Goal: Information Seeking & Learning: Find specific page/section

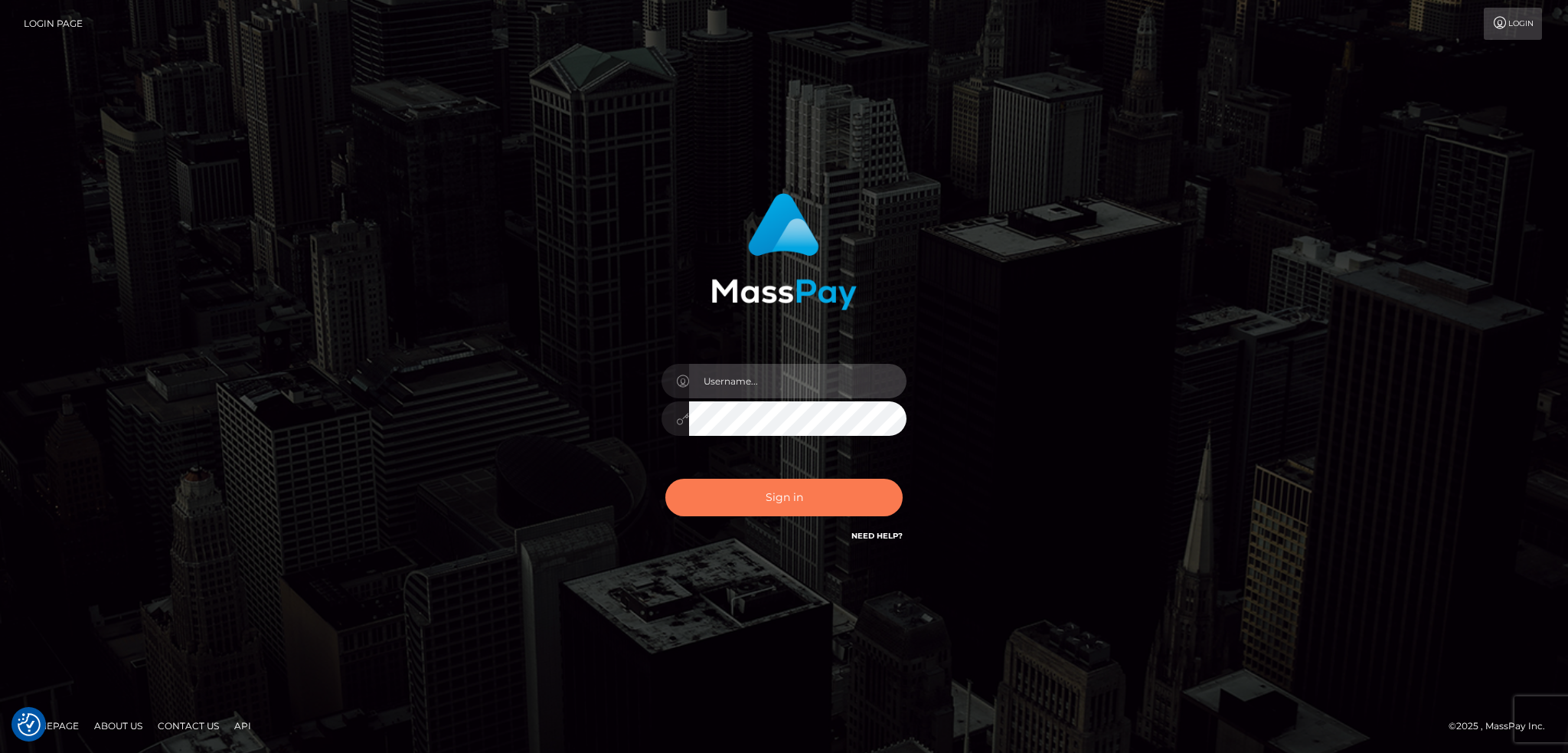
type input "alexstef"
click at [782, 497] on button "Sign in" at bounding box center [784, 497] width 238 height 37
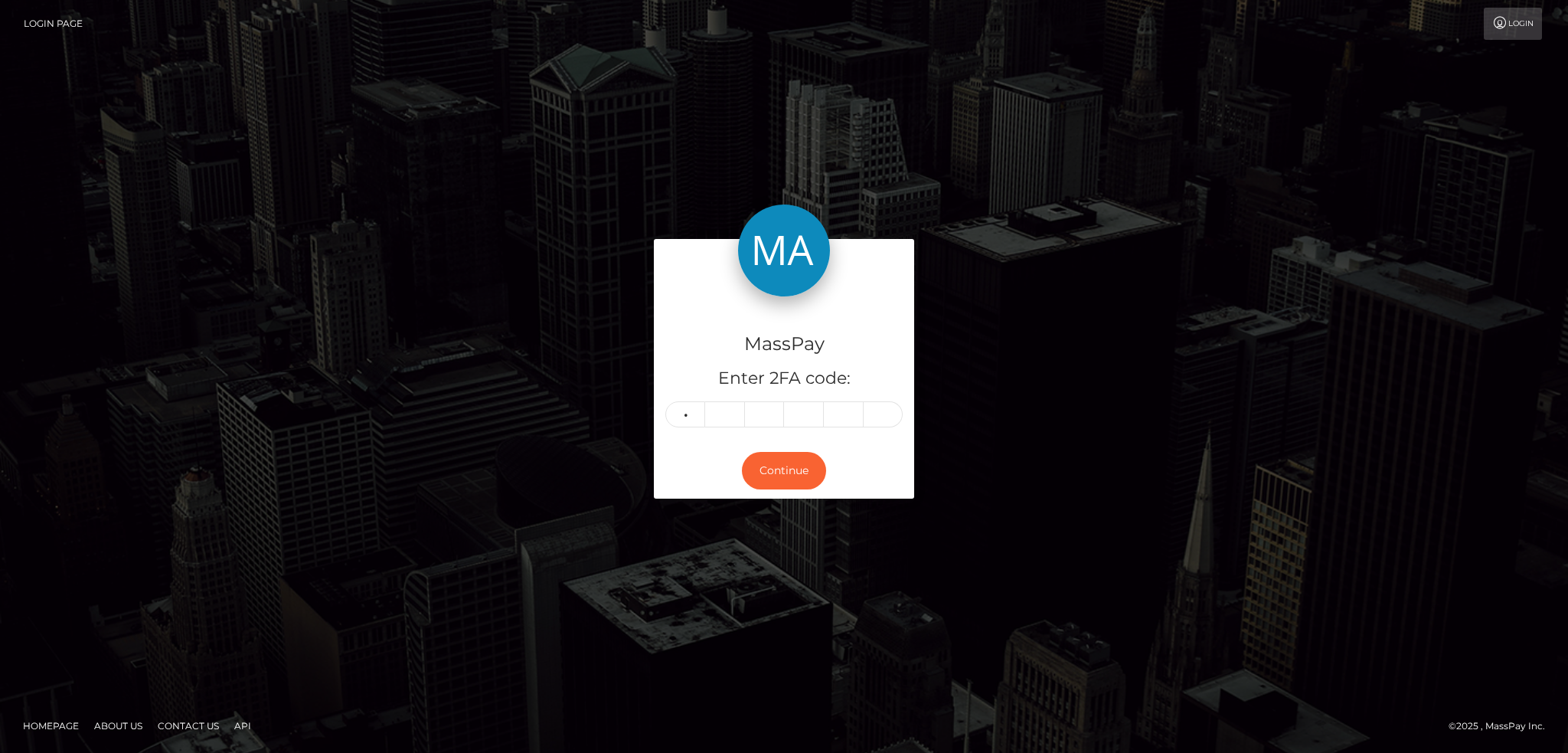
type input "0"
type input "3"
type input "8"
type input "9"
type input "1"
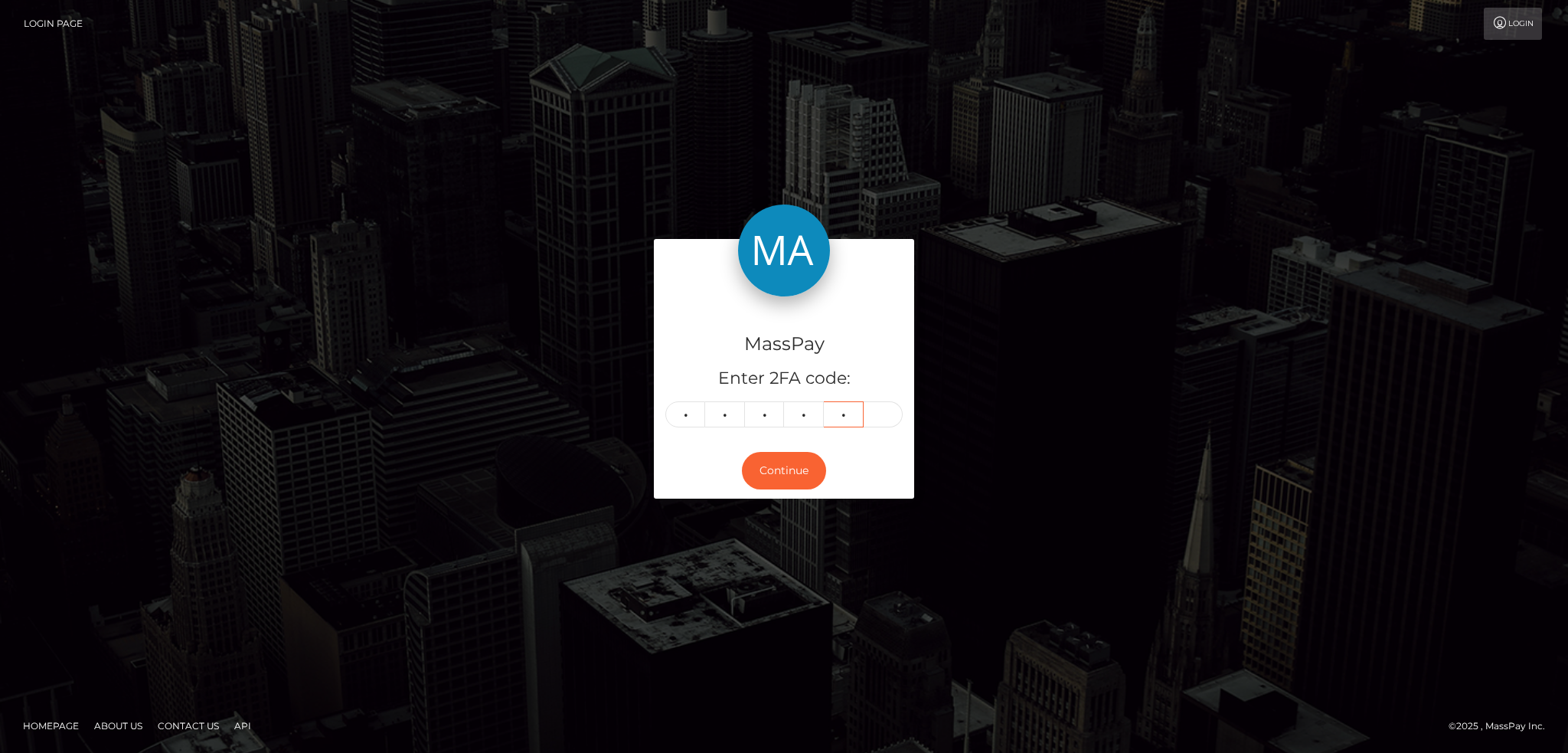
type input "8"
type input "3"
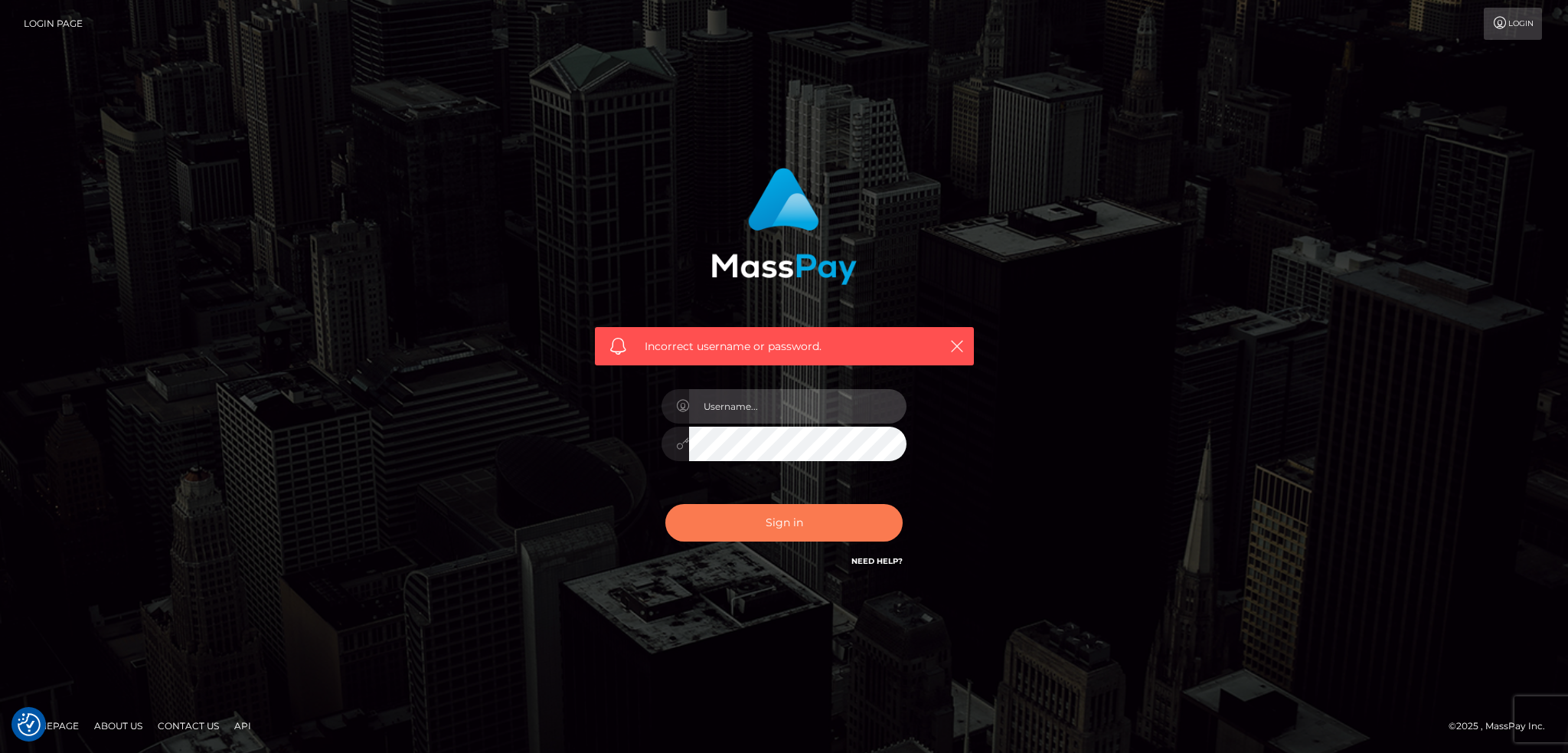
type input "alexstef"
click at [800, 515] on button "Sign in" at bounding box center [784, 523] width 238 height 37
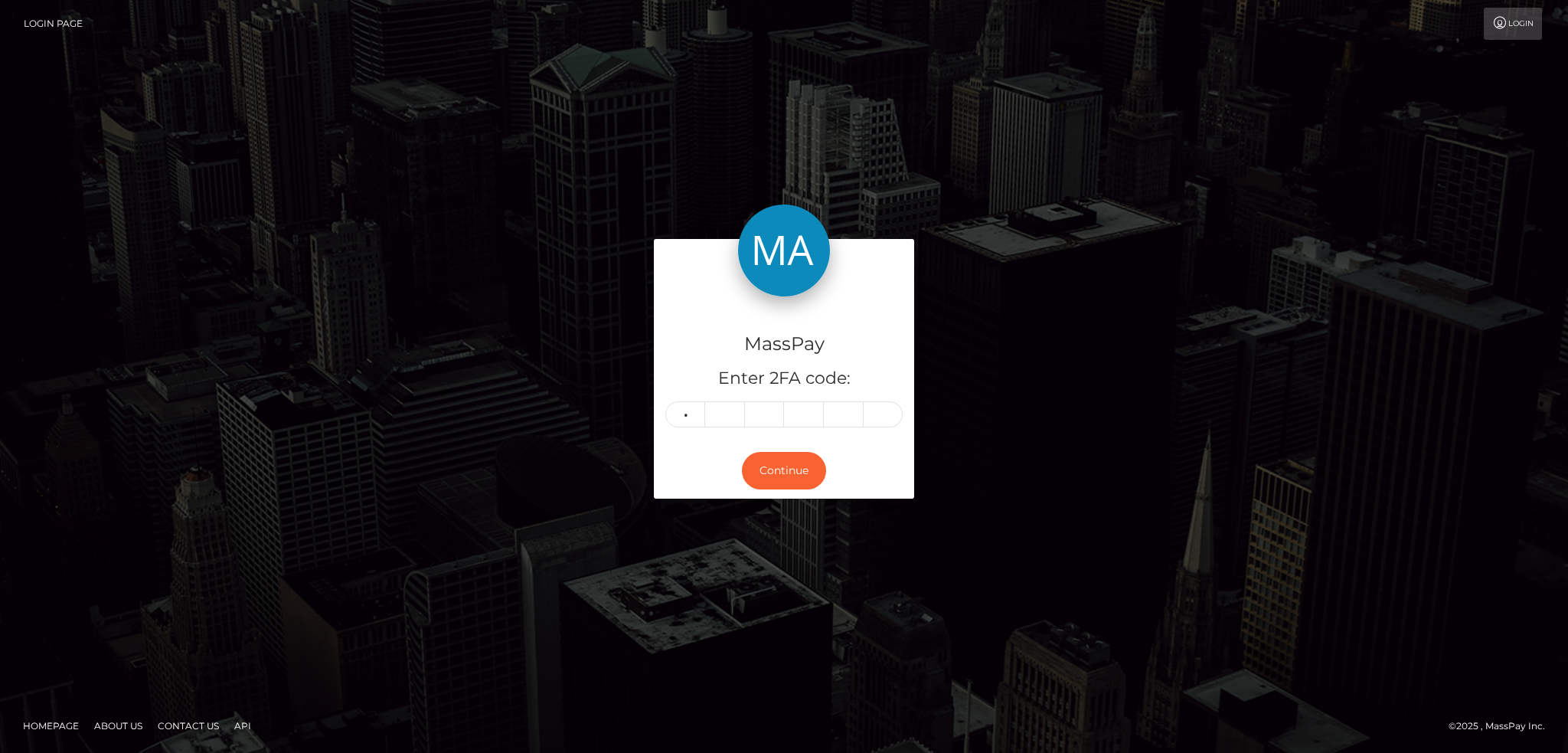
type input "6"
type input "5"
type input "4"
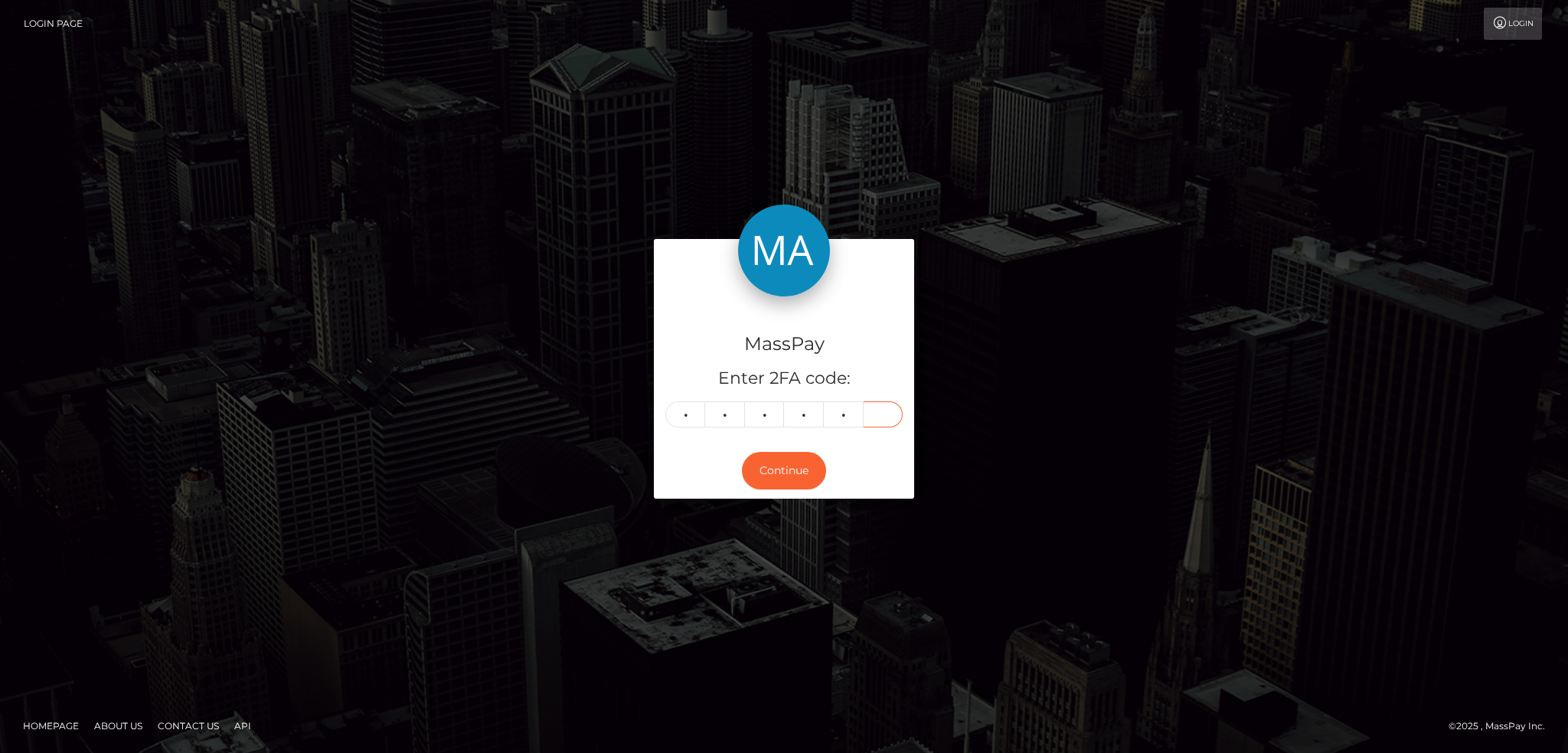
type input "6"
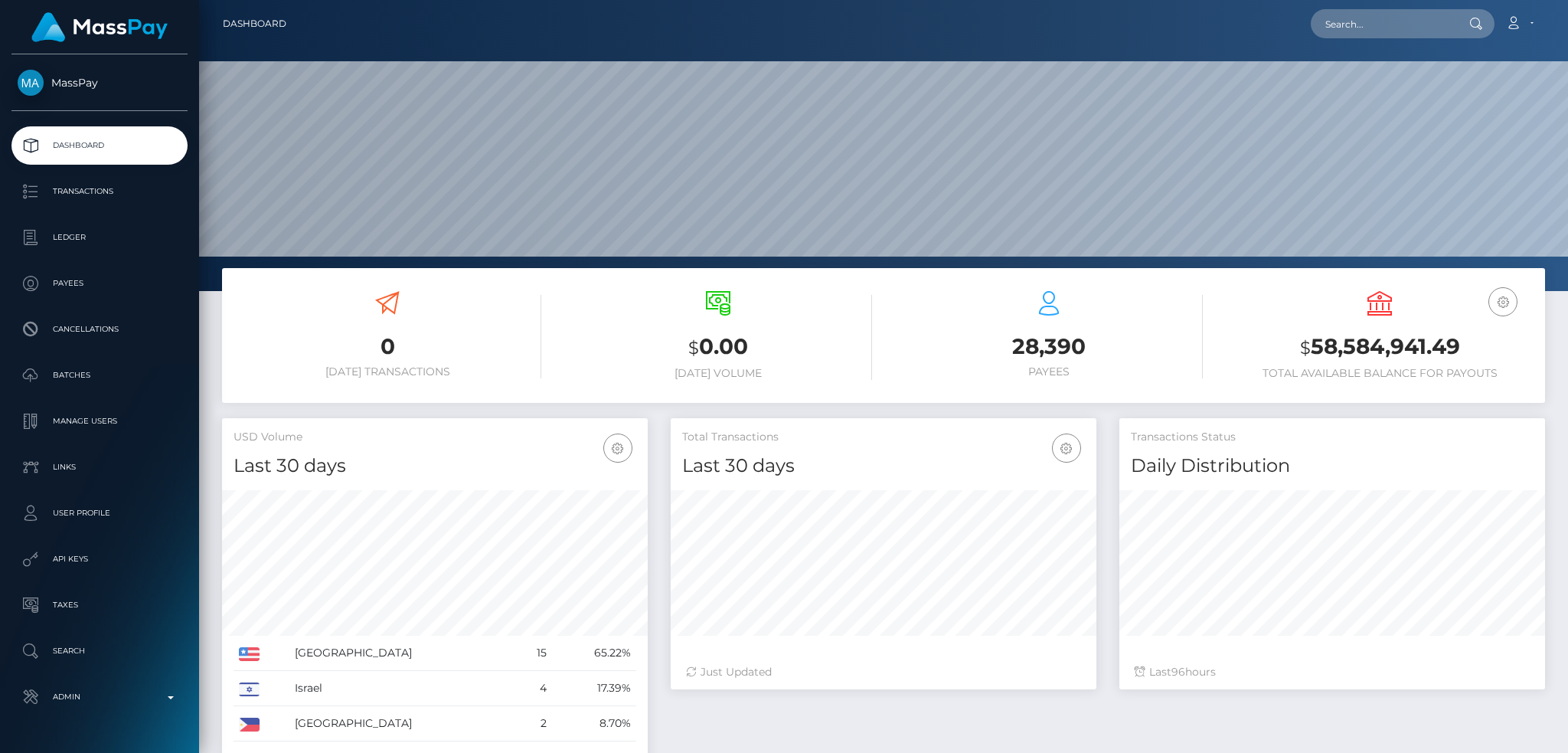
scroll to position [272, 425]
click at [1357, 25] on input "text" at bounding box center [1383, 24] width 144 height 29
paste input "60868242-5b15-492e-8252-e1126437960d"
type input "60868242-5b15-492e-8252-e1126437960d"
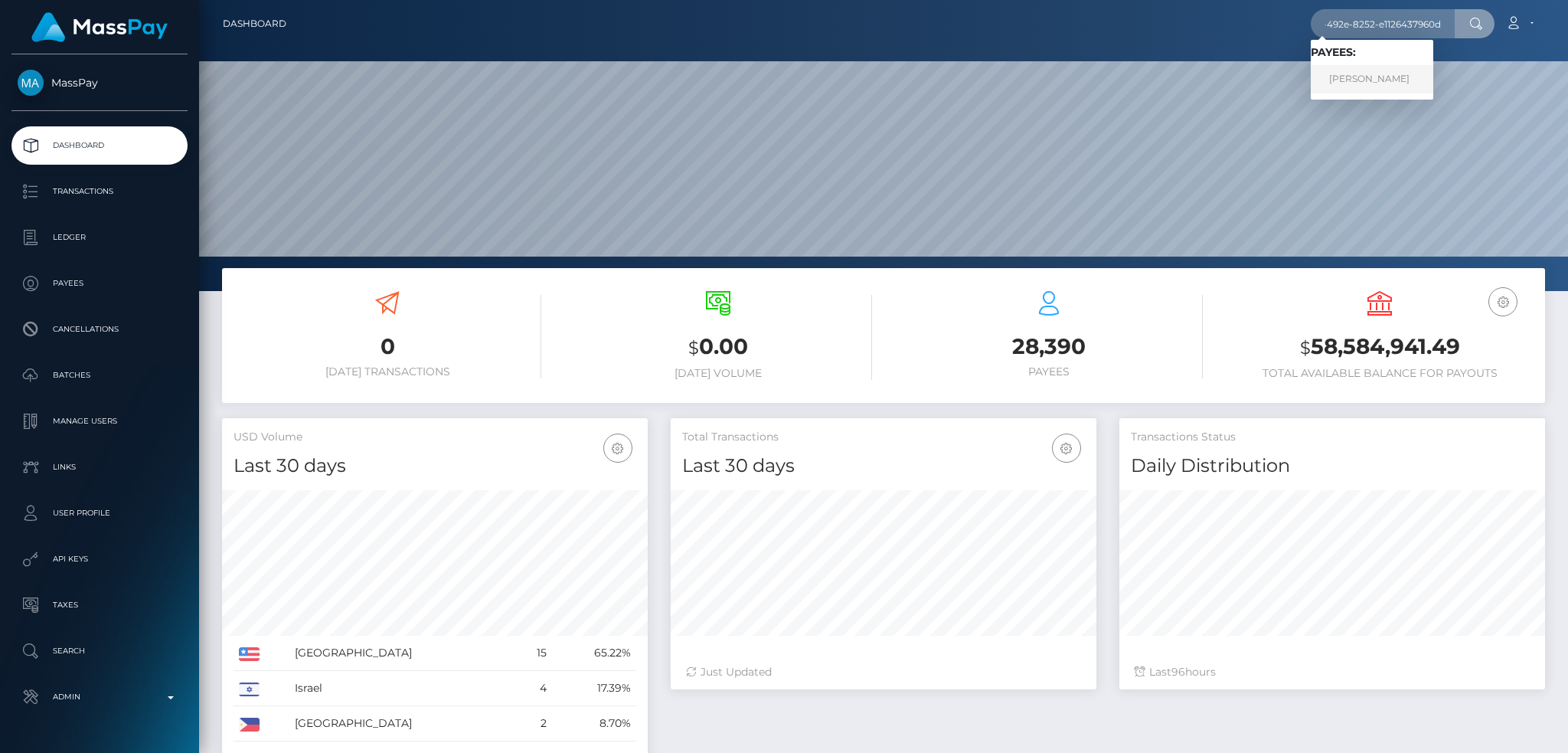
click at [1373, 76] on link "[PERSON_NAME]" at bounding box center [1372, 79] width 123 height 28
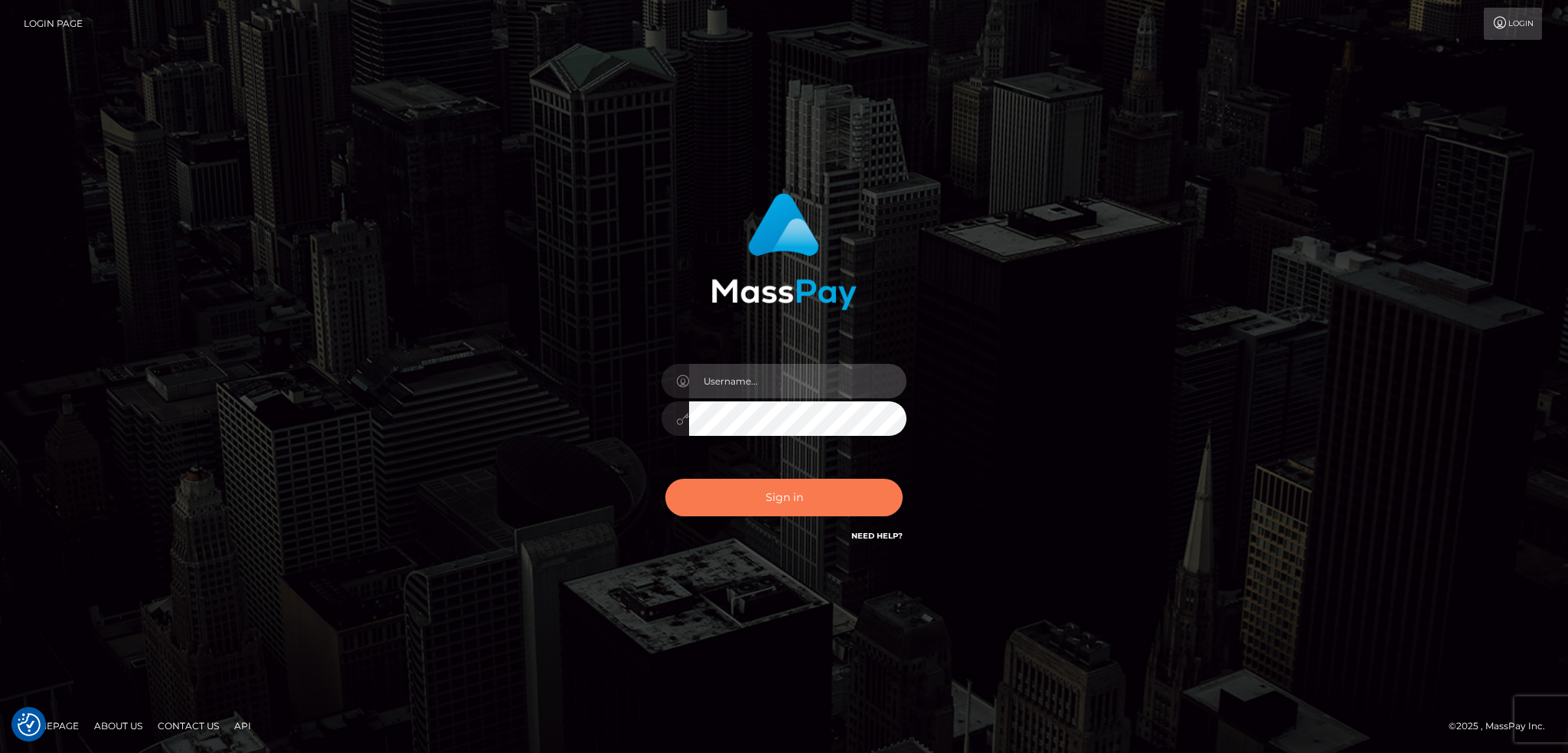
type input "alexstef"
click at [836, 495] on button "Sign in" at bounding box center [784, 497] width 238 height 37
type input "alexstef"
click at [836, 493] on button "Sign in" at bounding box center [784, 497] width 238 height 37
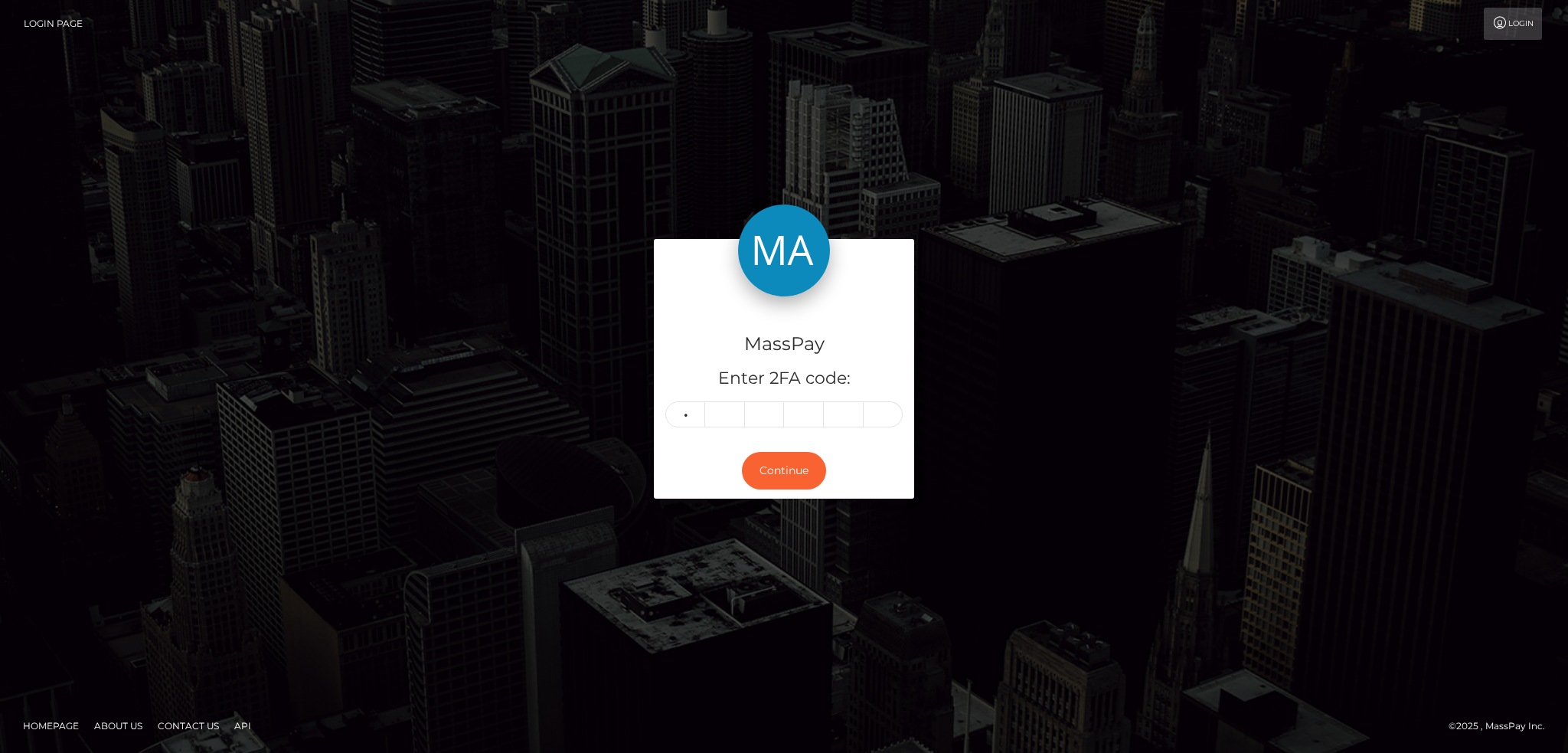
type input "4"
type input "6"
type input "9"
type input "0"
type input "5"
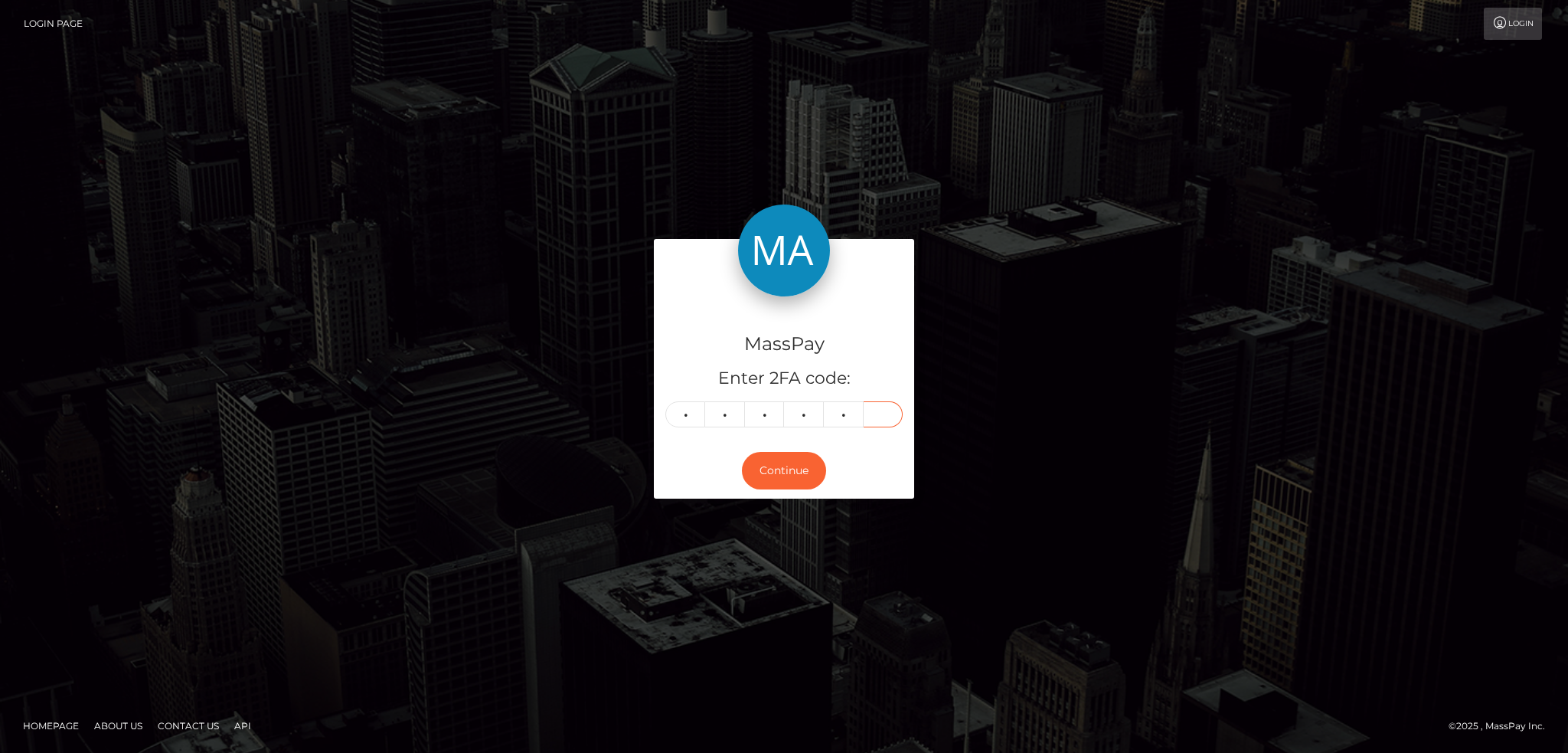
type input "7"
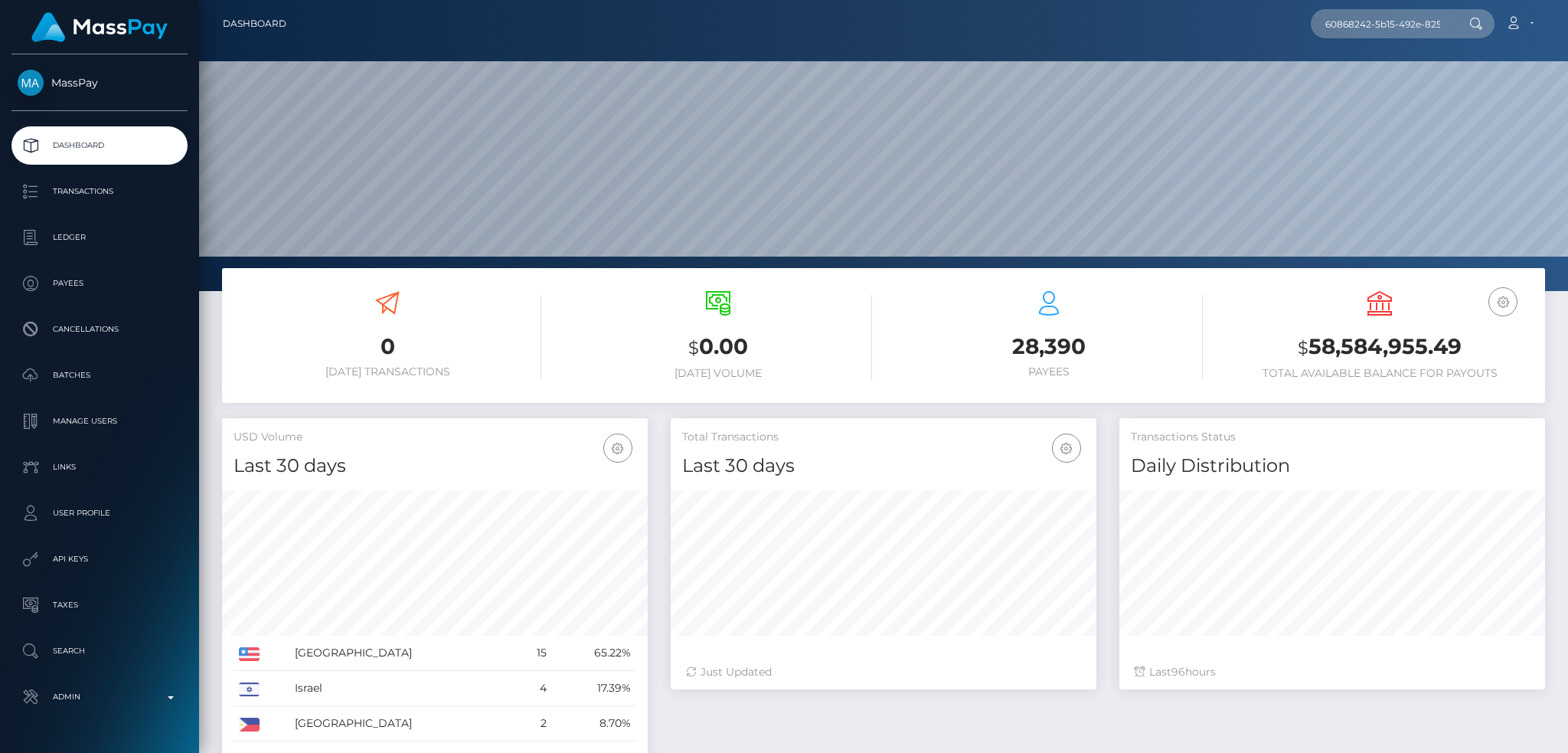
scroll to position [272, 425]
type input "60868242-5b15-492e-8252-e1126437960d"
click at [1379, 75] on link "[PERSON_NAME]" at bounding box center [1372, 79] width 123 height 28
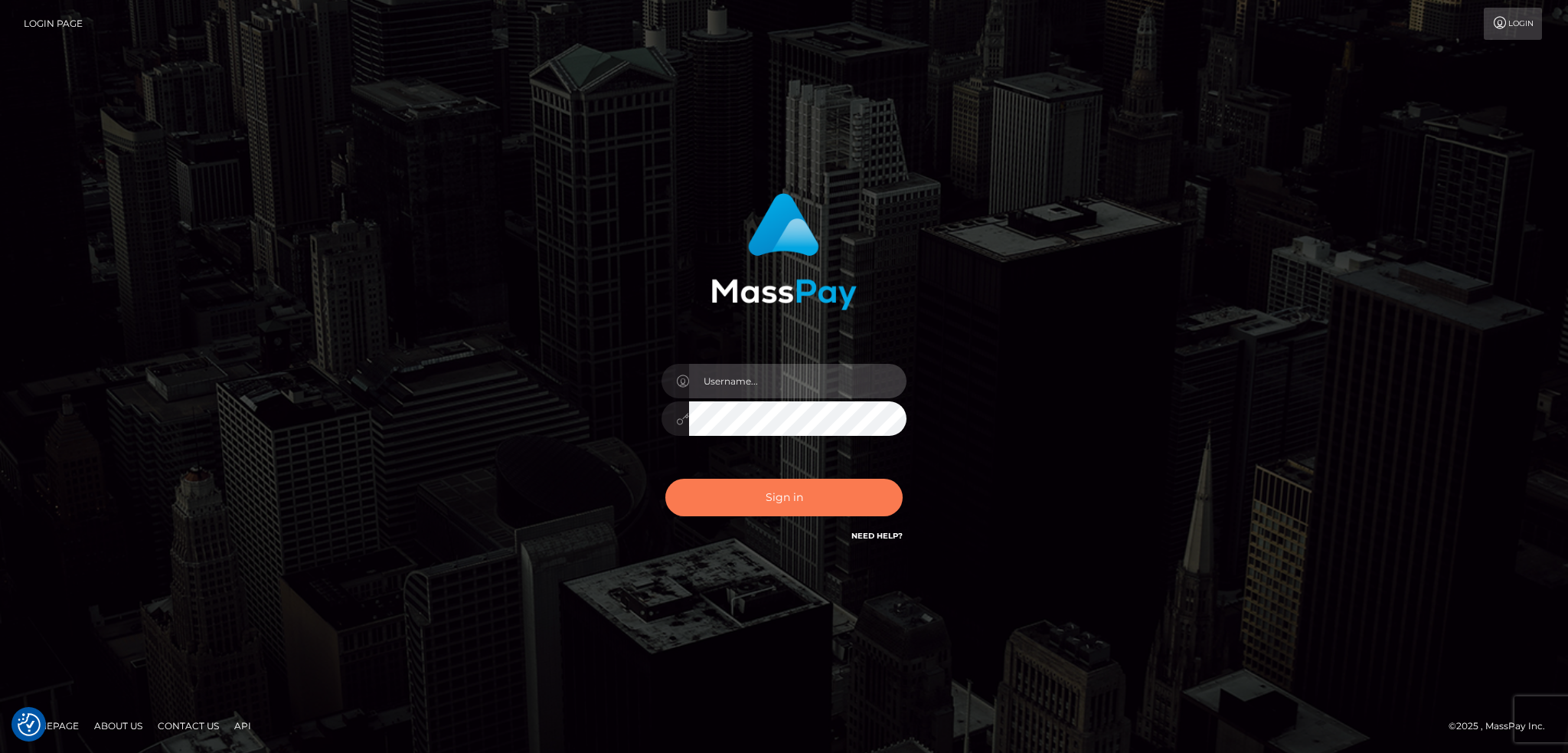
type input "alexstef"
click at [765, 496] on button "Sign in" at bounding box center [784, 497] width 238 height 37
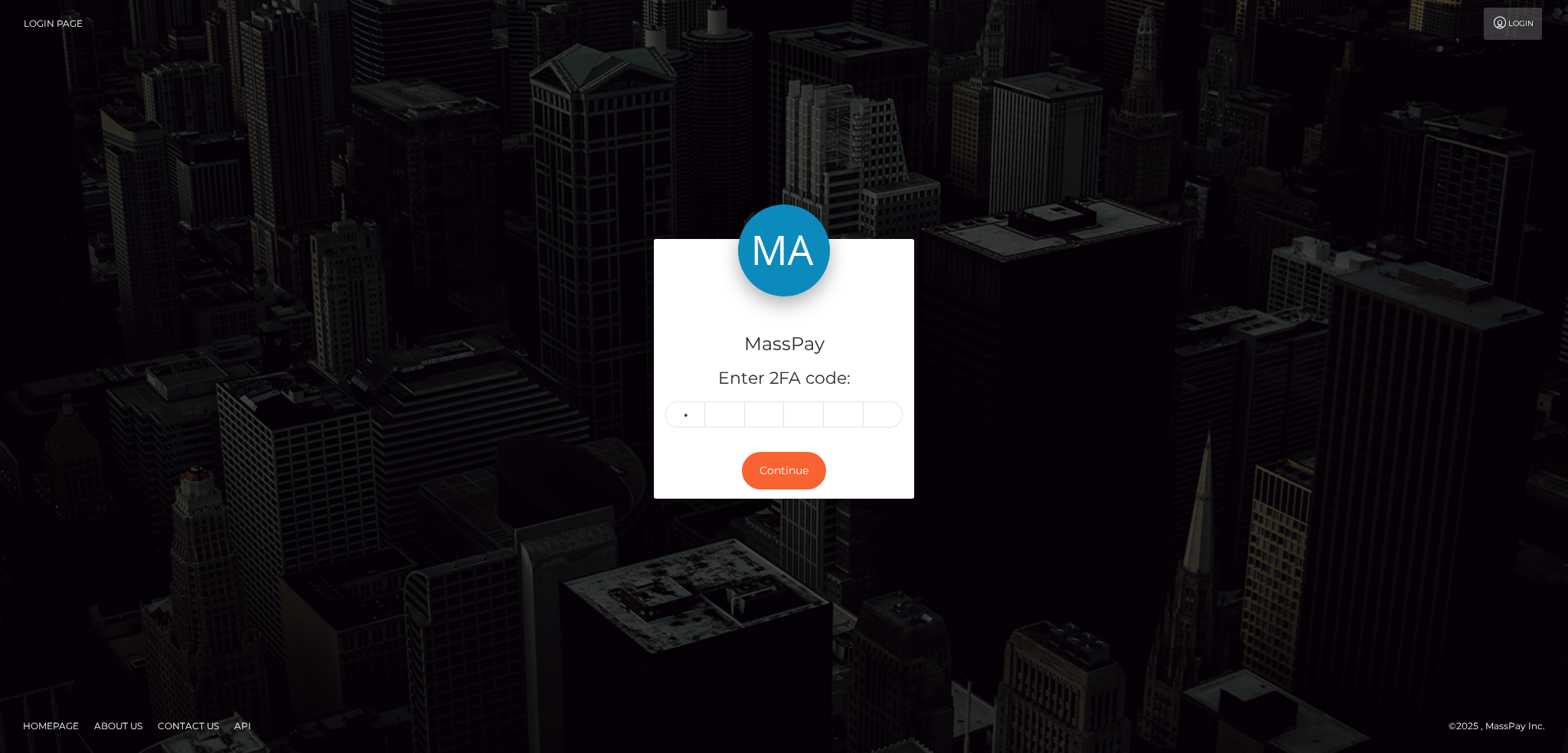
type input "3"
type input "7"
type input "5"
type input "4"
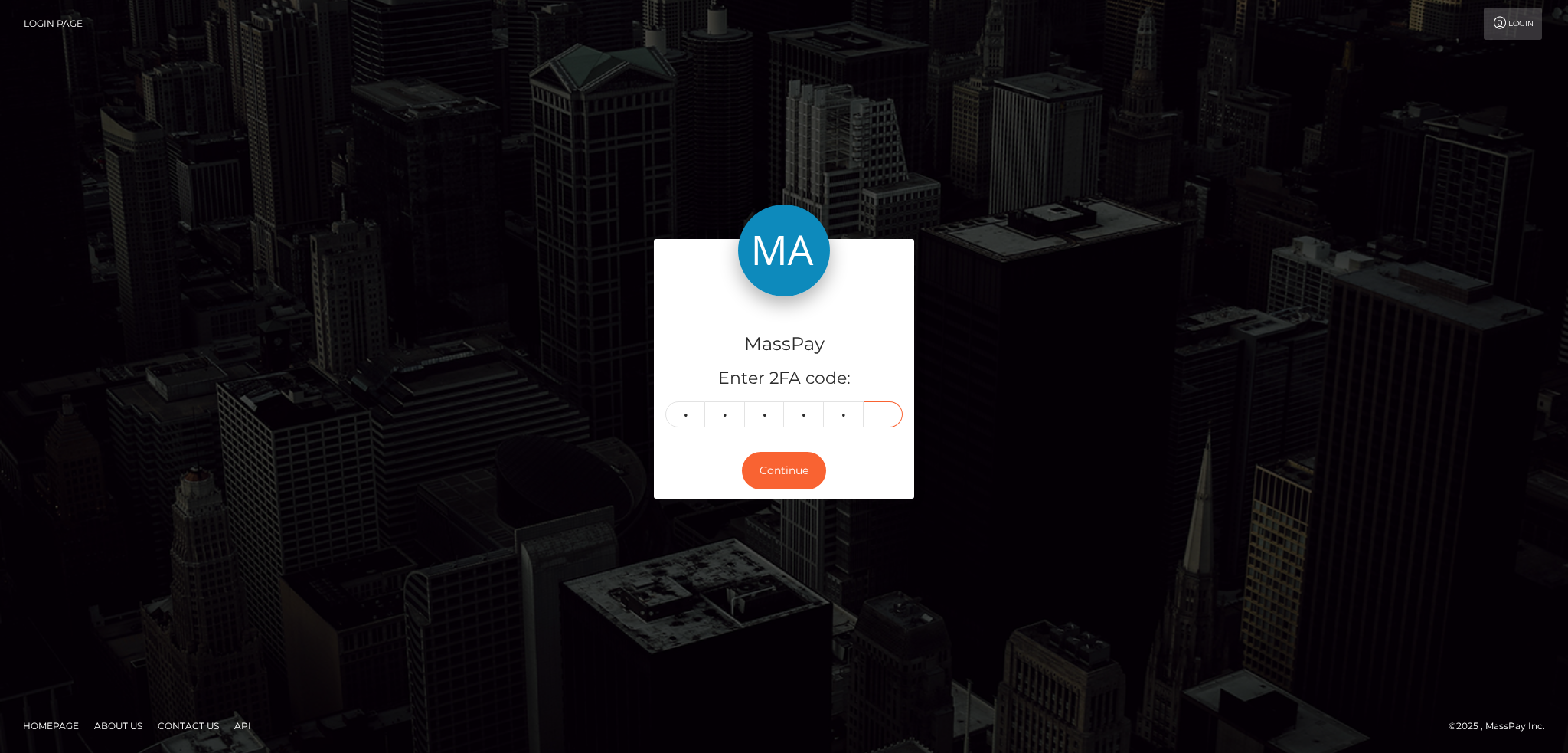
type input "0"
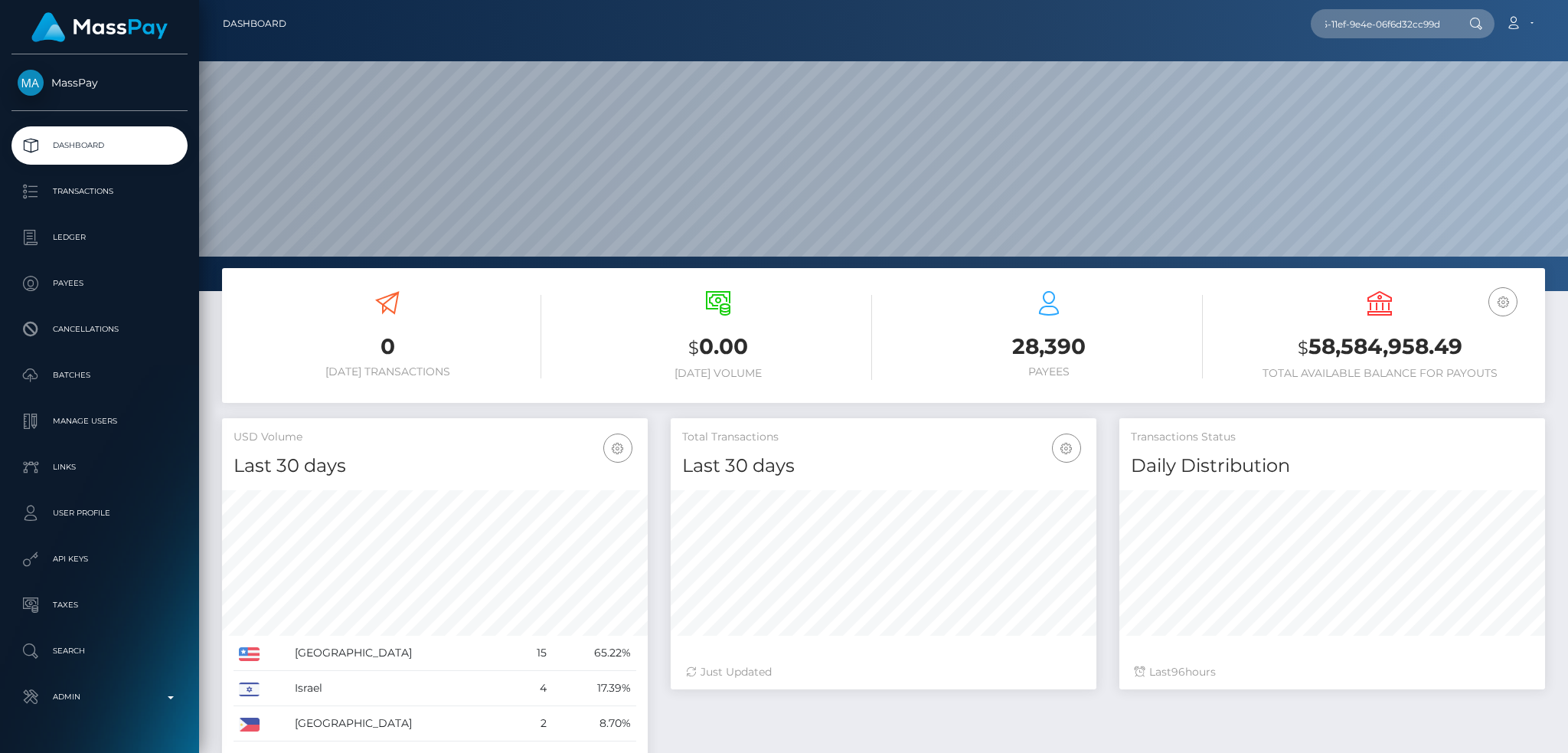
scroll to position [272, 425]
type input "4b368a22-4ab5-11ef-9e4e-06f6d32cc99d"
click at [1386, 3] on nav "Dashboard 4b368a22-4ab5-11ef-9e4e-06f6d32cc99d Loading... Loading... Account" at bounding box center [883, 24] width 1369 height 47
click at [1379, 25] on input "4b368a22-4ab5-11ef-9e4e-06f6d32cc99d" at bounding box center [1383, 24] width 144 height 29
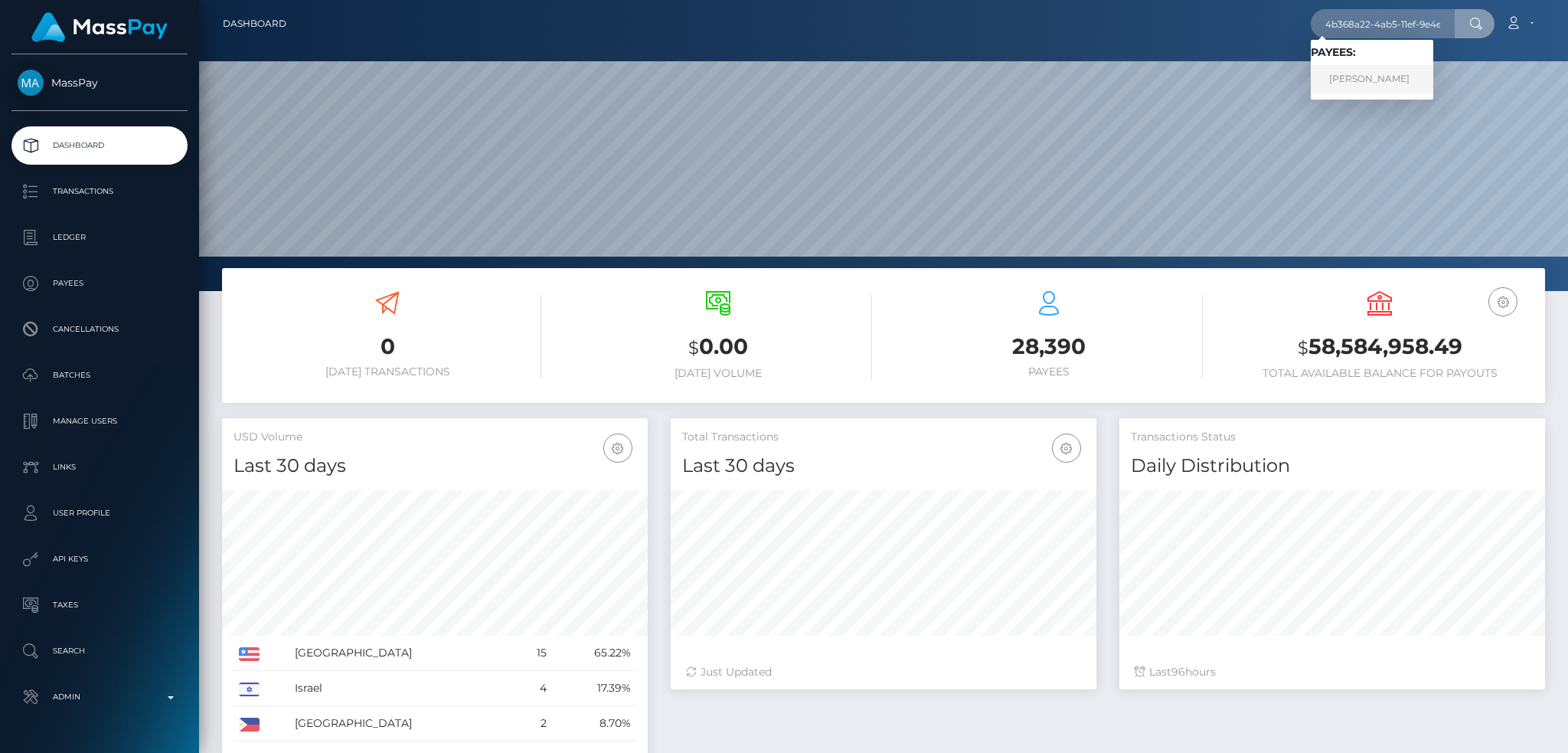
click at [1344, 80] on link "[PERSON_NAME]" at bounding box center [1372, 79] width 123 height 28
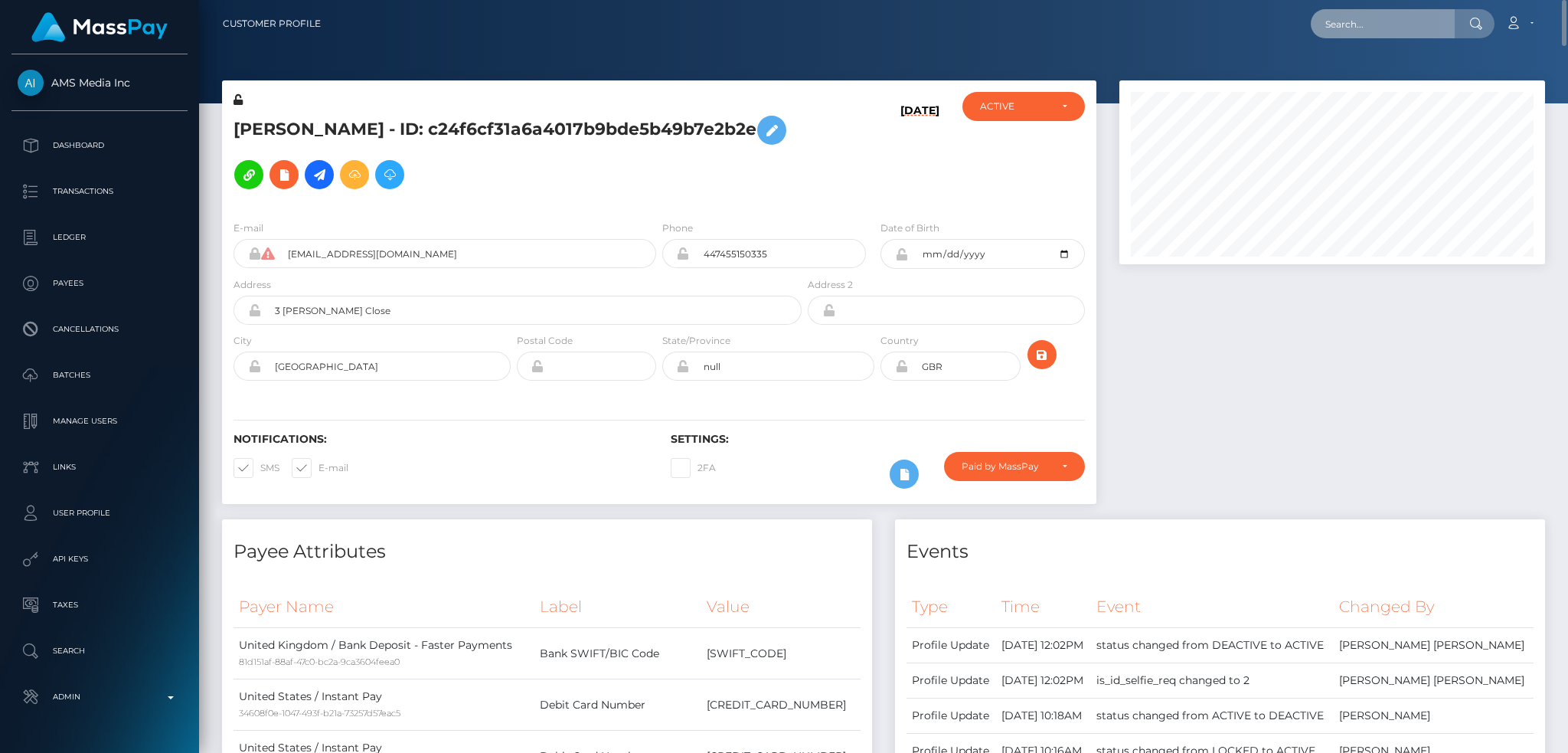
click at [1357, 20] on input "text" at bounding box center [1383, 24] width 144 height 29
paste input "9537388"
type input "9537388"
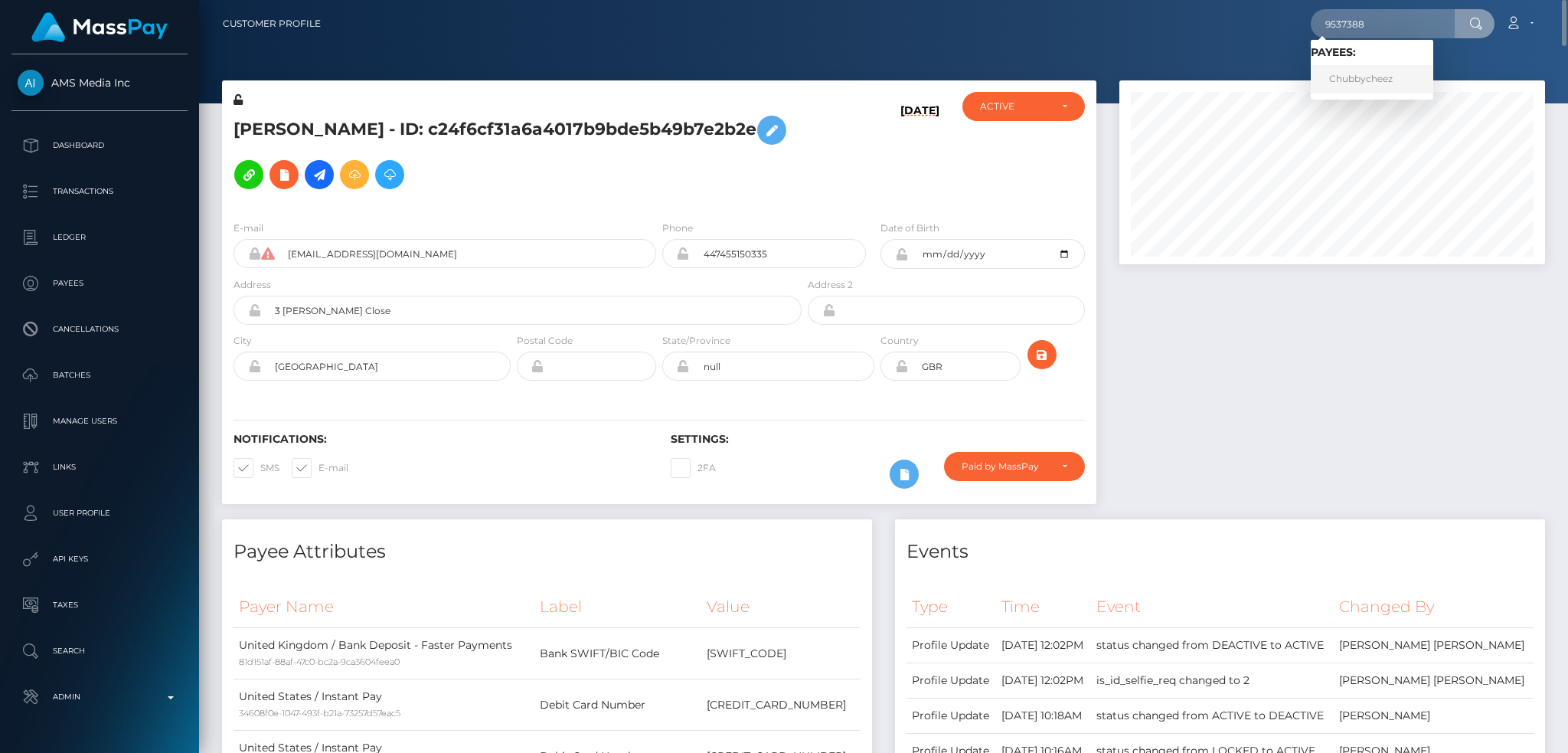
click at [1400, 78] on link "Chubbycheez" at bounding box center [1372, 79] width 123 height 28
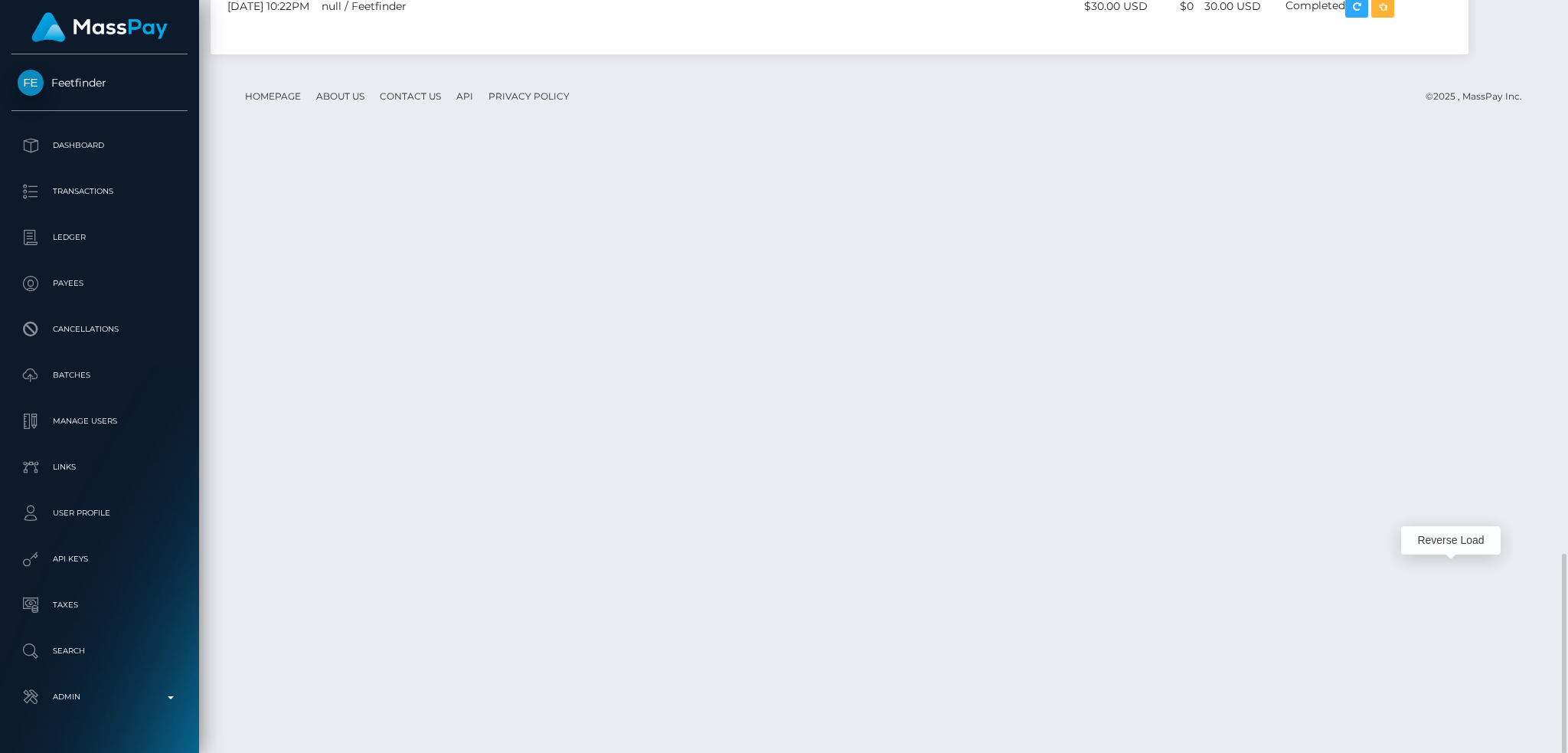
scroll to position [184, 425]
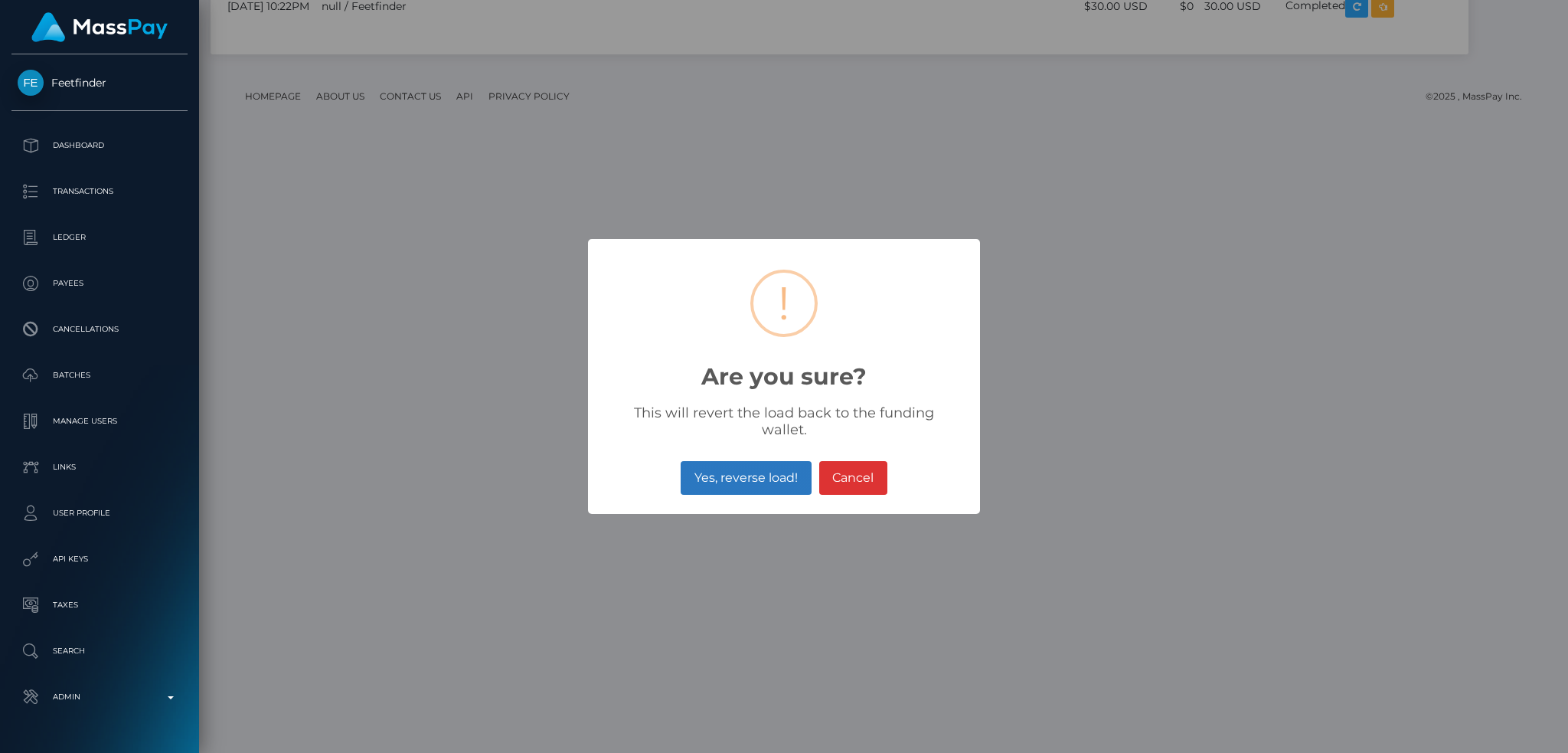
click at [739, 461] on button "Yes, reverse load!" at bounding box center [746, 478] width 130 height 34
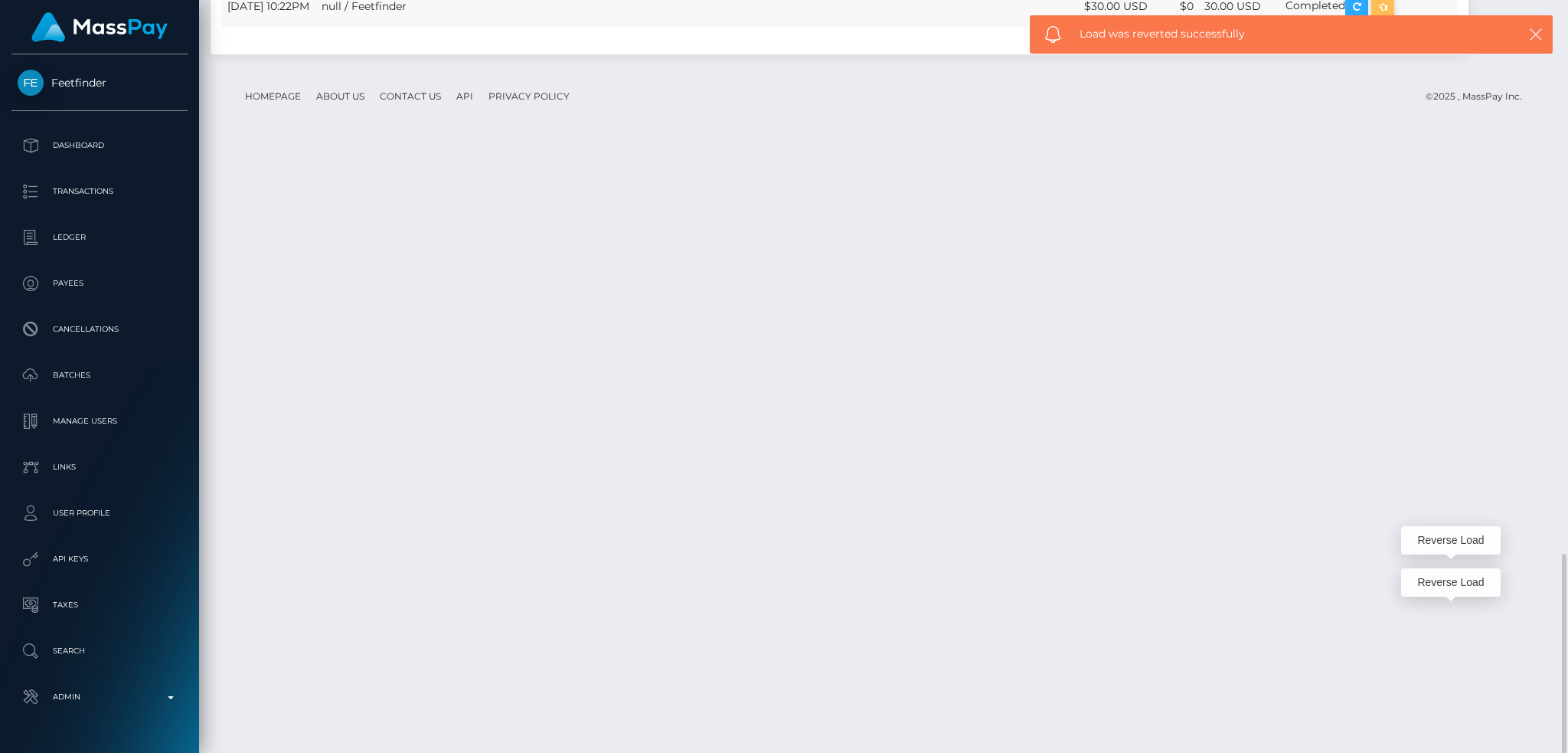
click at [1392, 16] on icon "button" at bounding box center [1383, 6] width 19 height 19
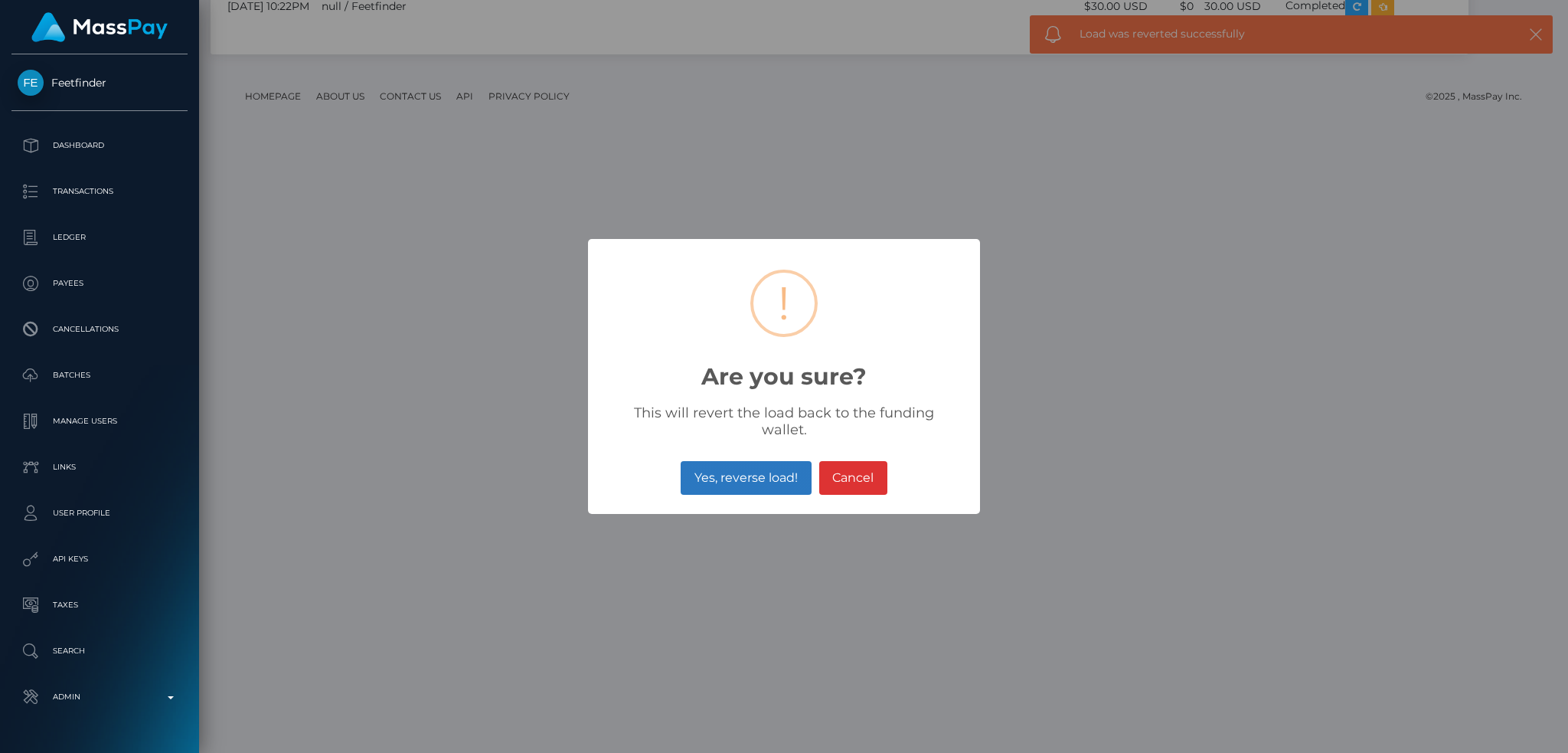
click at [740, 481] on button "Yes, reverse load!" at bounding box center [746, 478] width 130 height 34
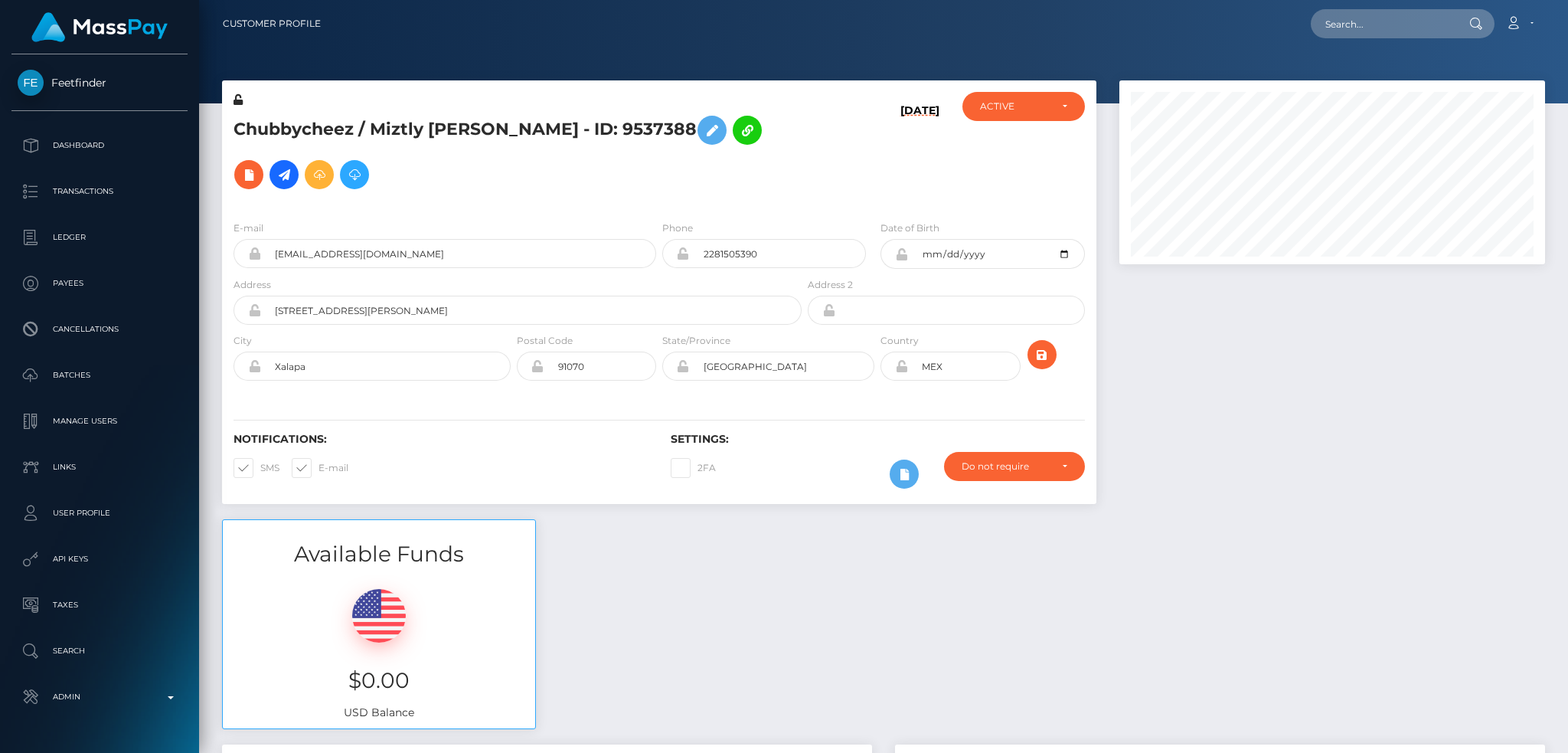
scroll to position [184, 425]
click at [1381, 14] on input "text" at bounding box center [1383, 24] width 144 height 29
paste input "10646ead-1861-4c4f-bc73-a0fb8e1481fa"
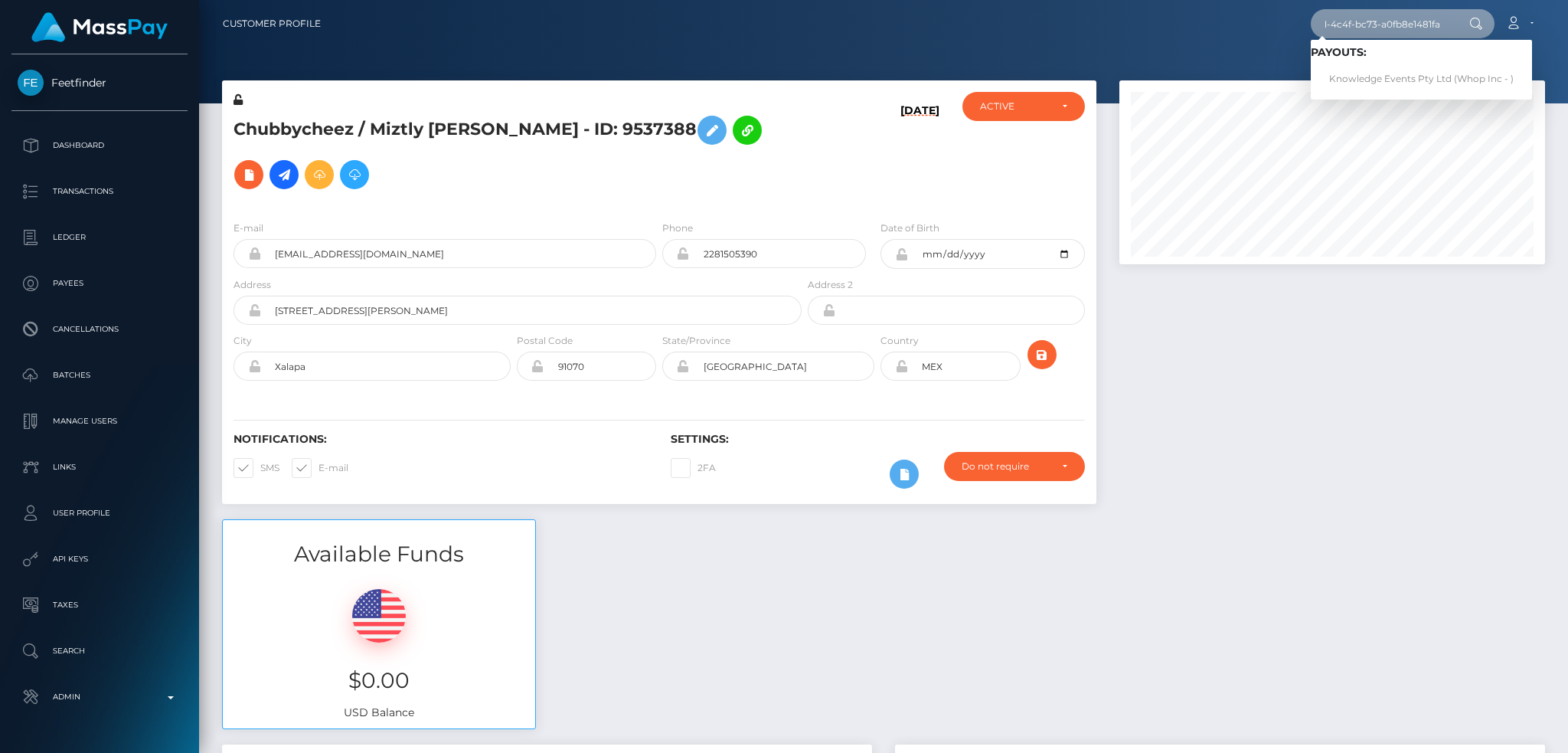
type input "10646ead-1861-4c4f-bc73-a0fb8e1481fa"
click at [1358, 77] on link "Knowledge Events Pty Ltd (Whop Inc - )" at bounding box center [1422, 79] width 222 height 28
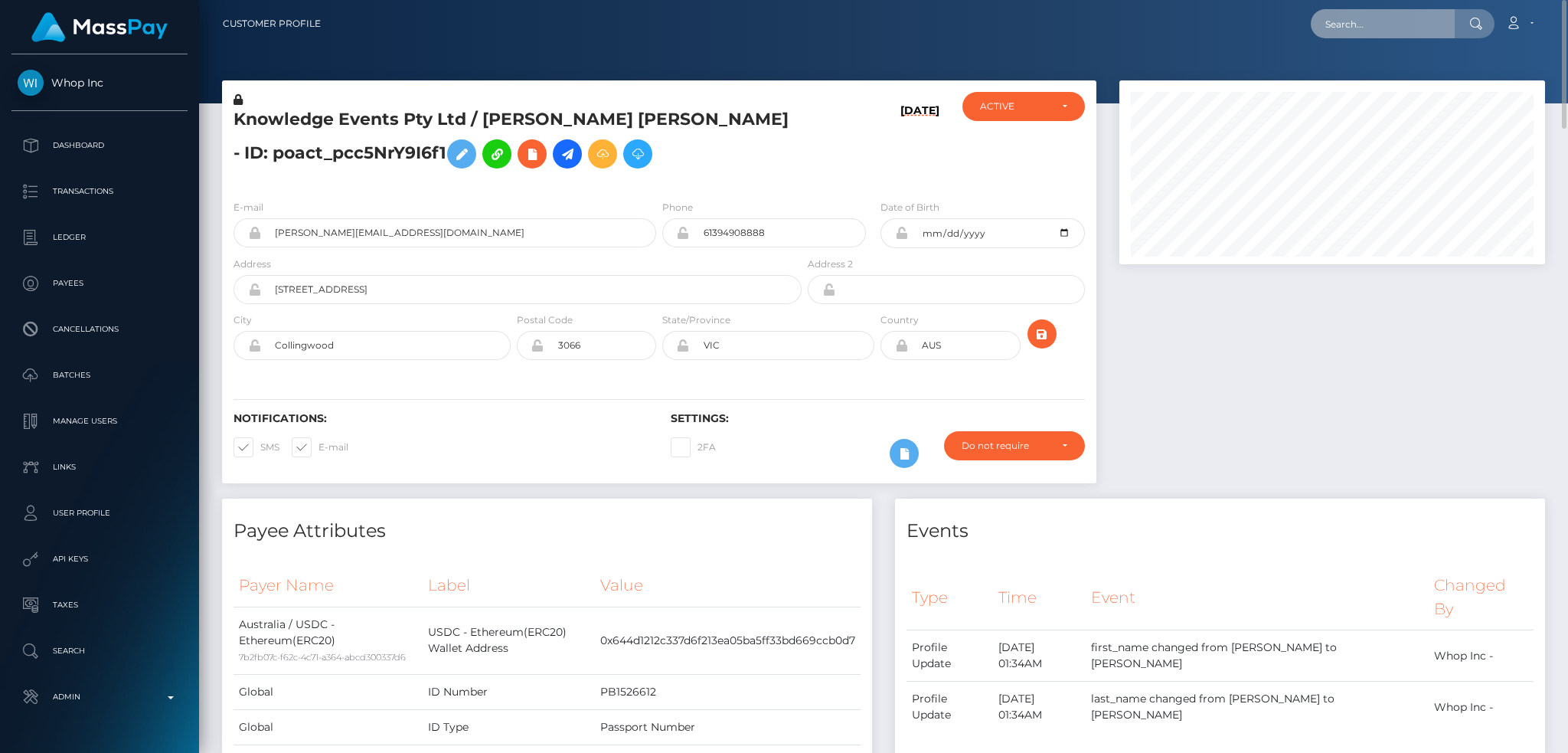
click at [1397, 24] on input "text" at bounding box center [1383, 24] width 144 height 29
paste input "68a93cf604e2617b6f0dc9fc"
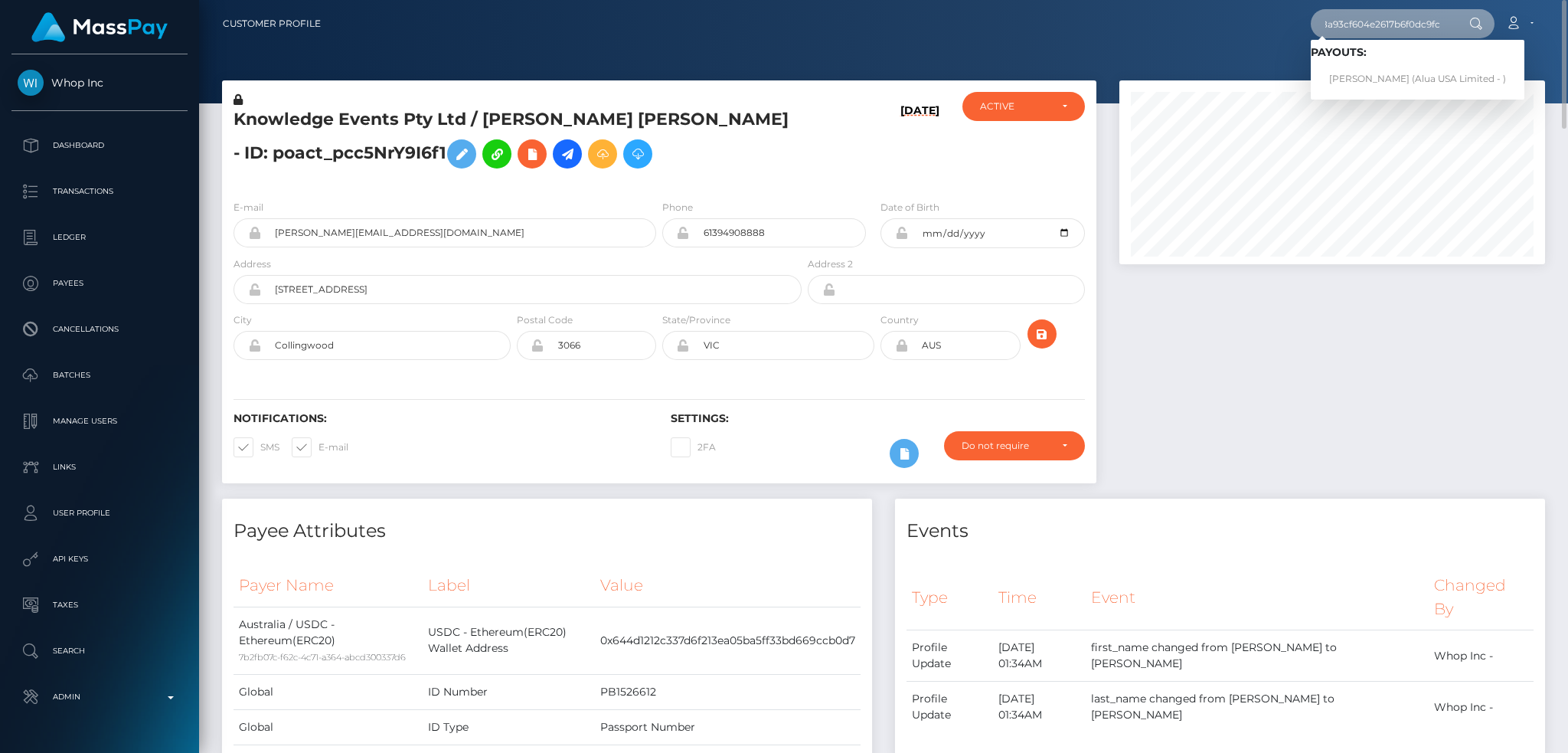
type input "68a93cf604e2617b6f0dc9fc"
click at [1374, 77] on link "Như Vũ (Alua USA Limited - )" at bounding box center [1417, 79] width 214 height 28
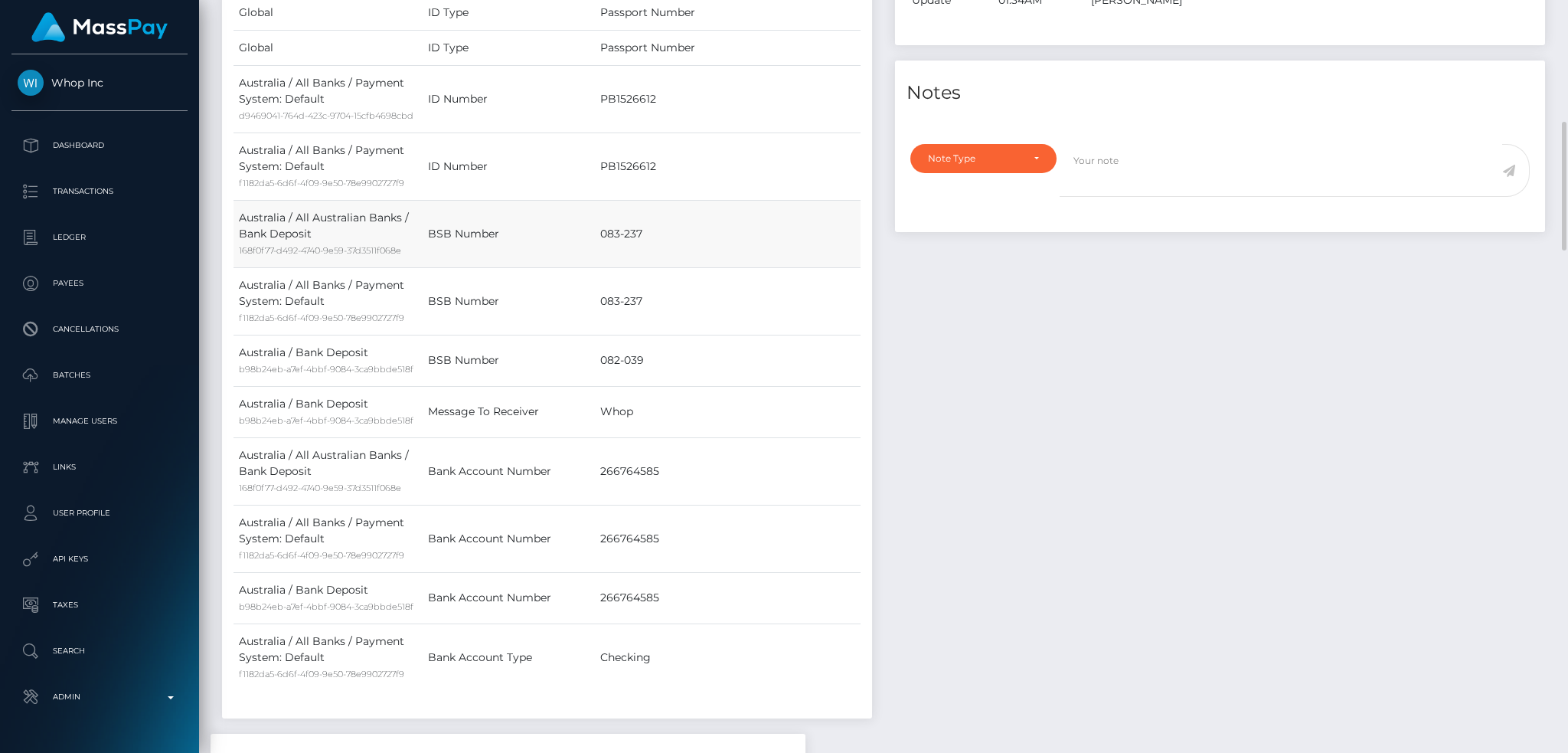
scroll to position [816, 0]
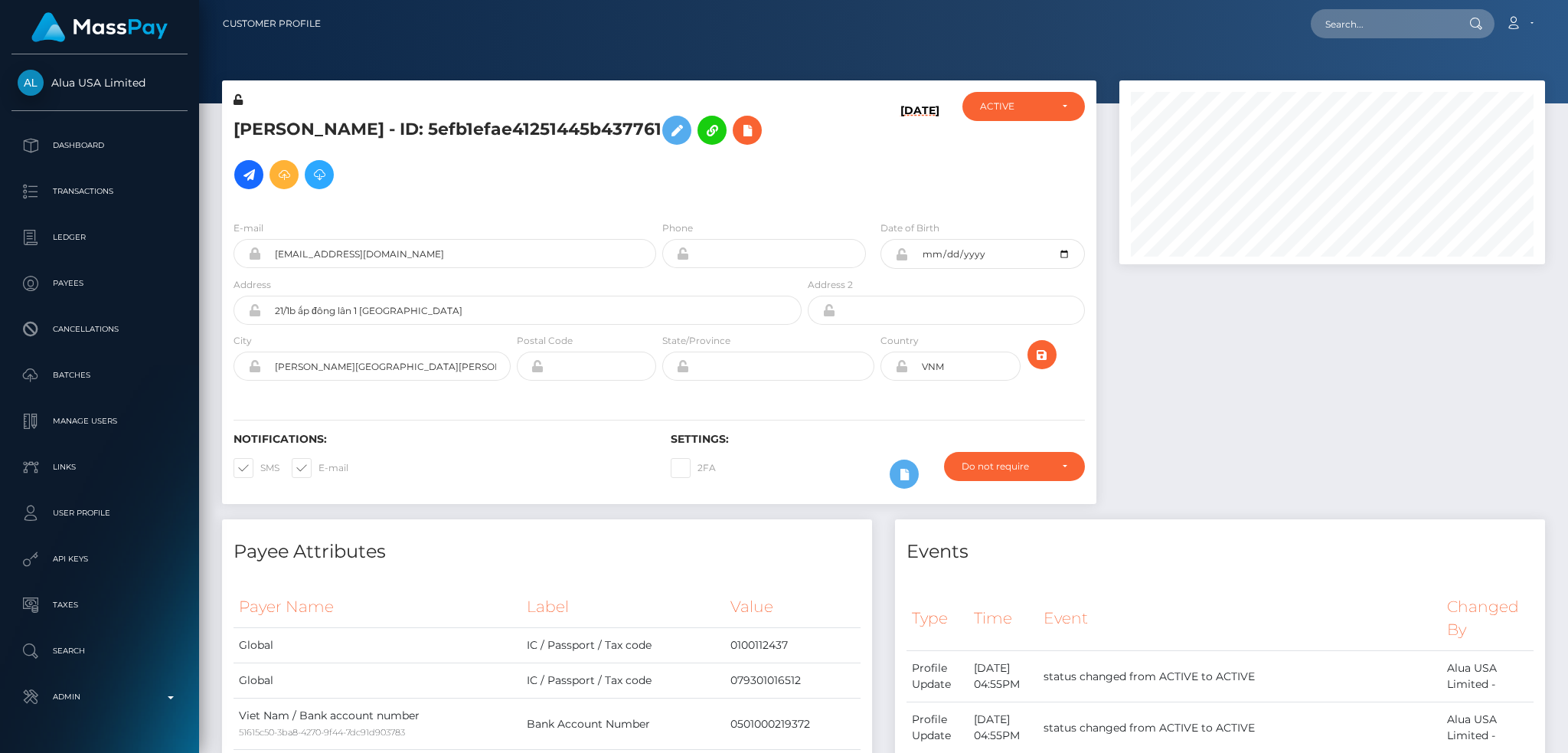
scroll to position [765748, 765209]
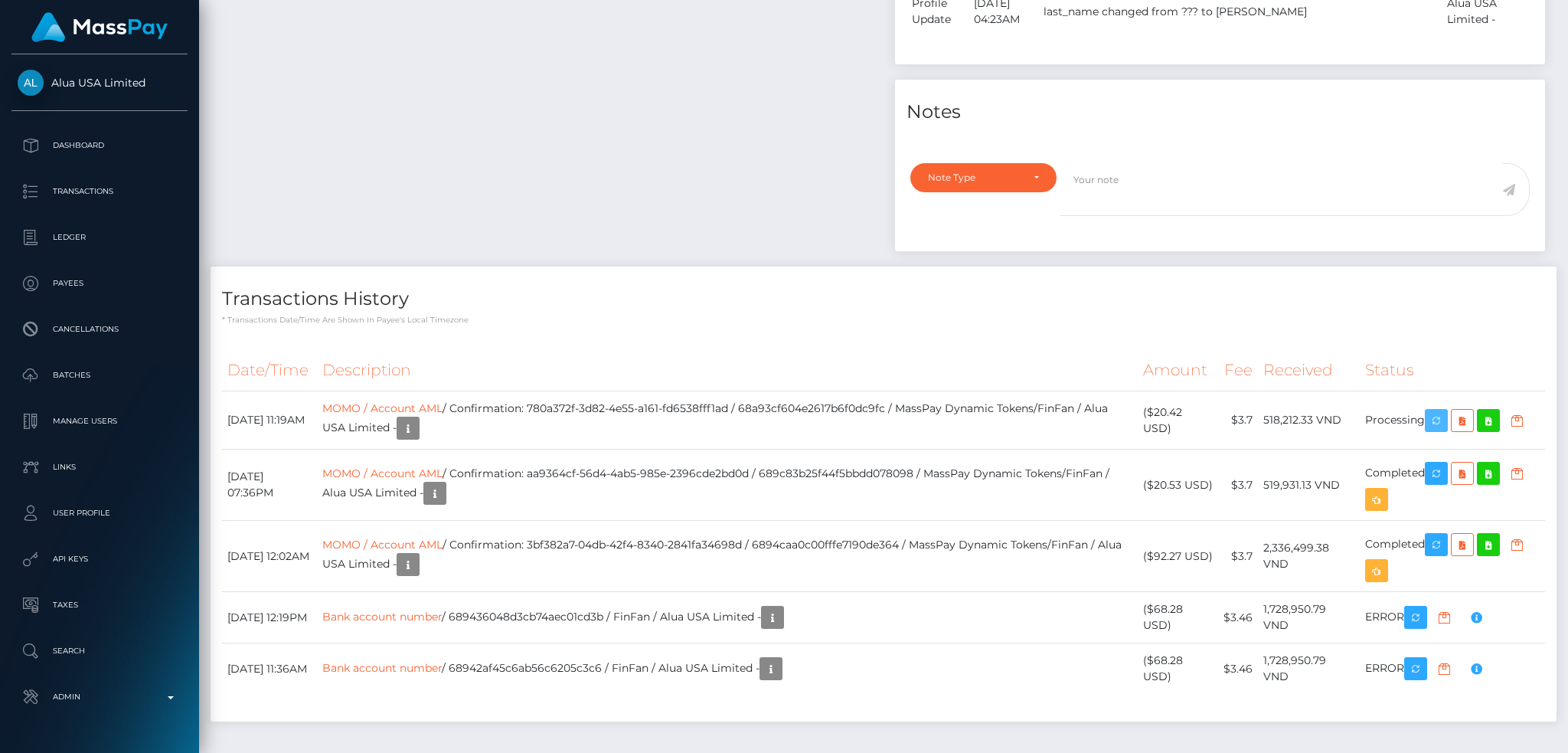
click at [1442, 360] on body "Alua USA Limited Dashboard Transactions Ledger Payees Cancellations" at bounding box center [784, 376] width 1568 height 753
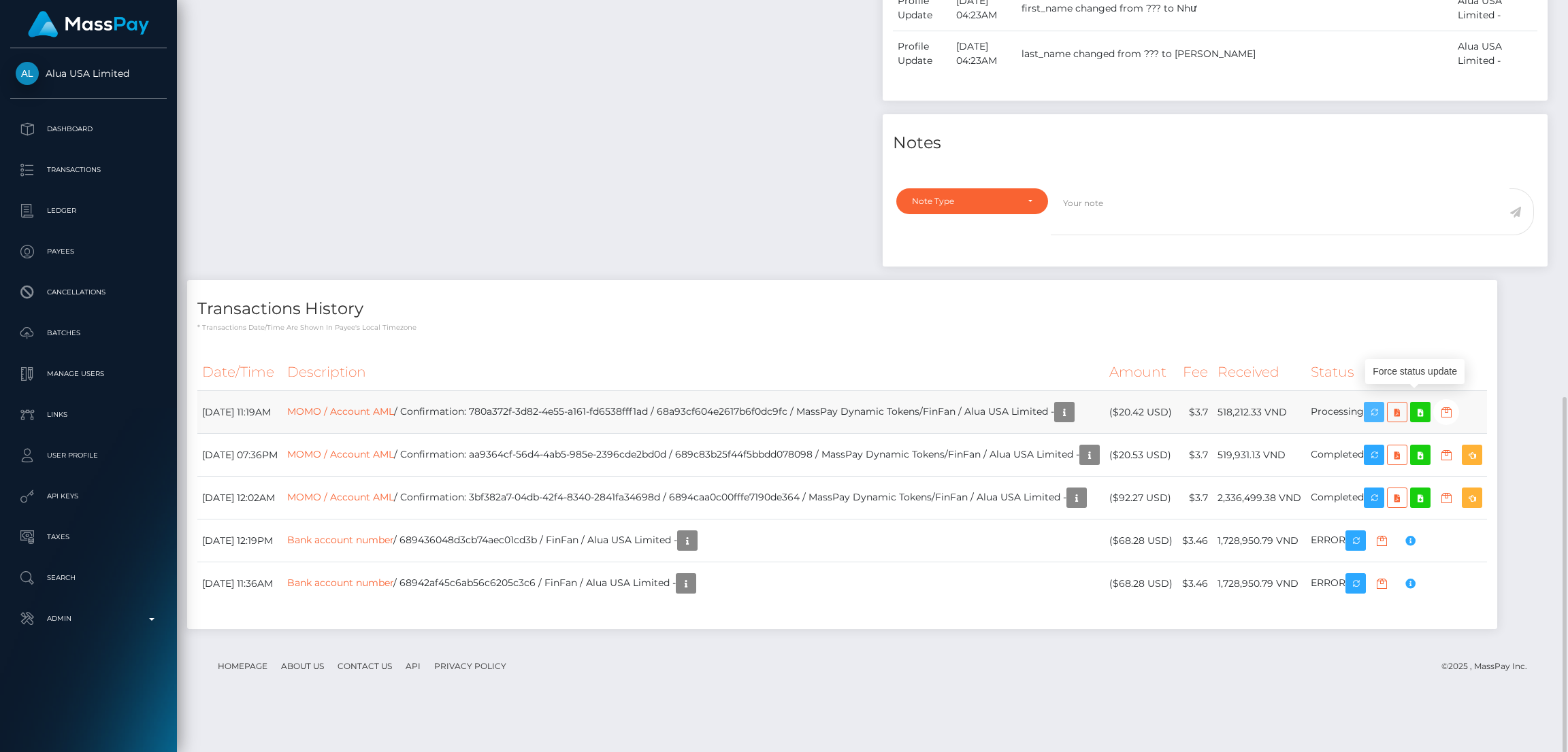
drag, startPoint x: 1408, startPoint y: 400, endPoint x: 1226, endPoint y: 410, distance: 182.3
click at [1382, 404] on icon "button" at bounding box center [1374, 412] width 17 height 17
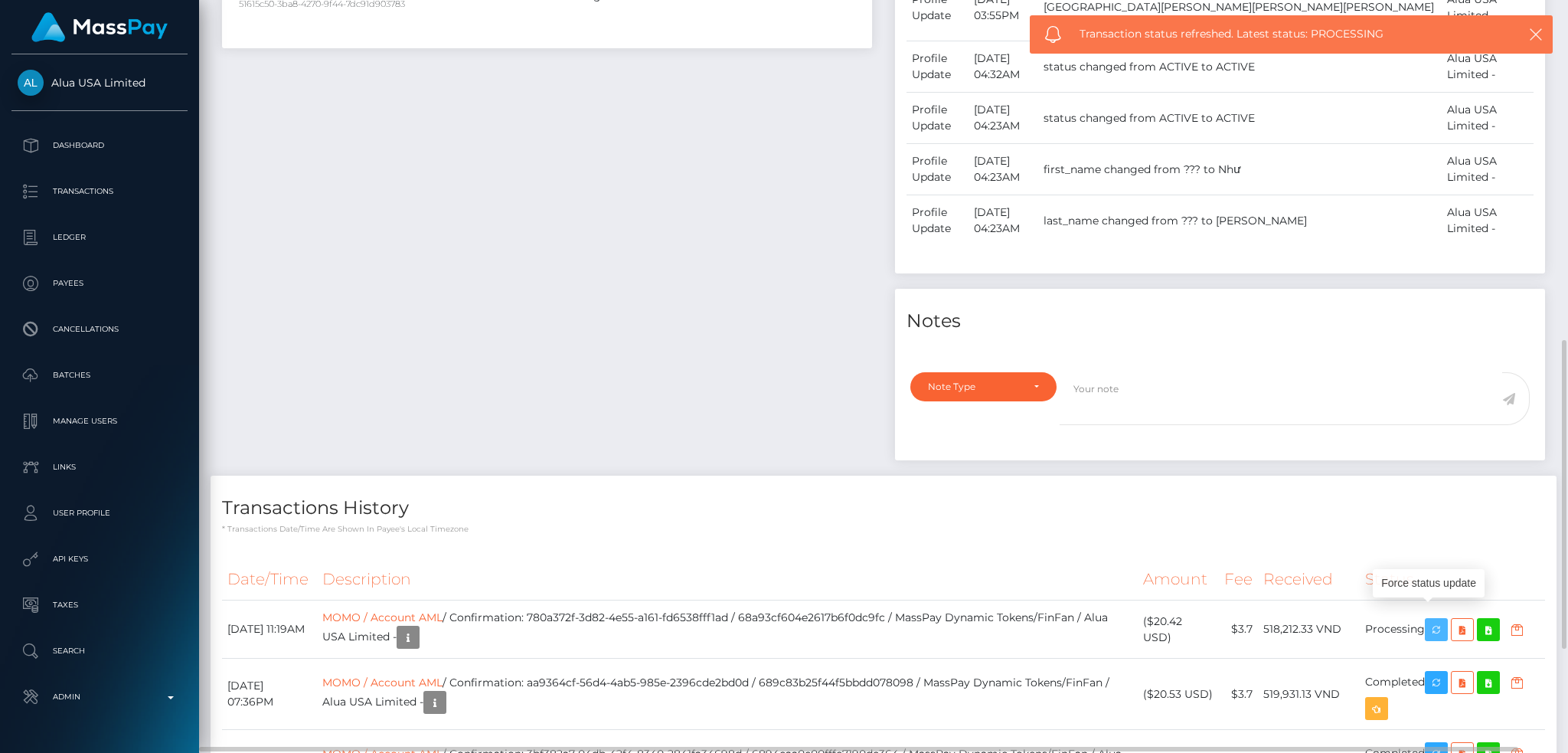
scroll to position [184, 425]
click at [408, 611] on link "MOMO / Account AML" at bounding box center [382, 618] width 120 height 14
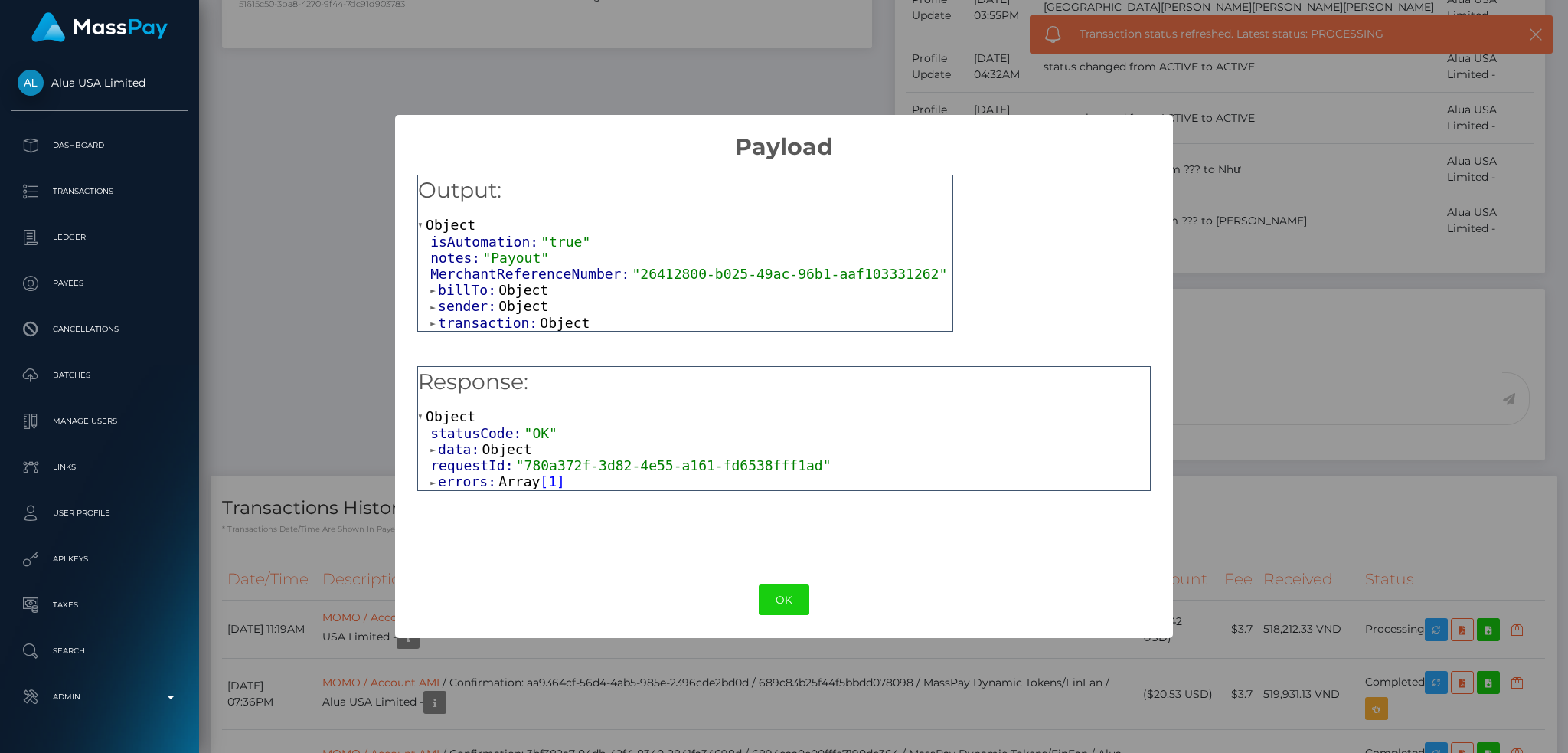
click at [499, 479] on span "Array" at bounding box center [518, 481] width 41 height 16
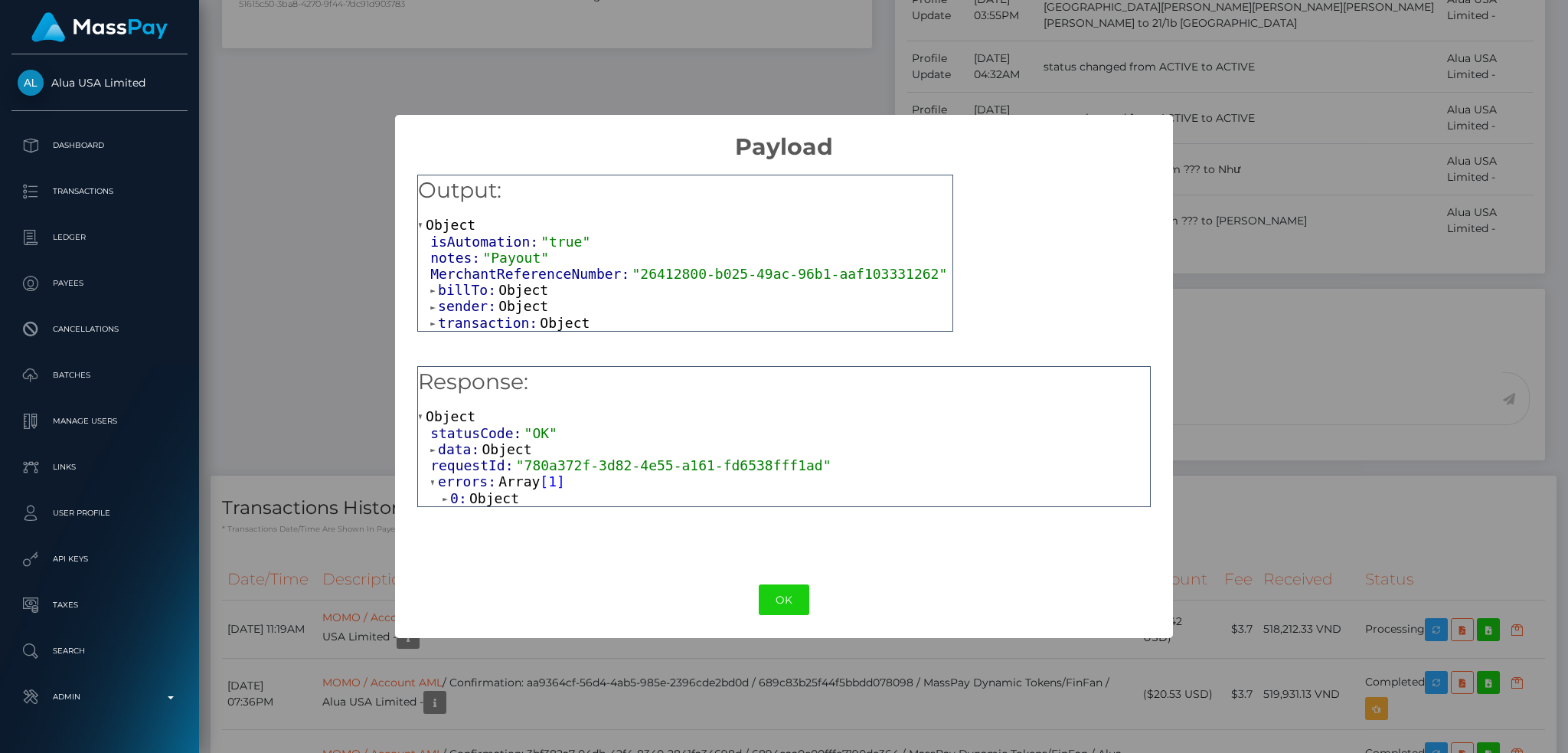
click at [496, 502] on span "Object" at bounding box center [494, 497] width 50 height 16
click at [787, 602] on button "OK" at bounding box center [784, 600] width 51 height 31
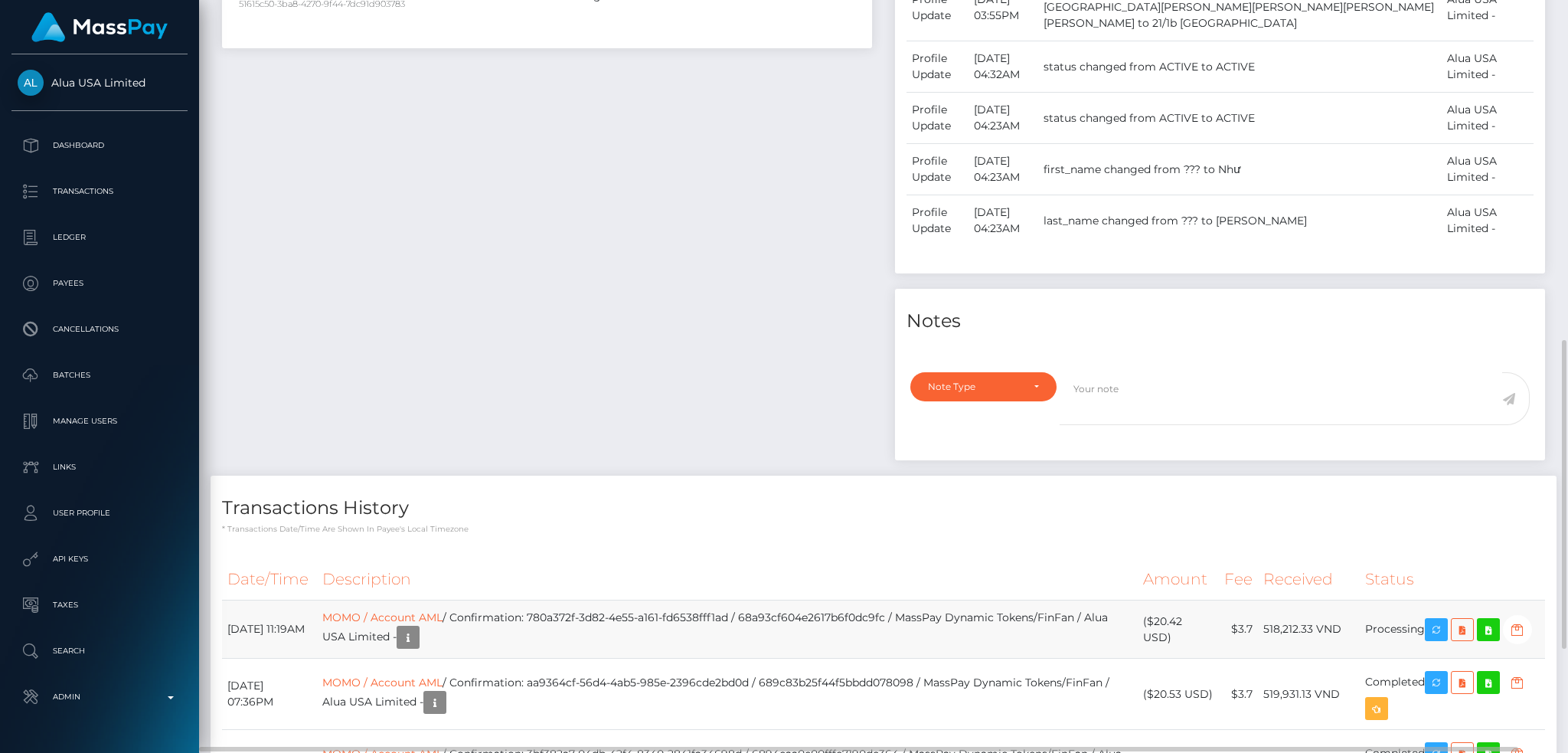
click at [659, 601] on td "MOMO / Account AML / Confirmation: 780a372f-3d82-4e55-a161-fd6538fff1ad / 68a93…" at bounding box center [727, 629] width 820 height 58
copy td "MOMO / Account AML / Confirmation: 780a372f-3d82-4e55-a161-fd6538fff1ad / 68a93…"
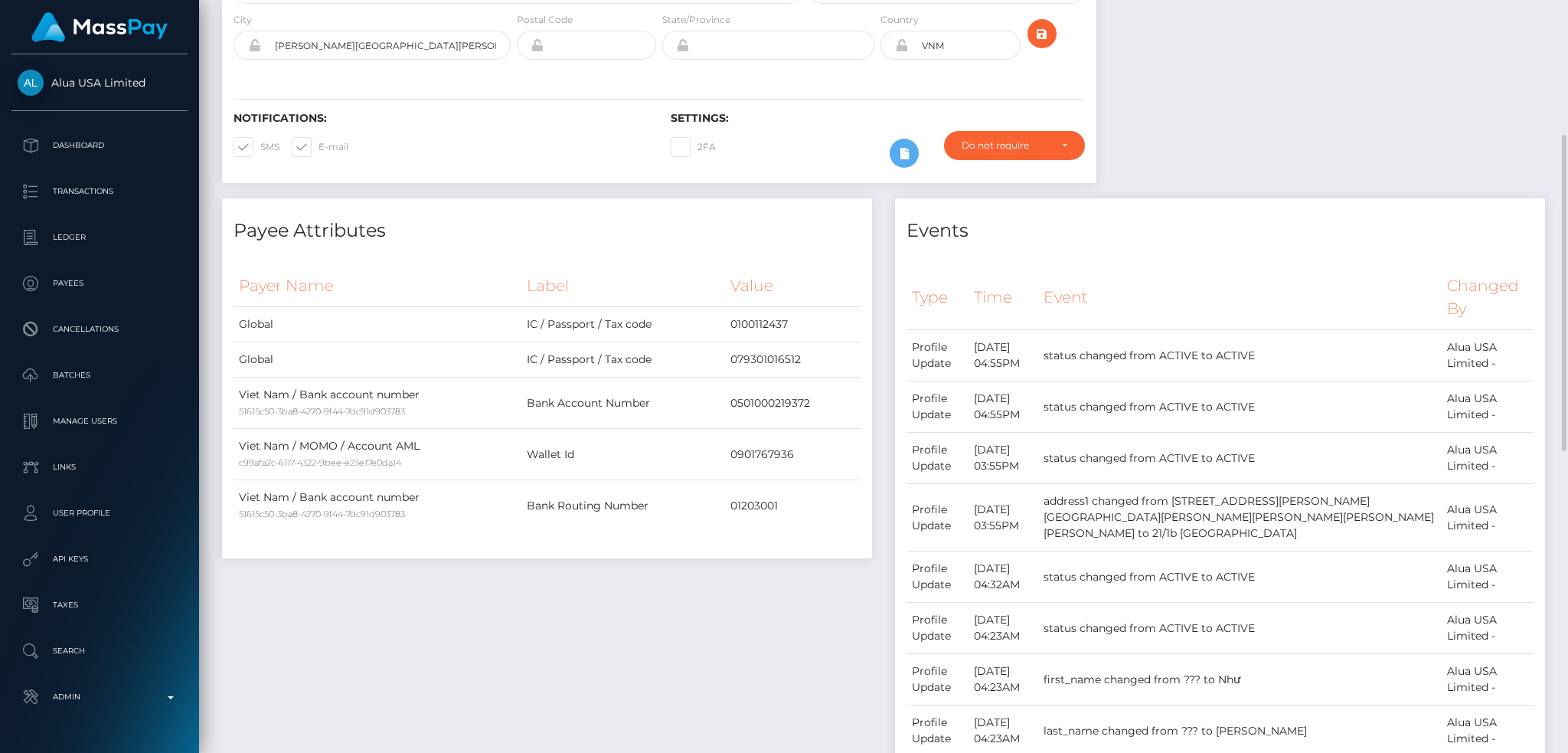
scroll to position [0, 0]
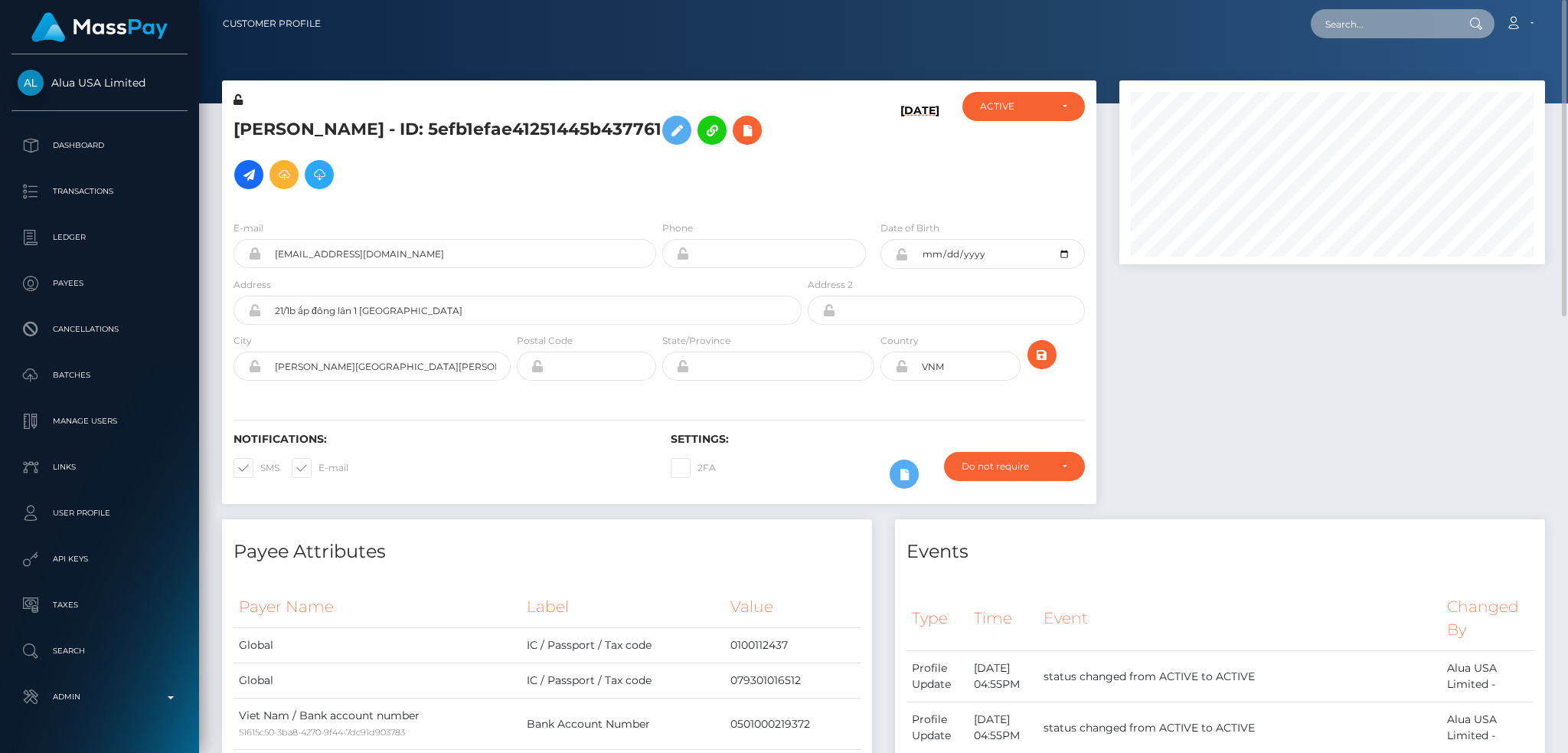
click at [1386, 25] on input "text" at bounding box center [1383, 24] width 144 height 29
paste input "1334672381"
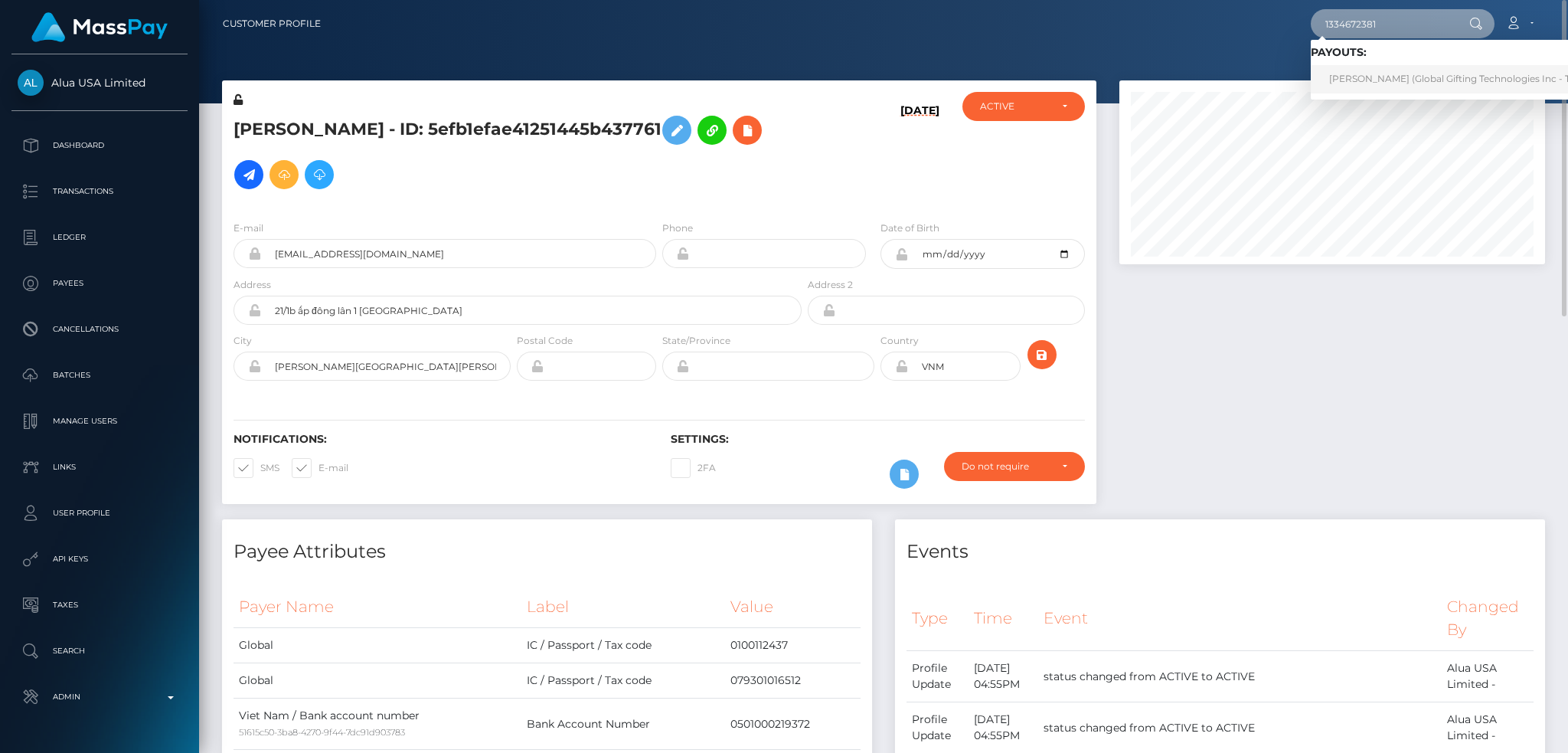
type input "1334672381"
click at [1386, 83] on link "EHSAN AHMAD (Global Gifting Technologies Inc - Throne)" at bounding box center [1465, 79] width 309 height 28
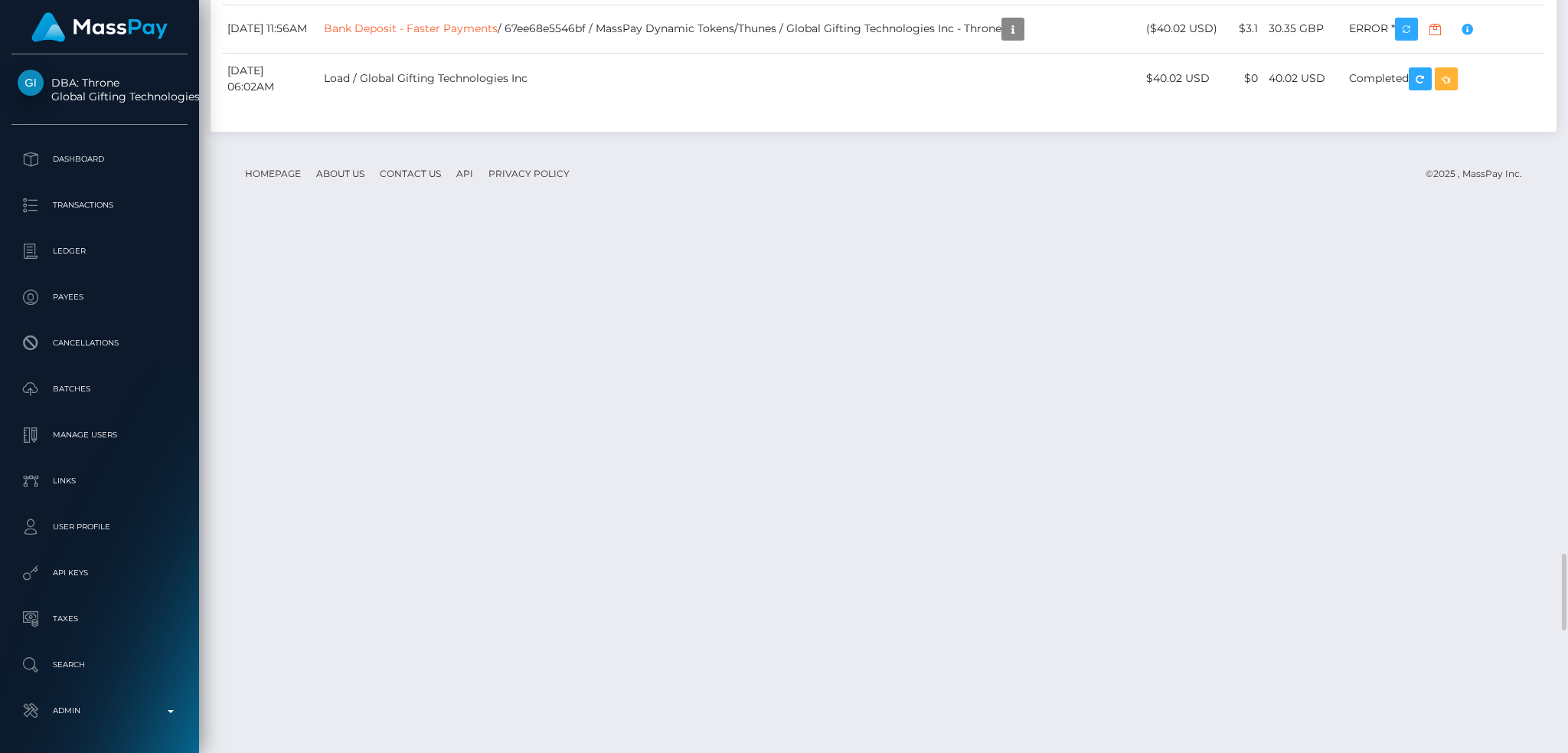
scroll to position [184, 425]
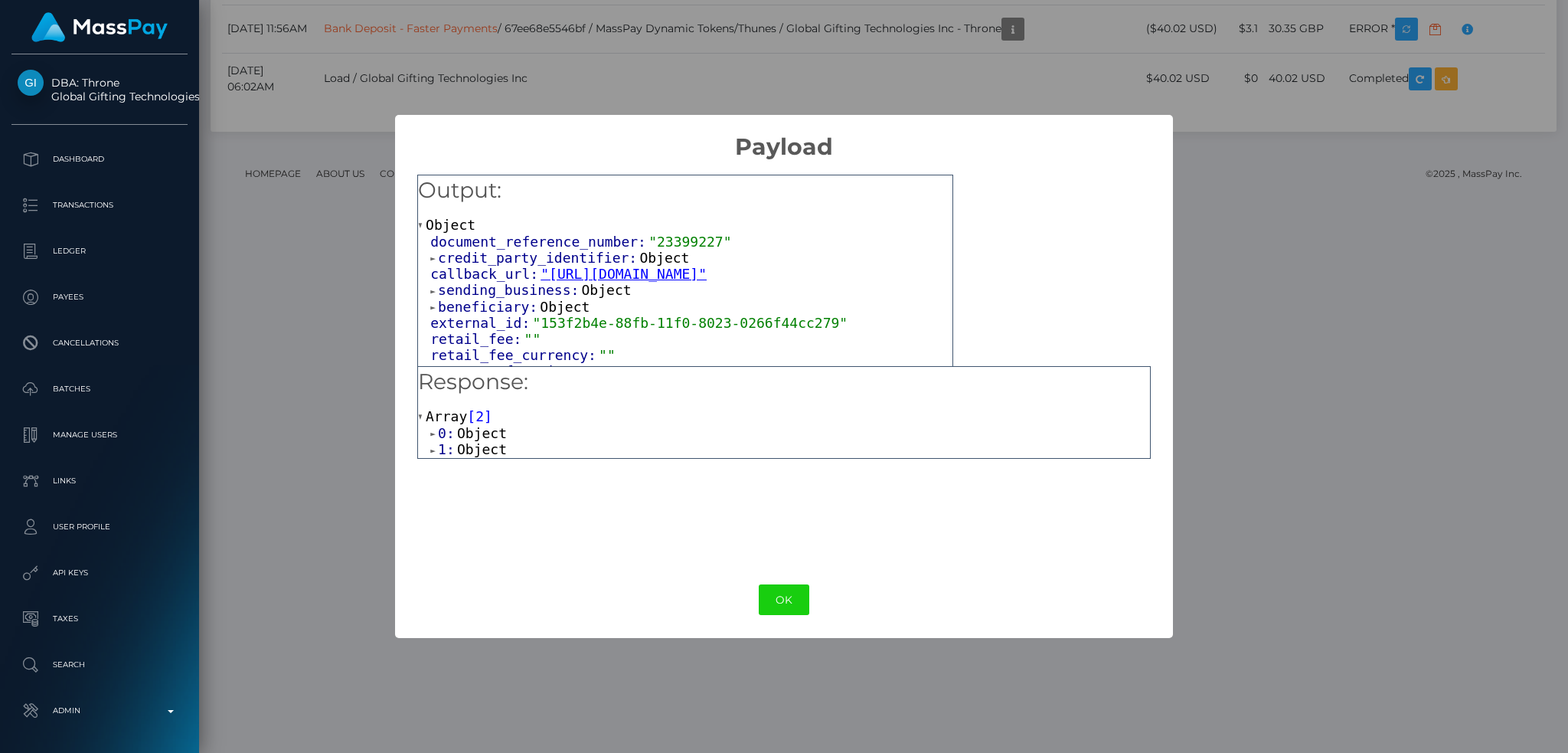
click at [473, 453] on span "Object" at bounding box center [481, 448] width 50 height 16
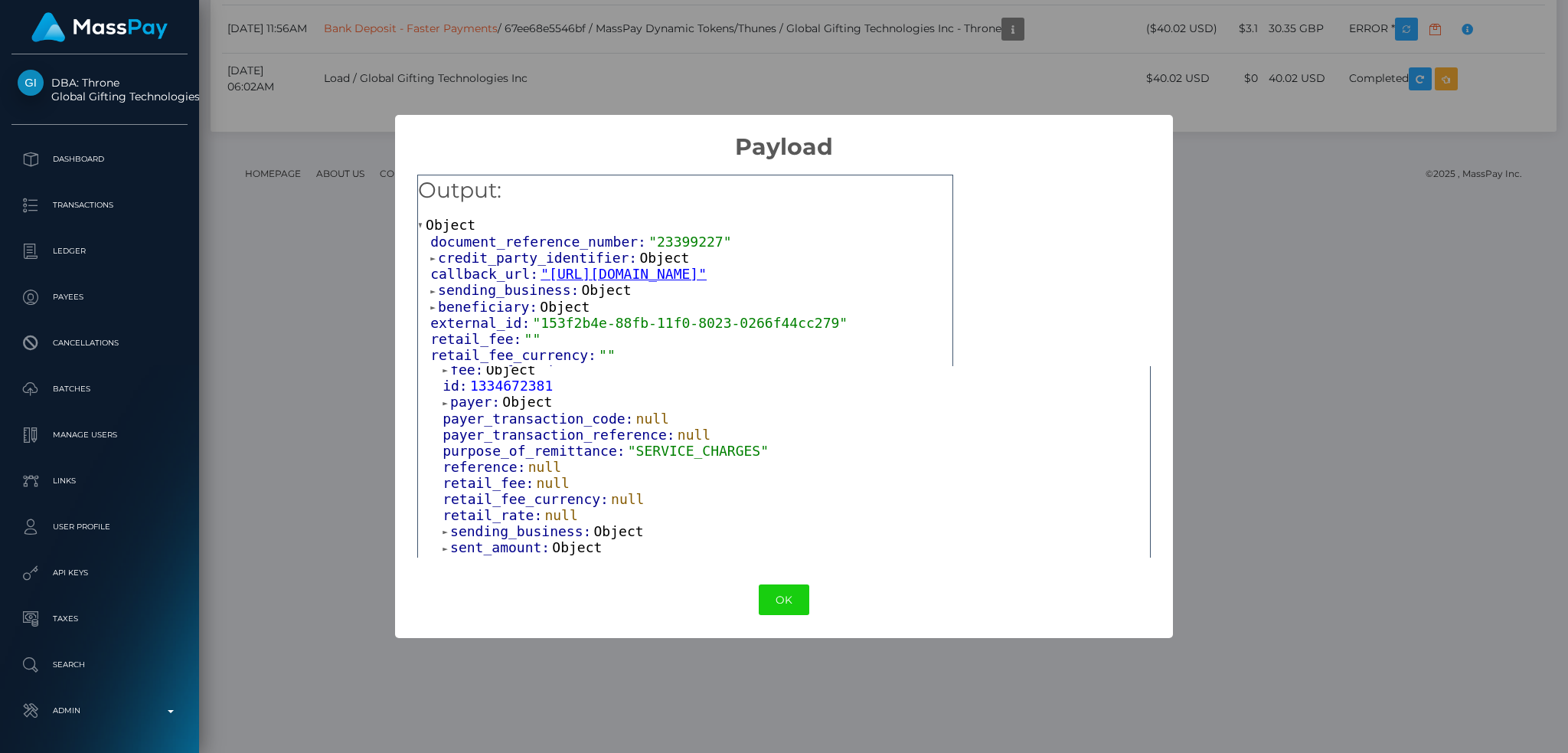
scroll to position [415, 0]
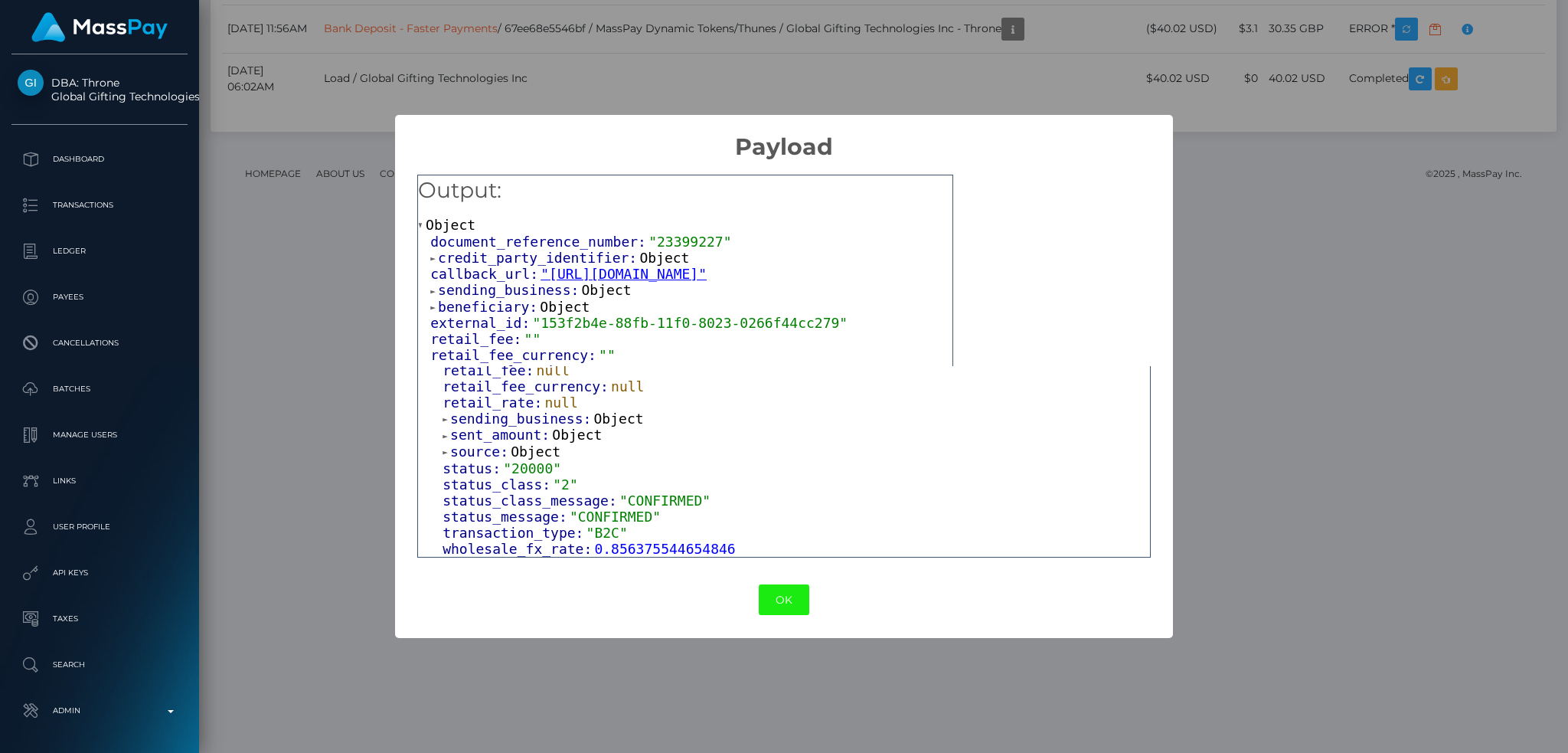
drag, startPoint x: 787, startPoint y: 603, endPoint x: 598, endPoint y: 373, distance: 297.7
click at [787, 602] on button "OK" at bounding box center [784, 600] width 51 height 31
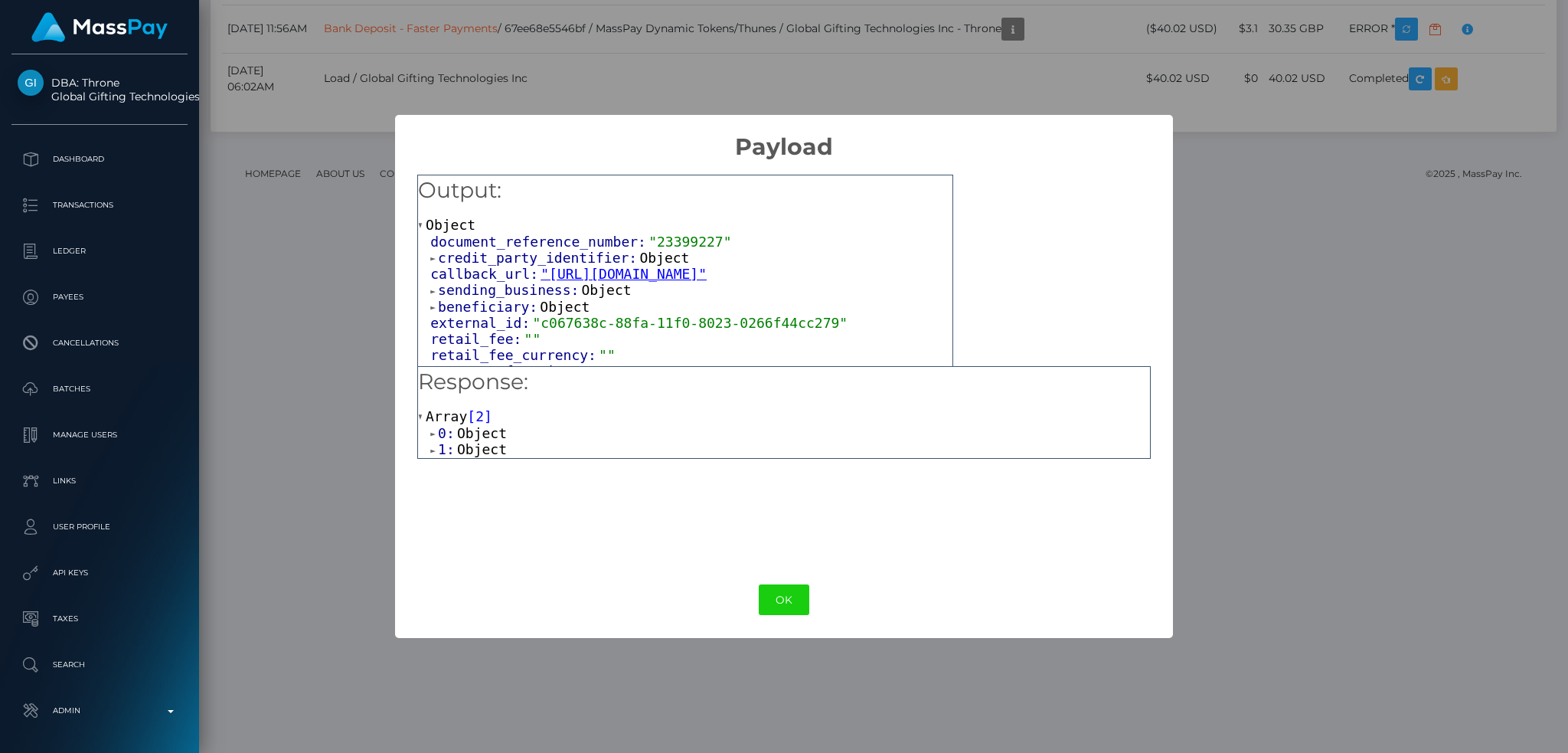
click at [473, 448] on span "Object" at bounding box center [481, 448] width 50 height 16
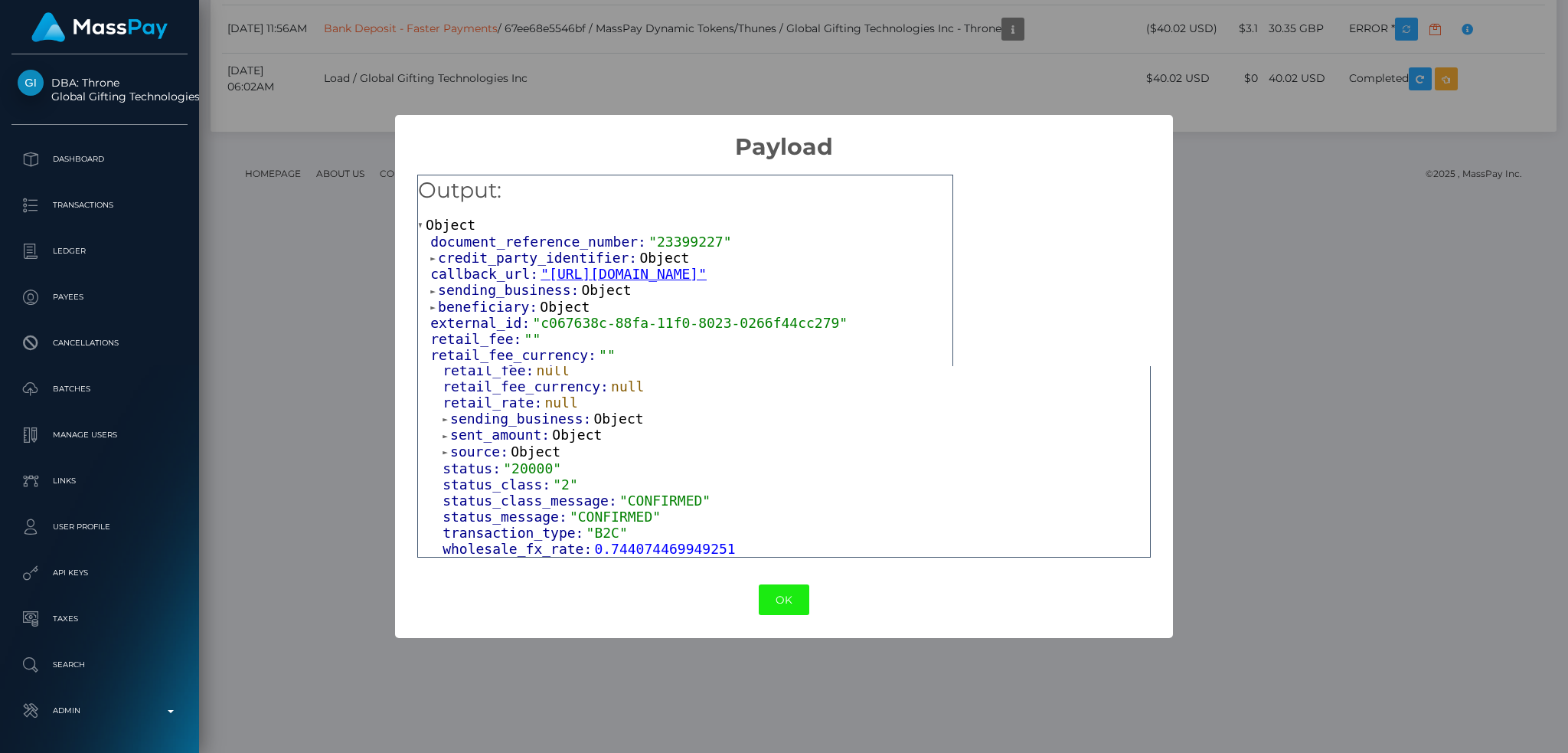
click at [780, 593] on button "OK" at bounding box center [784, 600] width 51 height 31
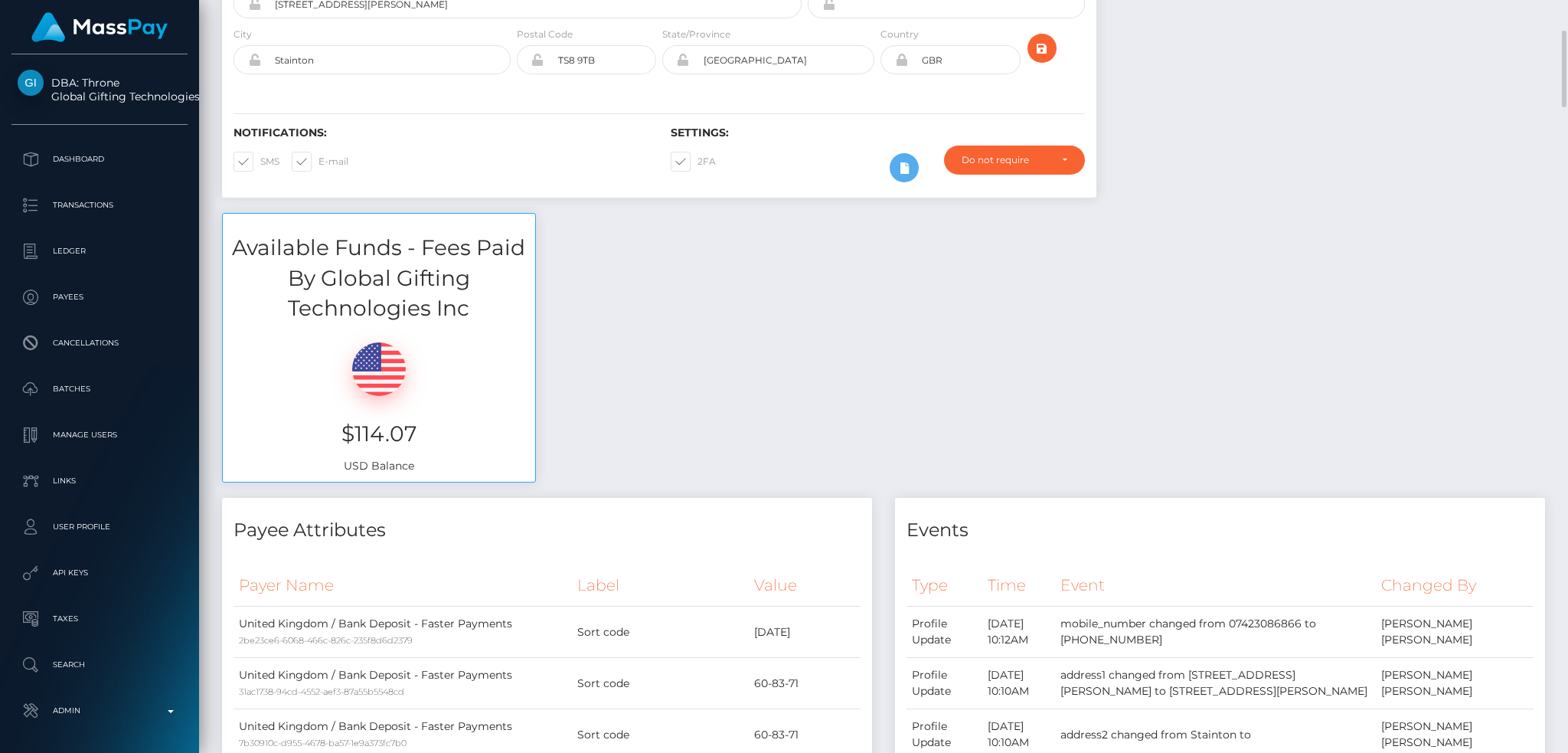
scroll to position [0, 0]
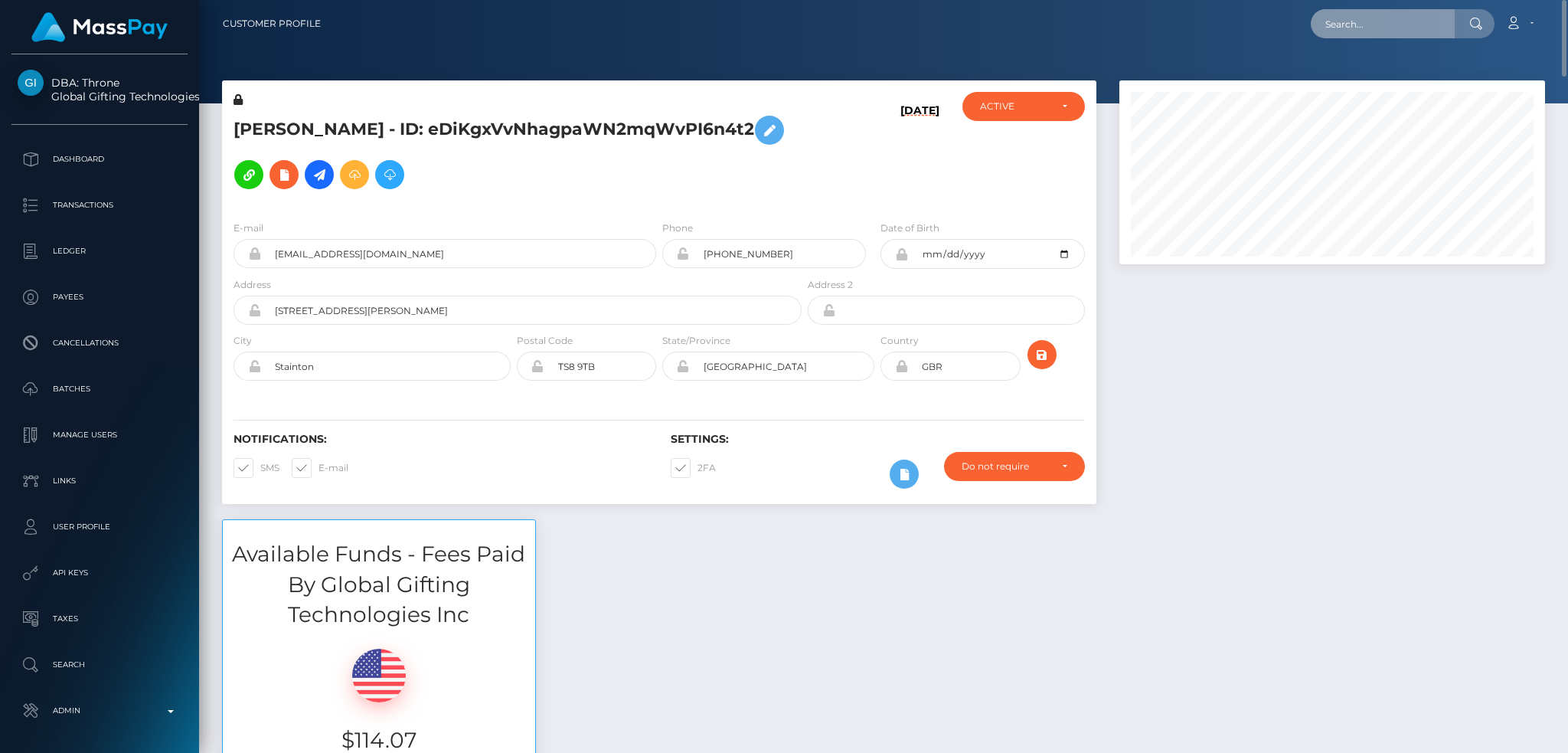
click at [1353, 24] on input "text" at bounding box center [1383, 24] width 144 height 29
paste input "b353ad1b-8808-11f0-8023-0266f44cc279"
type input "b353ad1b-8808-11f0-8023-0266f44cc279"
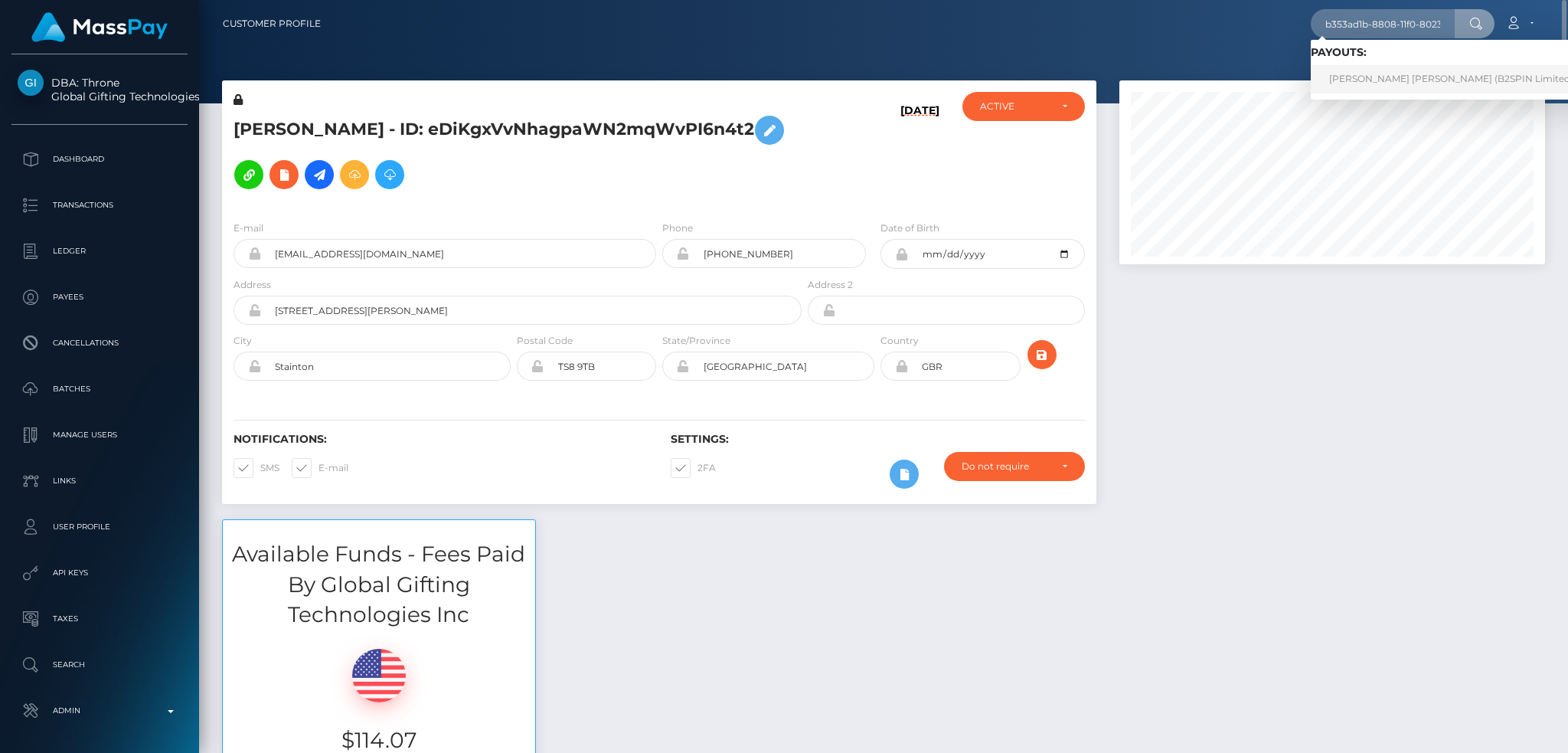
click at [1382, 77] on link "STEVE ROBERT FIRTH (B2SPIN Limited - )" at bounding box center [1456, 79] width 289 height 28
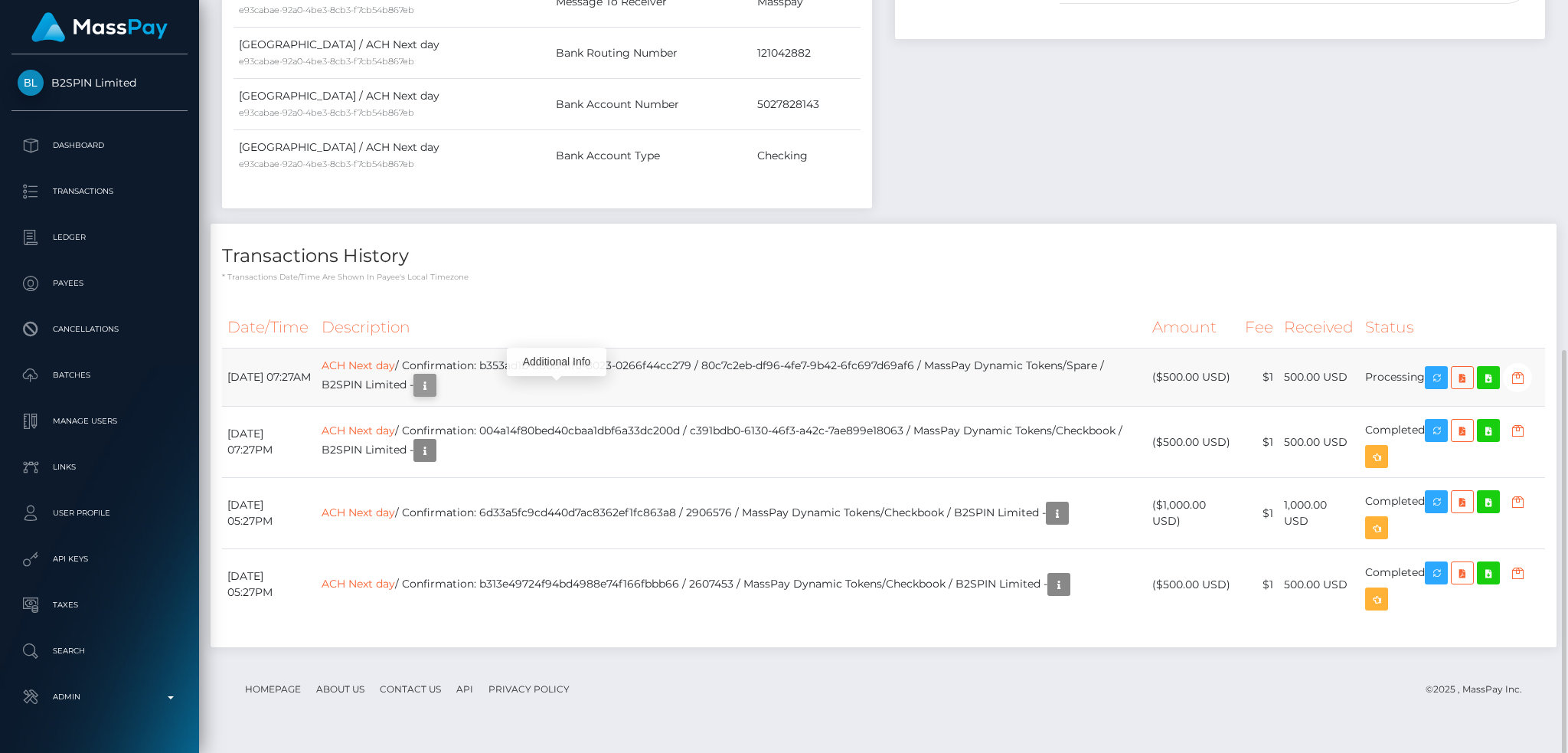
scroll to position [184, 425]
click at [434, 395] on icon "button" at bounding box center [425, 385] width 19 height 19
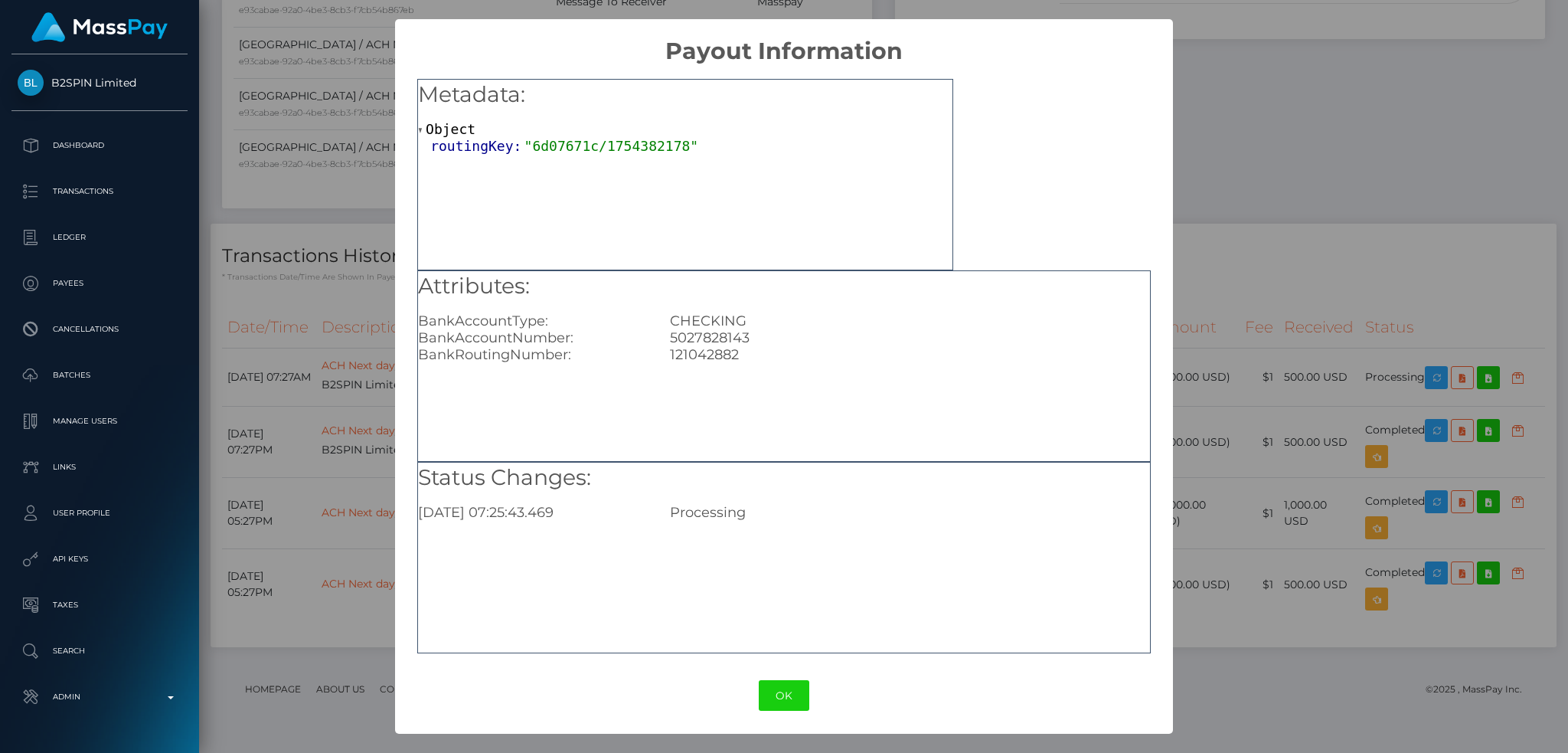
click at [1209, 377] on div "× Payout Information Metadata: Object routingKey: "6d07671c/1754382178" Attribu…" at bounding box center [784, 376] width 1568 height 753
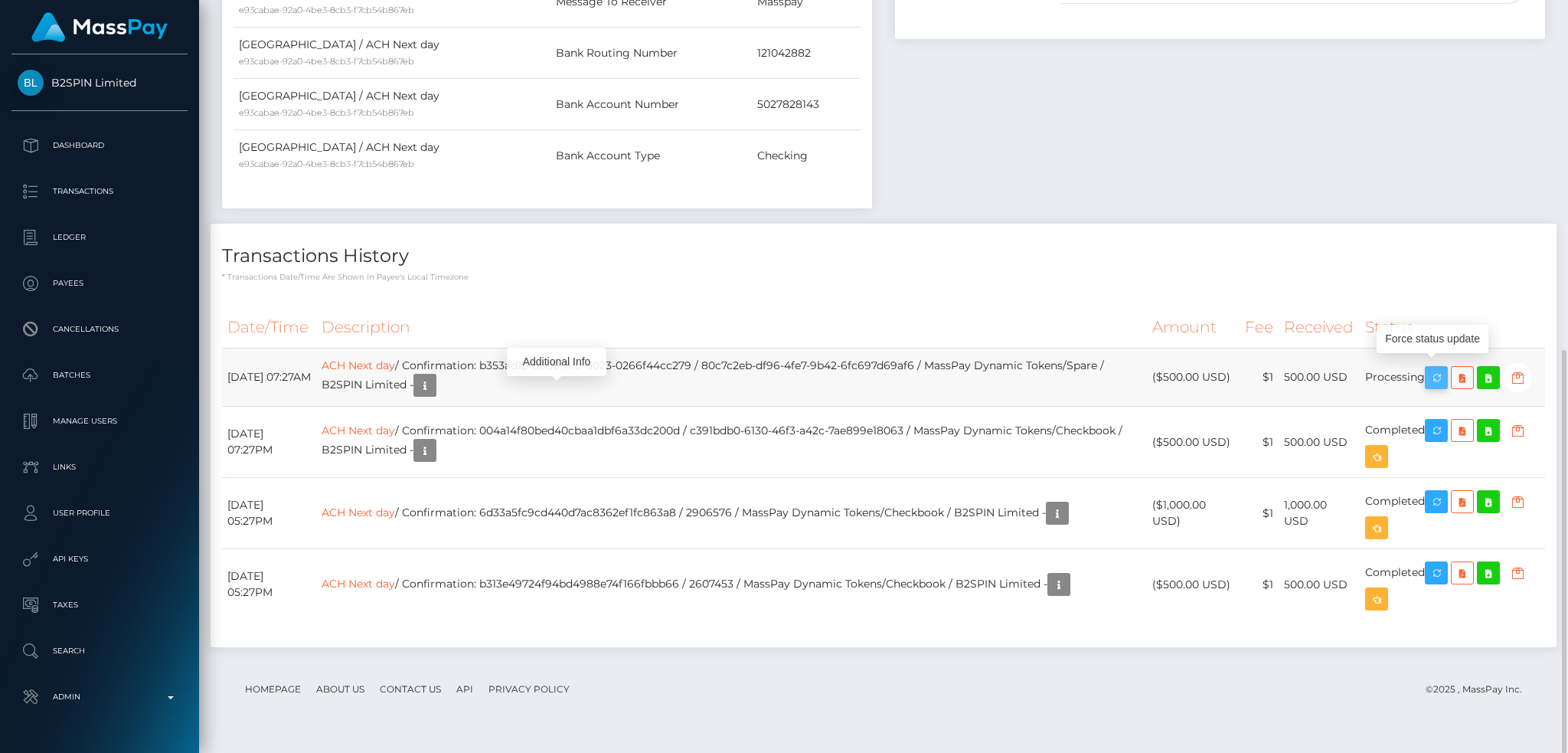
click at [1443, 371] on icon "button" at bounding box center [1436, 377] width 19 height 19
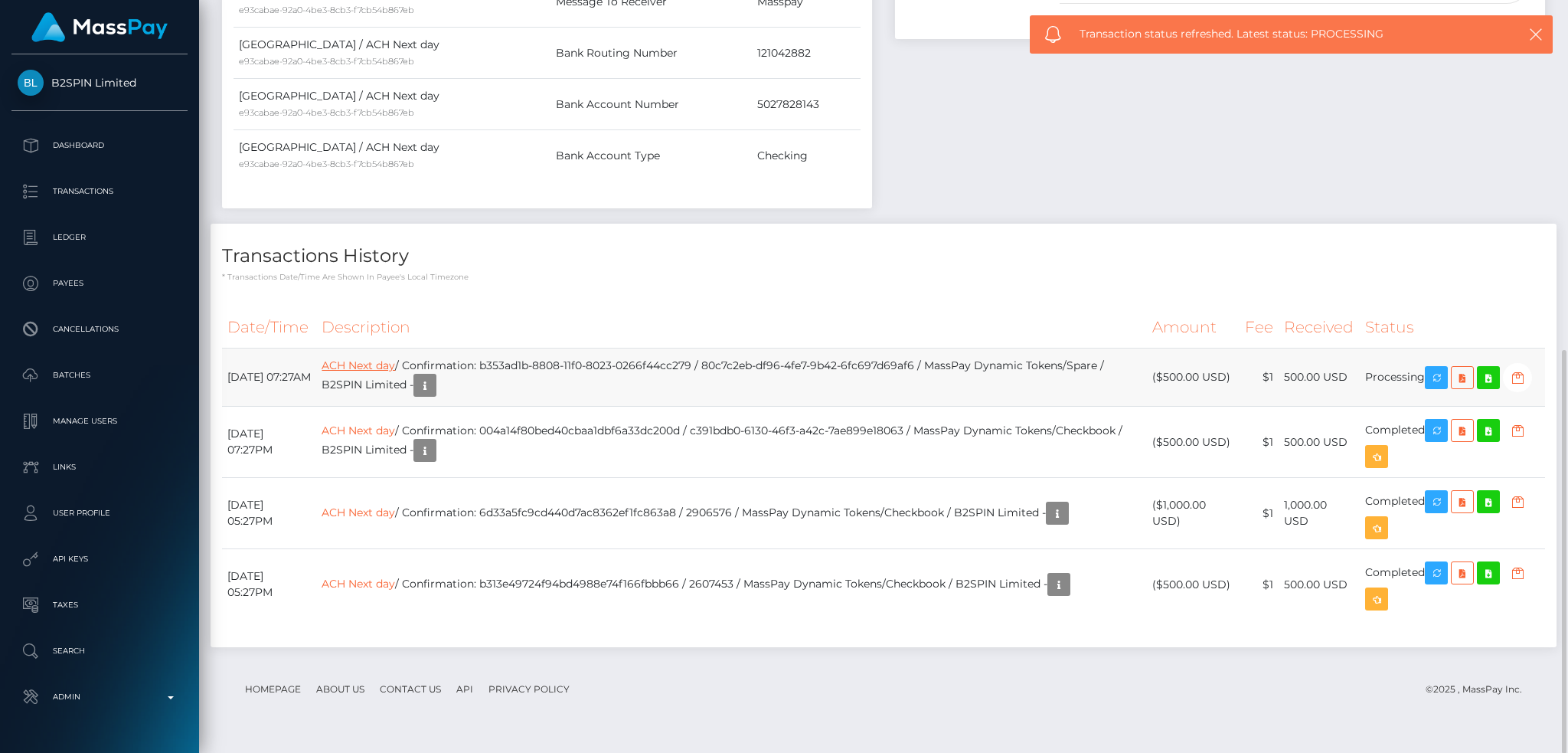
click at [395, 372] on link "ACH Next day" at bounding box center [358, 366] width 74 height 14
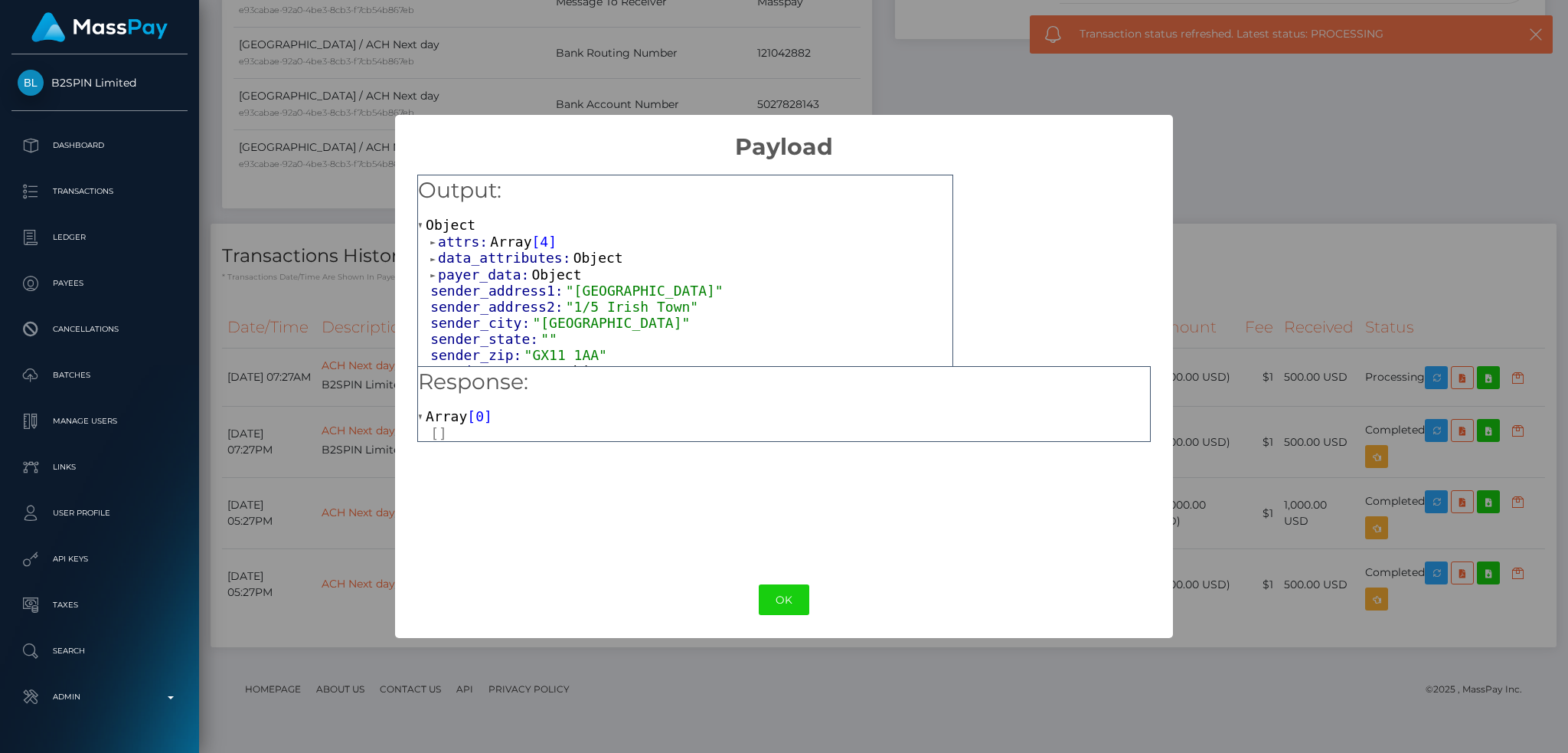
click at [793, 615] on div "OK No Cancel" at bounding box center [783, 600] width 777 height 47
click at [785, 602] on button "OK" at bounding box center [784, 600] width 51 height 31
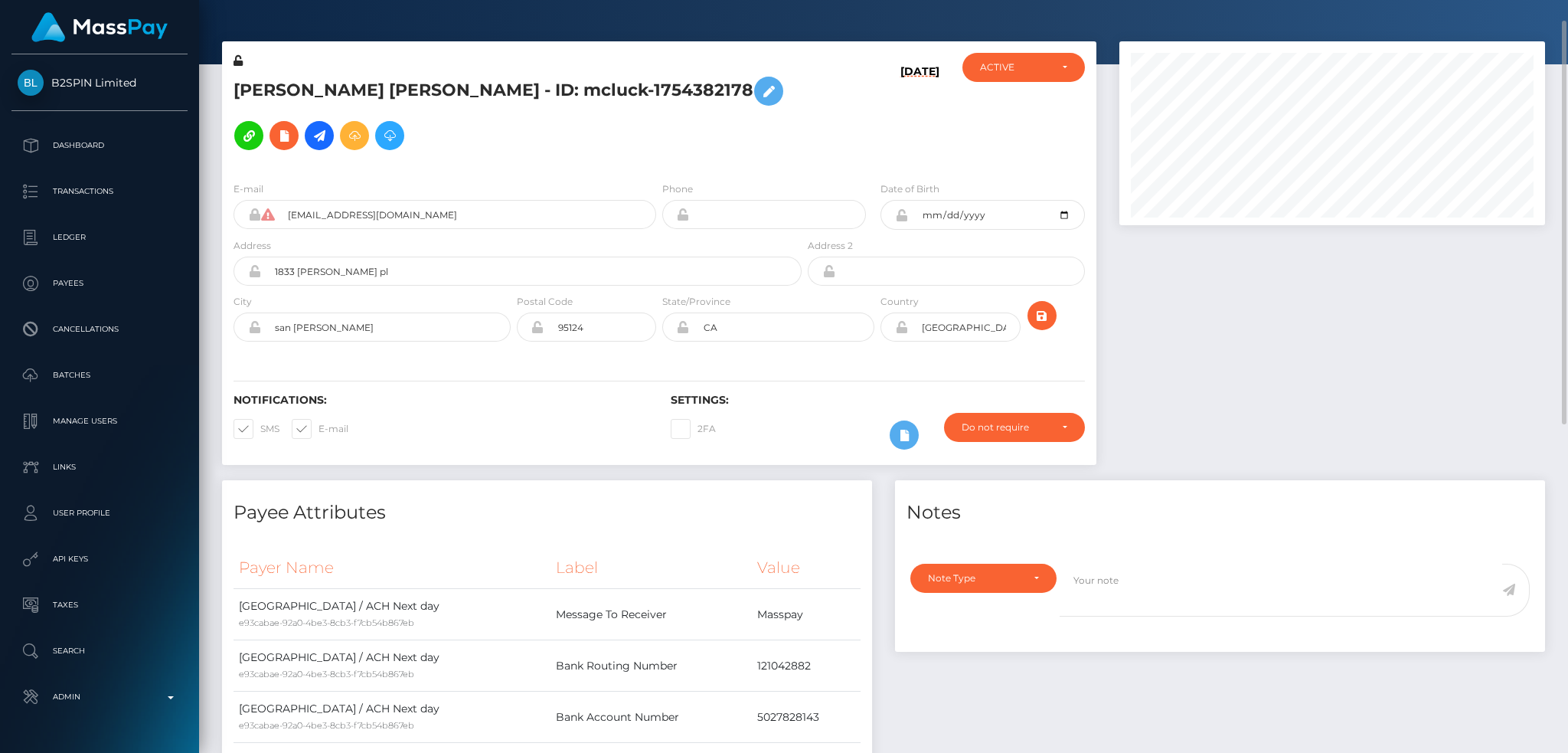
scroll to position [0, 0]
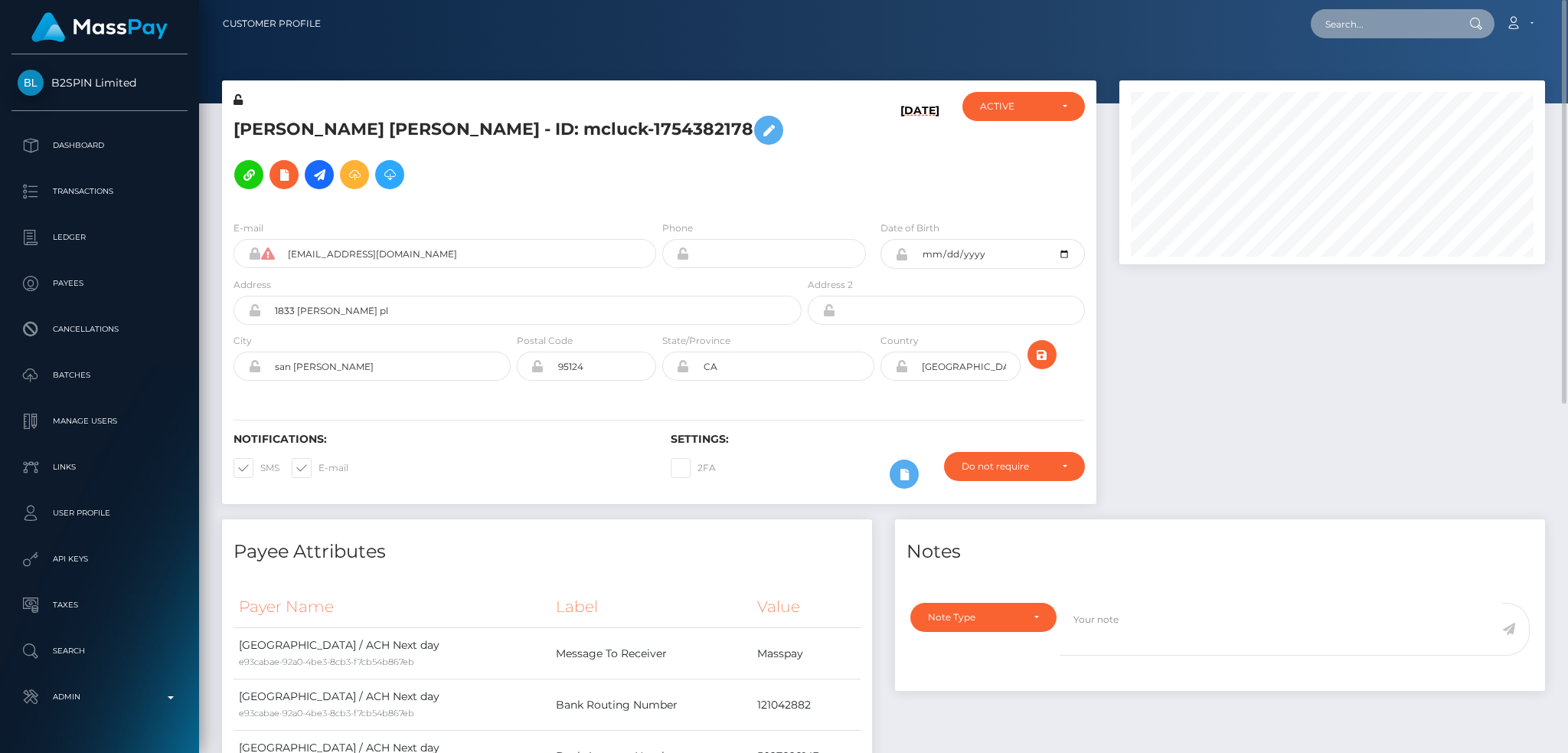
click at [1394, 27] on input "text" at bounding box center [1383, 24] width 144 height 29
paste input "P45U8f2xRcSwVgxSUyXoNQ"
type input "P45U8f2xRcSwVgxSUyXoNQ"
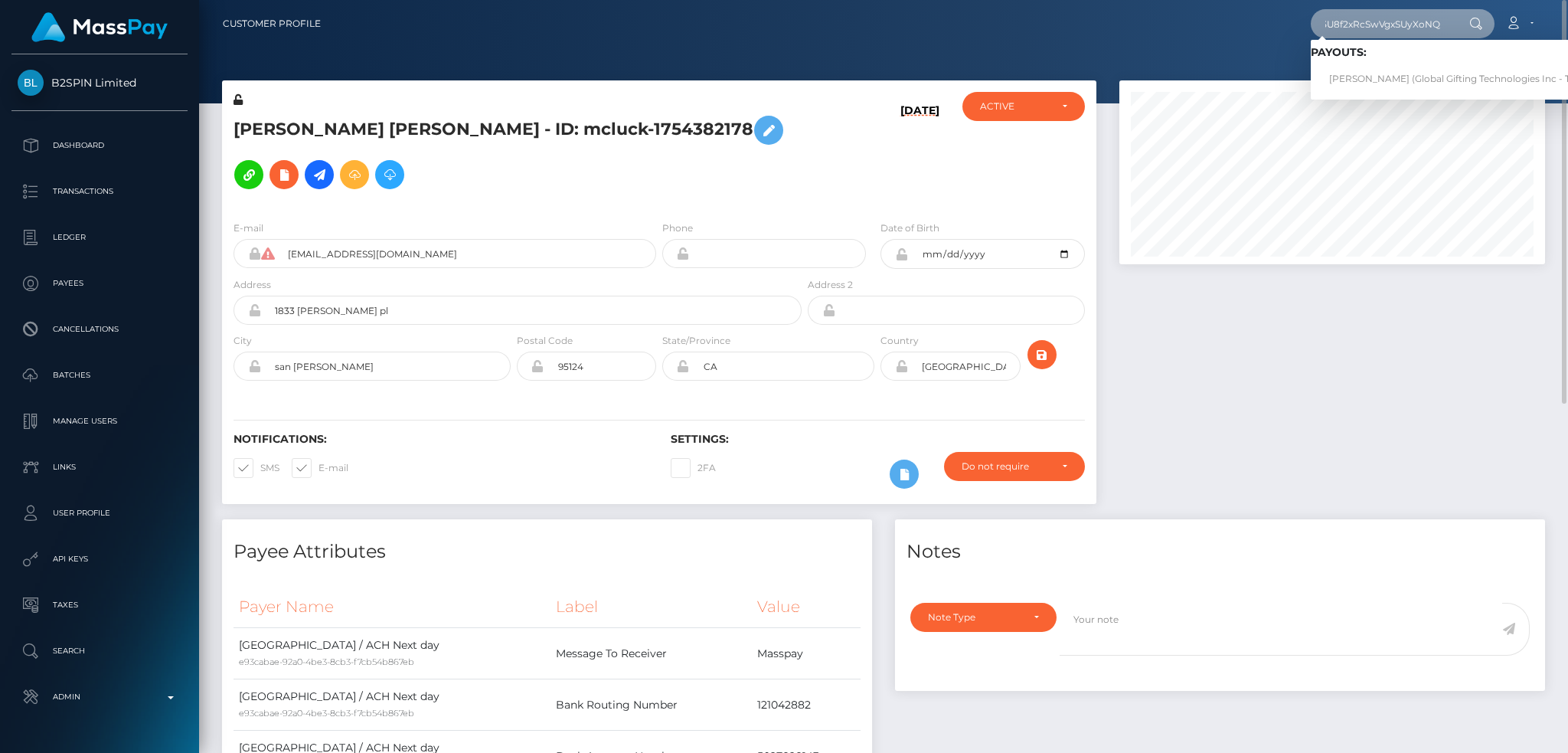
scroll to position [0, 0]
click at [1372, 69] on link "JACK MATTHEW EARNSHAW (Global Gifting Technologies Inc - Throne)" at bounding box center [1465, 79] width 309 height 28
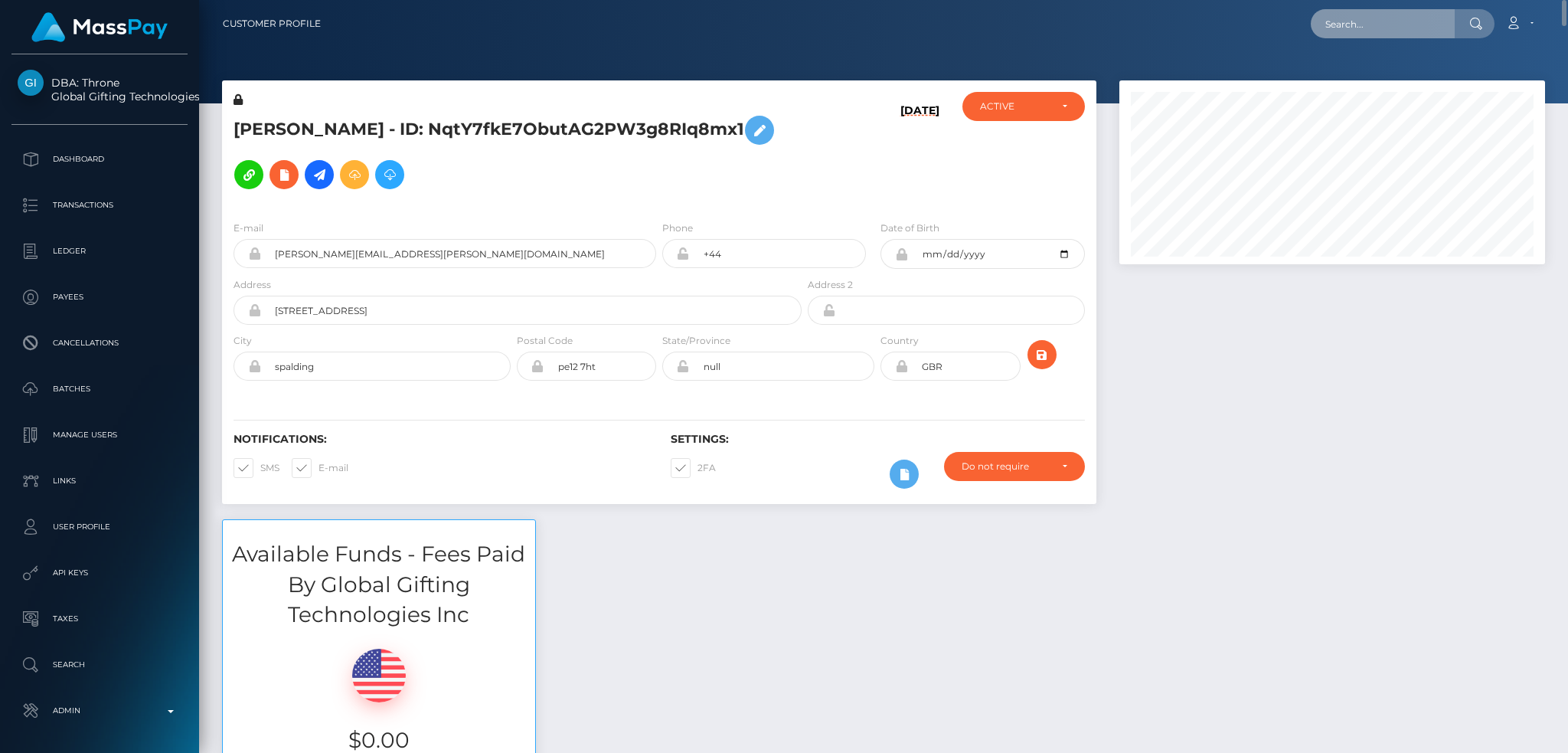
click at [1361, 23] on input "text" at bounding box center [1383, 24] width 144 height 29
paste input "poact_VVXchHqJk88q"
type input "poact_VVXchHqJk88q"
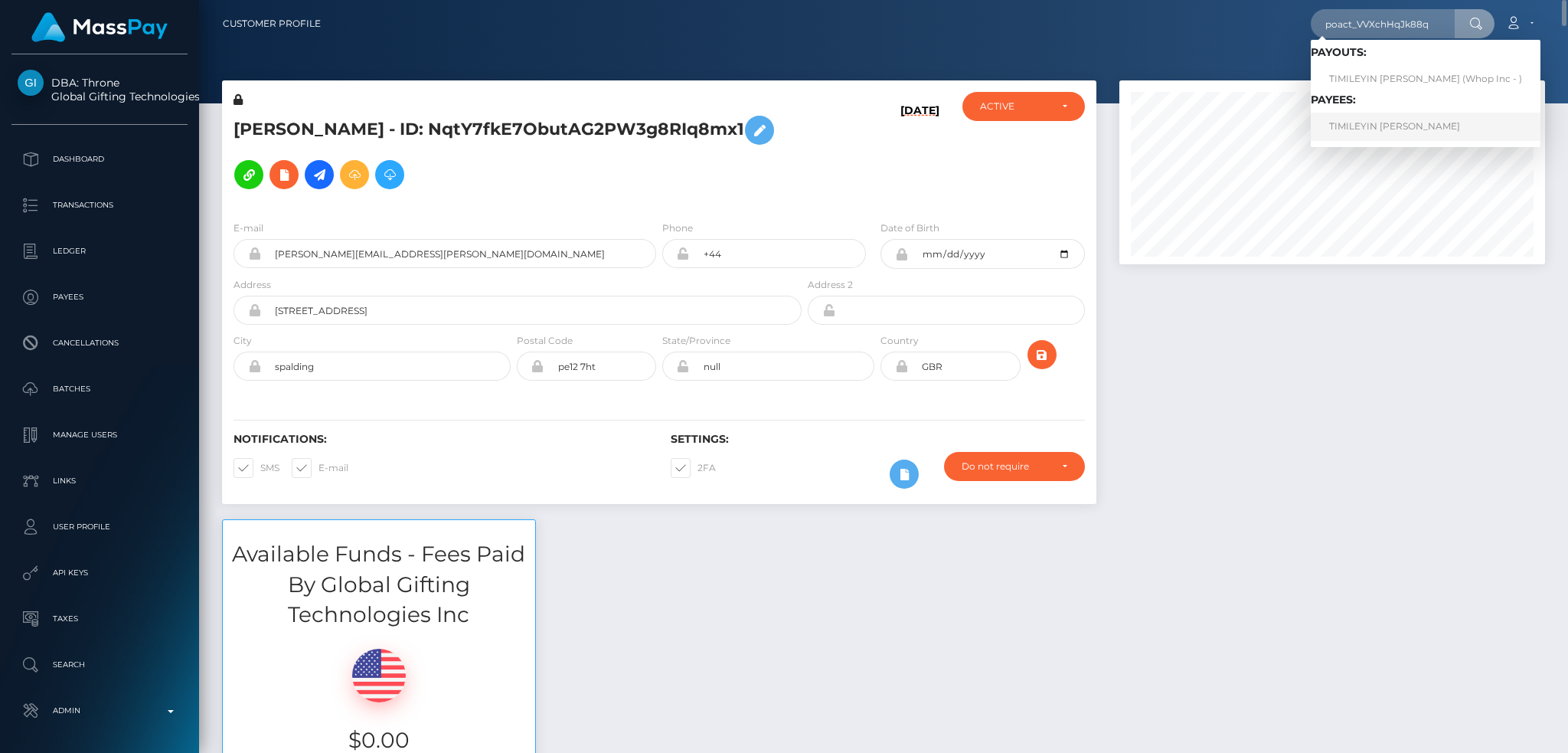
click at [1377, 127] on link "TIMILEYIN CHIMAOBIM ABIOYE" at bounding box center [1426, 126] width 230 height 28
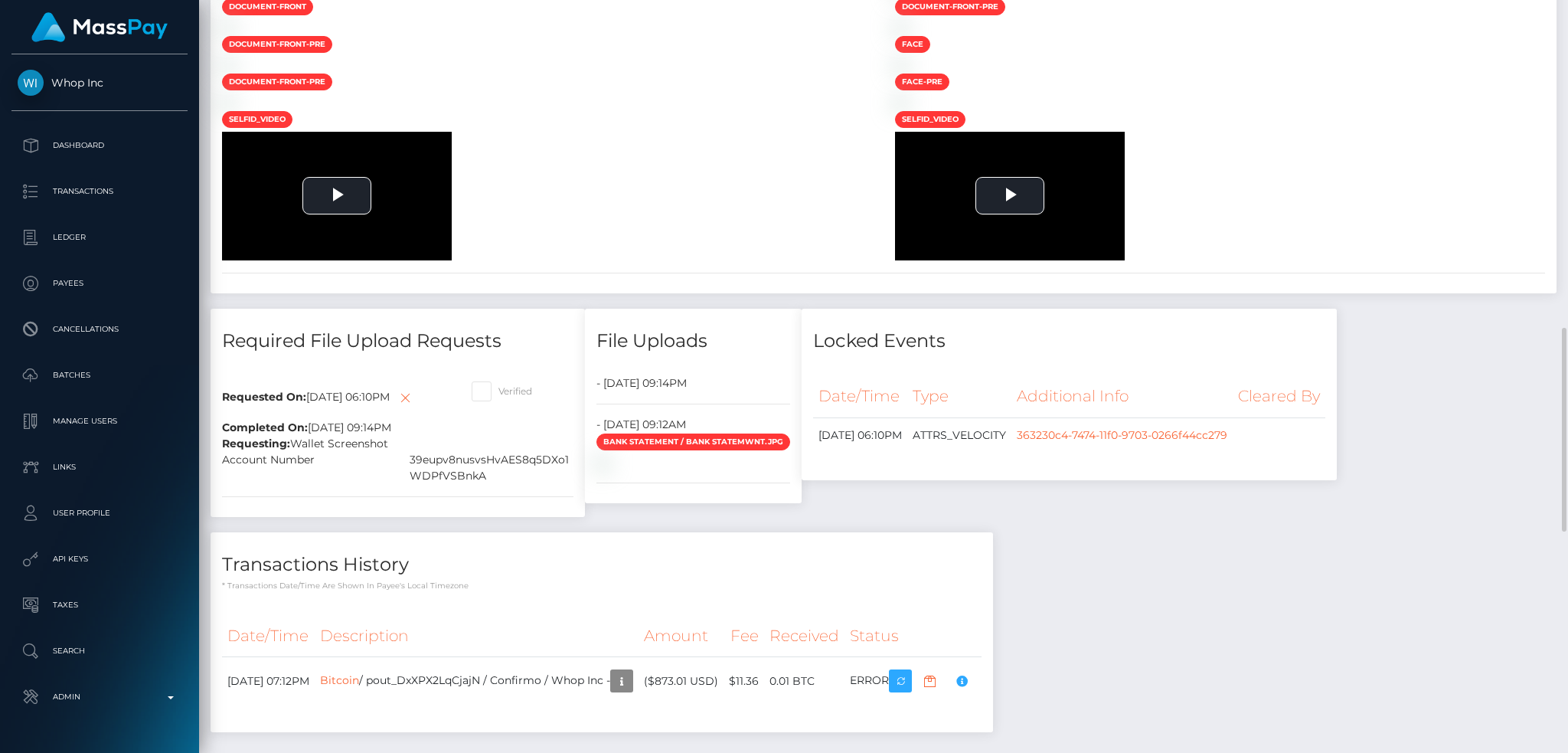
scroll to position [1720, 0]
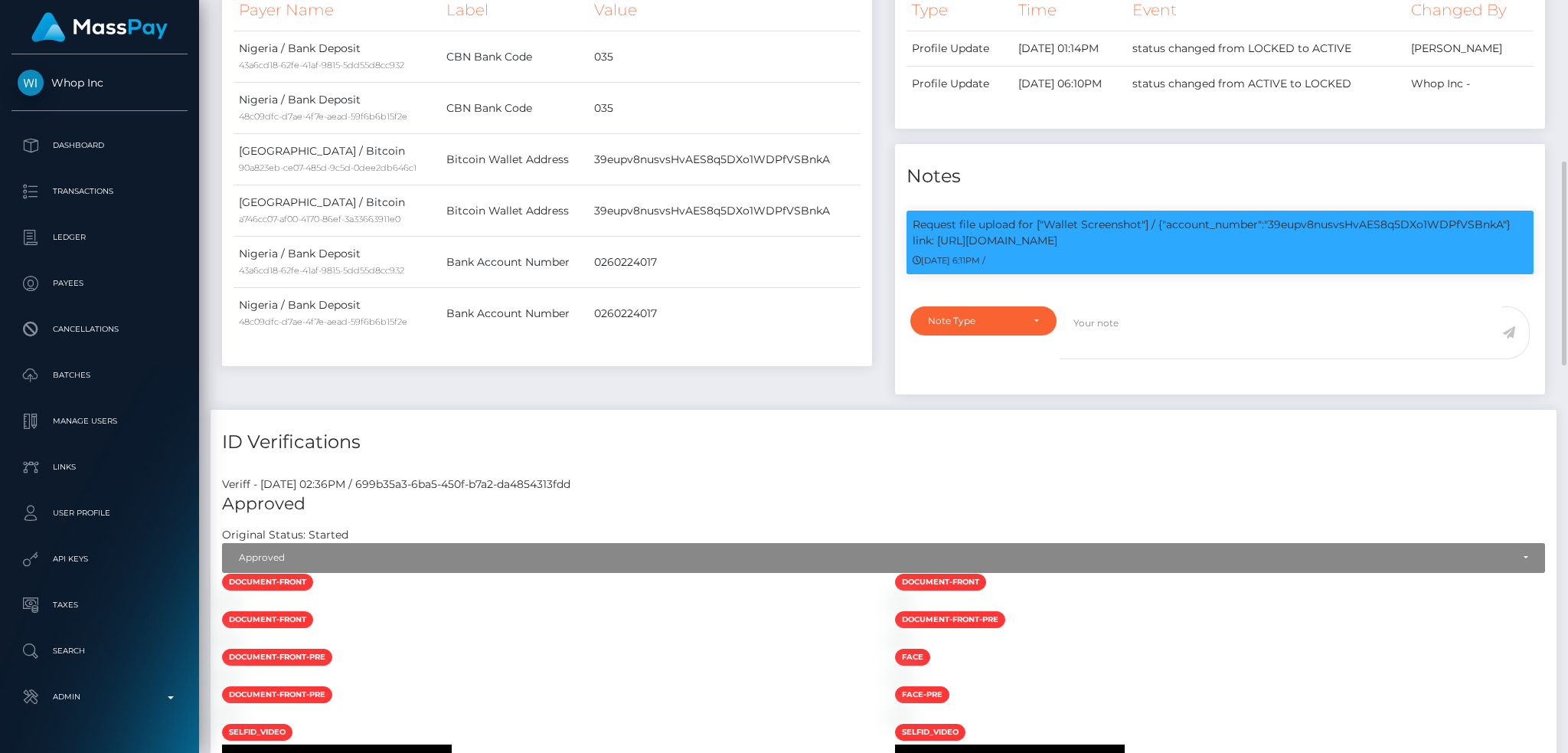
scroll to position [0, 0]
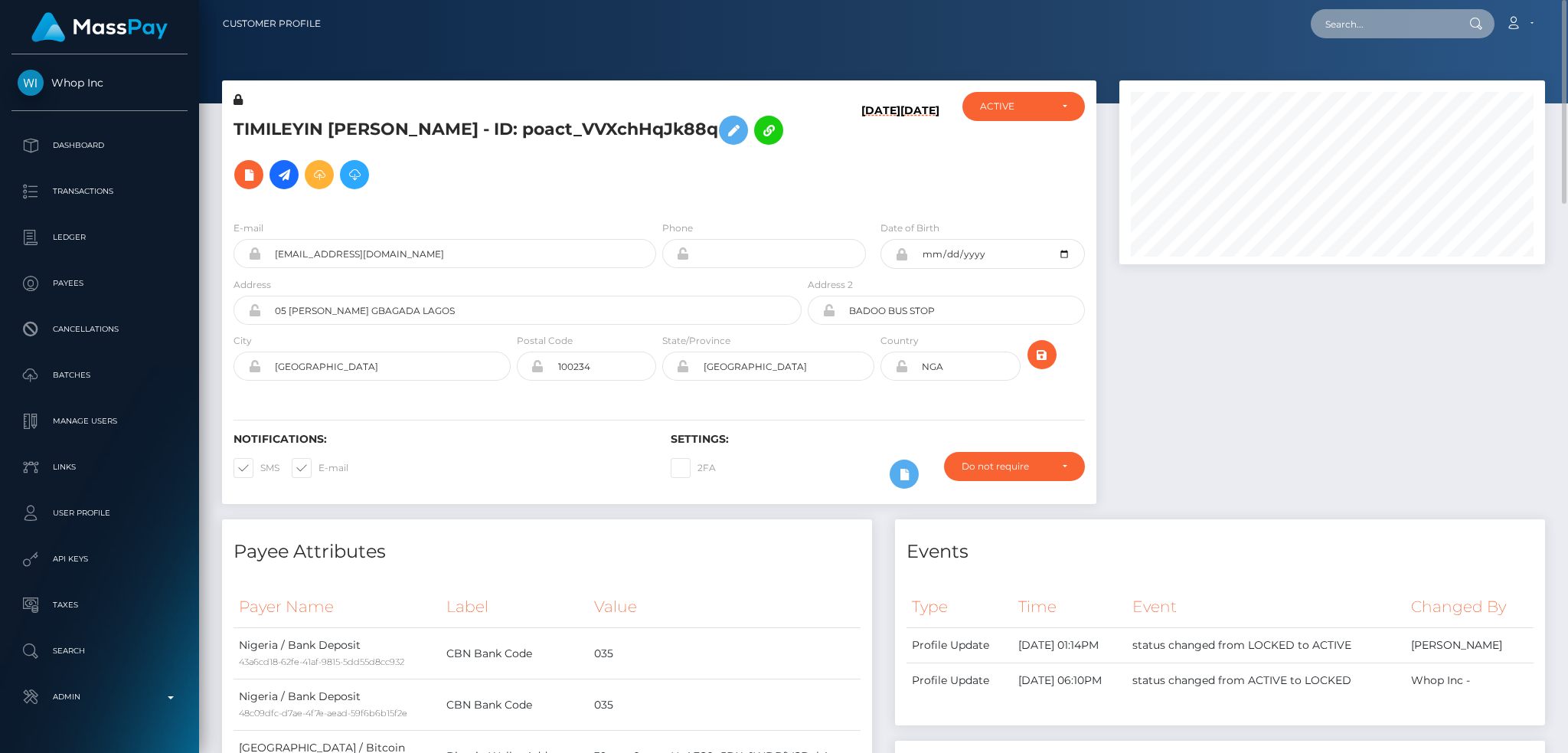
click at [1357, 21] on input "text" at bounding box center [1383, 24] width 144 height 29
paste input "poact_3p9J72eITk4A"
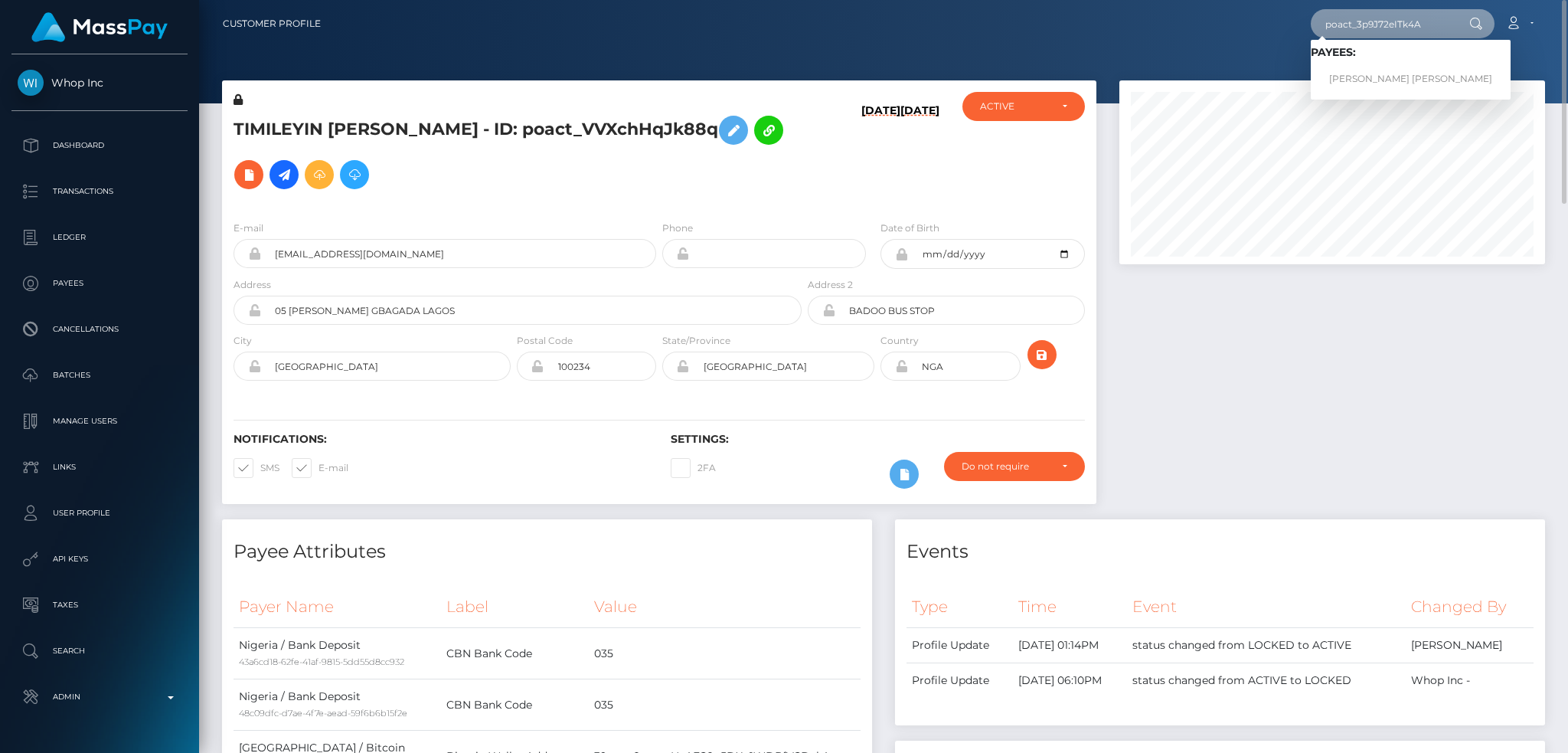
type input "poact_3p9J72eITk4A"
click at [1370, 77] on link "ABDUL SAMI Sami" at bounding box center [1411, 79] width 200 height 28
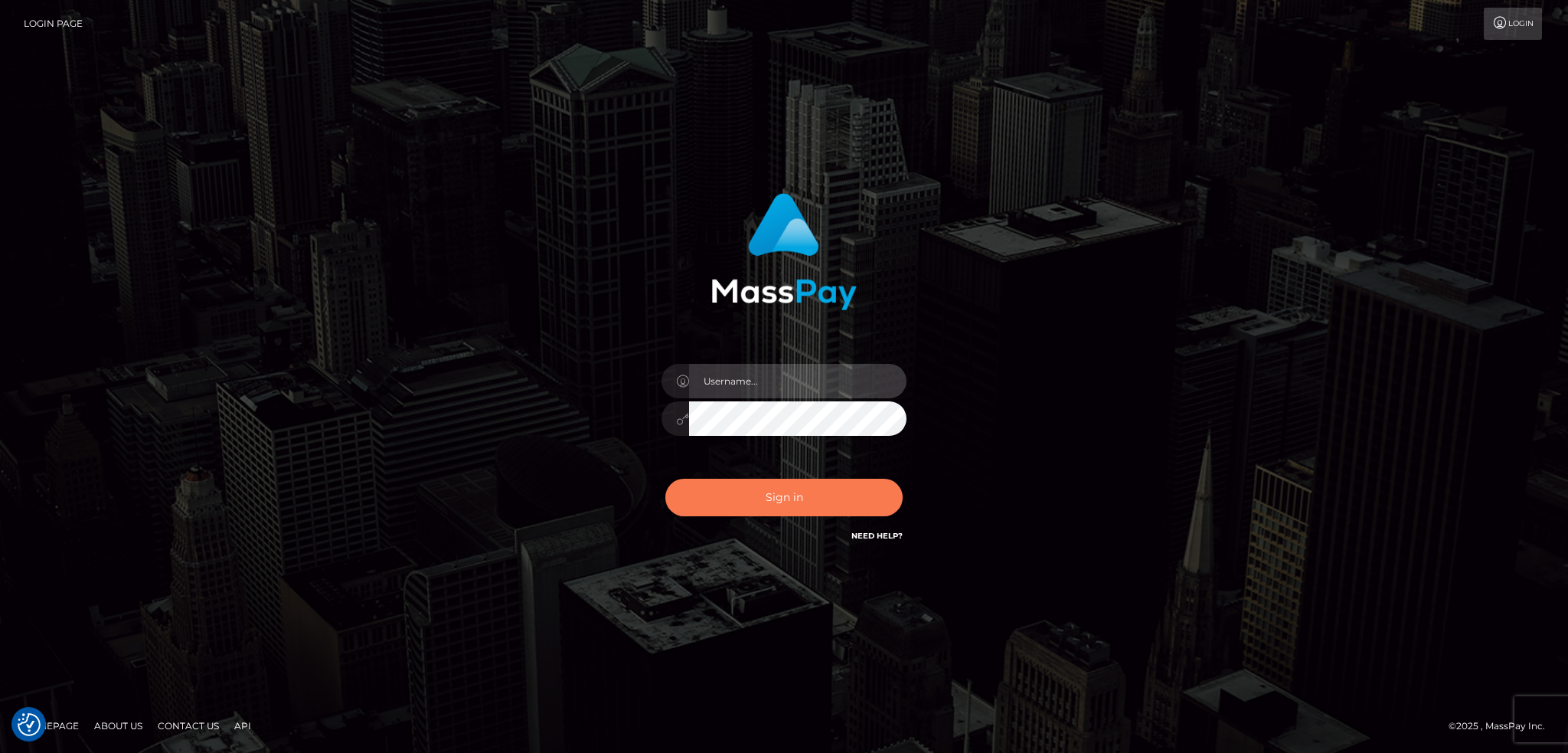
type input "alexstef"
click at [802, 492] on button "Sign in" at bounding box center [784, 497] width 238 height 37
type input "alexstef"
drag, startPoint x: 725, startPoint y: 490, endPoint x: 737, endPoint y: 497, distance: 13.9
click at [732, 496] on button "Sign in" at bounding box center [784, 497] width 238 height 37
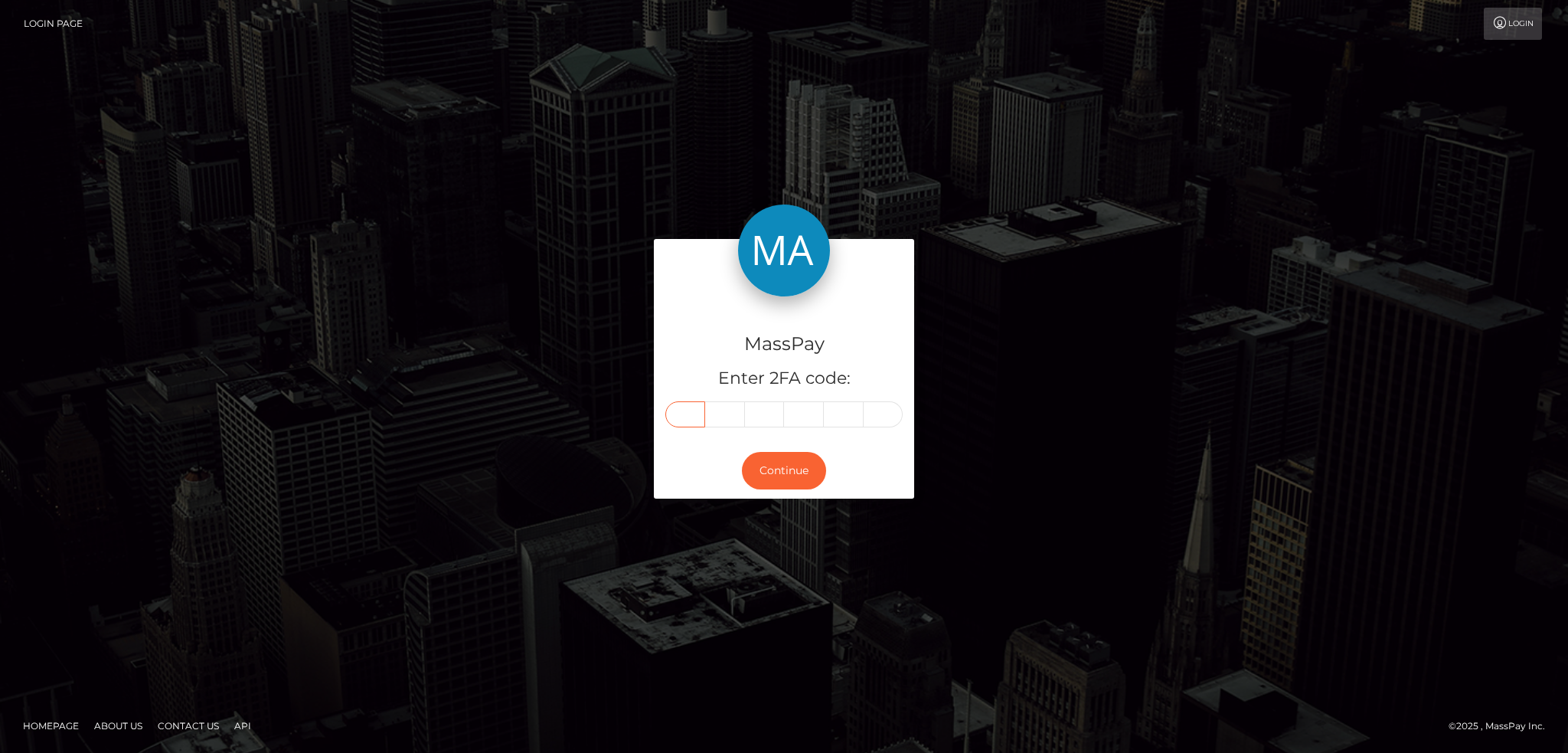
click at [682, 415] on input "text" at bounding box center [685, 414] width 40 height 26
type input "2"
type input "5"
type input "9"
type input "4"
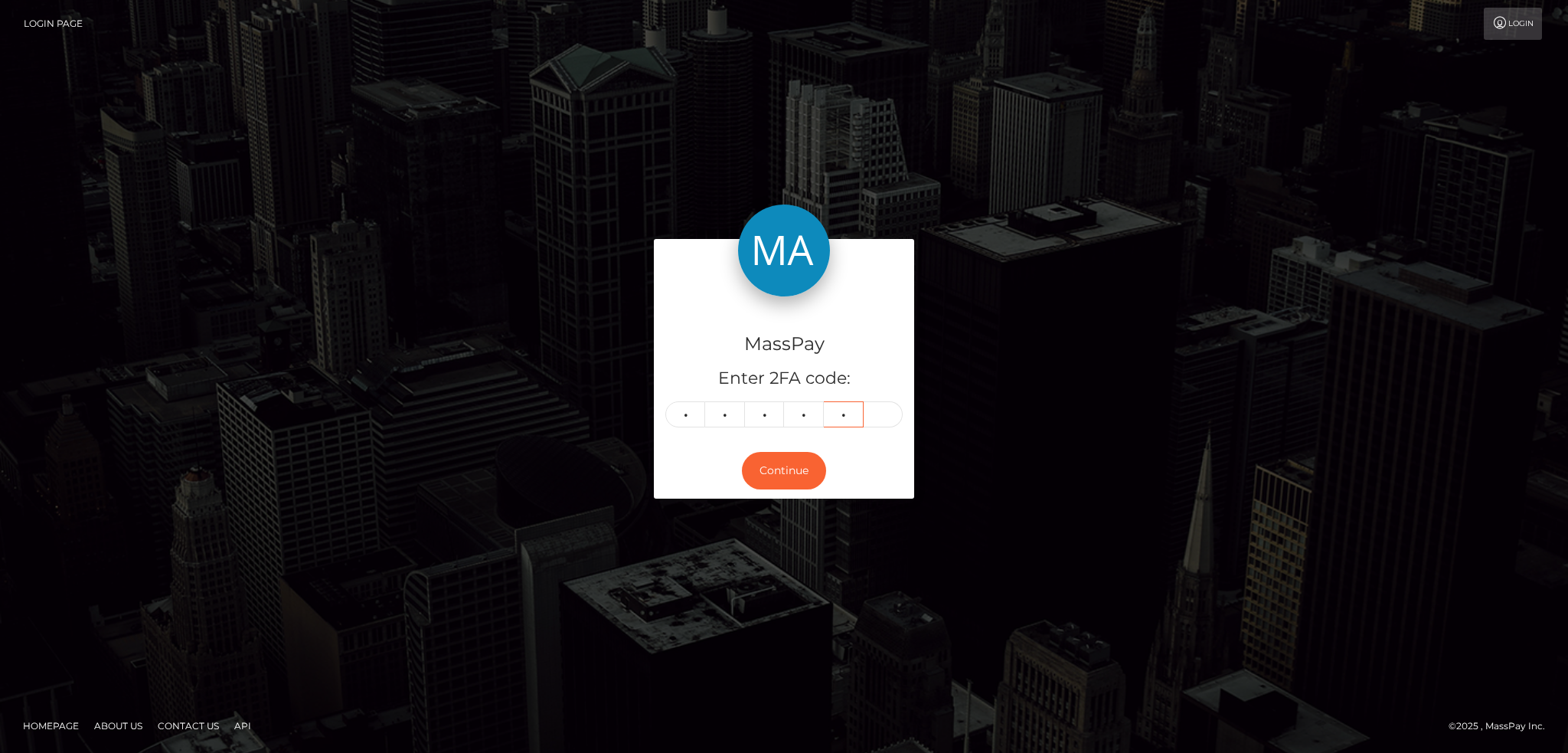
type input "4"
type input "9"
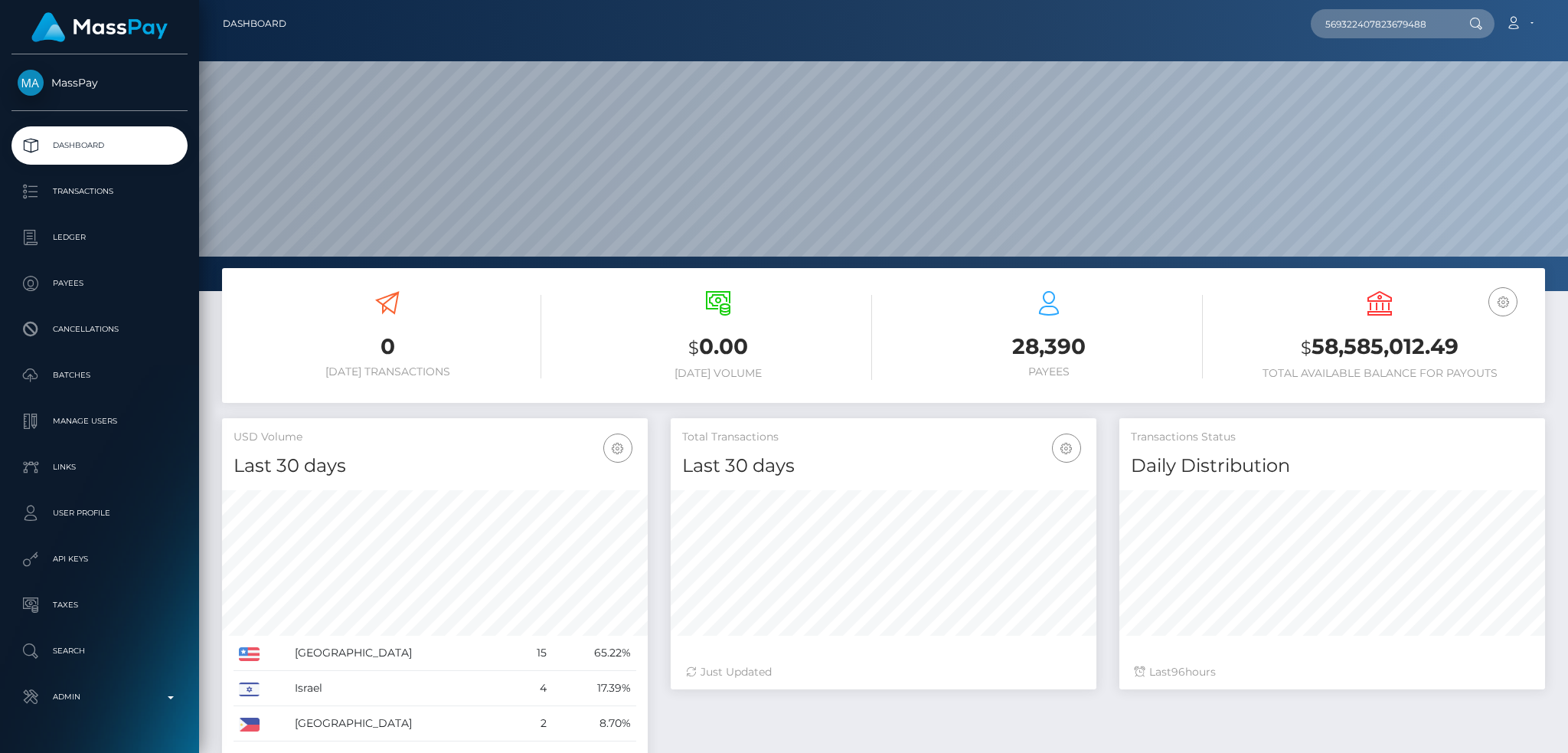
scroll to position [272, 425]
type input "569322407823679488"
click at [1349, 80] on link "[PERSON_NAME]" at bounding box center [1372, 79] width 123 height 28
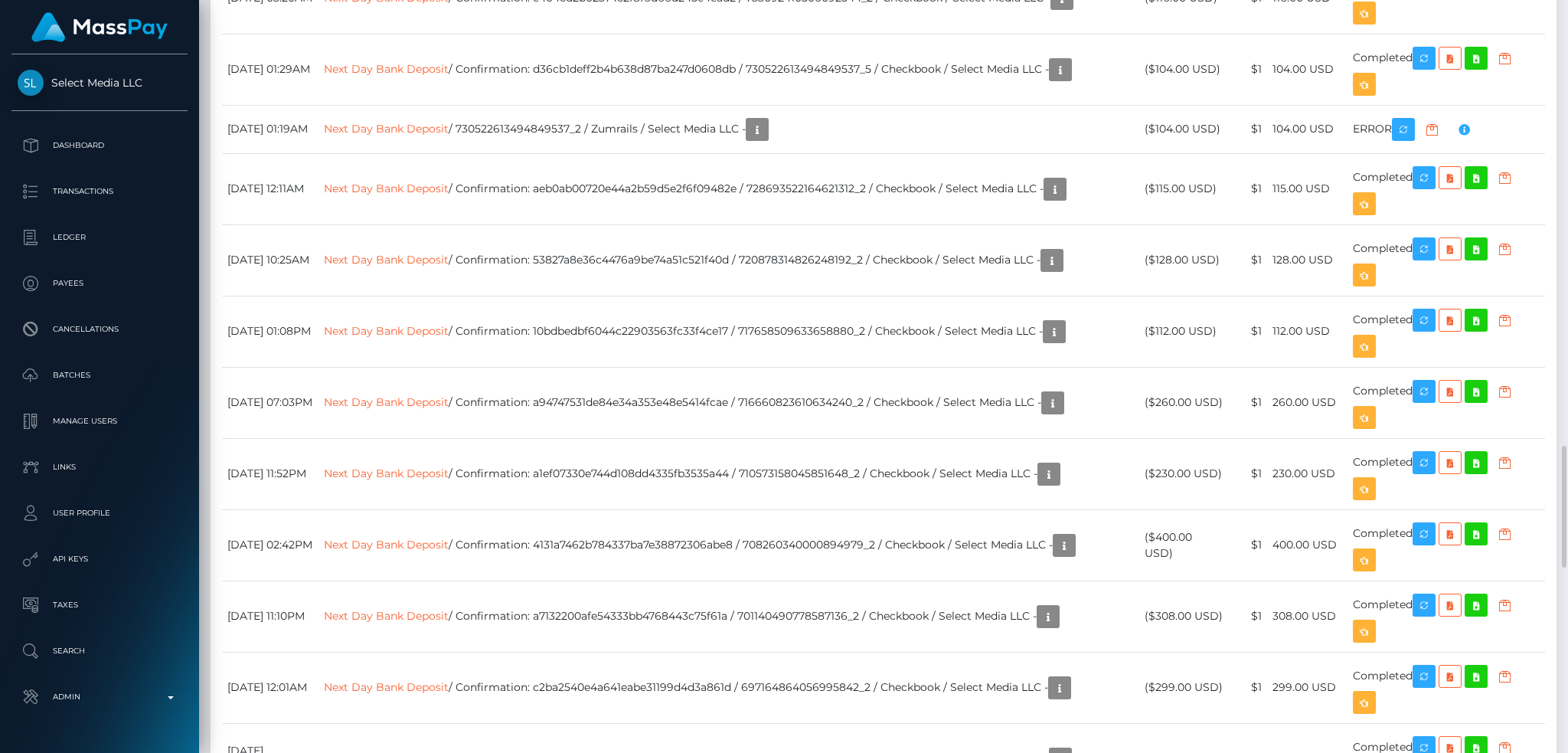
scroll to position [184, 425]
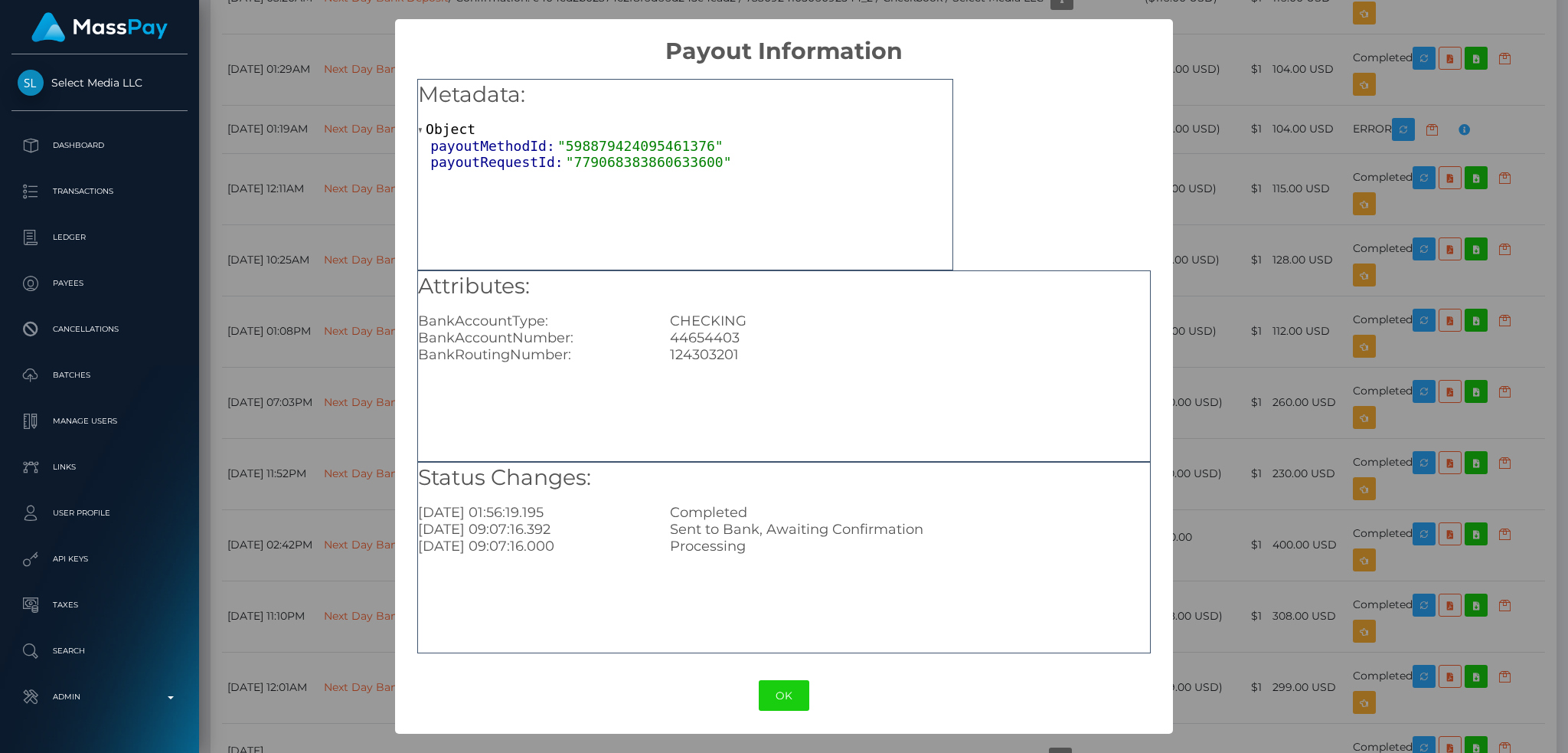
click at [715, 336] on div "44654403" at bounding box center [910, 338] width 503 height 17
drag, startPoint x: 715, startPoint y: 336, endPoint x: 1003, endPoint y: 386, distance: 292.3
click at [715, 337] on div "44654403" at bounding box center [910, 338] width 503 height 17
copy div "44654403"
click at [1197, 395] on div "× Payout Information Metadata: Object payoutMethodId: "598879424095461376" payo…" at bounding box center [784, 376] width 1568 height 753
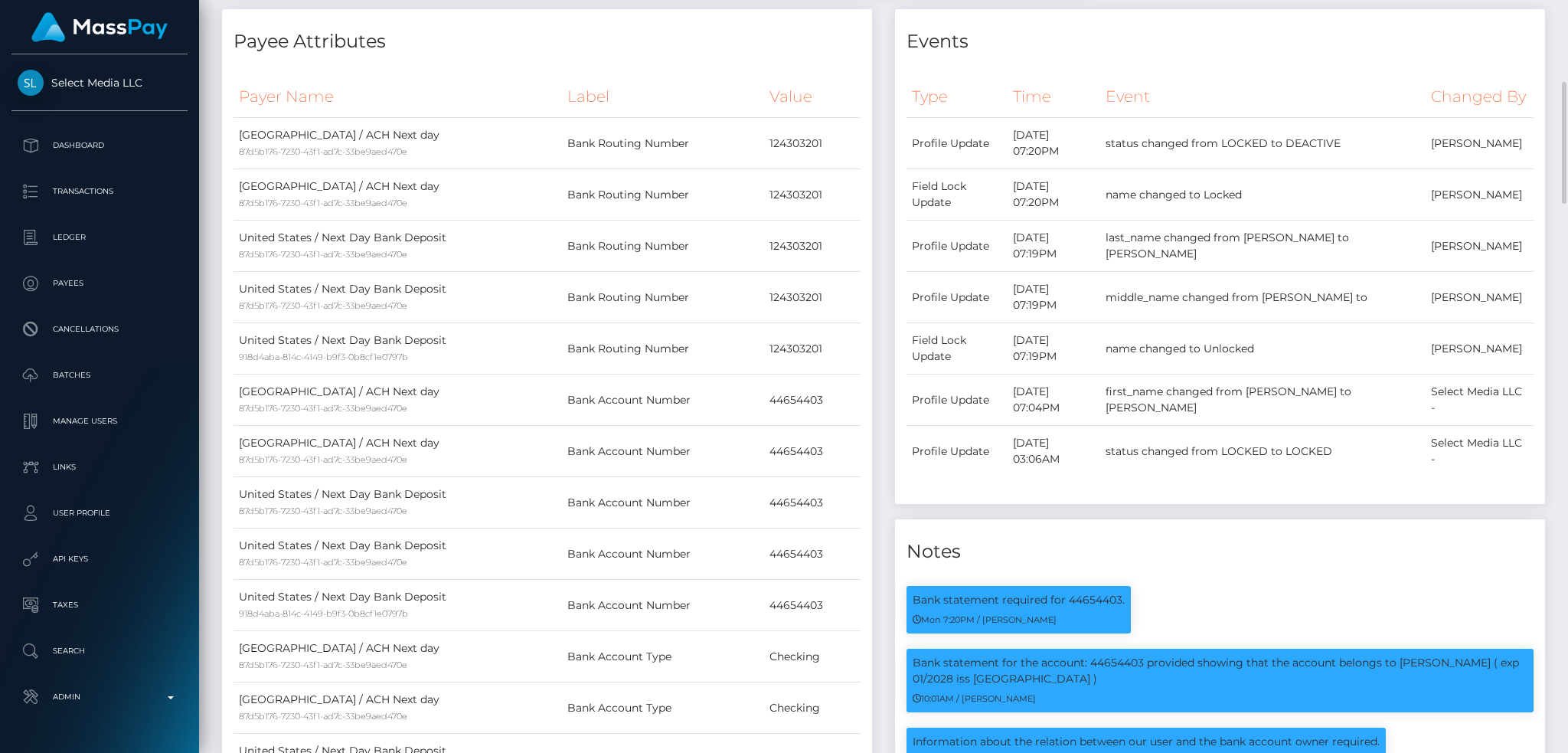
scroll to position [0, 0]
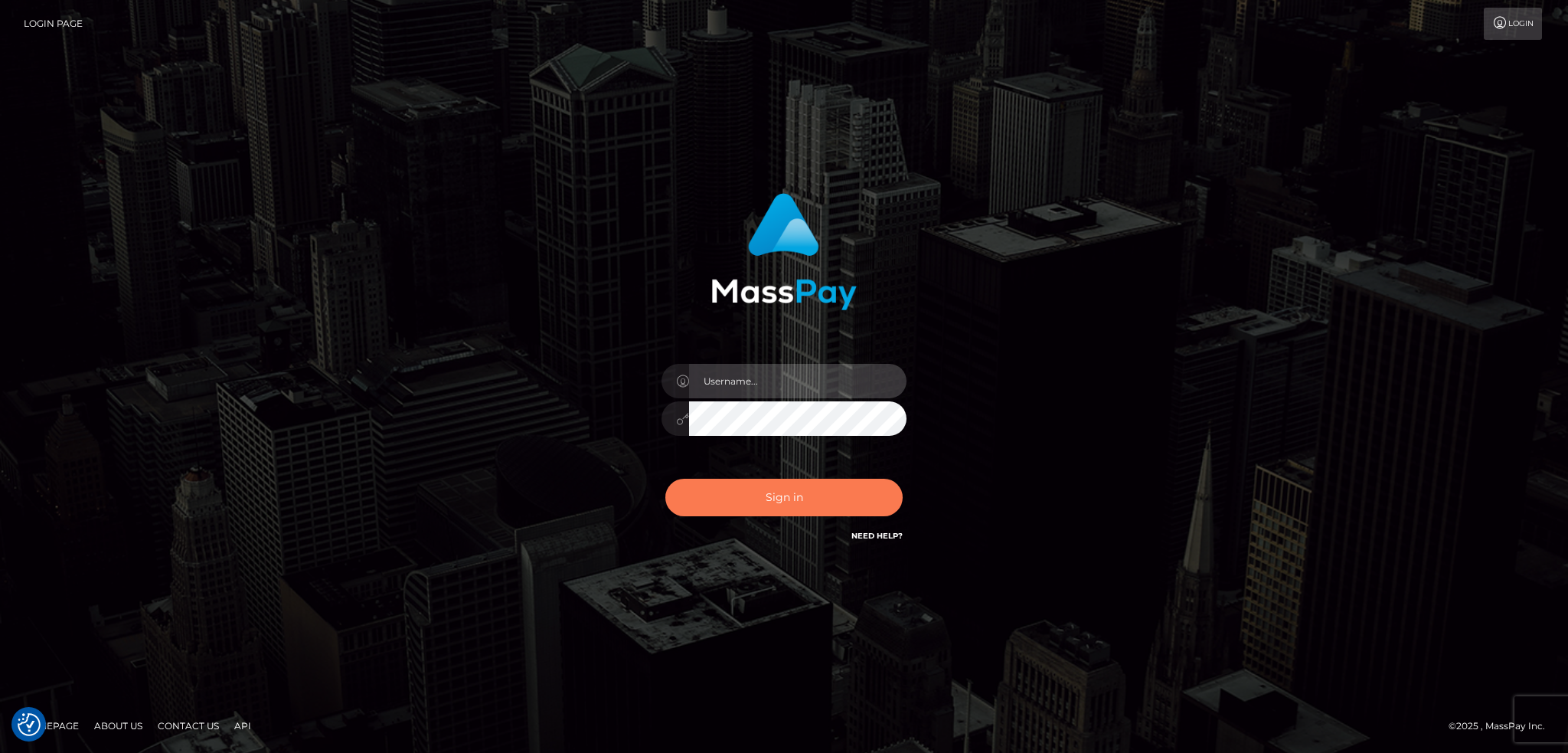
type input "alexstef"
click at [760, 492] on button "Sign in" at bounding box center [784, 497] width 238 height 37
type input "alexstef"
click at [762, 495] on button "Sign in" at bounding box center [784, 497] width 238 height 37
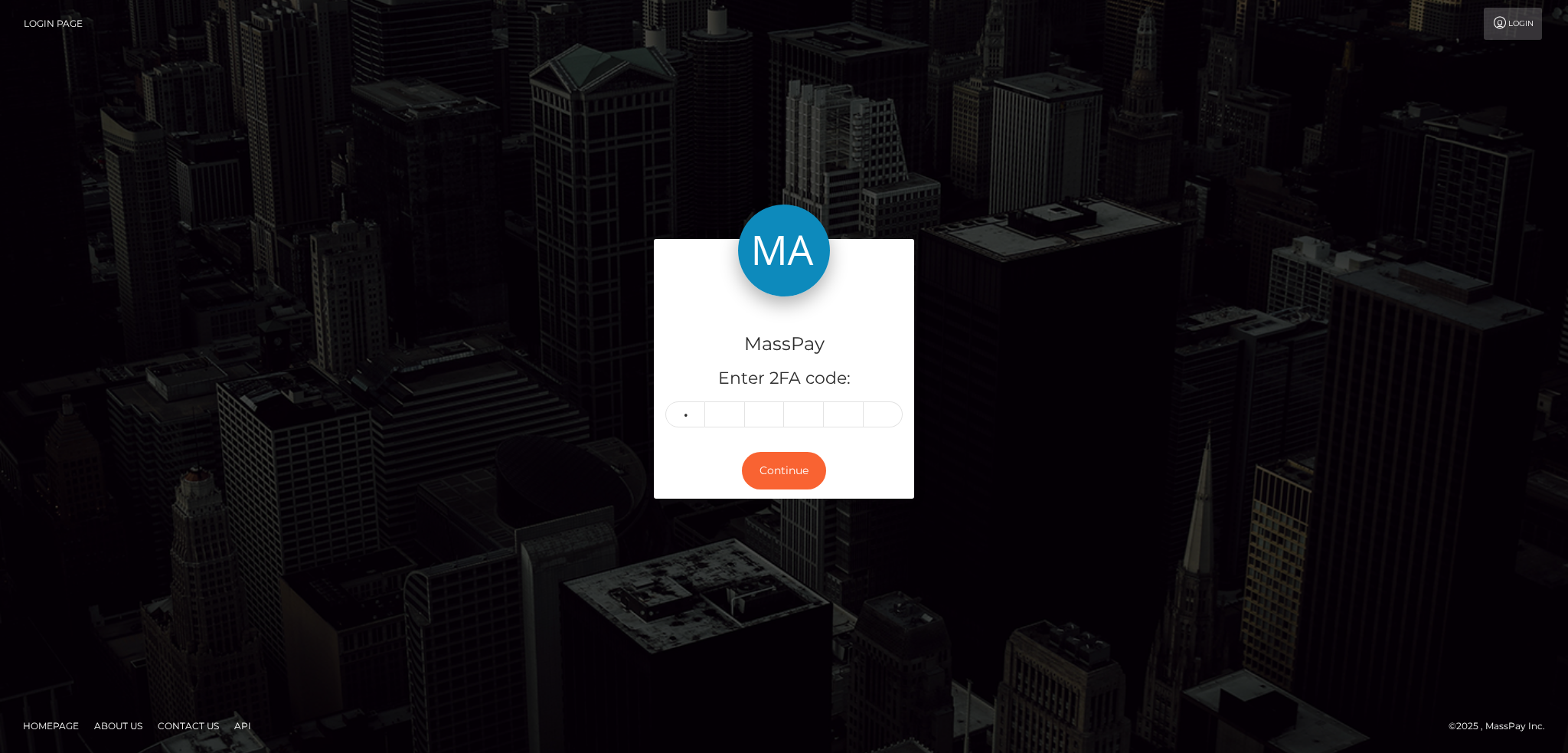
type input "3"
type input "2"
type input "6"
type input "2"
type input "4"
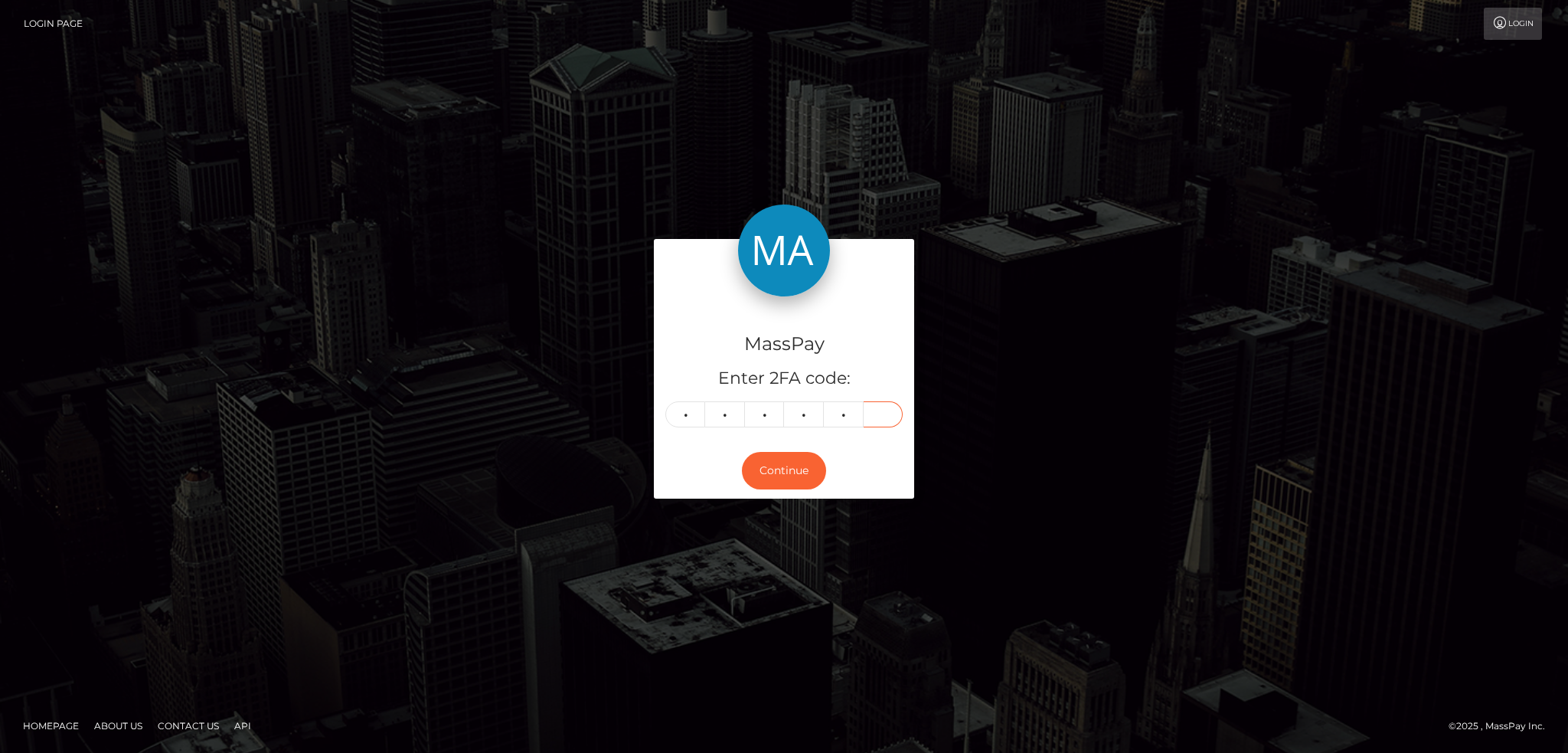
type input "1"
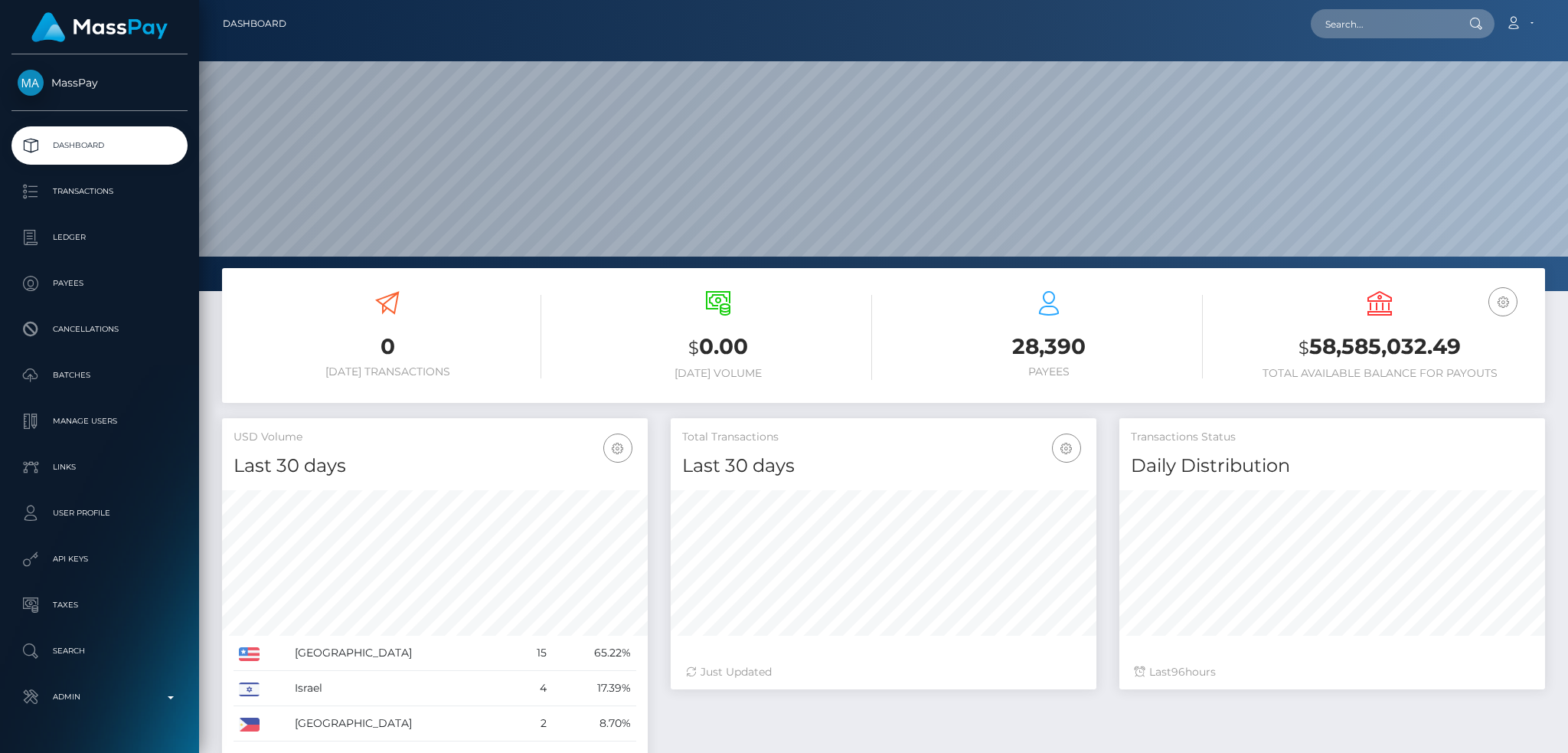
scroll to position [272, 425]
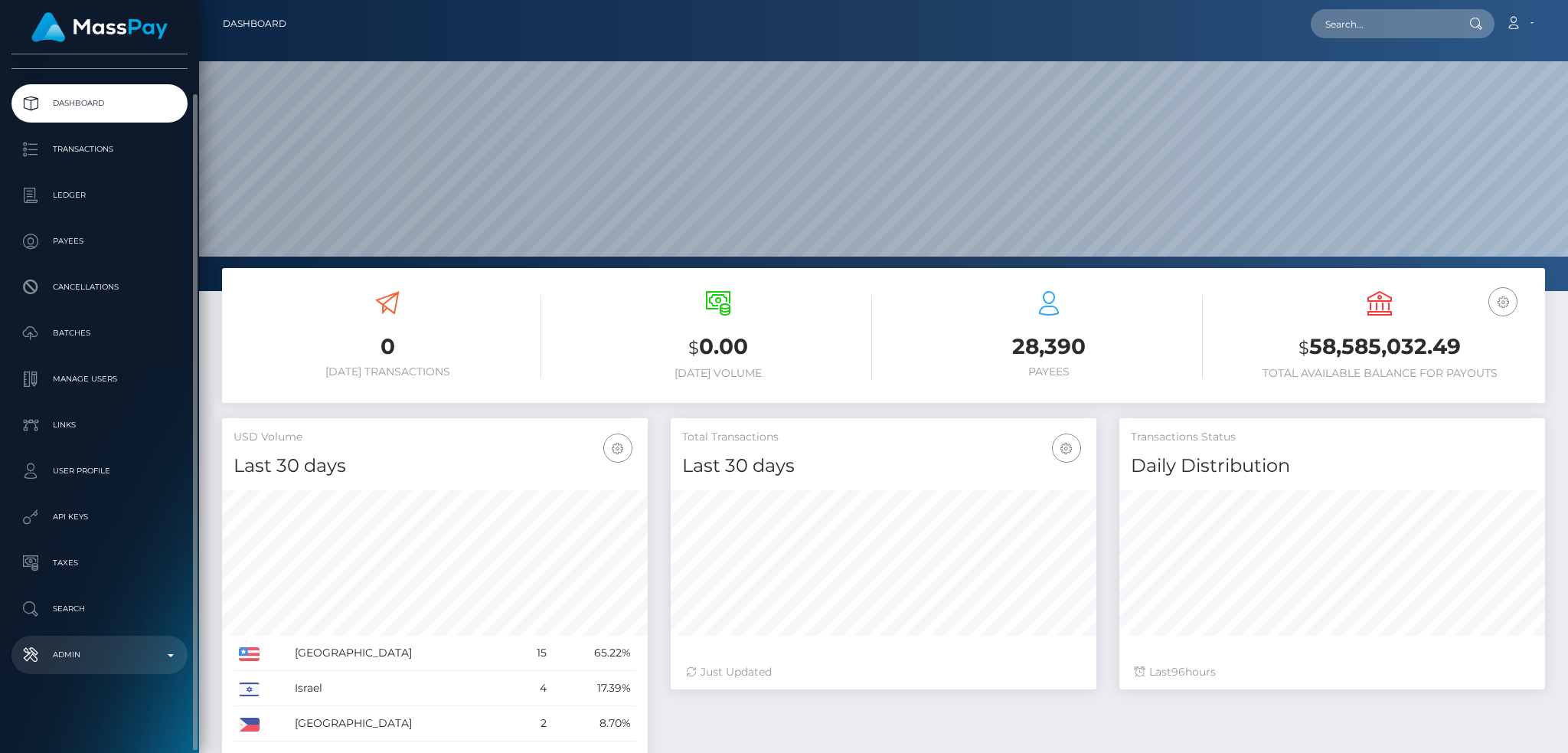
click at [132, 649] on p "Admin" at bounding box center [100, 654] width 164 height 23
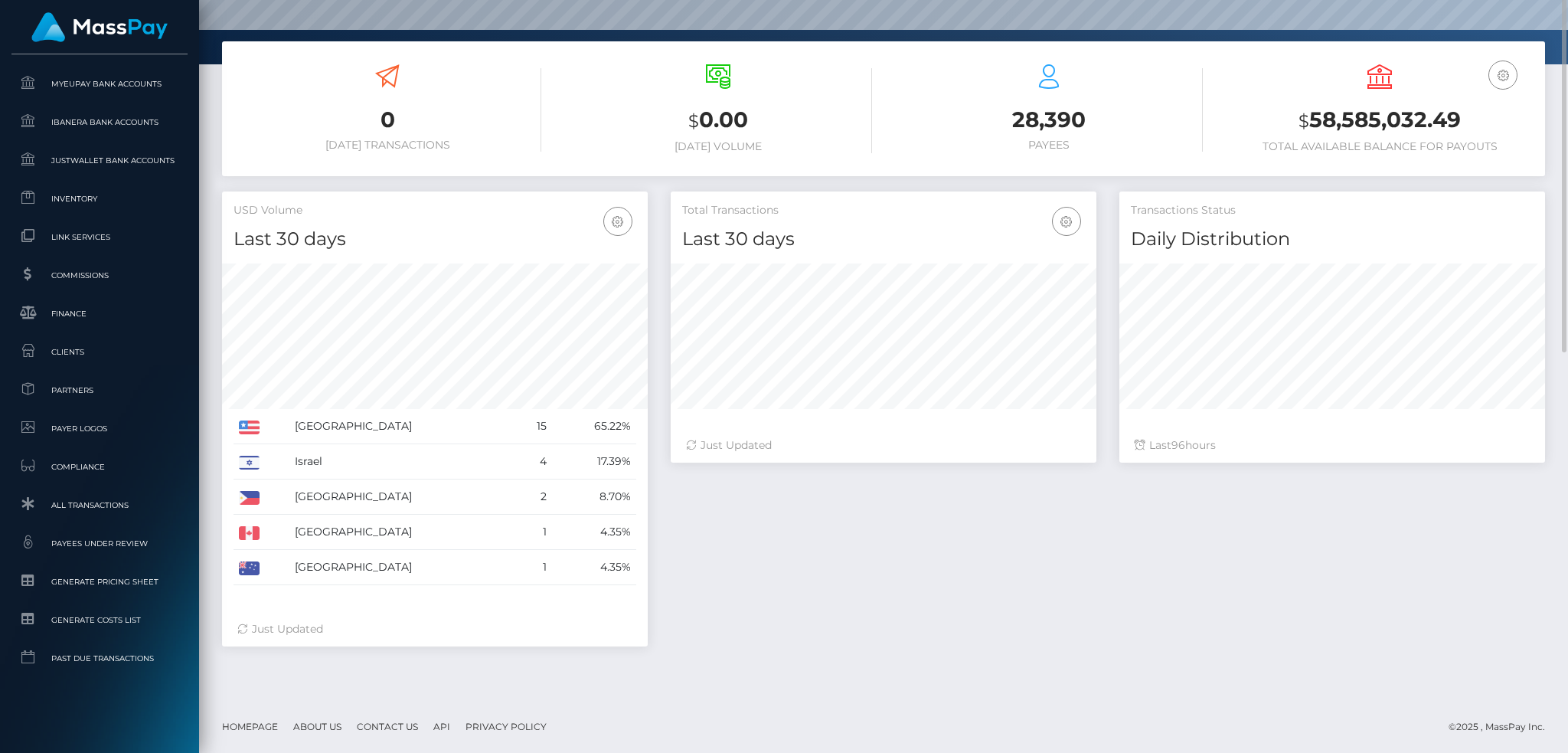
scroll to position [0, 0]
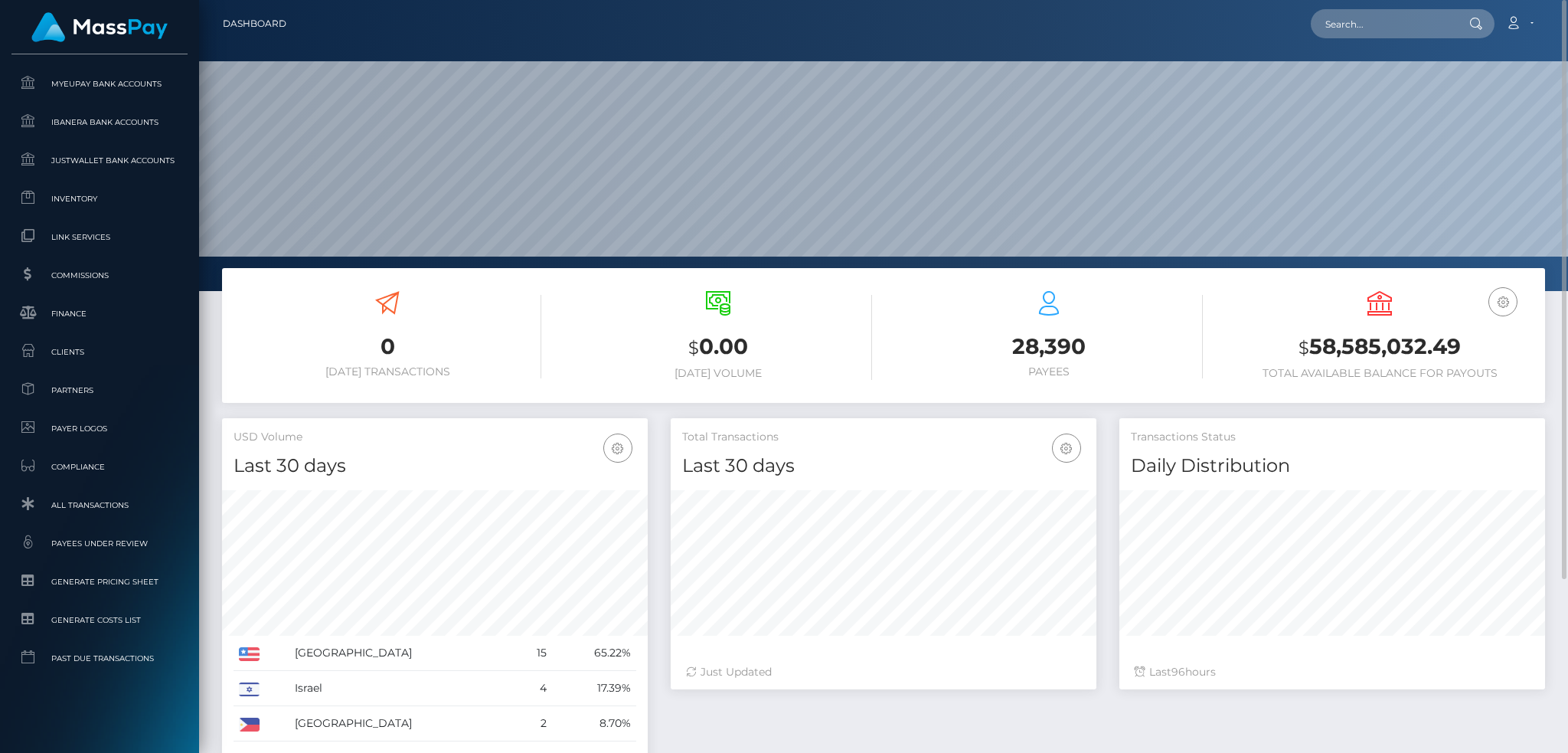
click at [1393, 38] on div "Loading... Loading... Account Edit Profile Logout" at bounding box center [921, 24] width 1246 height 32
click at [1387, 23] on input "text" at bounding box center [1383, 24] width 144 height 29
type input "[PERSON_NAME][EMAIL_ADDRESS][DOMAIN_NAME]"
click at [1362, 81] on link "Alexandru Florian Stefan" at bounding box center [1411, 79] width 200 height 28
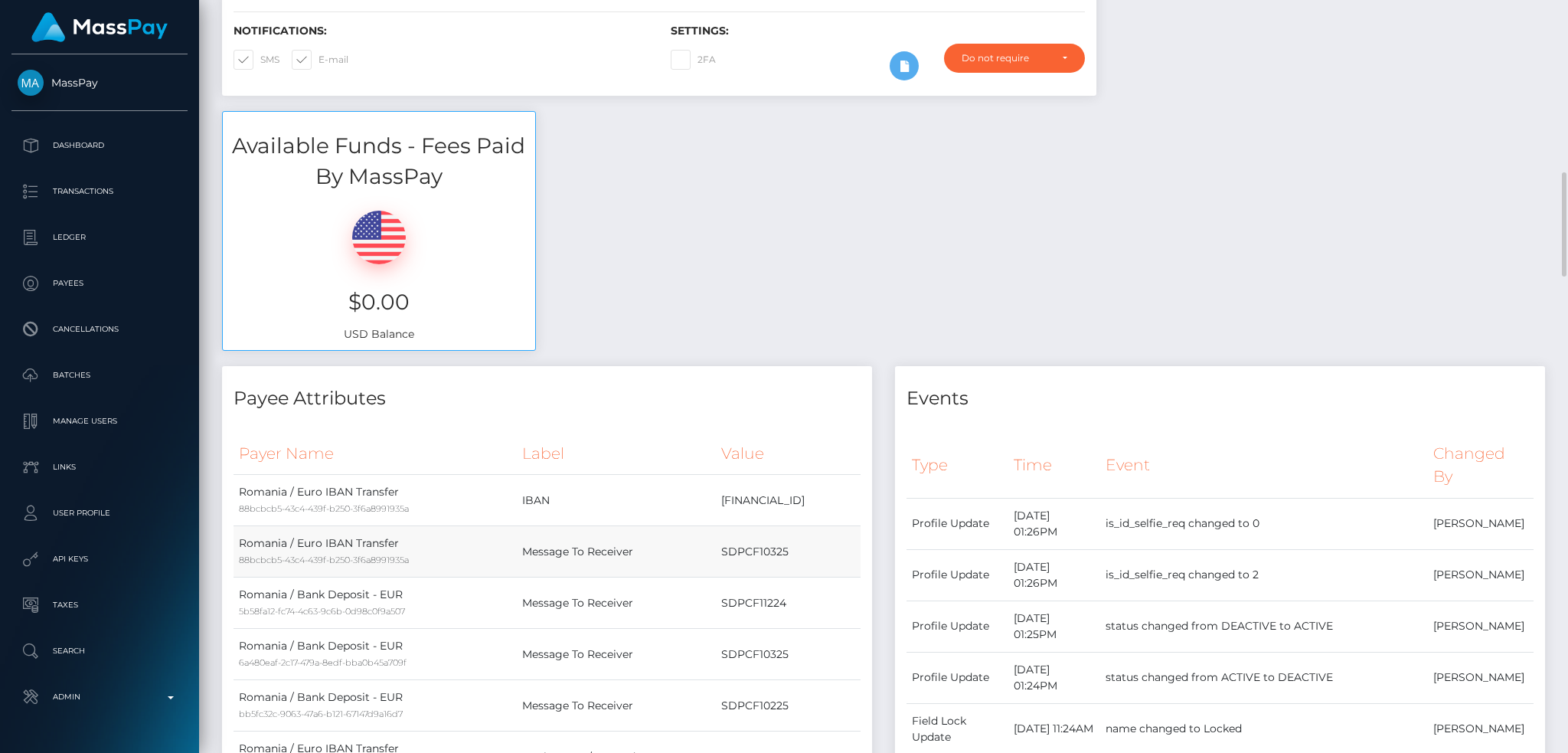
scroll to position [510, 0]
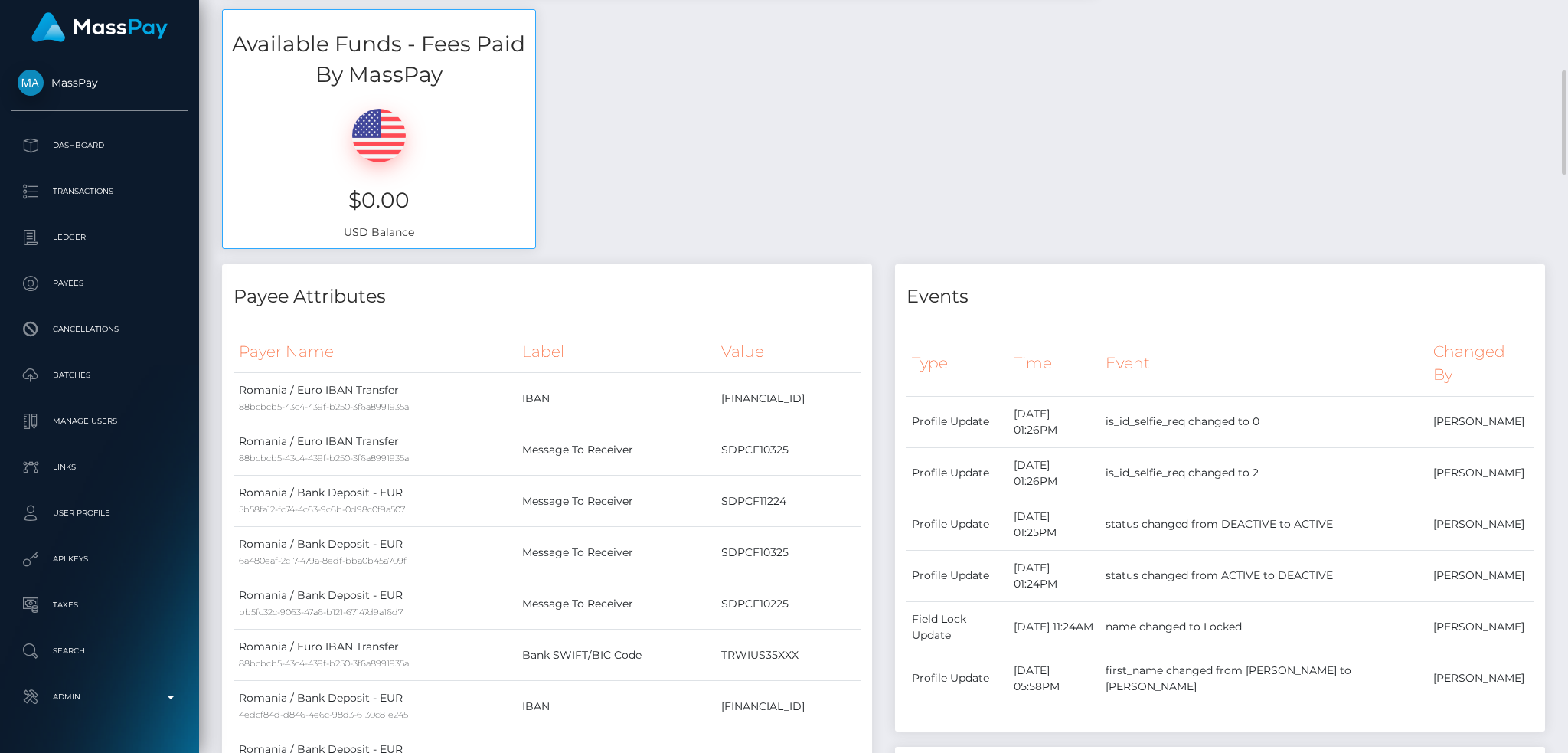
click at [328, 283] on h4 "Payee Attributes" at bounding box center [546, 297] width 627 height 27
copy div "Payee Attributes"
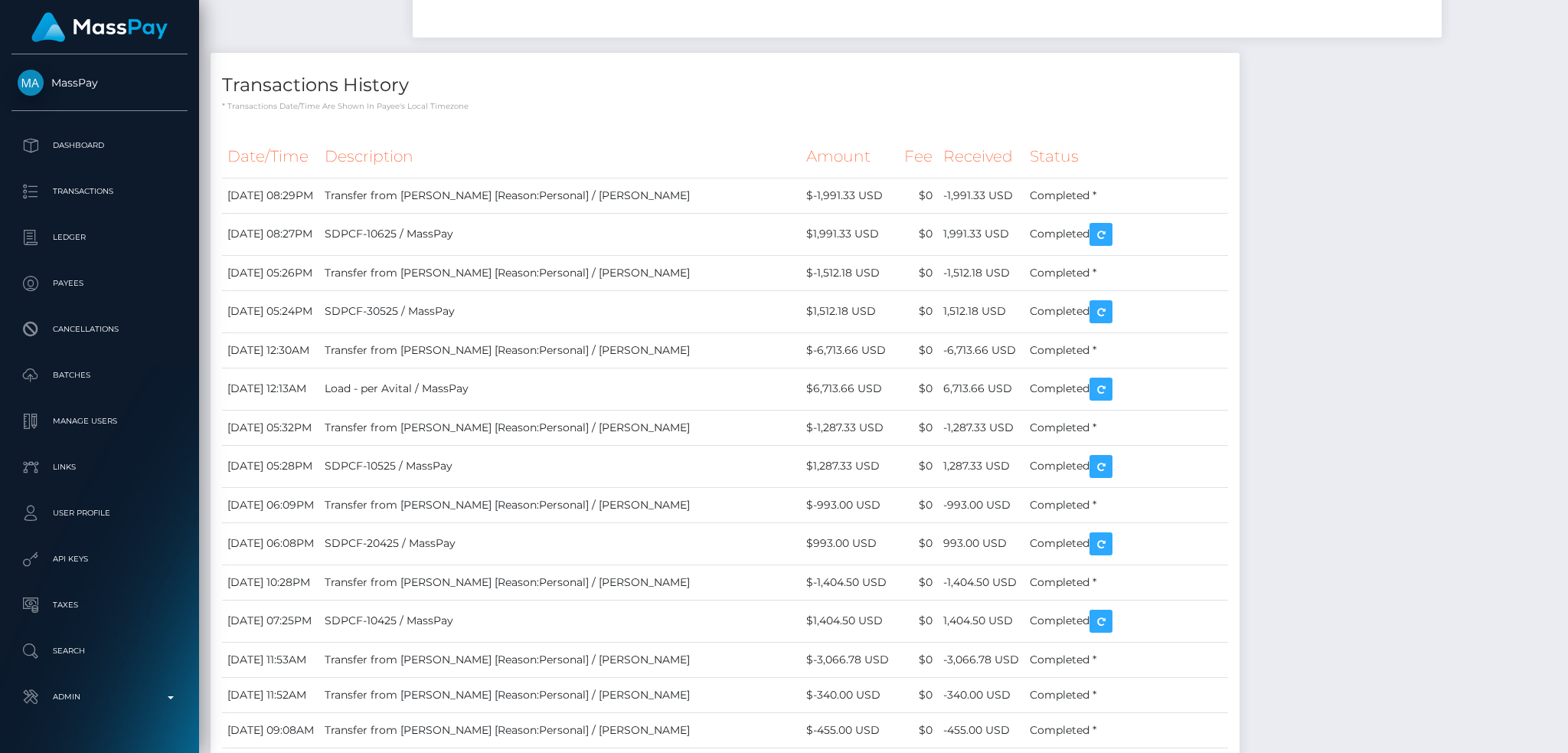
scroll to position [1327, 0]
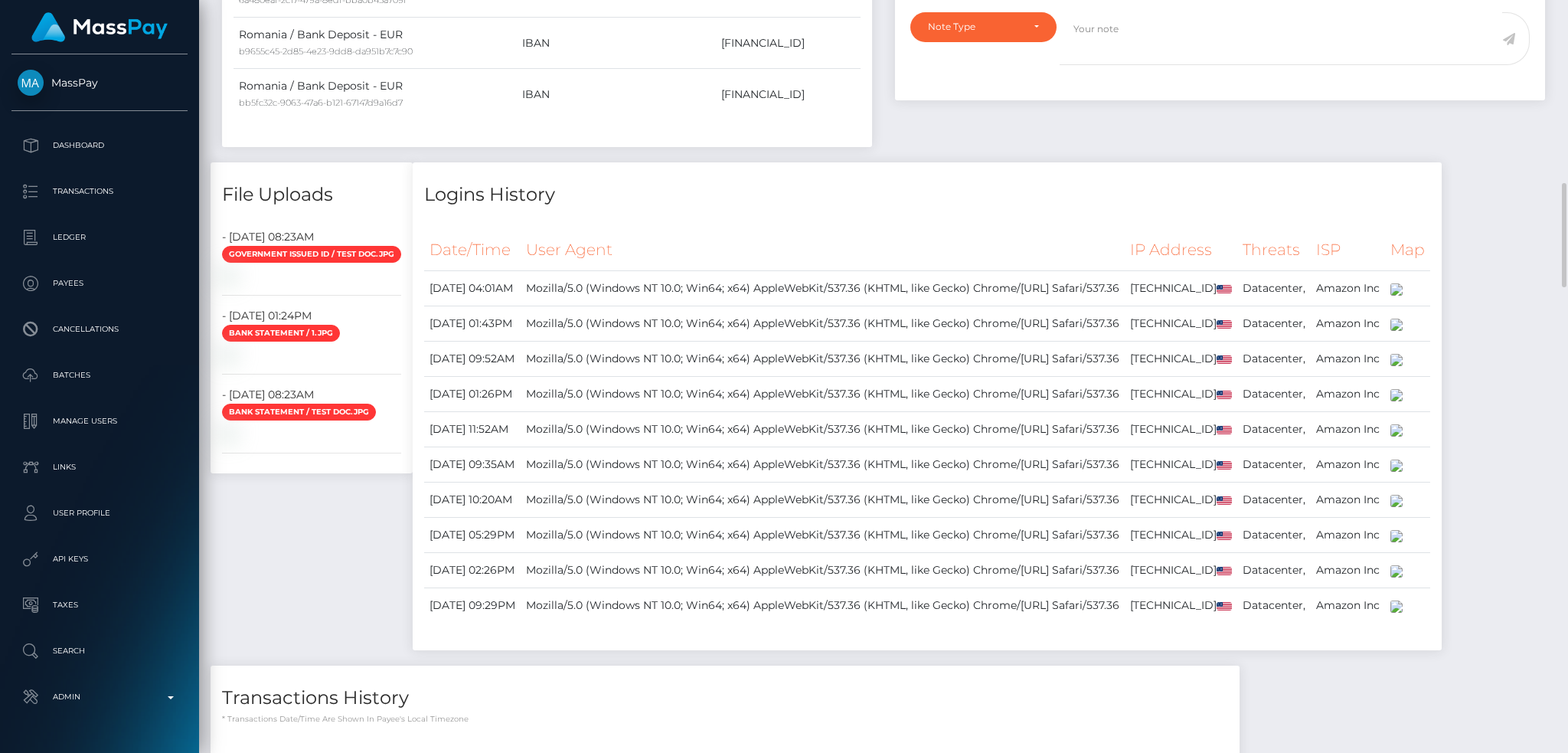
click at [321, 182] on h4 "File Uploads" at bounding box center [312, 195] width 179 height 27
copy div "File Uploads"
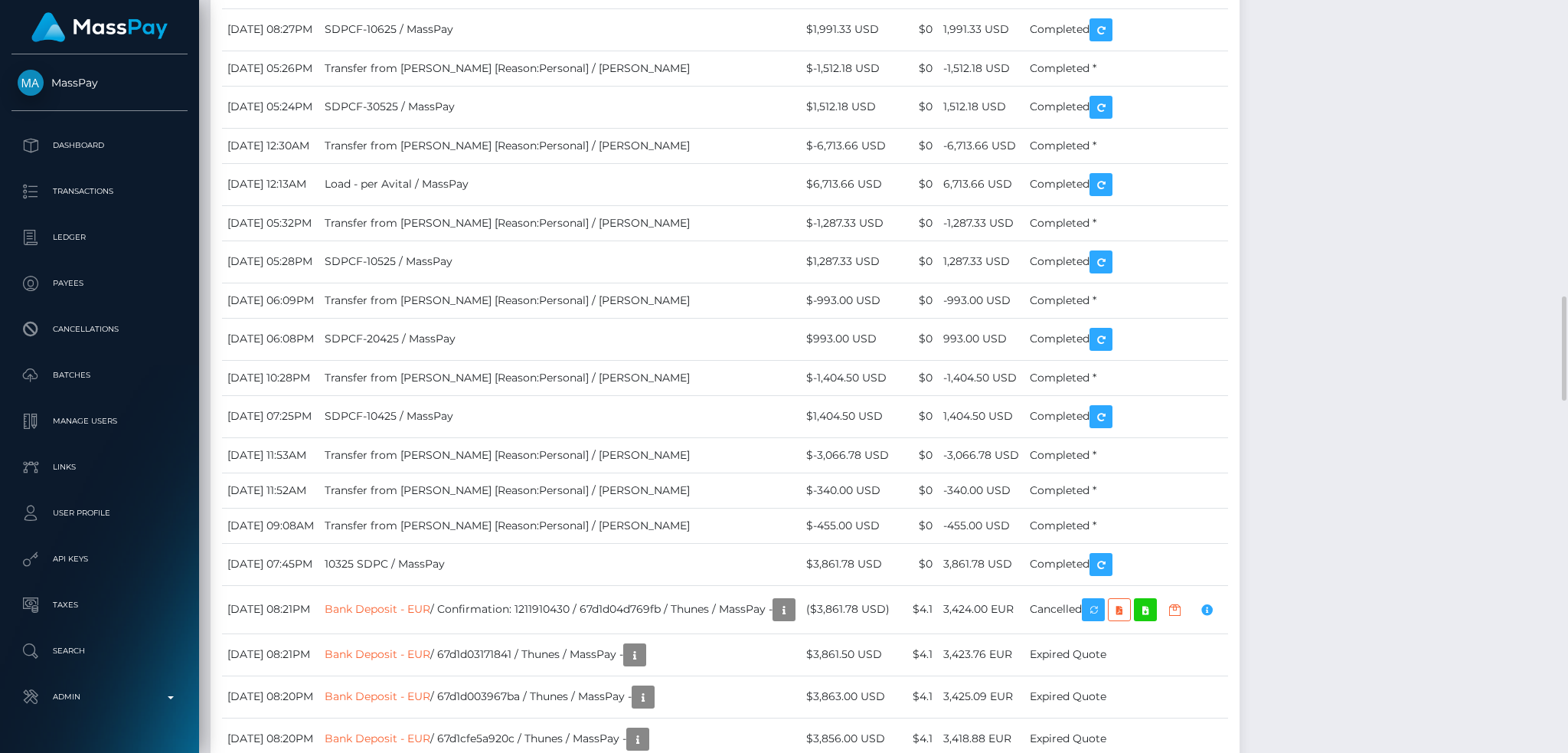
scroll to position [1839, 0]
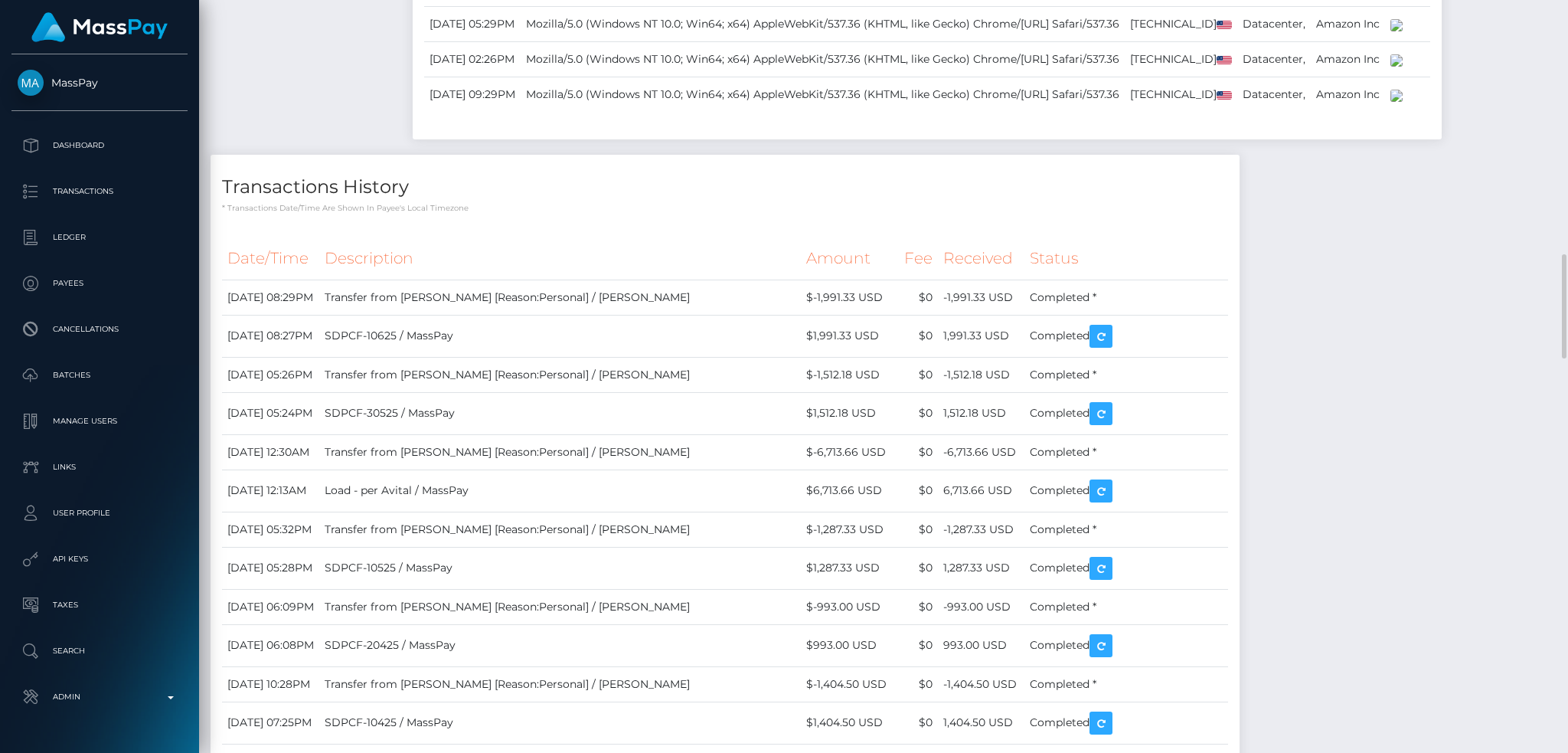
copy div "Logins History"
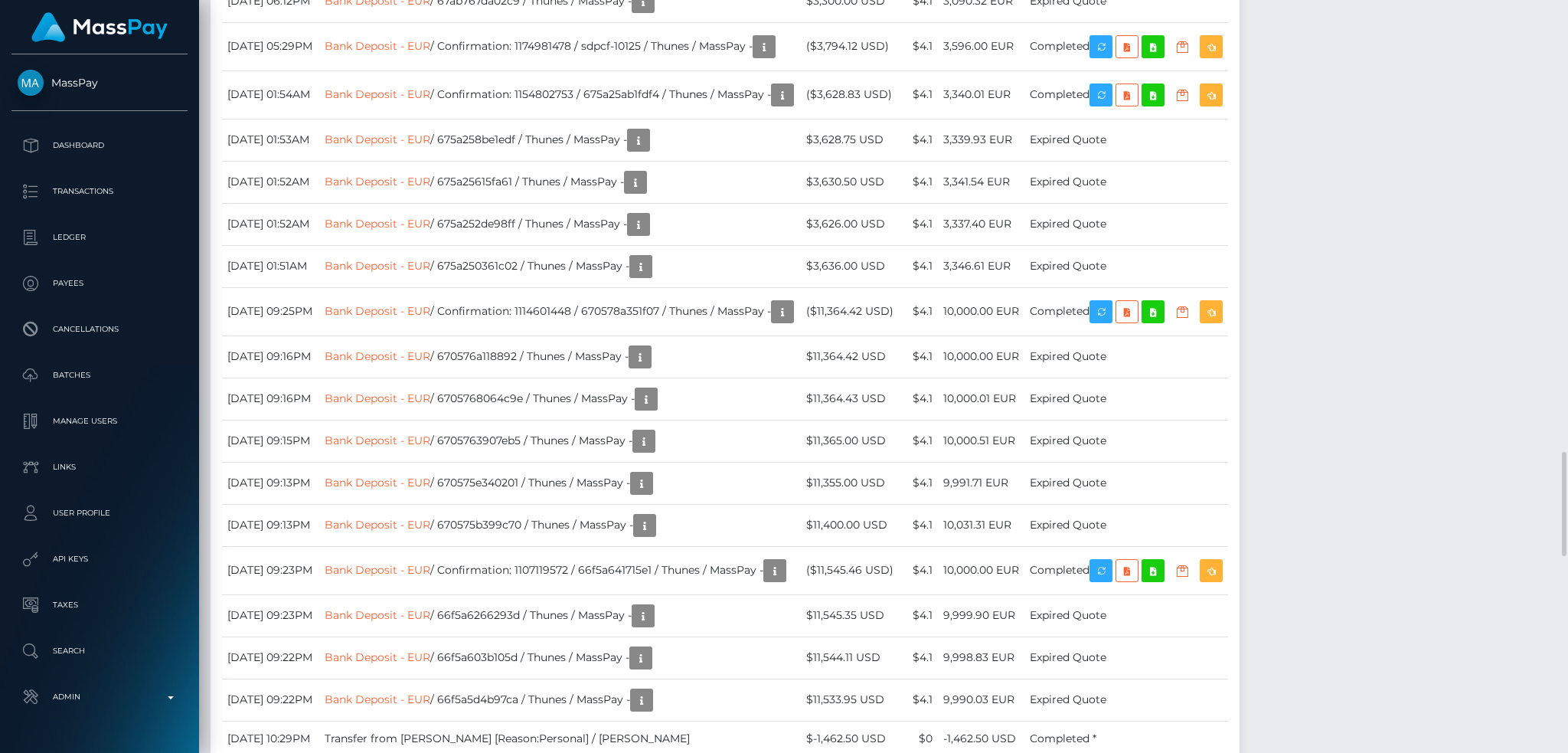
scroll to position [2757, 0]
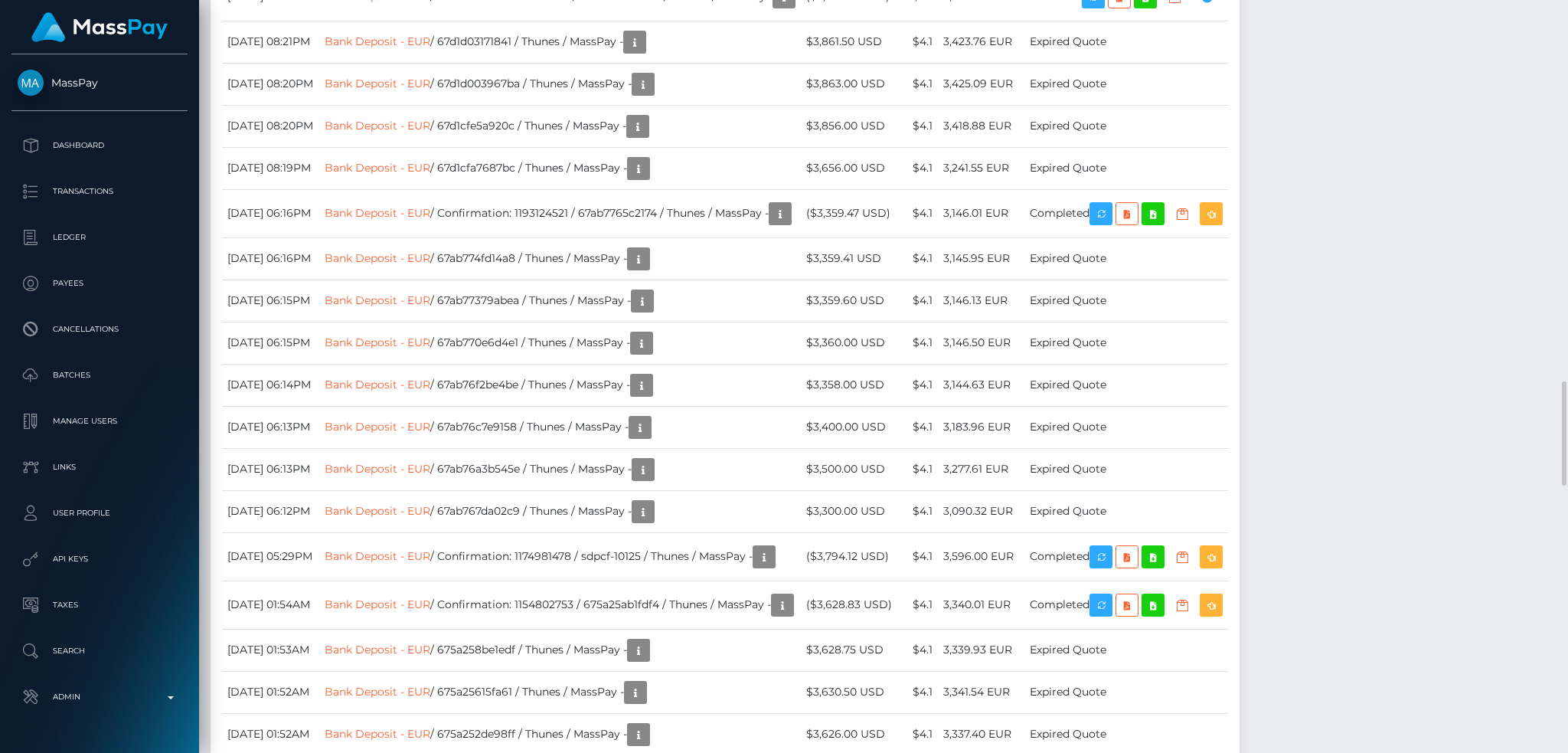
drag, startPoint x: 359, startPoint y: 476, endPoint x: 370, endPoint y: 476, distance: 11.0
copy div "Transactions History"
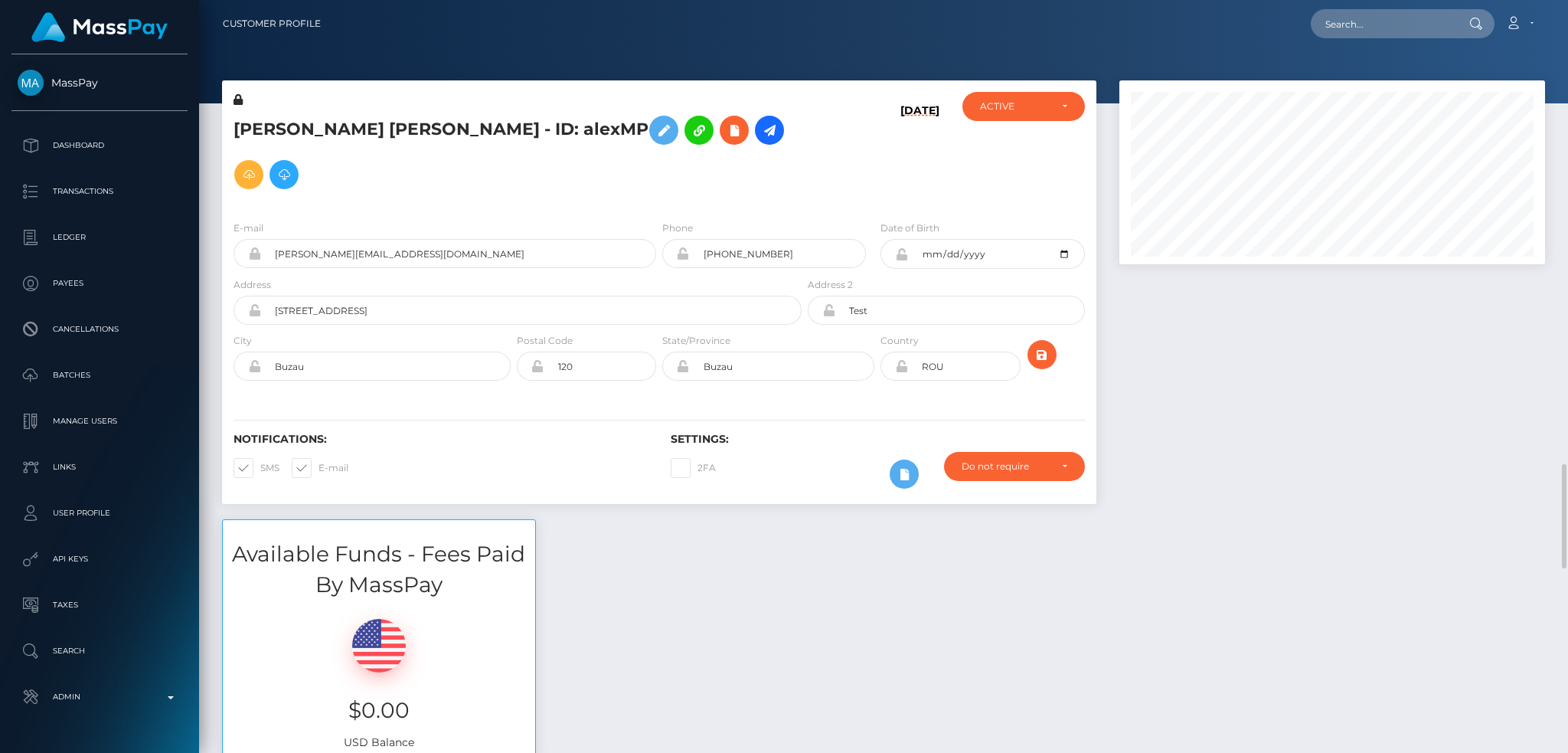
scroll to position [613, 0]
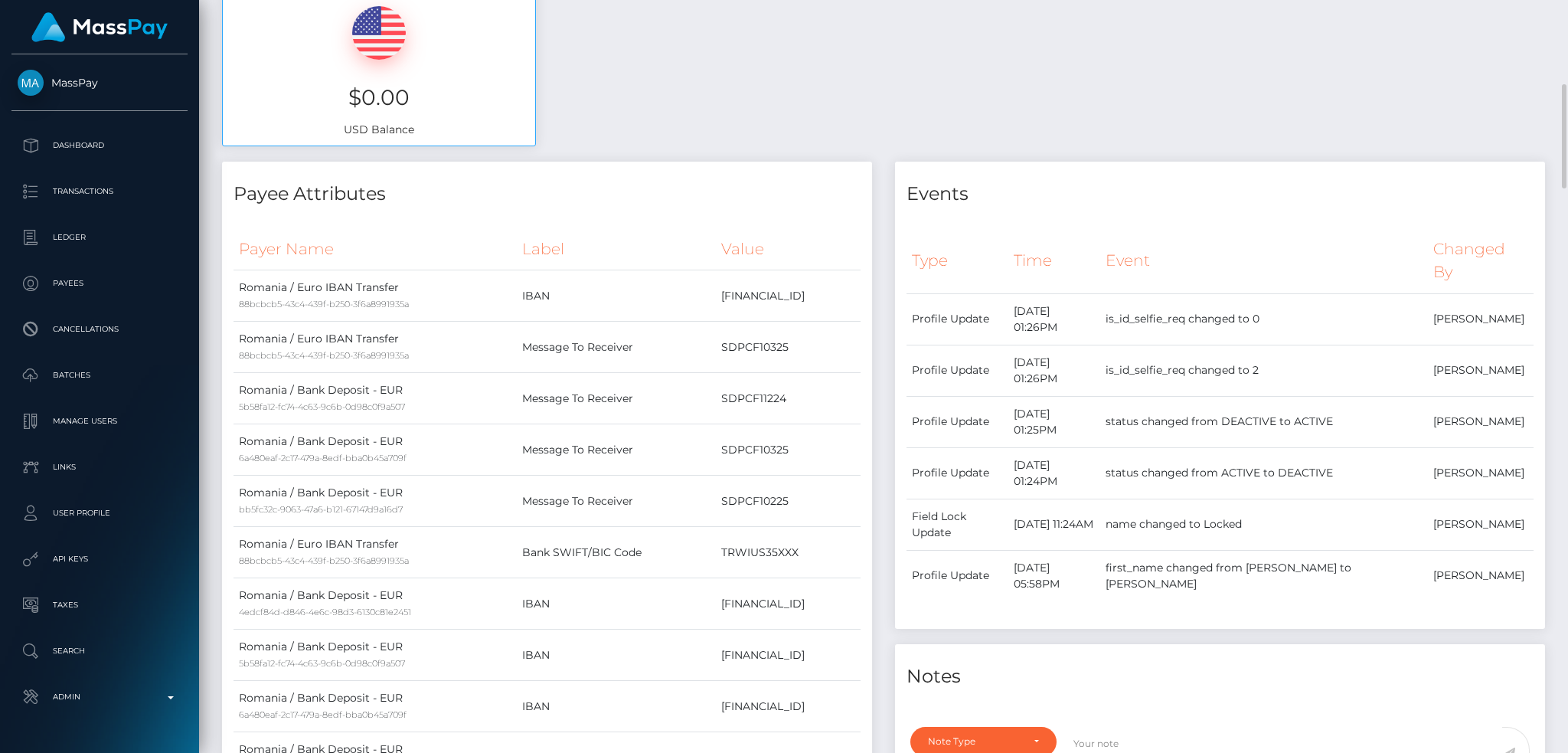
click at [922, 181] on h4 "Events" at bounding box center [1220, 195] width 627 height 27
copy h4 "Events"
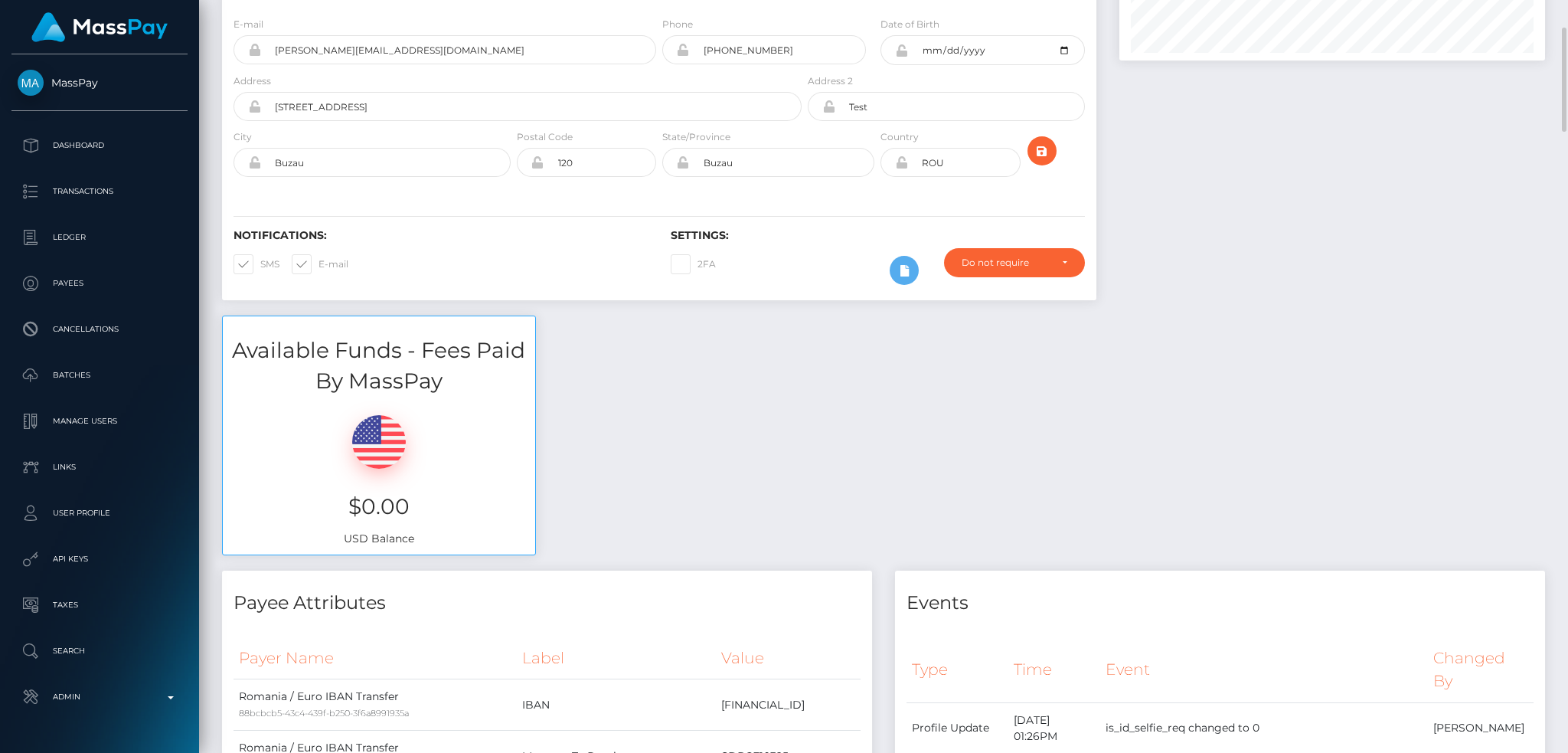
scroll to position [0, 0]
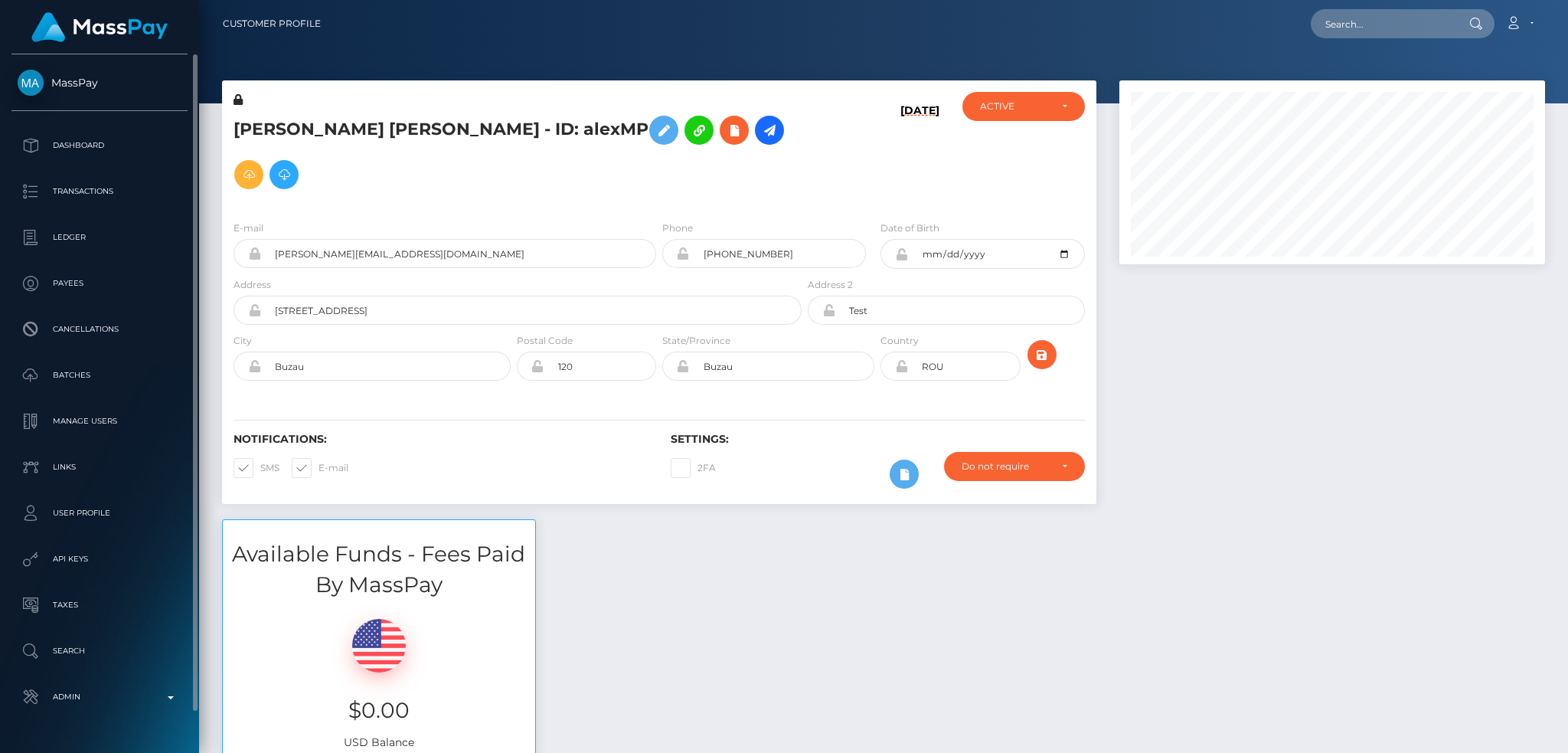
drag, startPoint x: 123, startPoint y: 706, endPoint x: 93, endPoint y: 581, distance: 128.5
click at [123, 703] on p "Admin" at bounding box center [100, 696] width 164 height 23
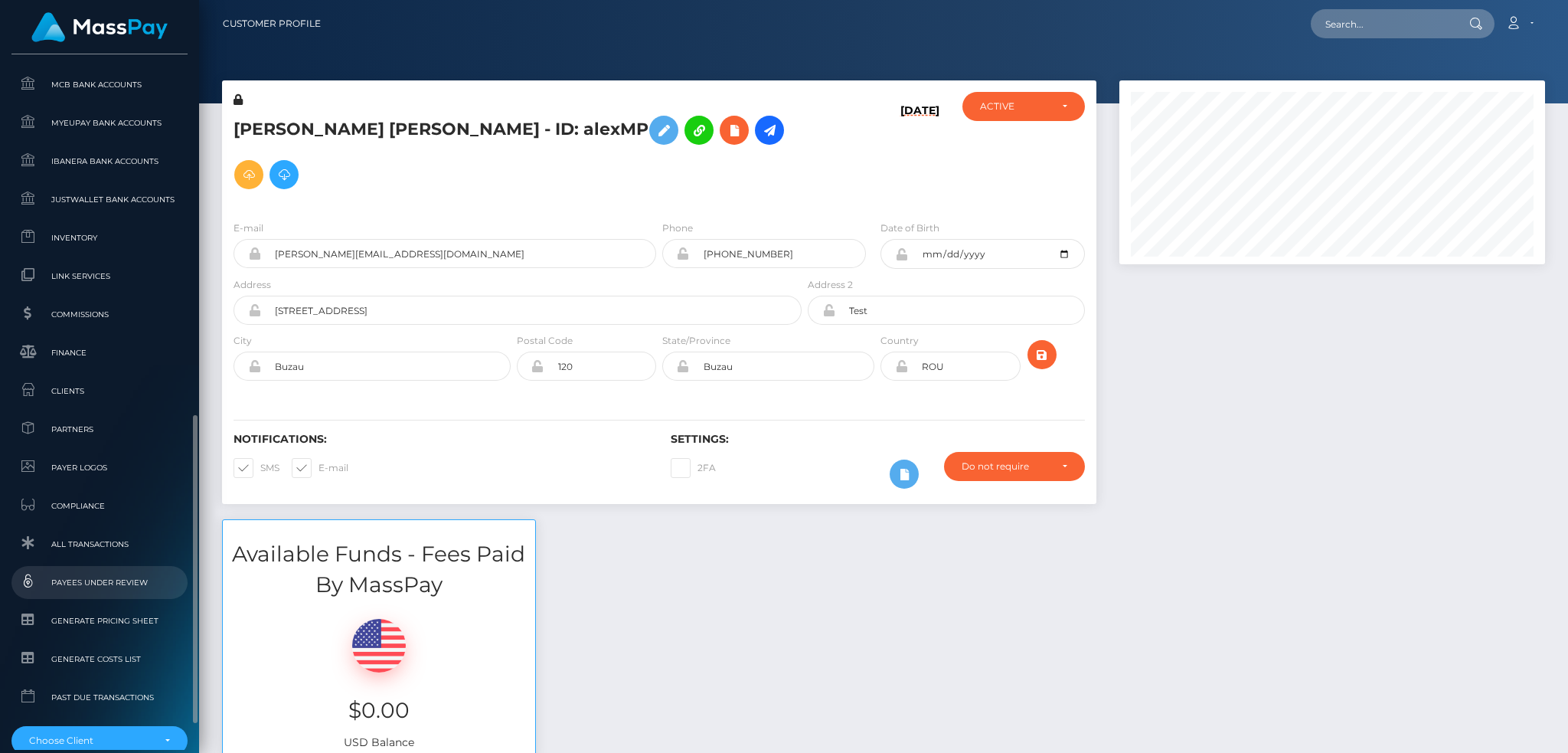
scroll to position [898, 0]
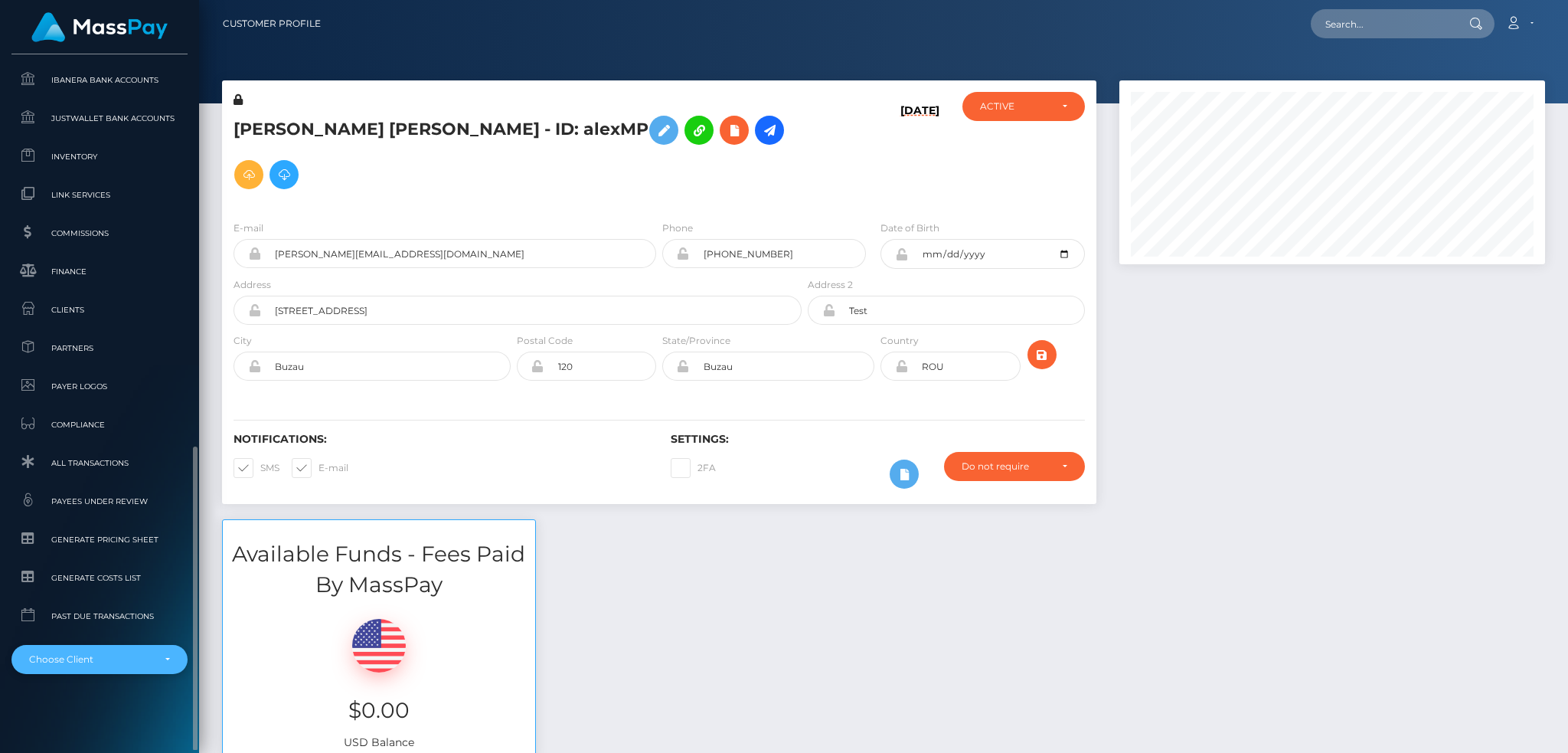
click at [126, 655] on div "Choose Client" at bounding box center [90, 659] width 123 height 12
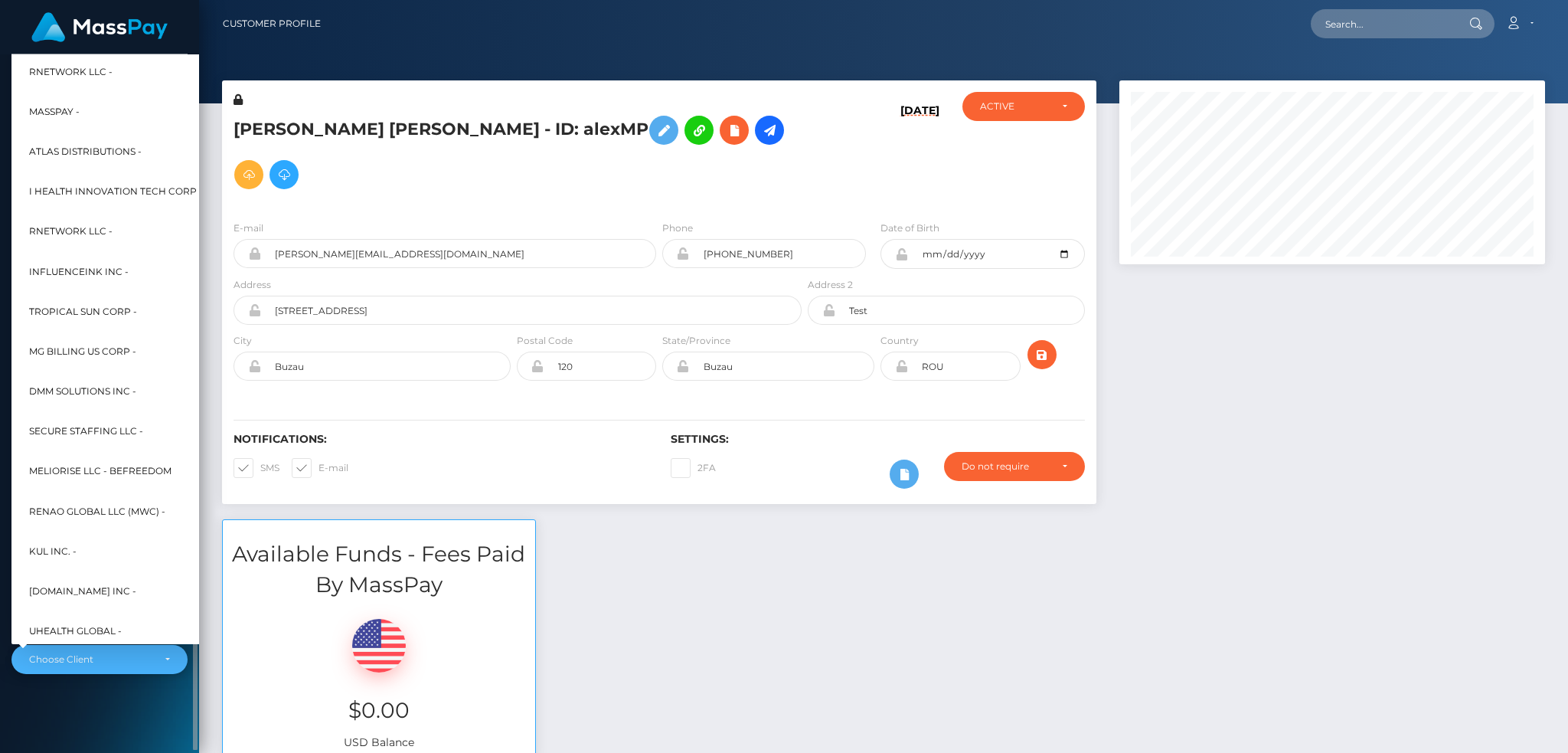
scroll to position [735, 0]
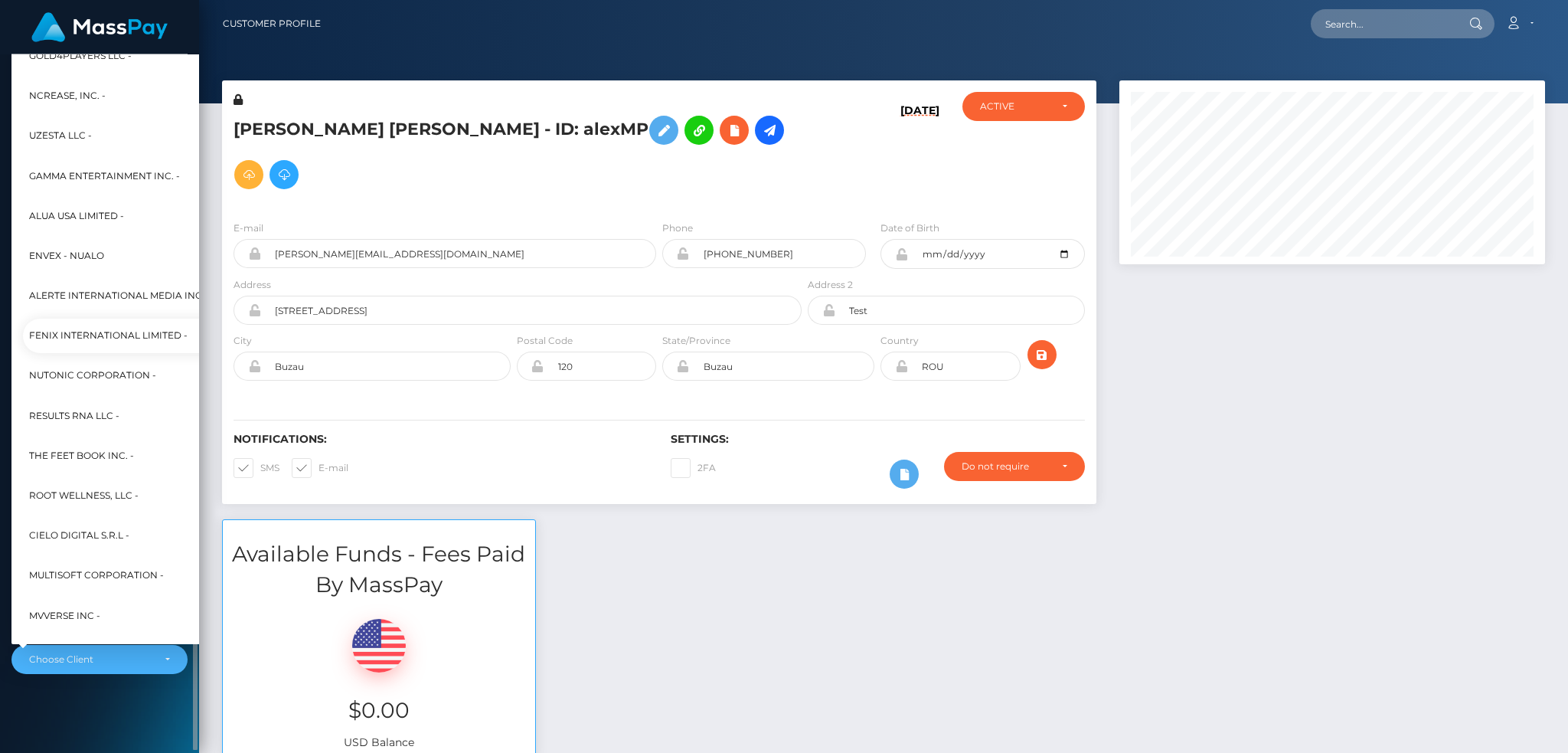
click at [150, 336] on span "Fenix International Limited -" at bounding box center [107, 337] width 158 height 20
select select "26"
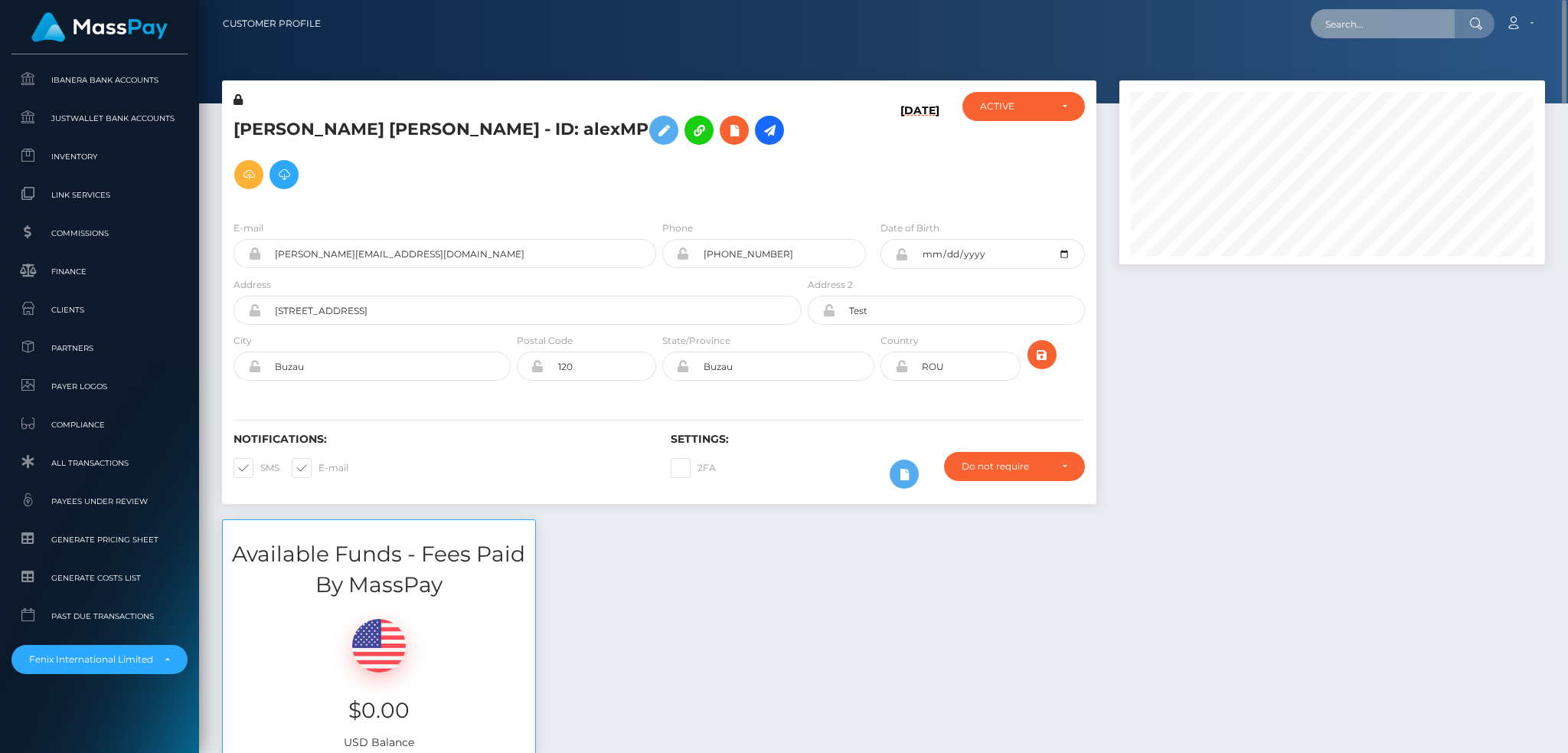
click at [1347, 28] on input "text" at bounding box center [1383, 24] width 144 height 29
paste input "679839e4-b282-4280-b34b-b595621c8a95"
type input "679839e4-b282-4280-b34b-b595621c8a95"
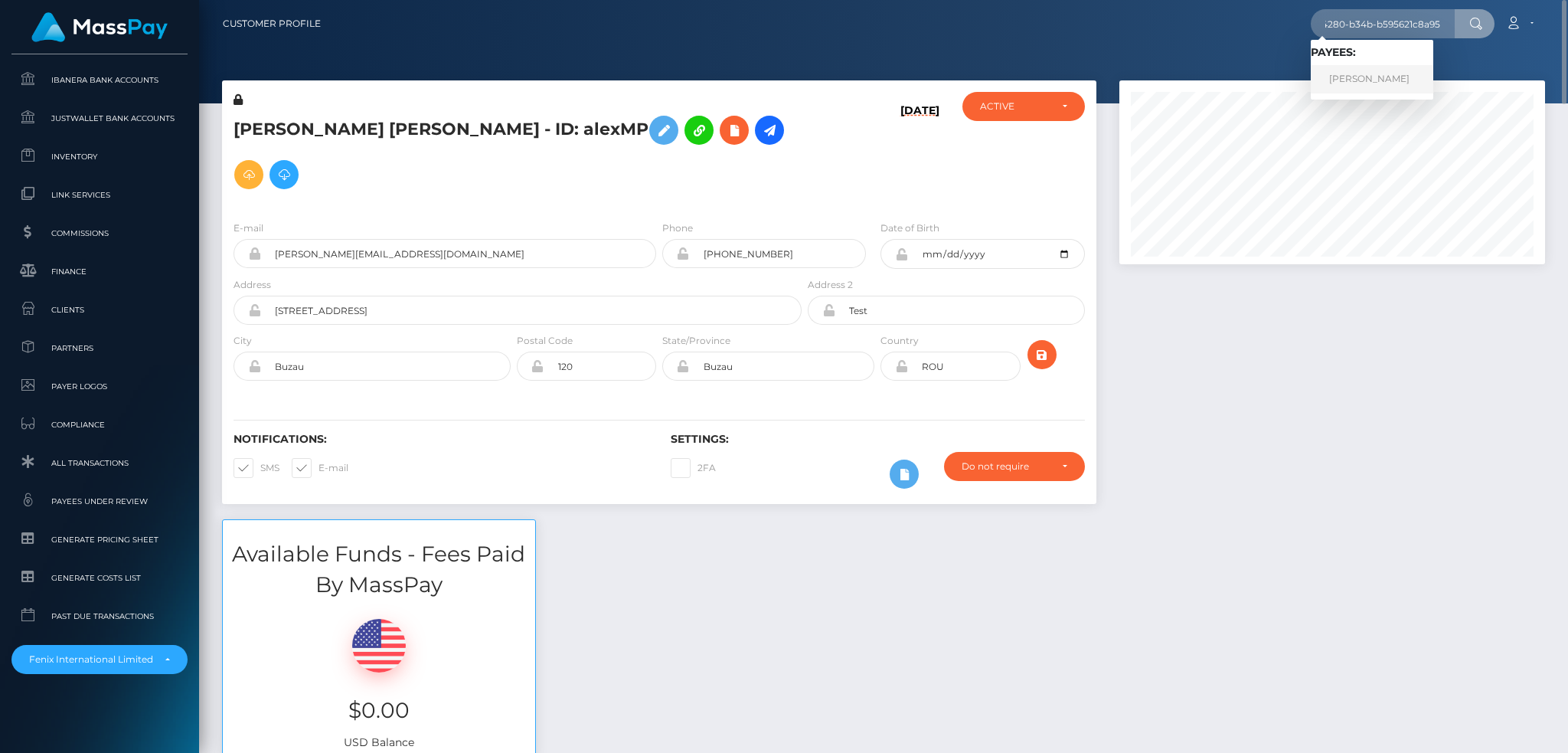
click at [1390, 84] on link "STEFANO GALBUSERA" at bounding box center [1372, 79] width 123 height 28
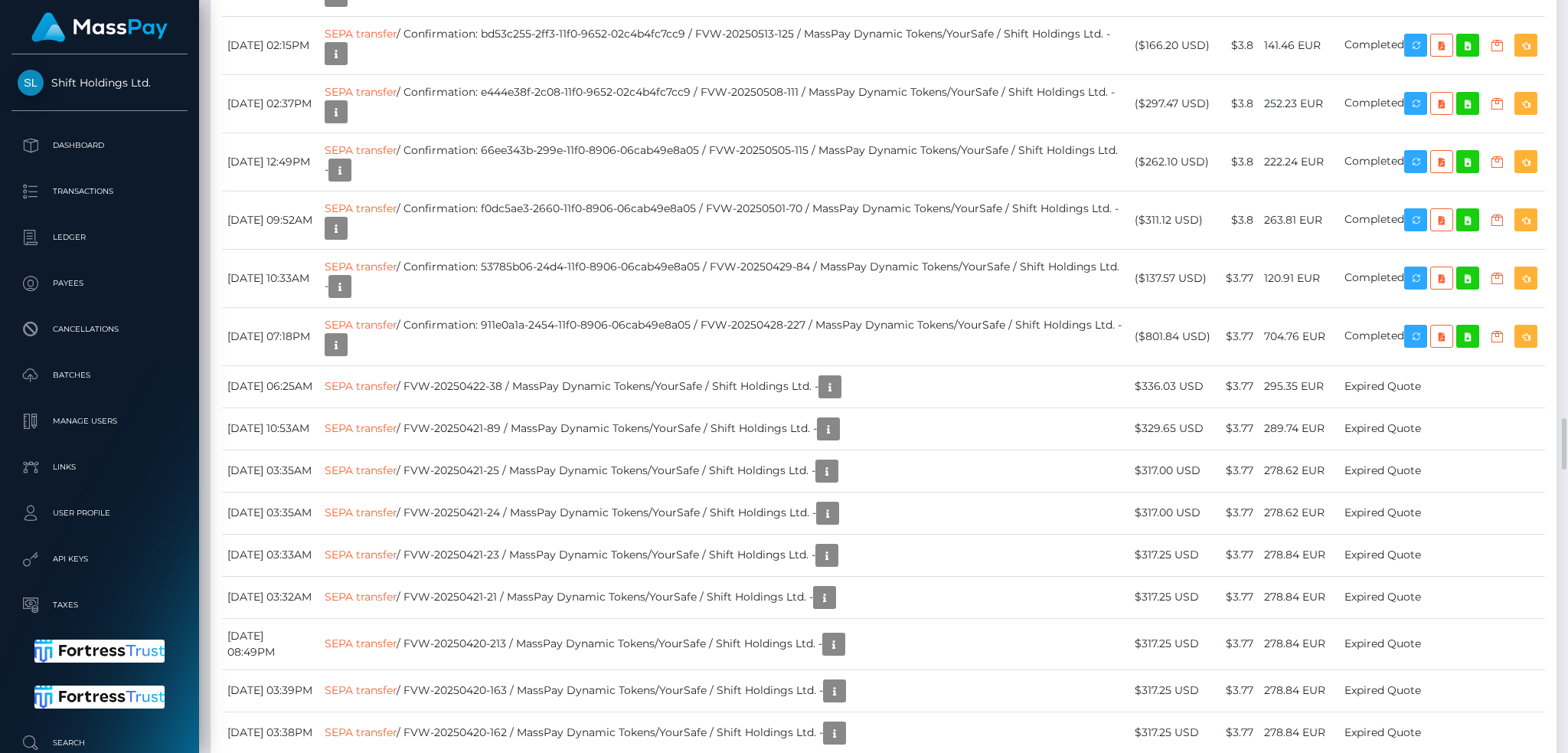
scroll to position [6433, 0]
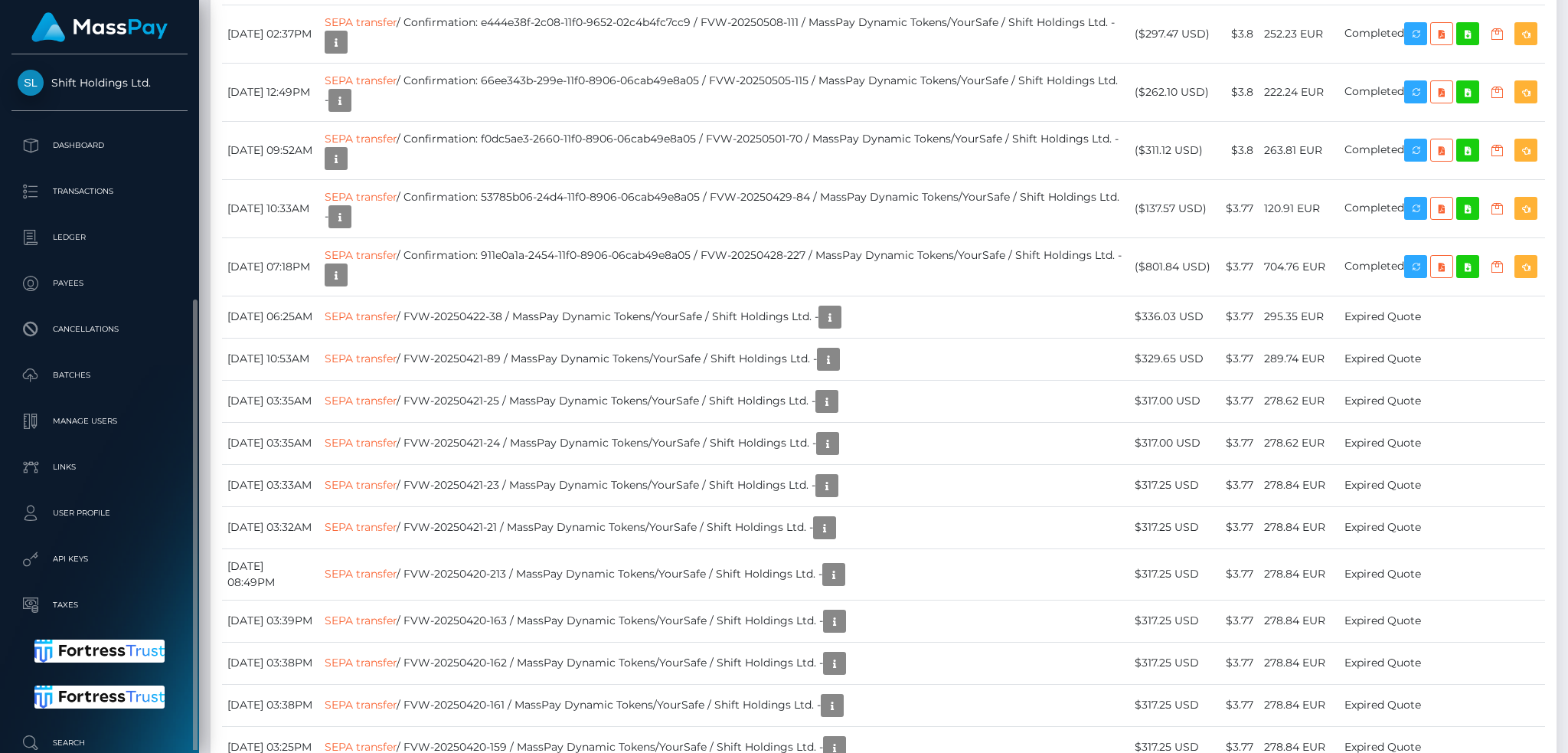
scroll to position [134, 0]
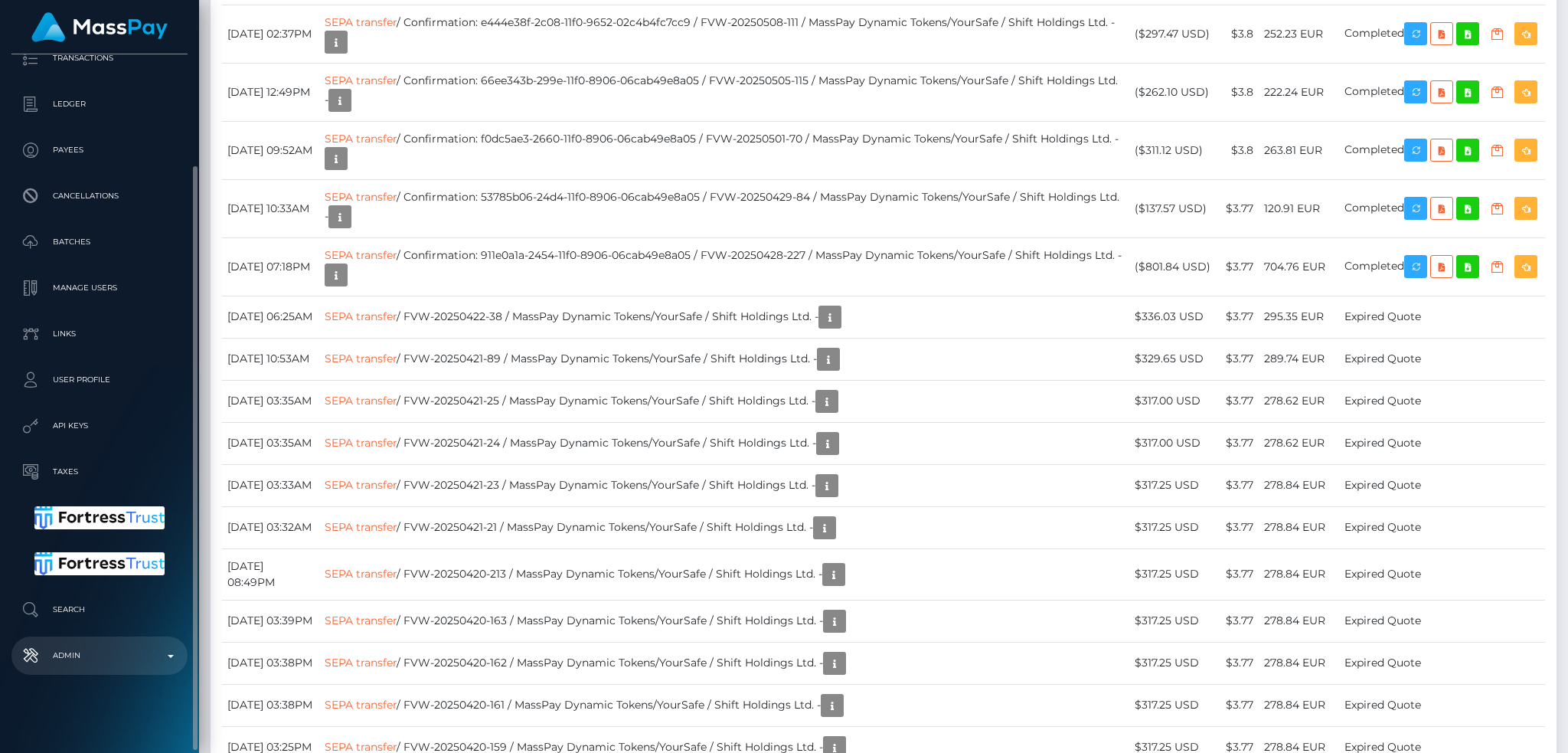
click at [101, 651] on p "Admin" at bounding box center [100, 655] width 164 height 23
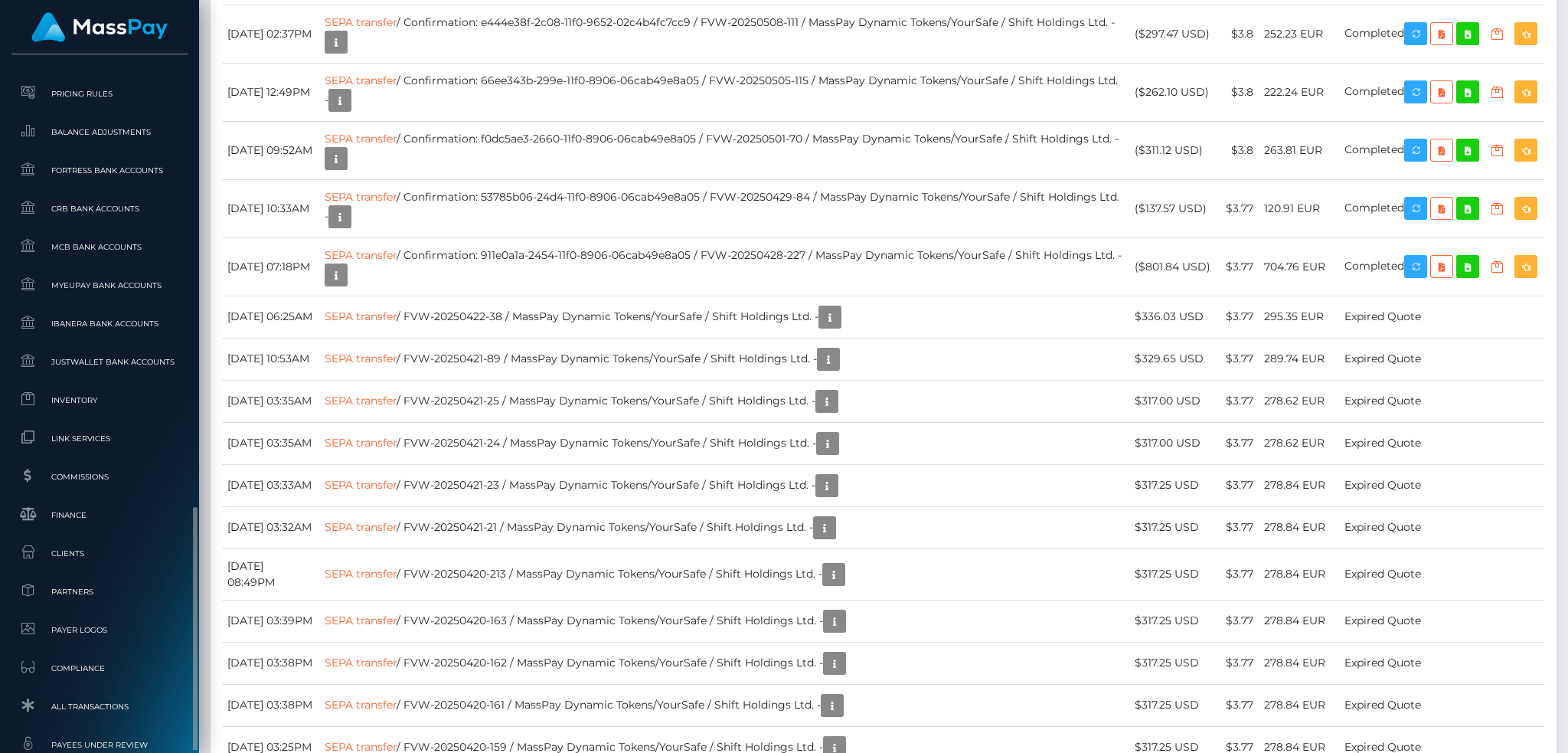
scroll to position [849, 0]
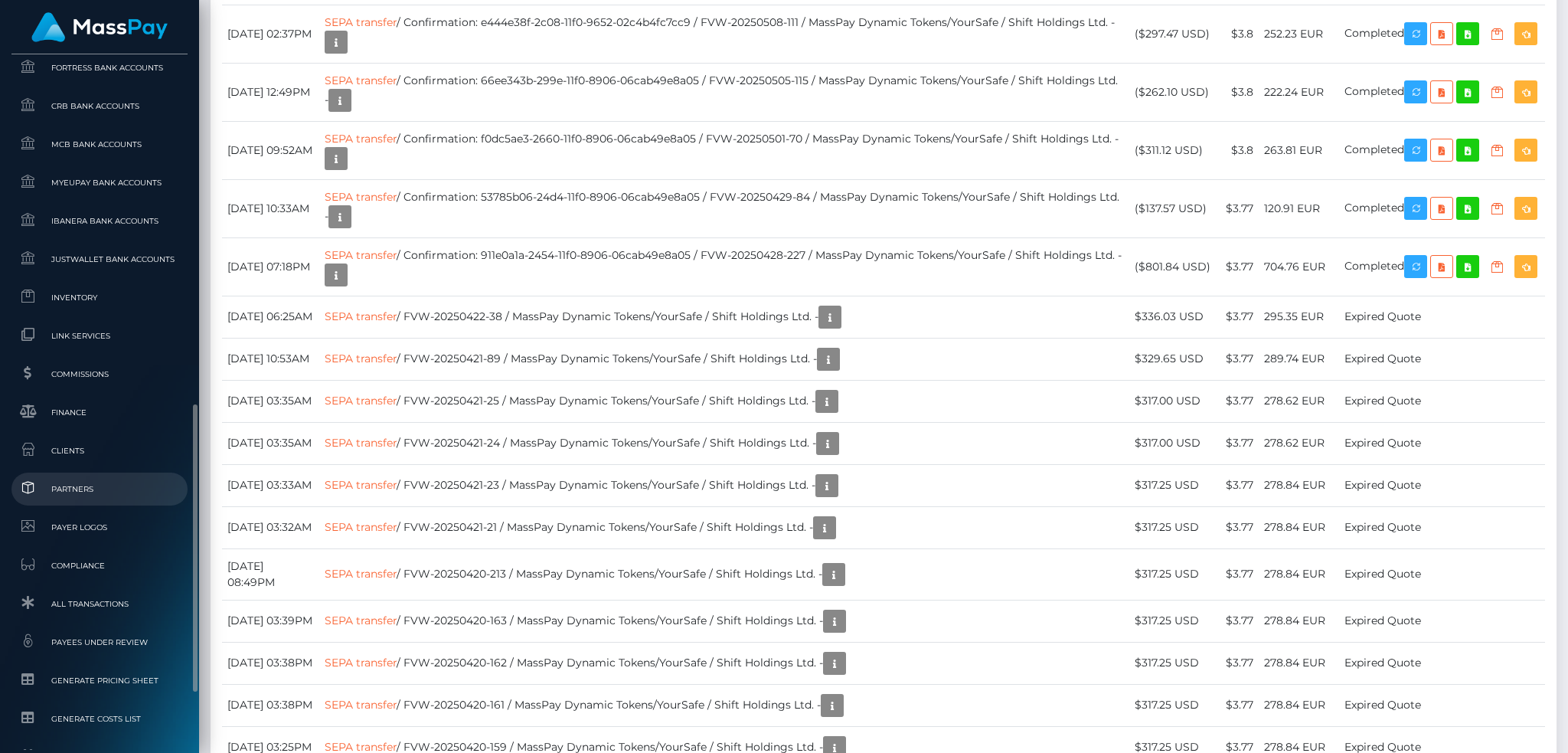
click at [130, 491] on span "Partners" at bounding box center [100, 489] width 164 height 18
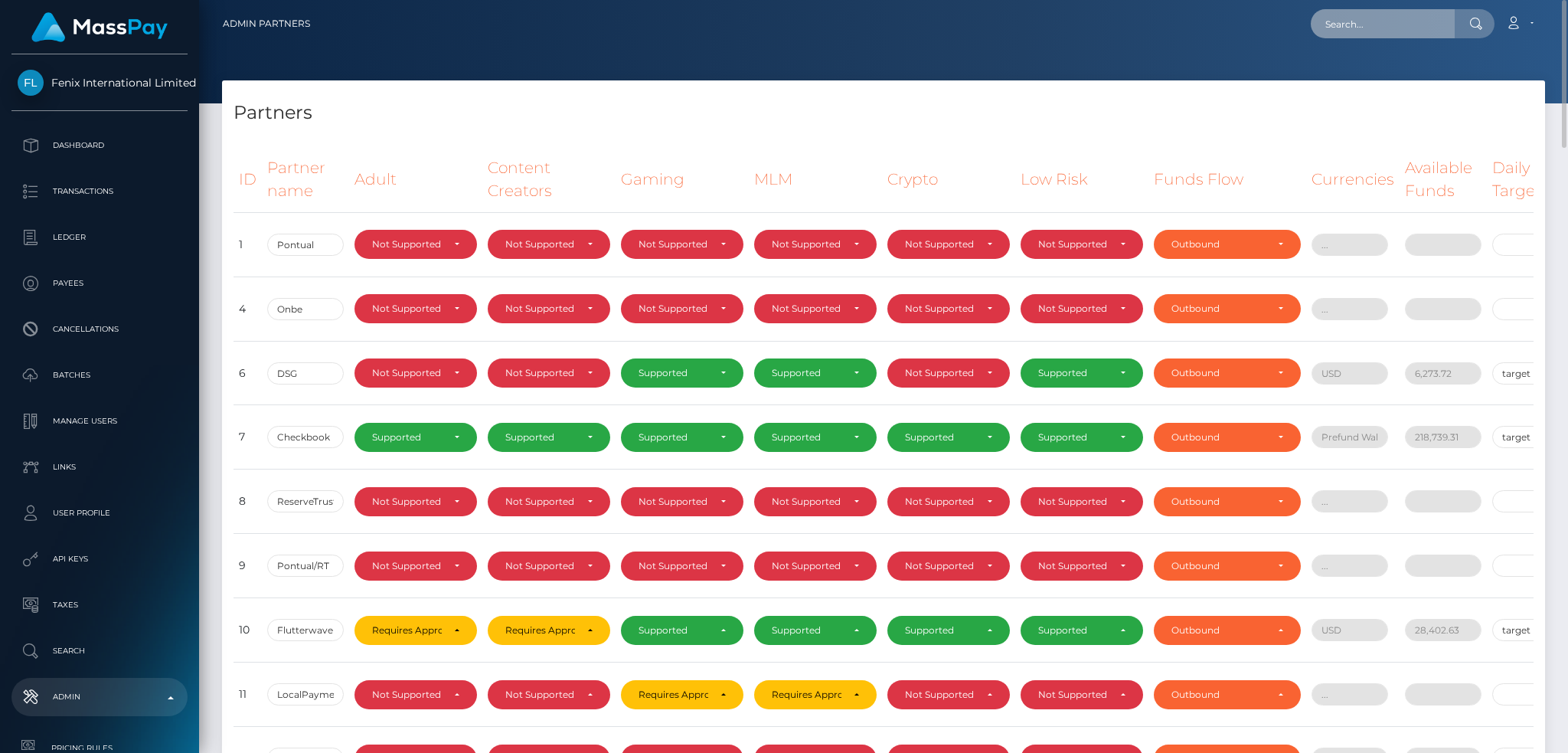
click at [1375, 28] on input "text" at bounding box center [1383, 24] width 144 height 29
paste input "[EMAIL_ADDRESS][DOMAIN_NAME]"
type input "persephone4us@gmail.com"
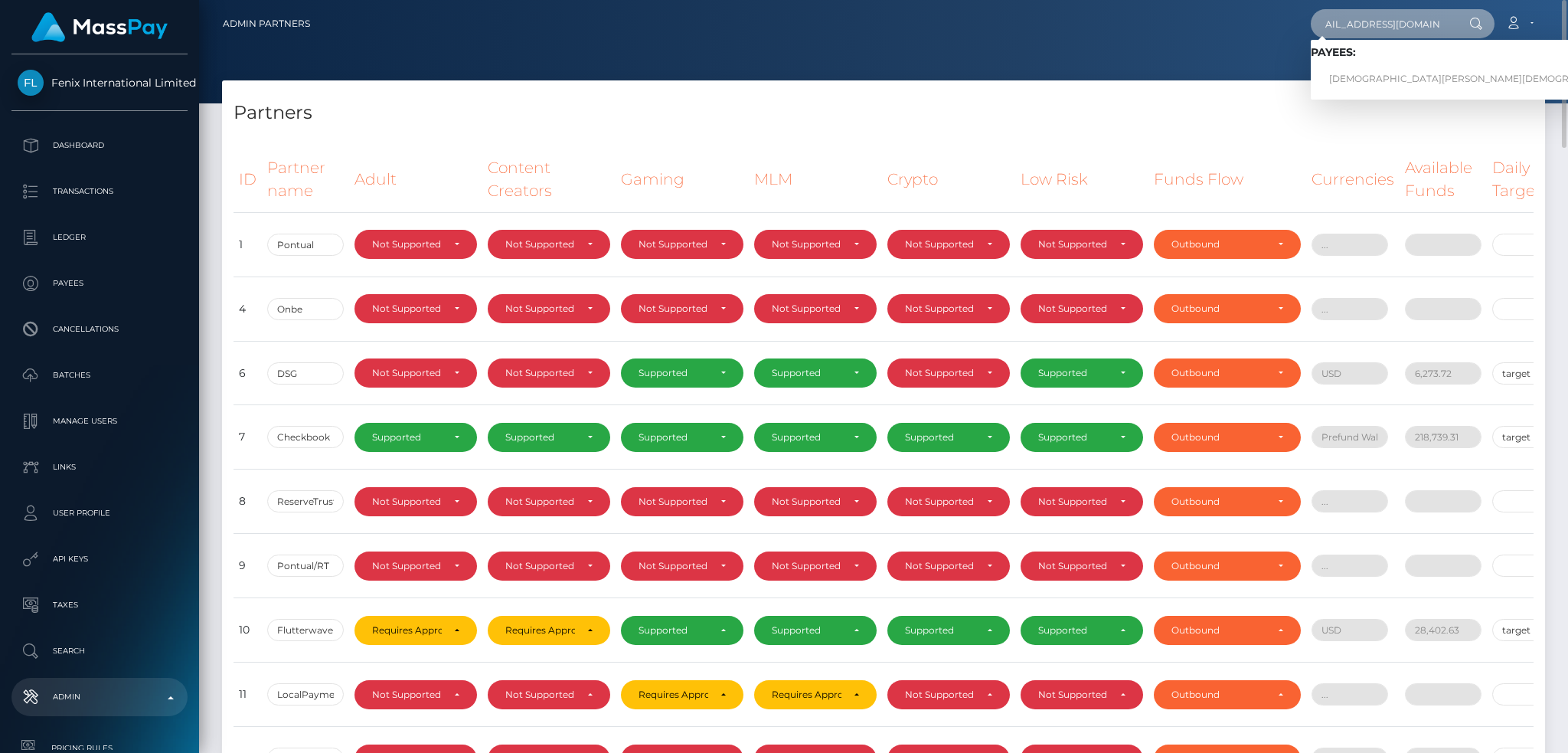
scroll to position [0, 0]
click at [1333, 84] on link "PASHMINA KHRISTI" at bounding box center [1482, 79] width 343 height 28
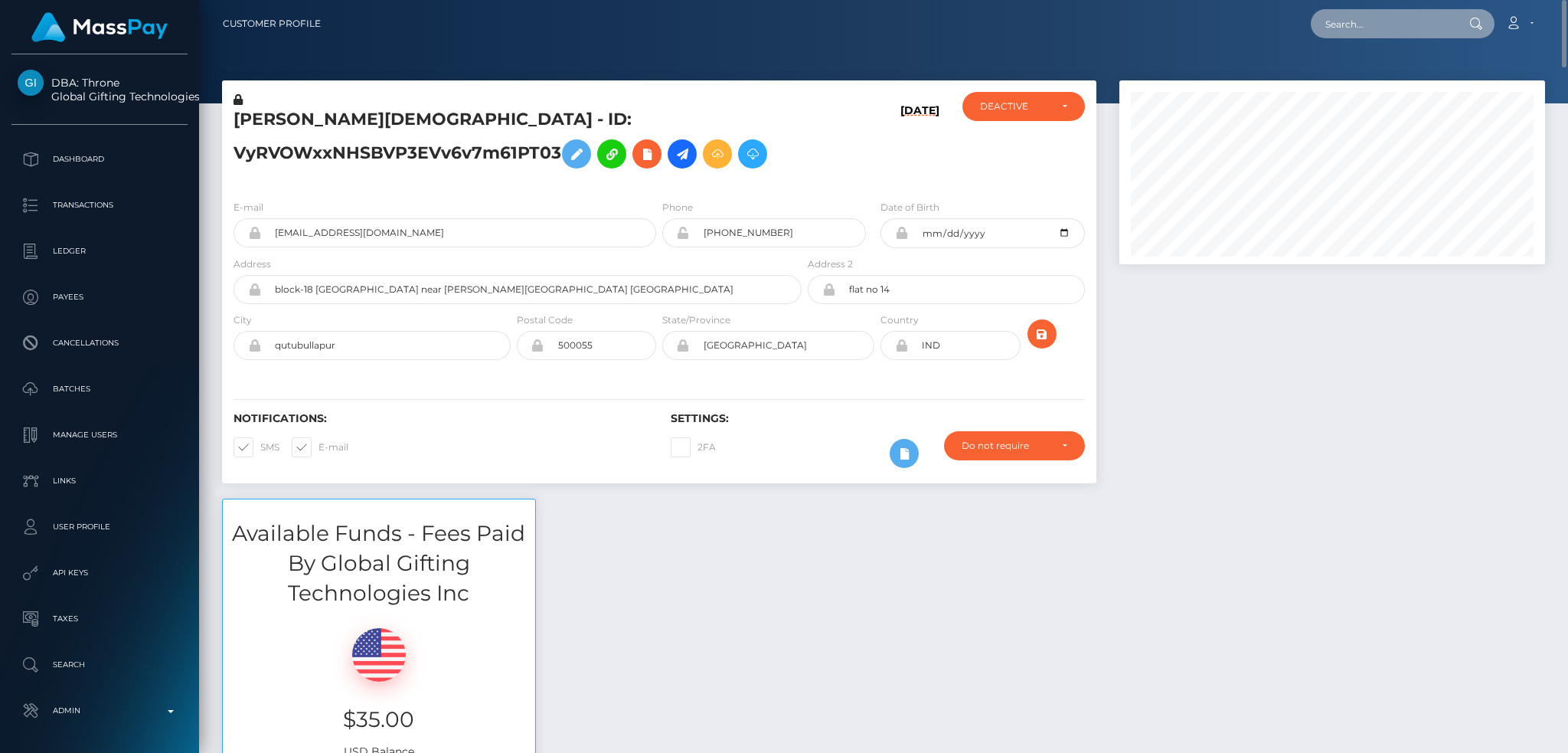
click at [1380, 36] on input "text" at bounding box center [1383, 24] width 144 height 29
paste input "679839e4-b282-4280-b34b-b595621c8a95"
type input "679839e4-b282-4280-b34b-b595621c8a95"
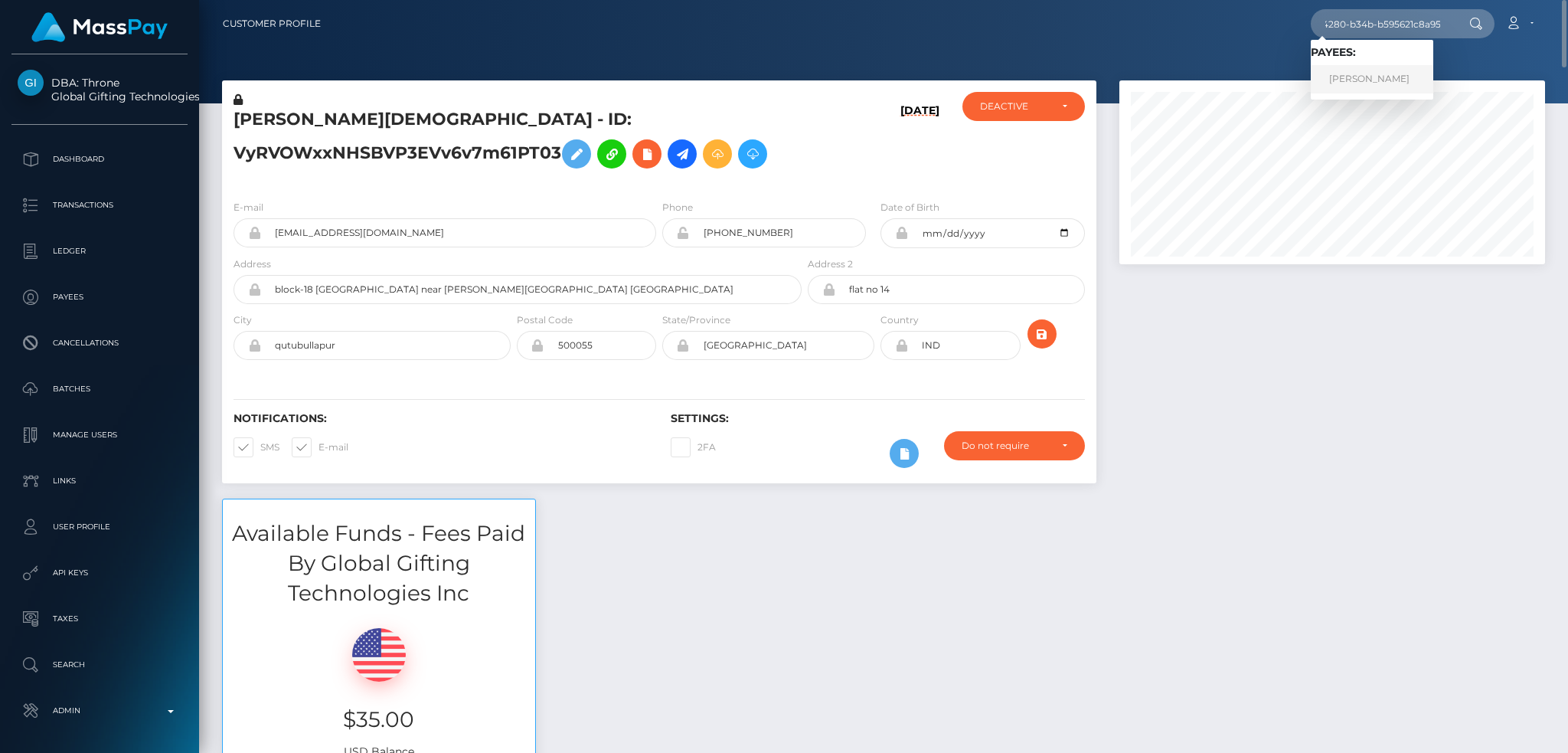
click at [1401, 74] on link "STEFANO GALBUSERA" at bounding box center [1372, 79] width 123 height 28
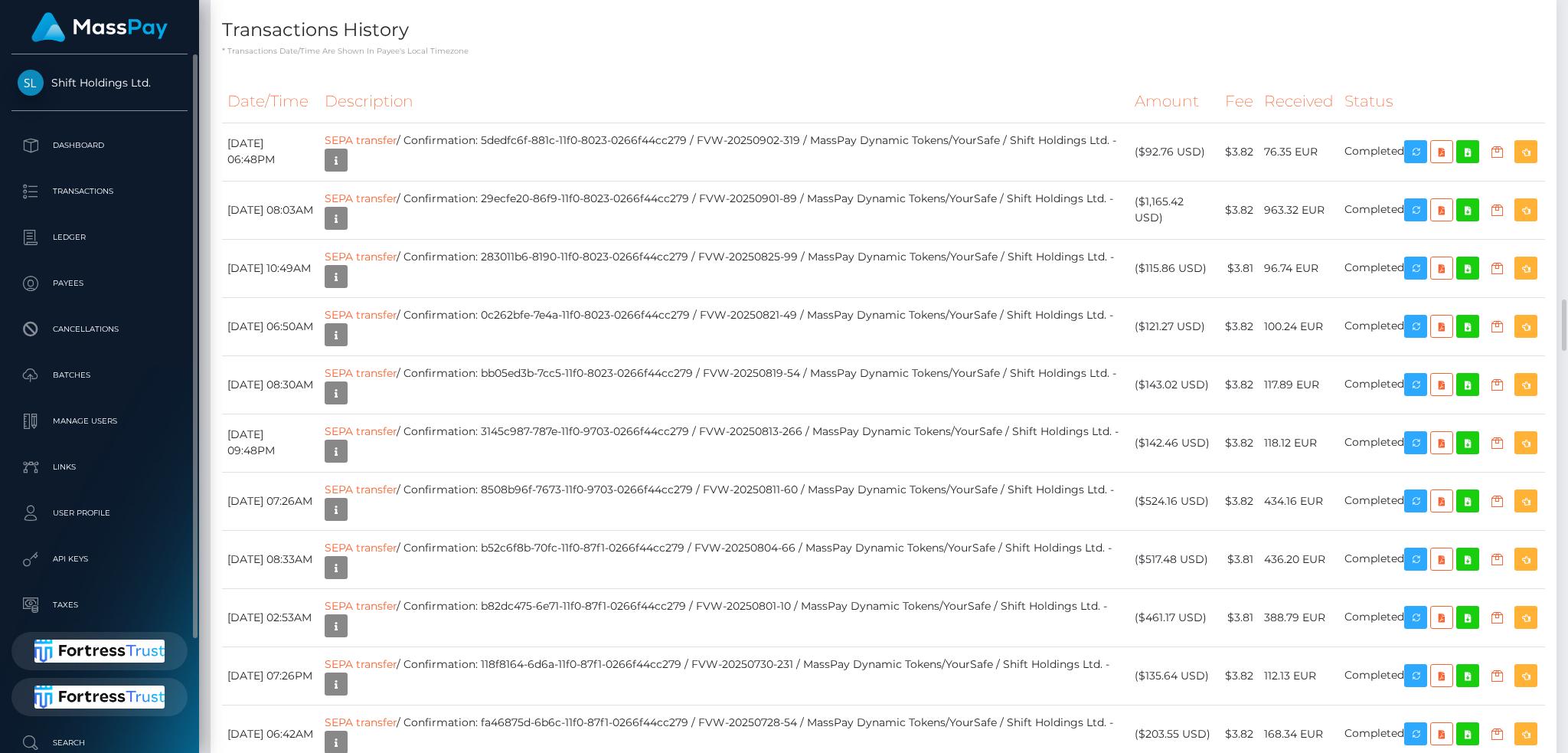
scroll to position [134, 0]
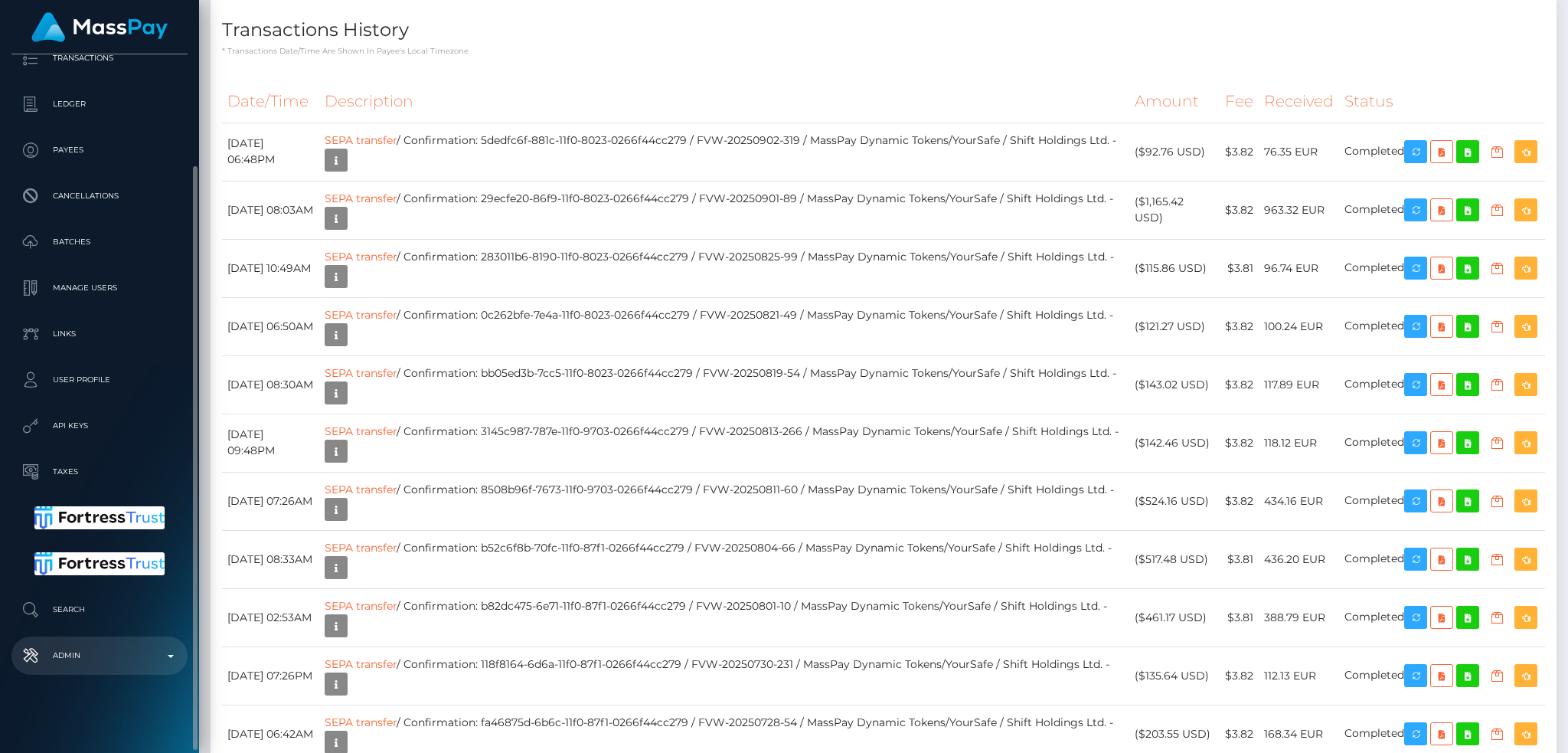
click at [123, 660] on p "Admin" at bounding box center [100, 655] width 164 height 23
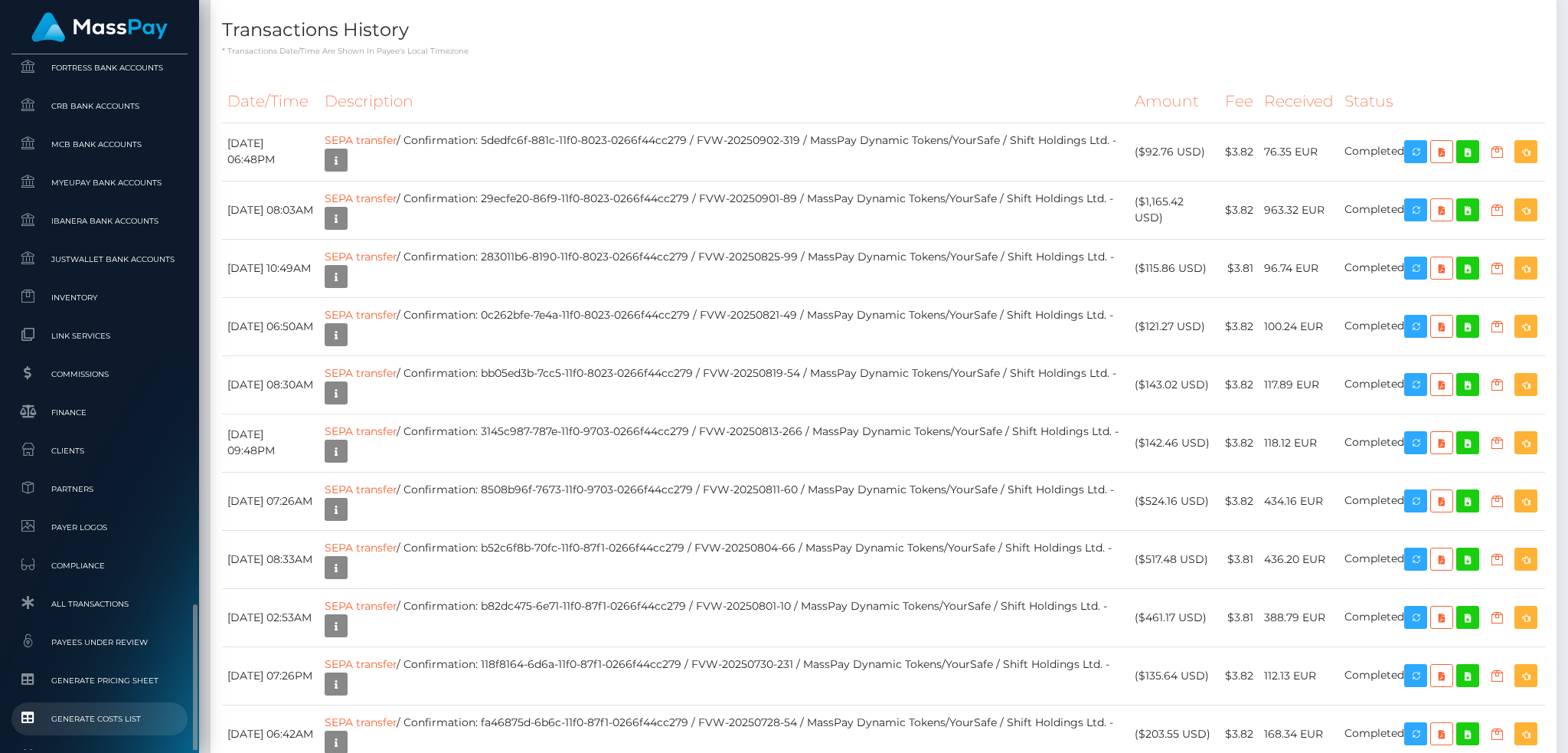
scroll to position [990, 0]
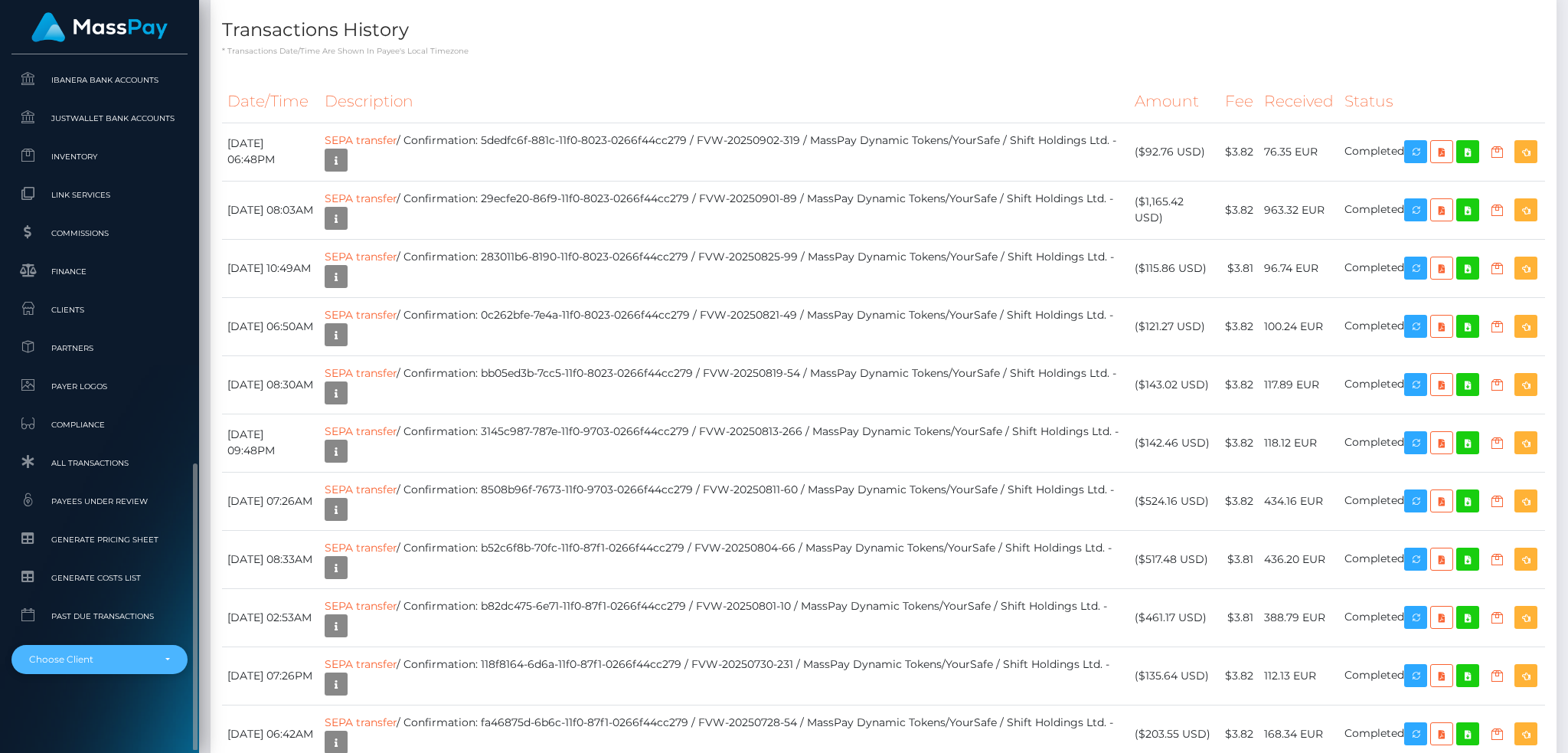
click at [118, 659] on div "Choose Client" at bounding box center [90, 659] width 123 height 12
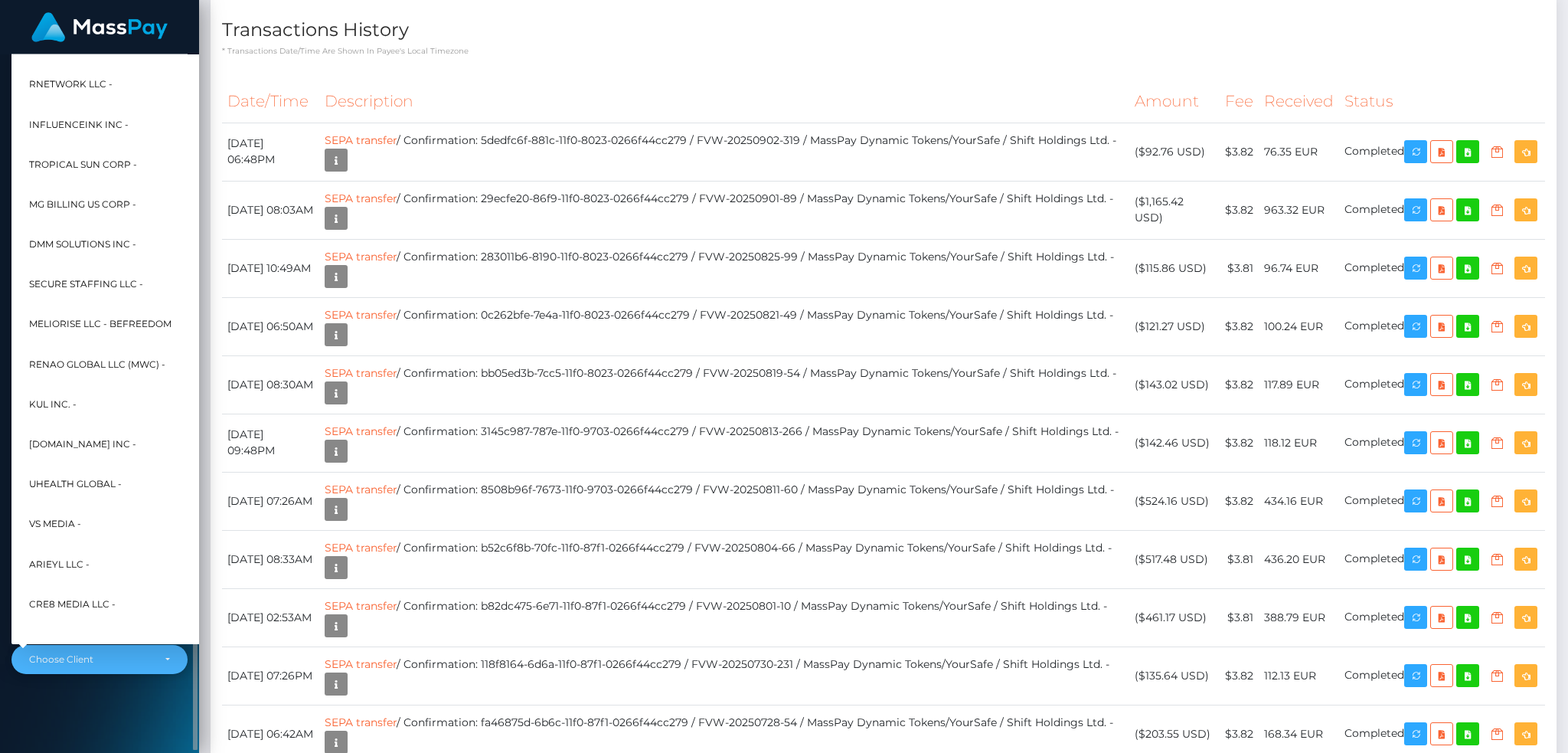
scroll to position [488, 0]
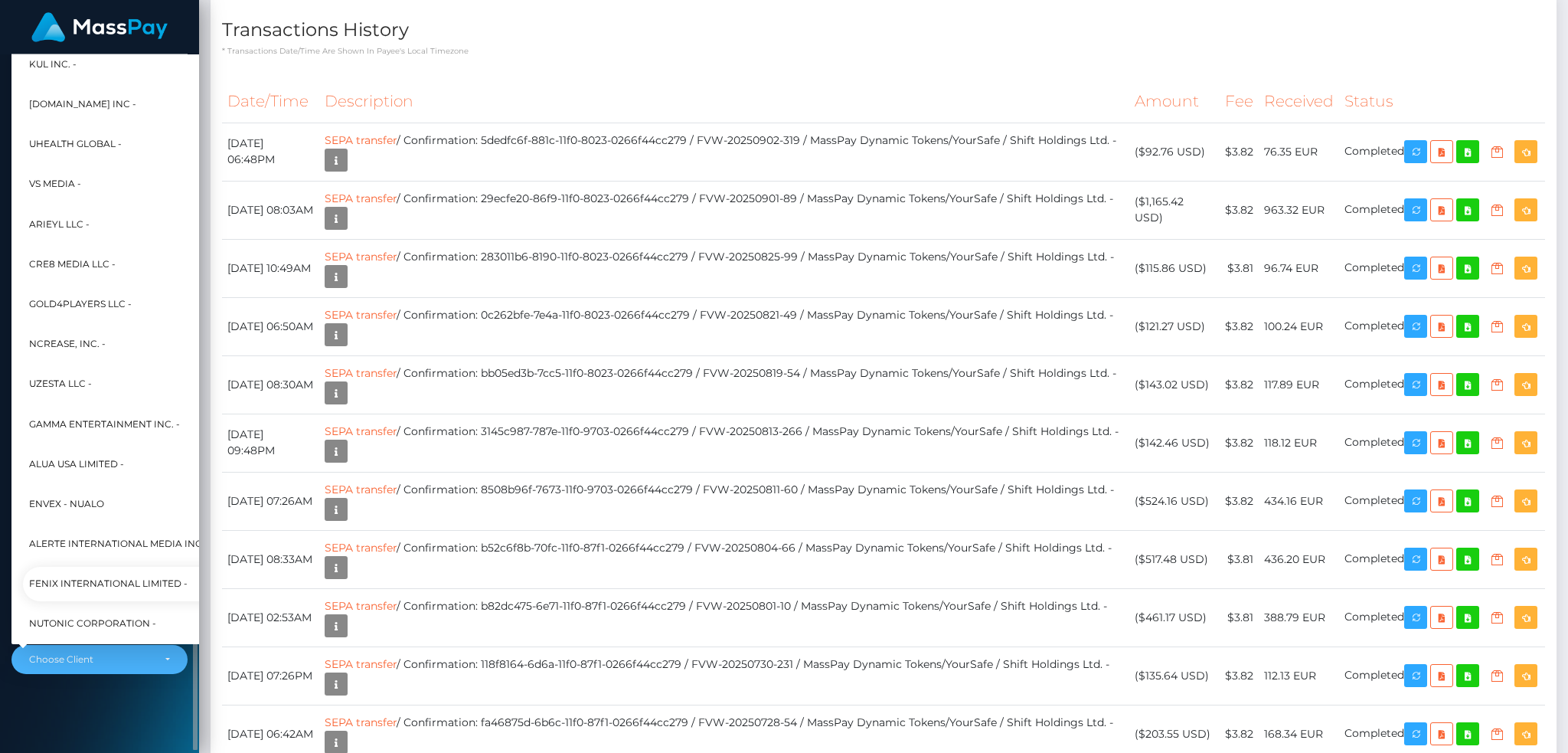
click at [92, 575] on span "Fenix International Limited -" at bounding box center [107, 584] width 158 height 20
select select "26"
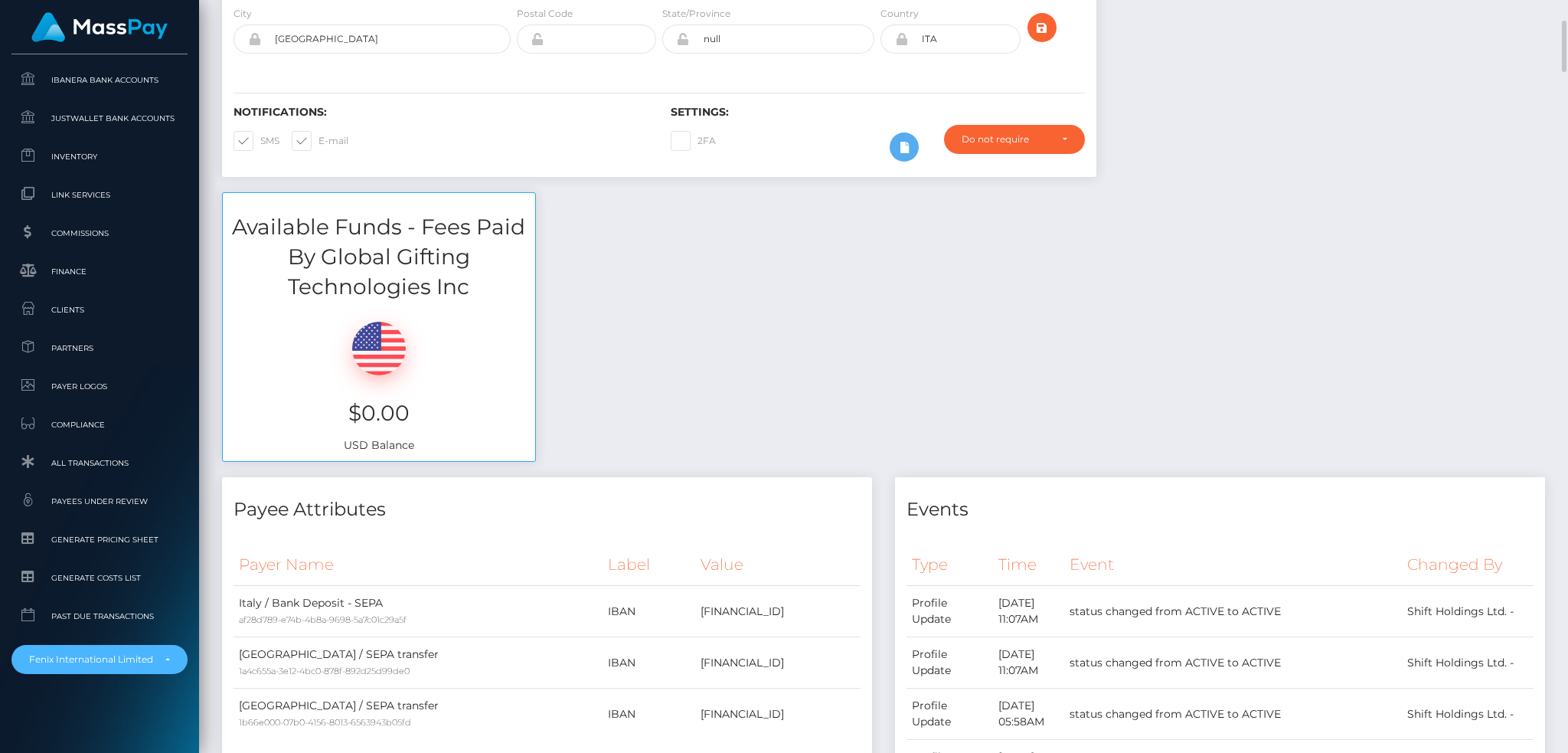
scroll to position [0, 0]
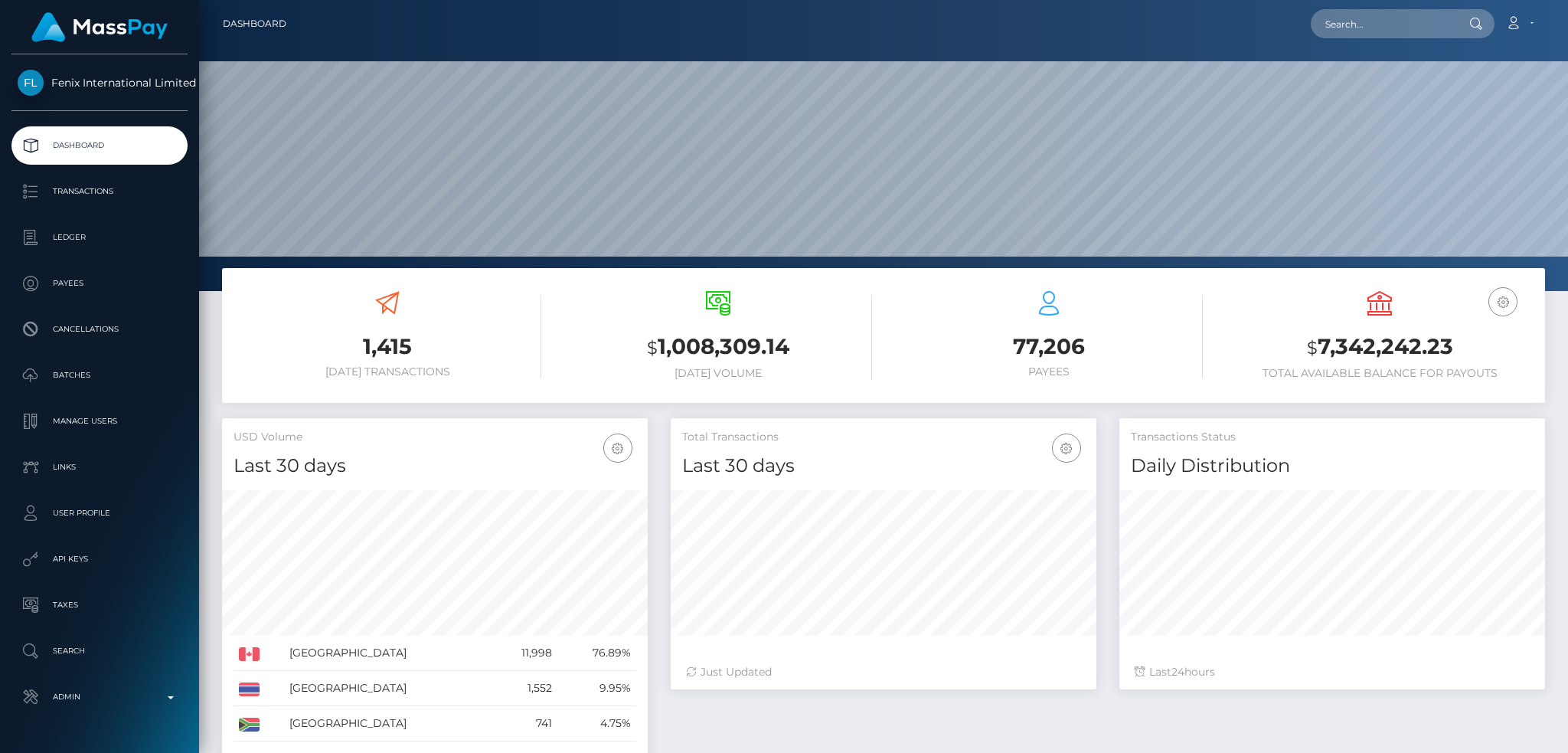
scroll to position [272, 425]
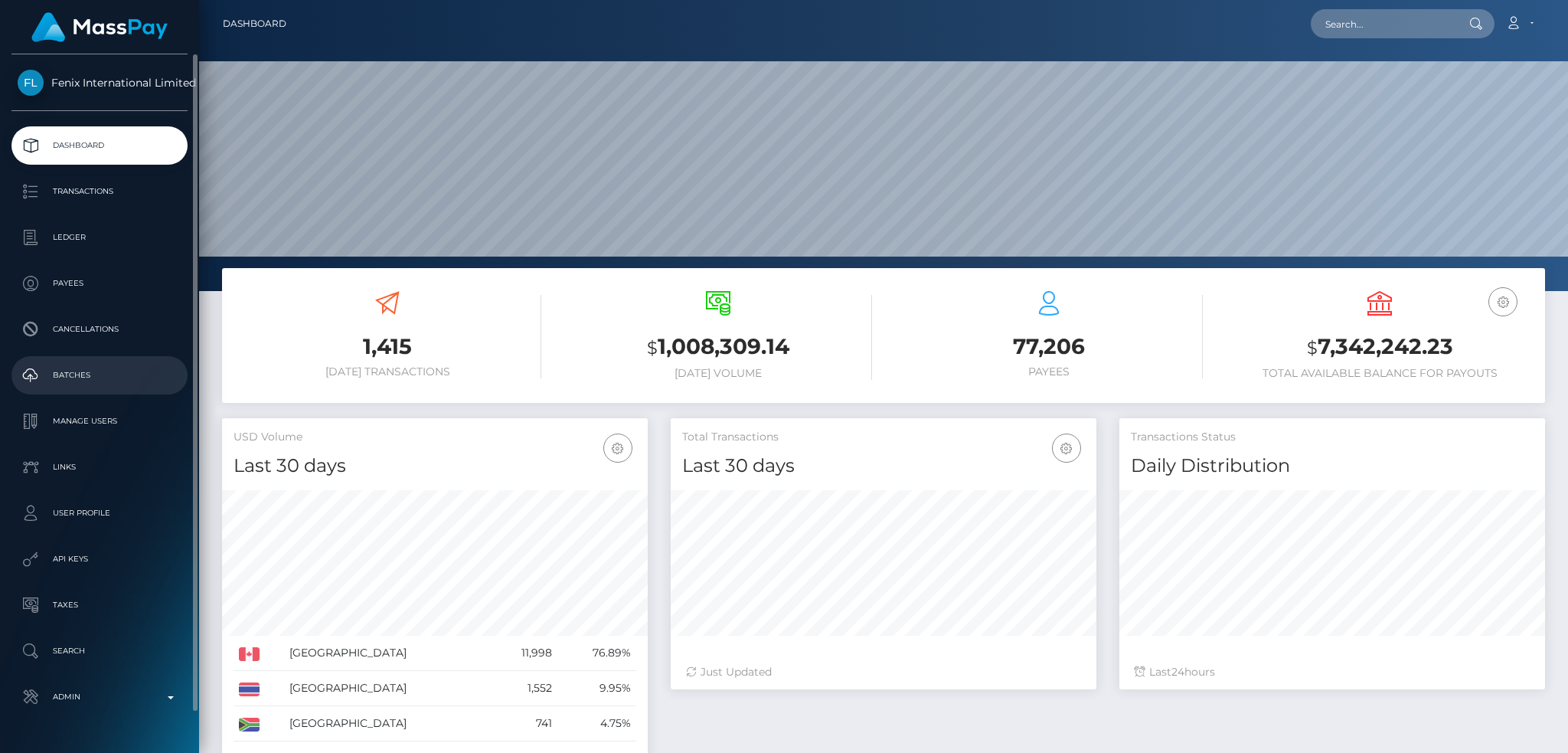
click at [99, 375] on p "Batches" at bounding box center [100, 375] width 164 height 23
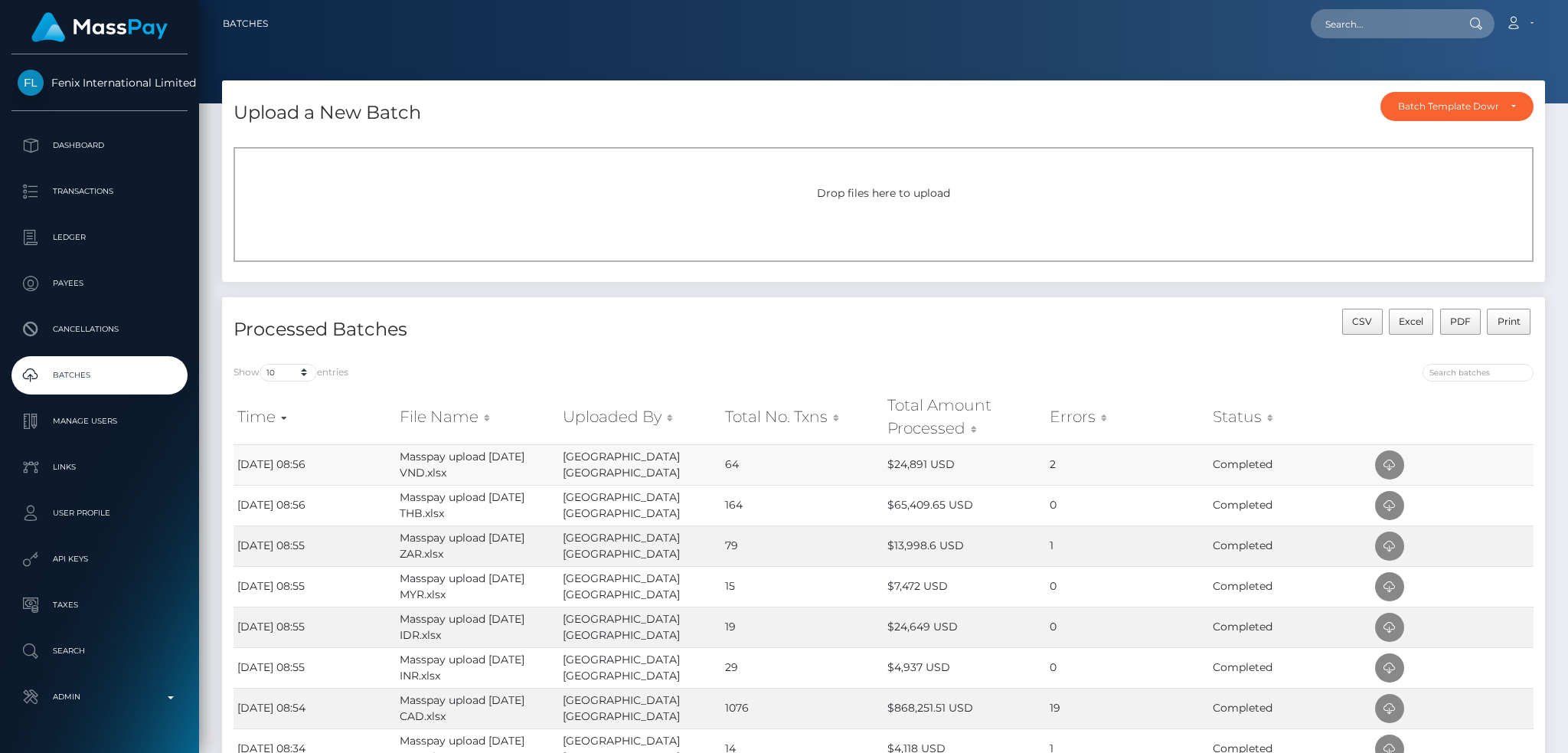
scroll to position [251, 0]
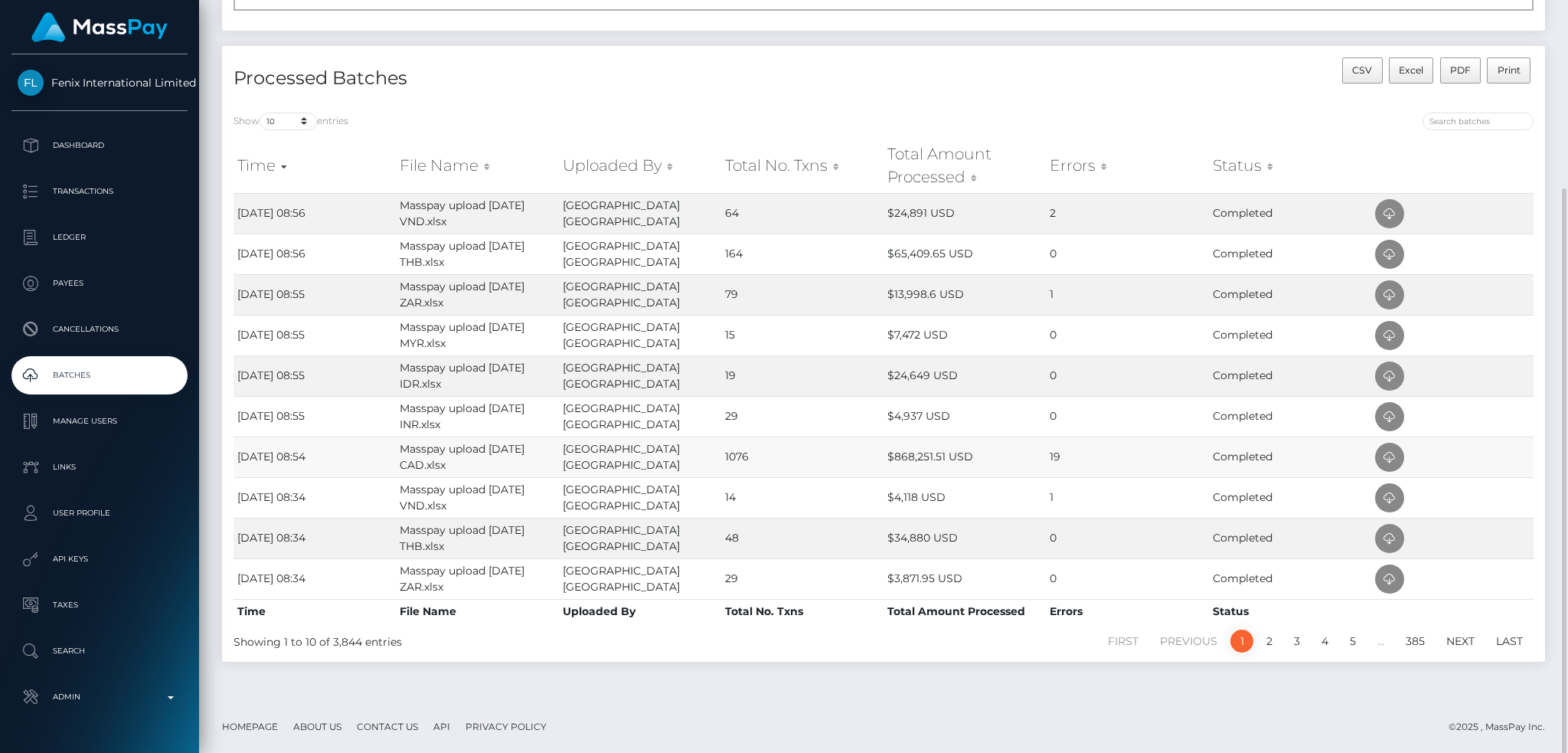
click at [1406, 451] on td at bounding box center [1452, 457] width 162 height 41
click at [1392, 454] on icon at bounding box center [1390, 458] width 19 height 19
click at [1384, 289] on icon at bounding box center [1390, 295] width 19 height 19
click at [1395, 210] on icon at bounding box center [1390, 214] width 19 height 19
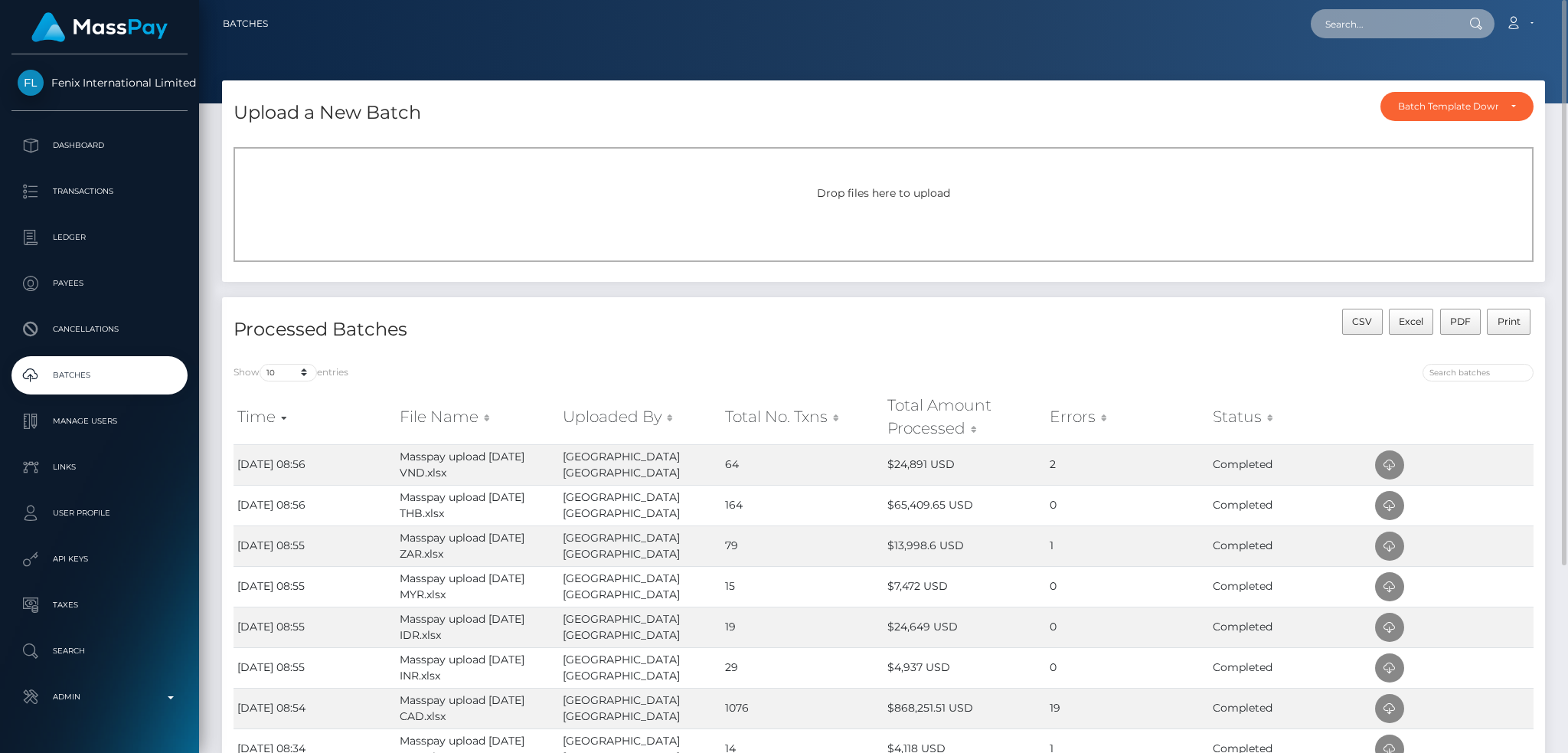
click at [1379, 25] on input "text" at bounding box center [1383, 24] width 144 height 29
paste input "145599450"
type input "145599450"
click at [1345, 74] on link "MAXIME ST LAURENT TESSIER" at bounding box center [1372, 79] width 123 height 28
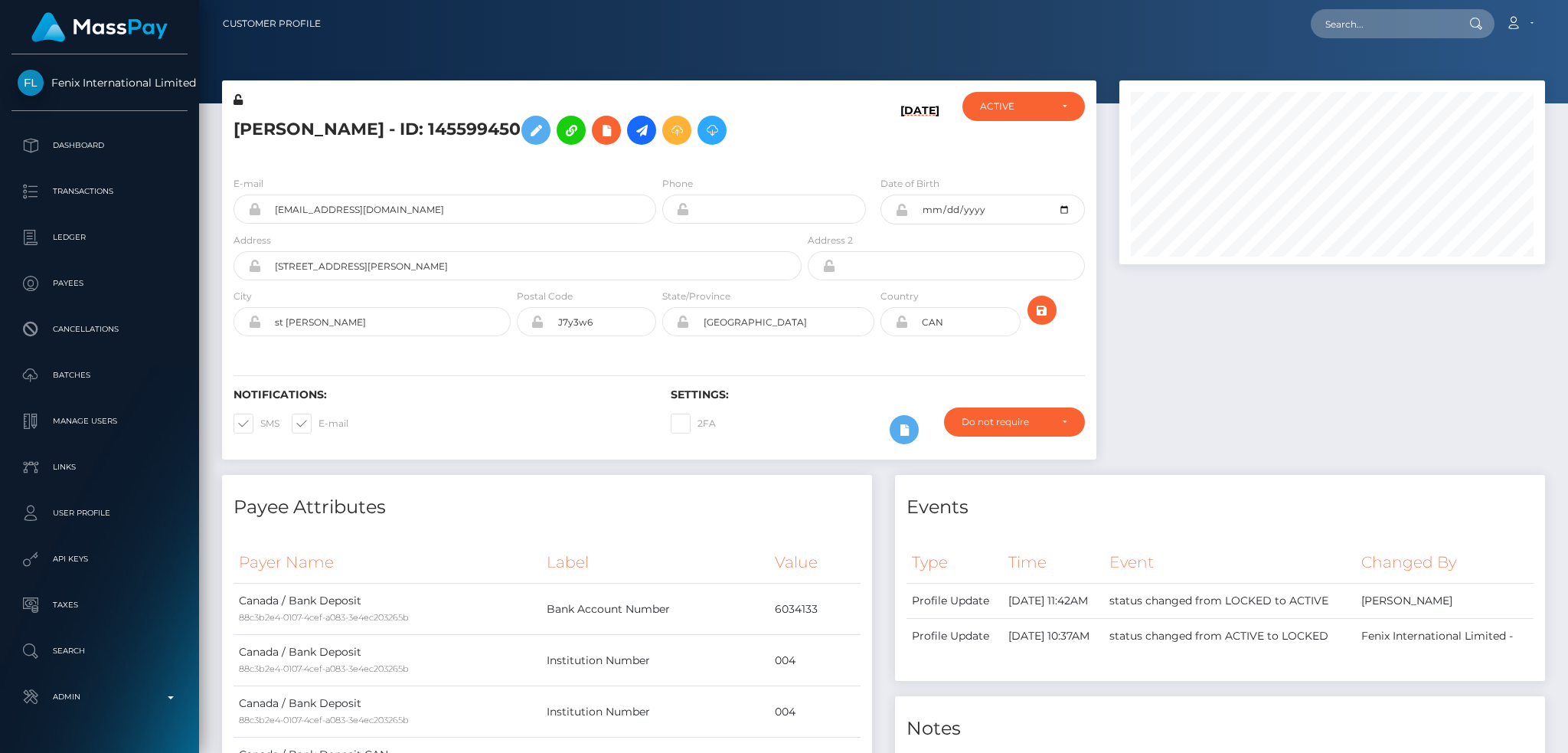
scroll to position [184, 425]
click at [470, 127] on h5 "MAXIME ST LAURENT TESSIER - ID: 145599450" at bounding box center [513, 130] width 560 height 45
copy h5 "MAXIME ST LAURENT TESSIER - ID: 145599450"
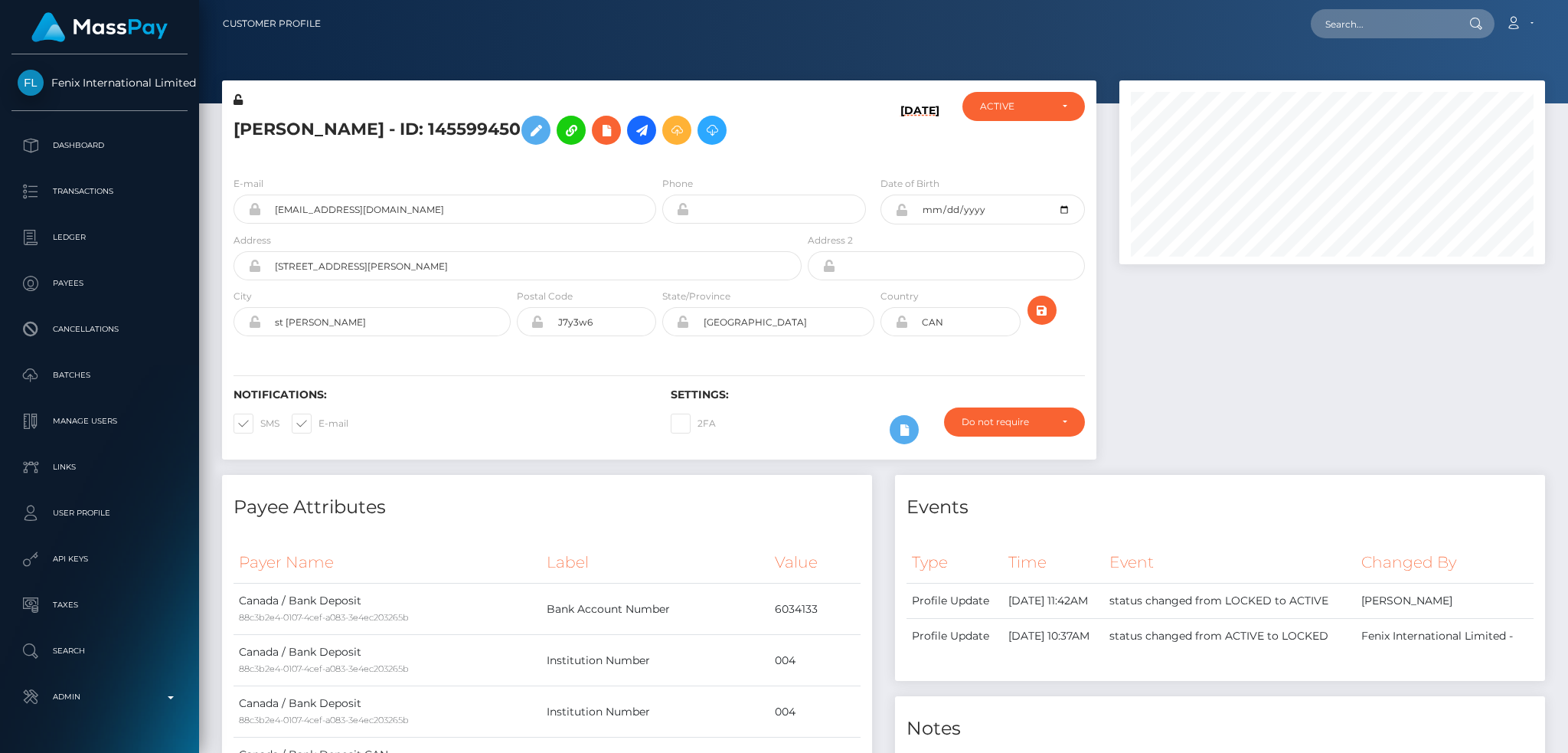
click at [468, 232] on div "E-mail mstlaurent21@gmail.com" at bounding box center [441, 203] width 437 height 57
click at [470, 223] on input "mstlaurent21@gmail.com" at bounding box center [458, 209] width 395 height 29
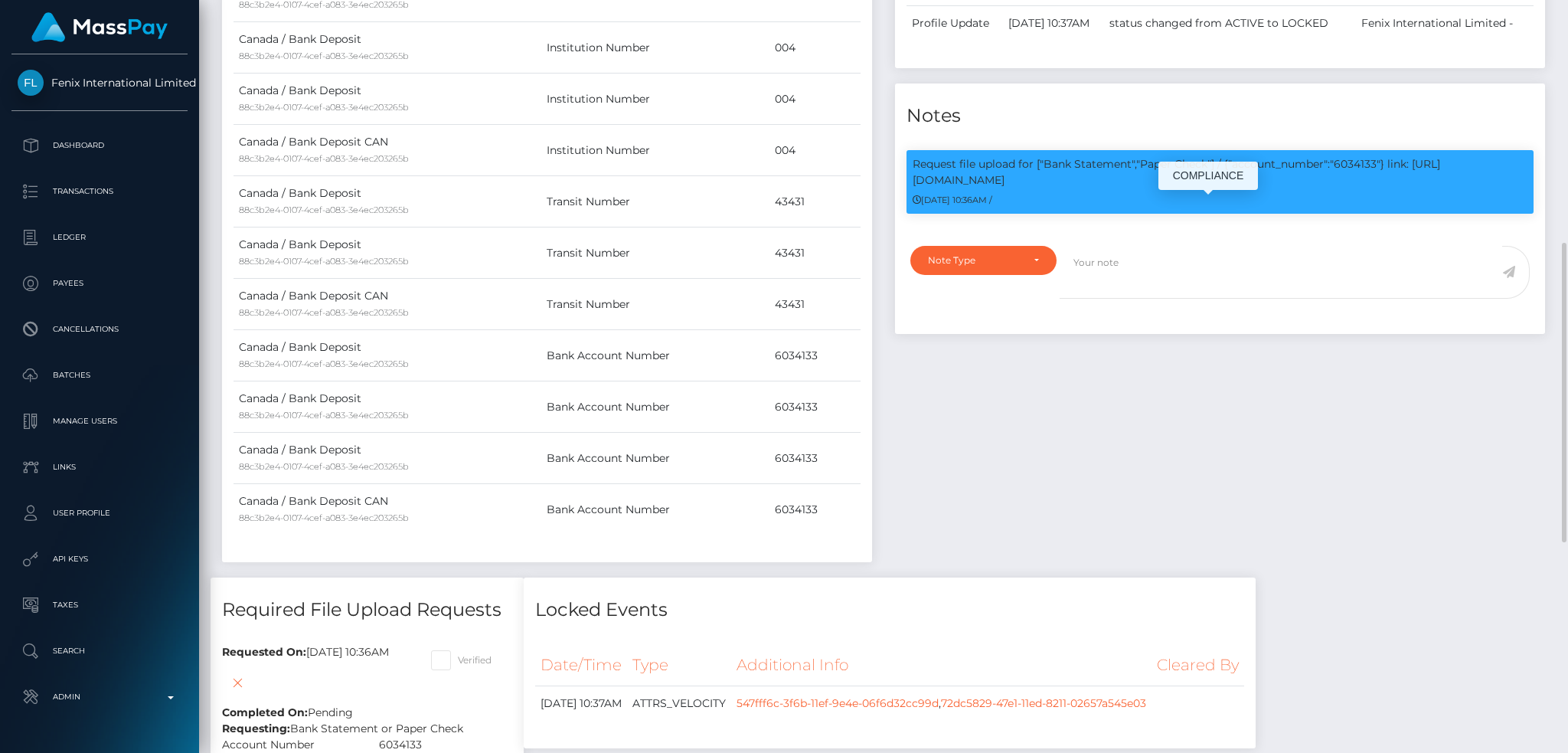
click at [1353, 189] on p "Request file upload for ["Bank Statement","Paper Check"] / {"account_number":"6…" at bounding box center [1220, 173] width 615 height 32
copy p "6034133"
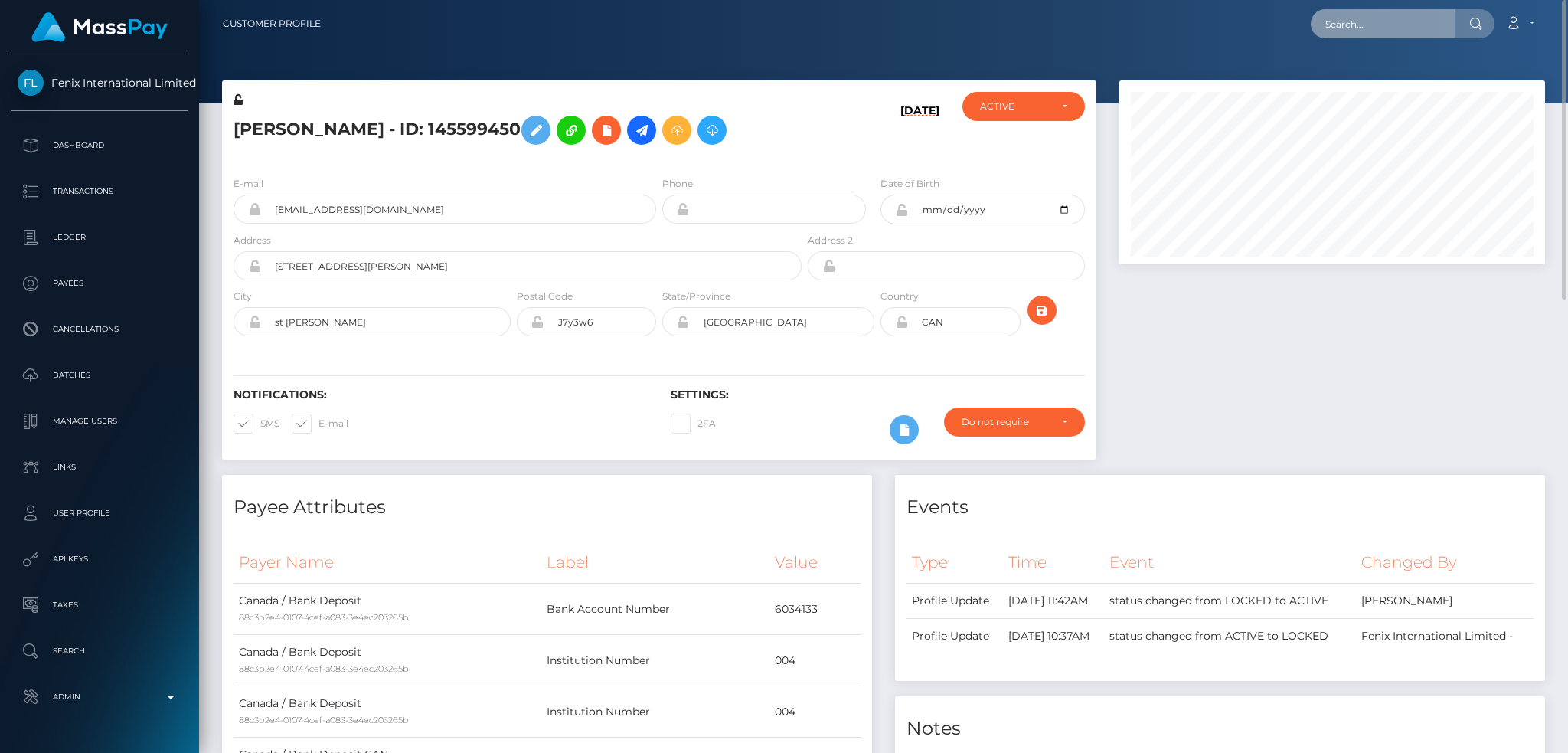
drag, startPoint x: 1393, startPoint y: 21, endPoint x: 1370, endPoint y: 37, distance: 28.0
click at [1393, 21] on input "text" at bounding box center [1383, 24] width 144 height 29
paste input "371271202"
type input "371271202"
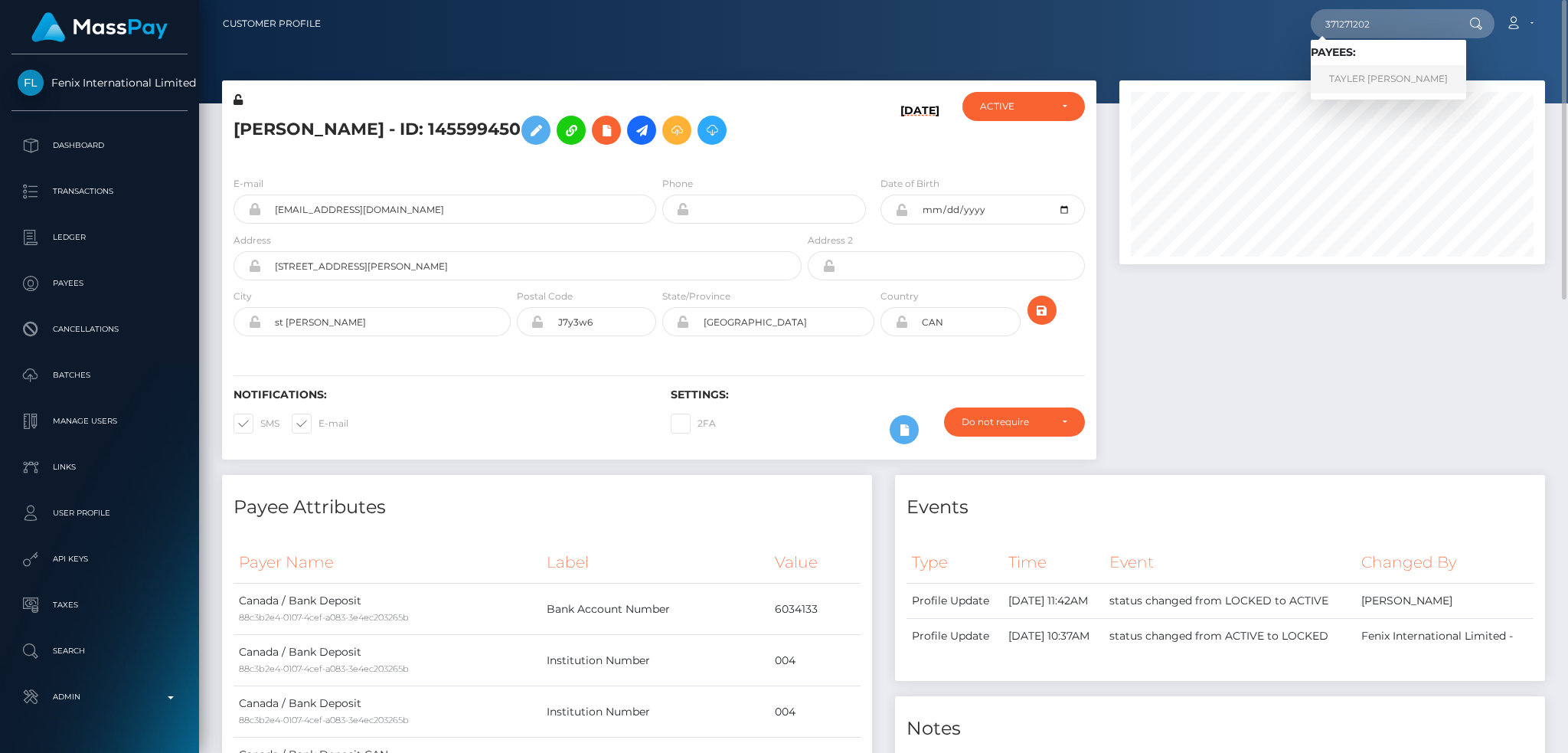
click at [1366, 78] on link "TAYLER SEAN HOLLOWELL COLBORNE" at bounding box center [1389, 79] width 156 height 28
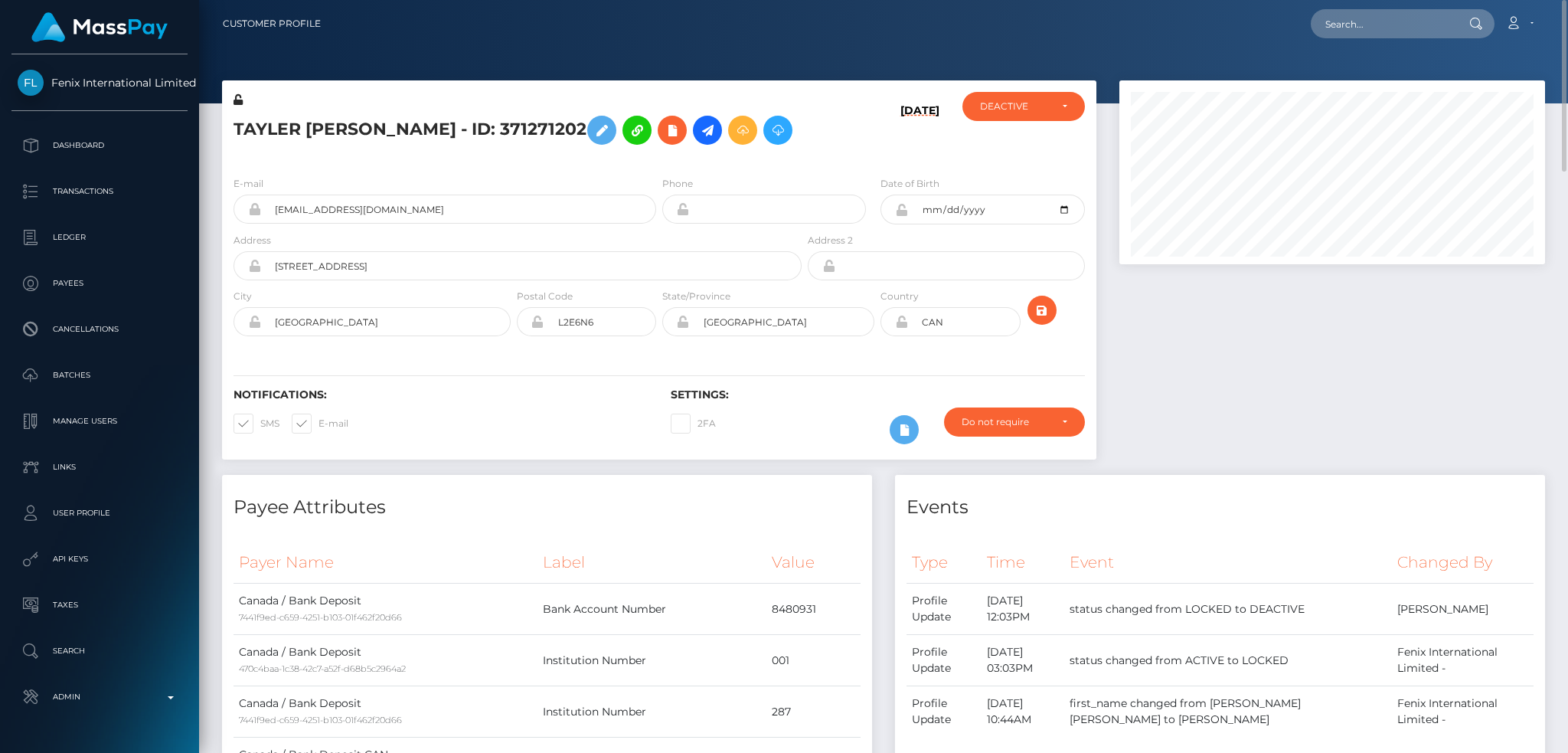
click at [414, 125] on h5 "TAYLER [PERSON_NAME] - ID: 371271202" at bounding box center [513, 130] width 560 height 45
copy h5 "TAYLER [PERSON_NAME] - ID: 371271202"
click at [407, 223] on input "[EMAIL_ADDRESS][DOMAIN_NAME]" at bounding box center [458, 209] width 395 height 29
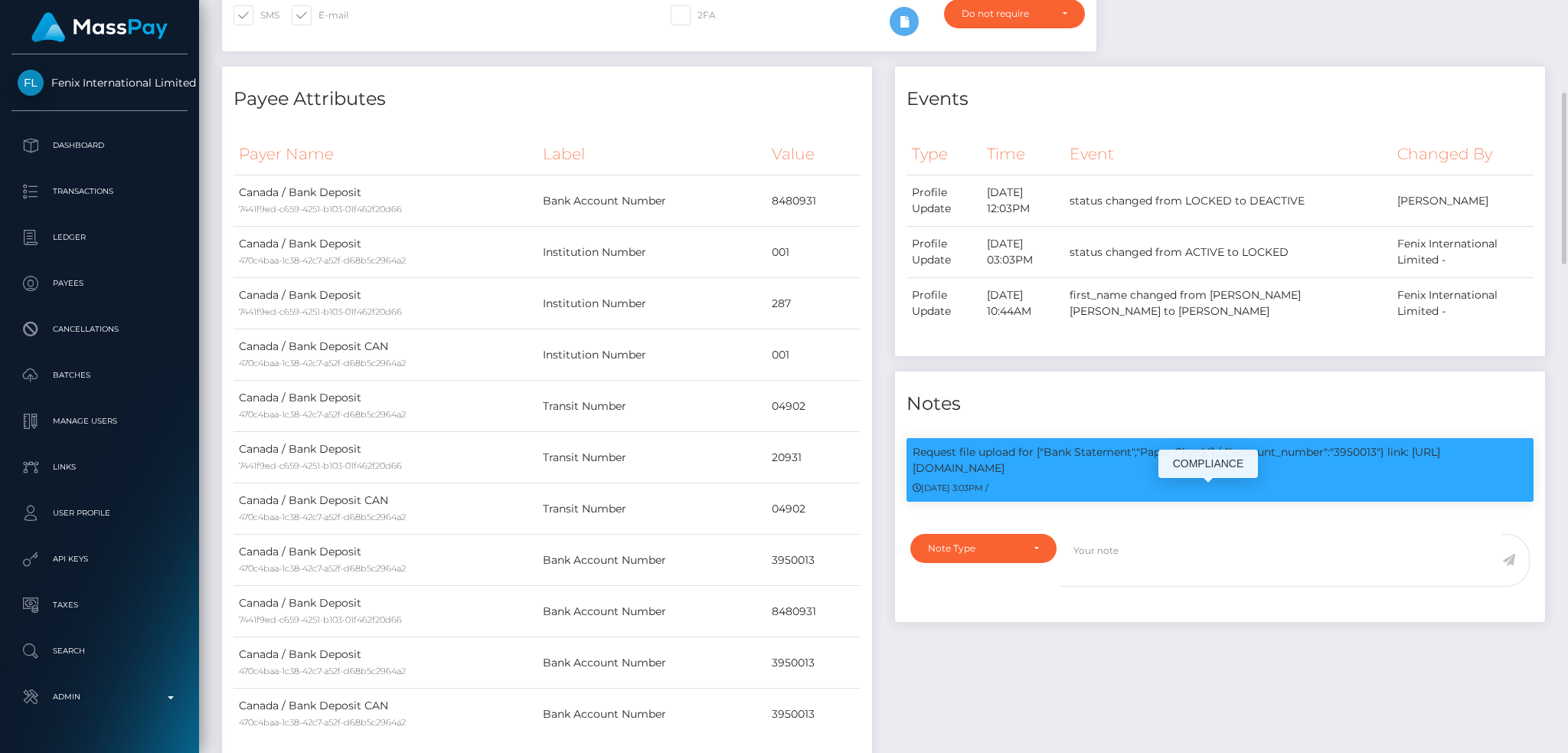
scroll to position [184, 425]
click at [1360, 476] on p "Request file upload for ["Bank Statement","Paper Check"] / {"account_number":"3…" at bounding box center [1220, 460] width 615 height 32
copy p "3950013"
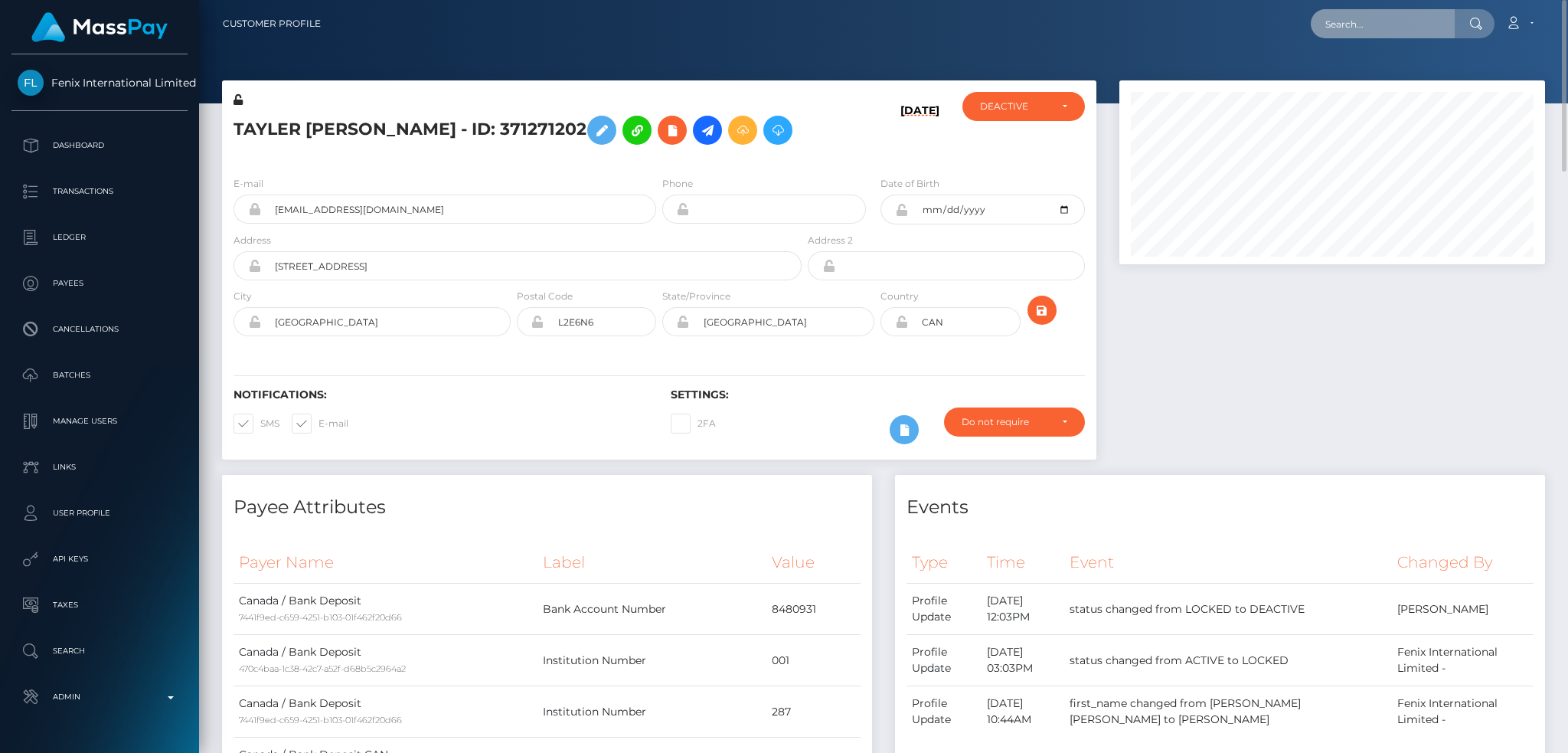
click at [1381, 26] on input "text" at bounding box center [1383, 24] width 144 height 29
paste input "362726056"
type input "362726056"
drag, startPoint x: 1401, startPoint y: 80, endPoint x: 1370, endPoint y: 347, distance: 268.8
click at [1402, 80] on link "EUGENE SMITH" at bounding box center [1372, 79] width 123 height 28
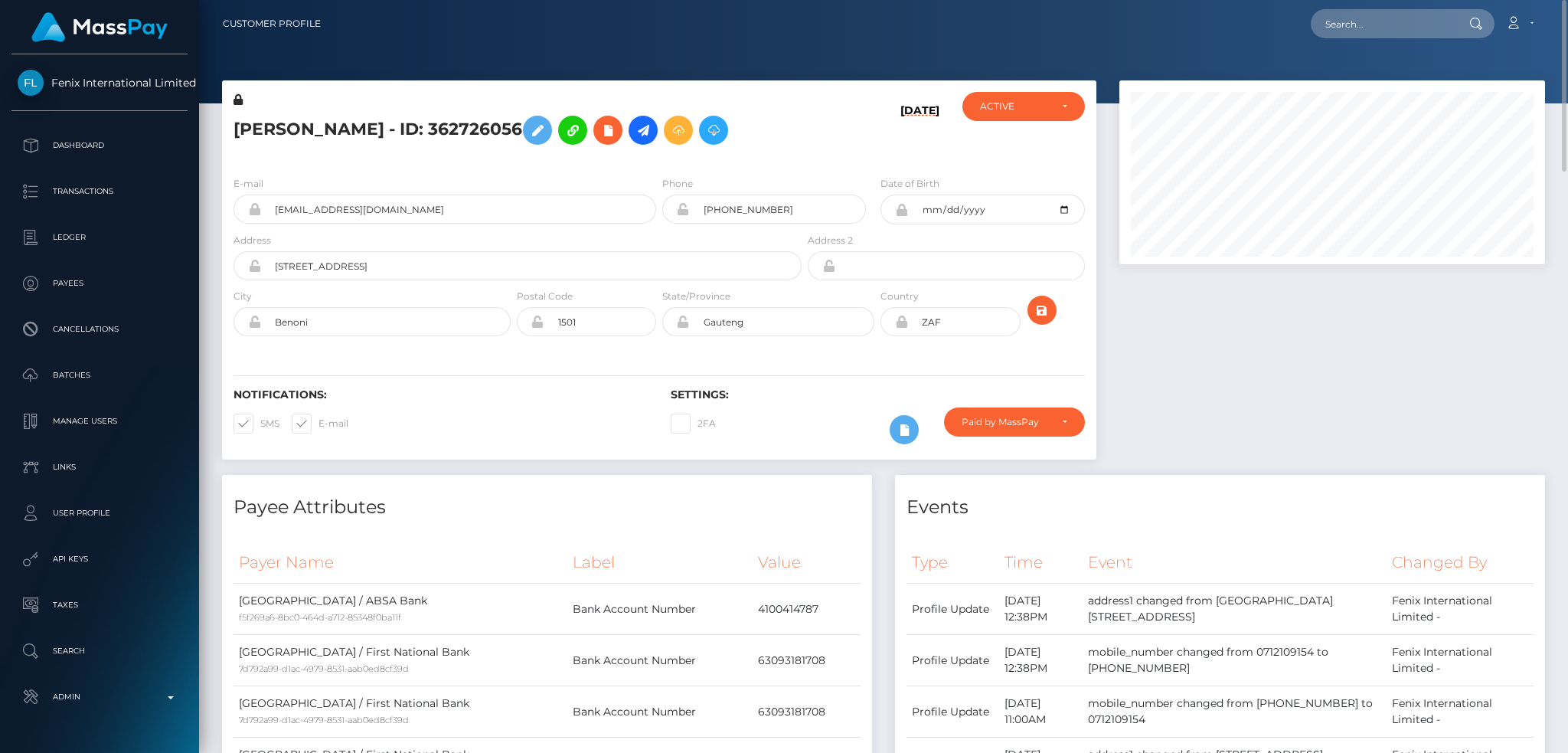
click at [410, 120] on h5 "[PERSON_NAME] - ID: 362726056" at bounding box center [513, 130] width 560 height 45
click at [410, 120] on h5 "EUGENE SMITH - ID: 362726056" at bounding box center [513, 130] width 560 height 45
copy h5 "EUGENE SMITH - ID: 362726056"
click at [469, 223] on input "smitheugene102@gmail.com" at bounding box center [458, 209] width 395 height 29
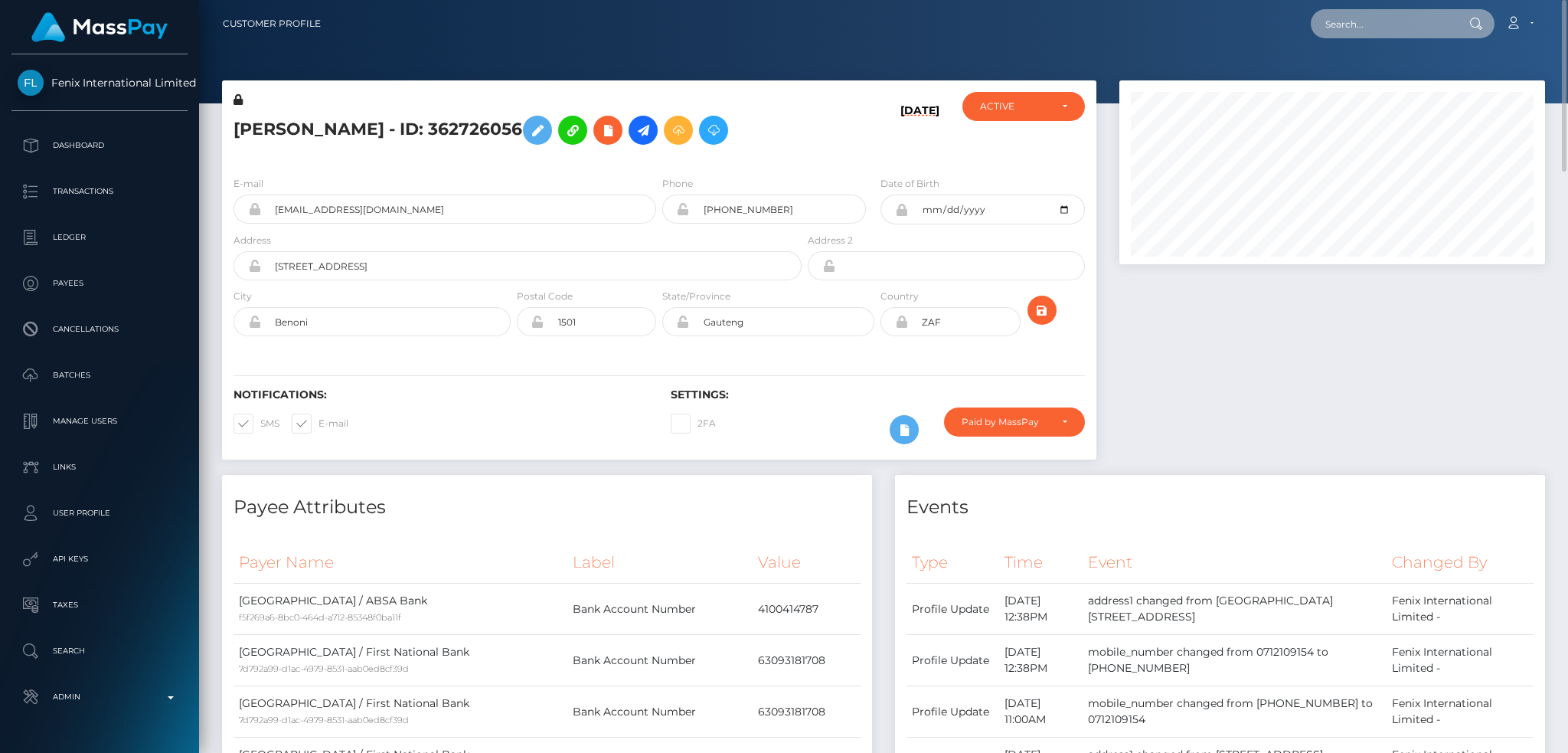
click at [1368, 29] on input "text" at bounding box center [1383, 24] width 144 height 29
paste input "158039386"
type input "158039386"
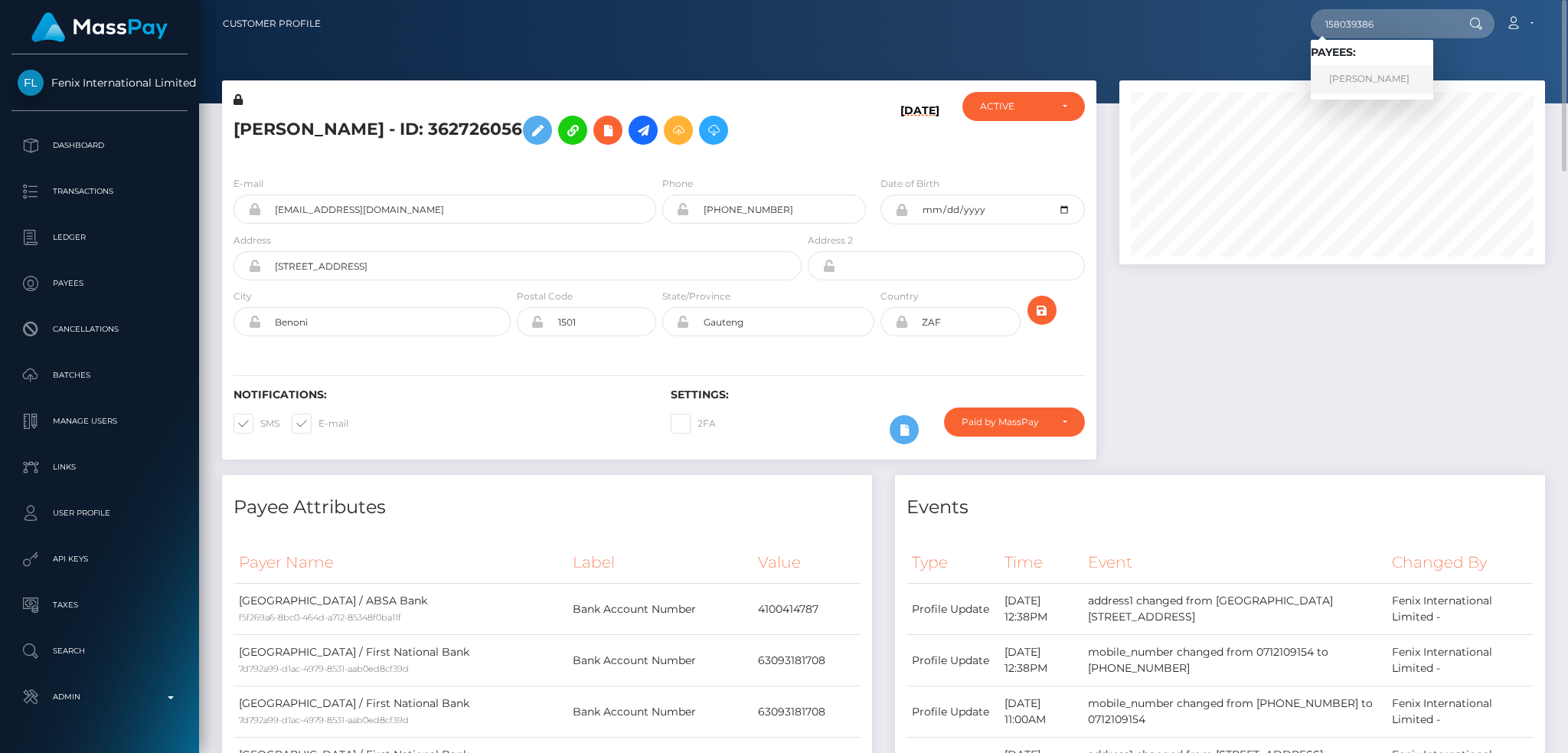
click at [1364, 77] on link "TRINH KIEU LE NGUYEN" at bounding box center [1372, 79] width 123 height 28
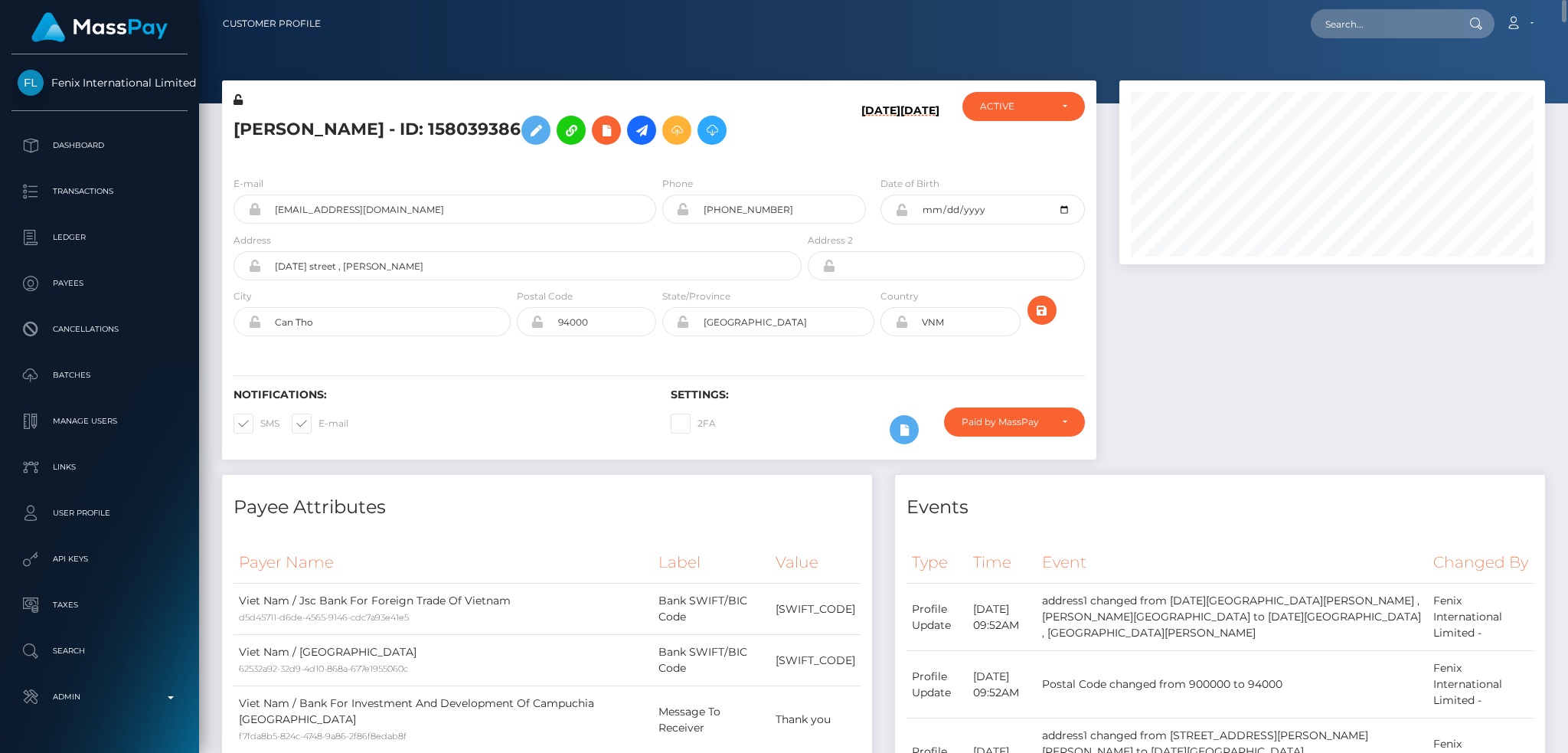
click at [465, 120] on h5 "[PERSON_NAME] - ID: 158039386" at bounding box center [513, 130] width 560 height 45
click at [465, 120] on h5 "TRINH KIEU LE NGUYEN - ID: 158039386" at bounding box center [513, 130] width 560 height 45
copy h5 "TRINH KIEU LE NGUYEN - ID: 158039386"
click at [482, 190] on div "E-mail nguyenlekieutrinh2406@gmail.com" at bounding box center [445, 199] width 423 height 48
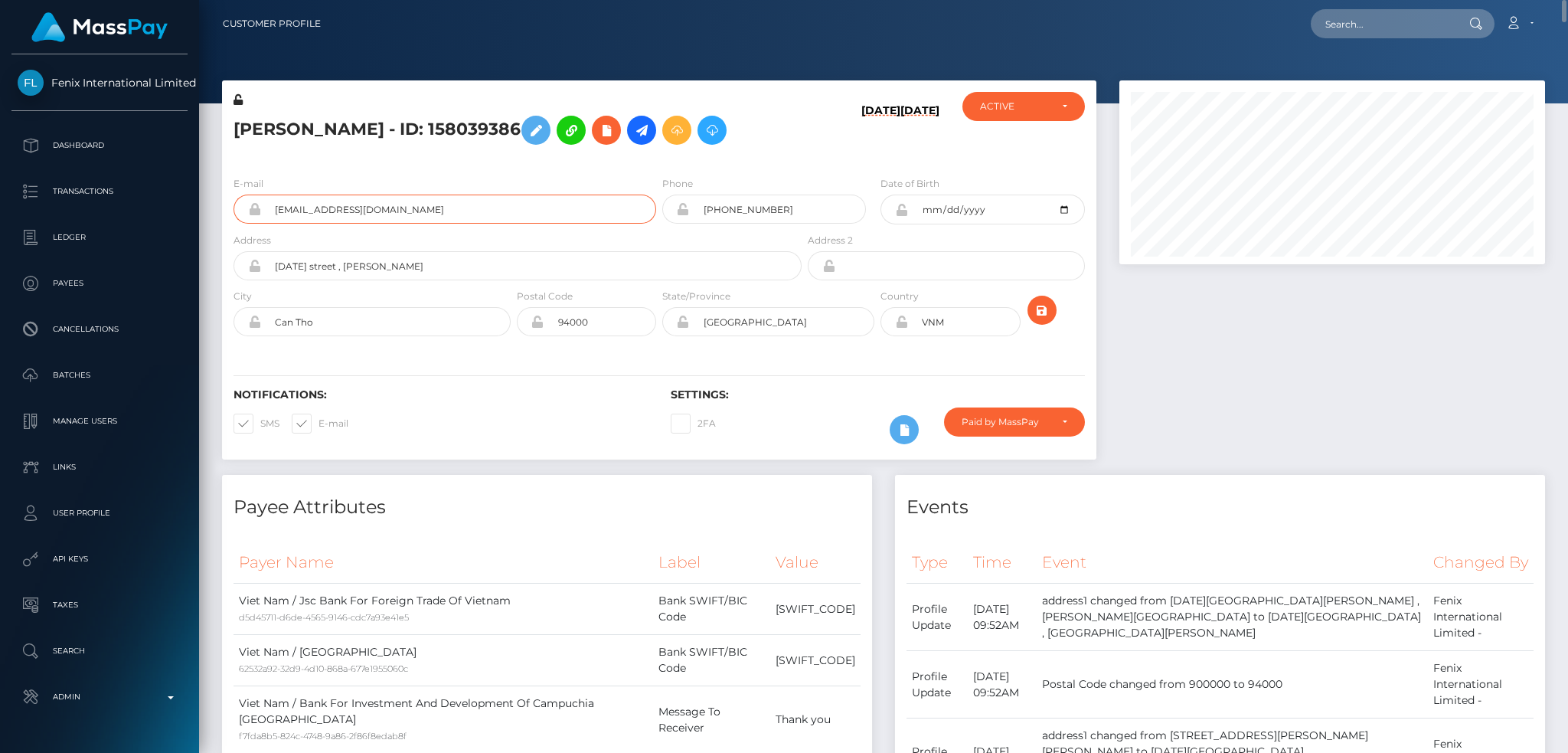
click at [485, 206] on input "nguyenlekieutrinh2406@gmail.com" at bounding box center [458, 209] width 395 height 29
click at [1366, 8] on div "Loading... Loading... Account Edit Profile Logout" at bounding box center [939, 24] width 1211 height 32
paste input "158039386"
click at [1364, 24] on input "text" at bounding box center [1383, 24] width 144 height 29
type input "158039386"
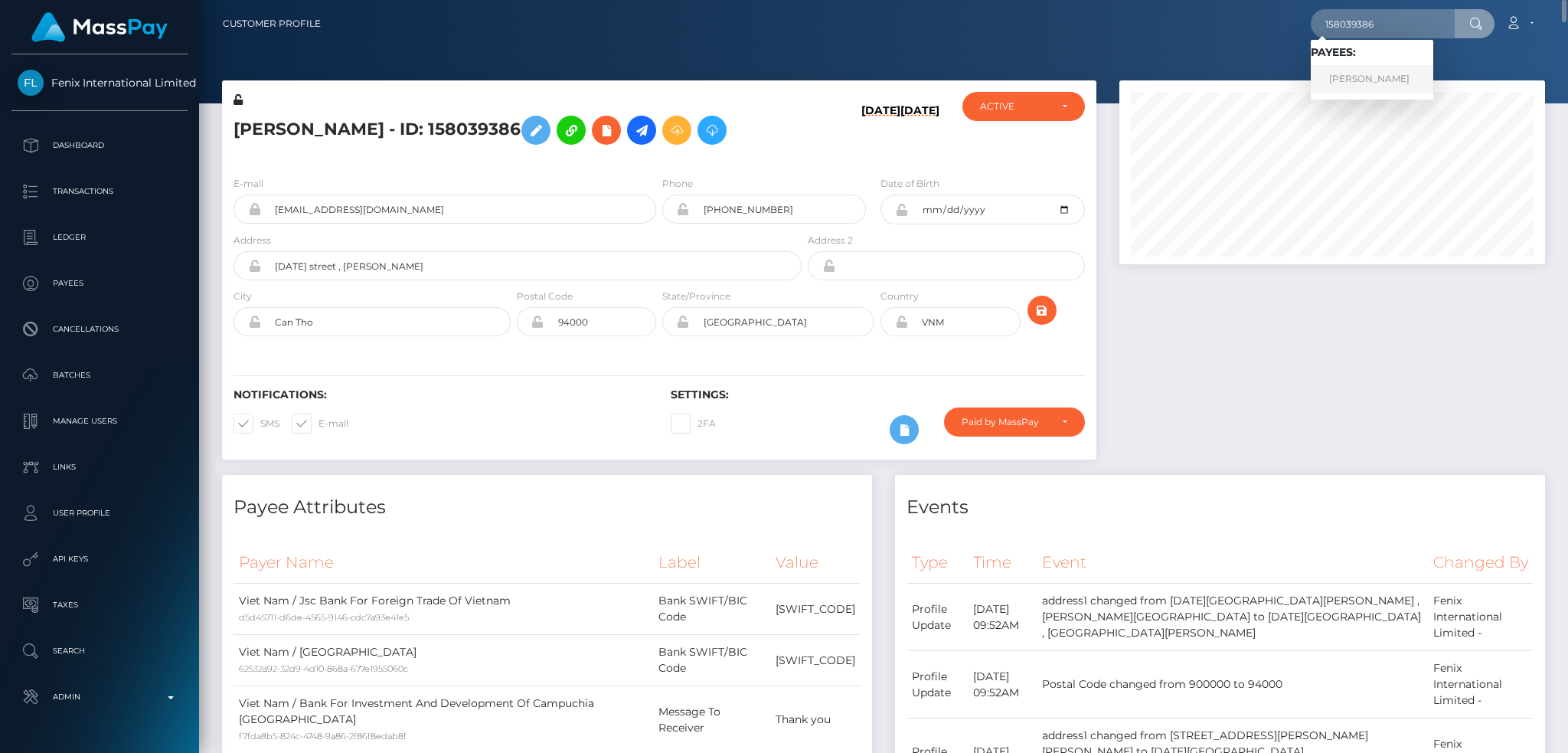
click at [1370, 86] on link "TRINH KIEU LE NGUYEN" at bounding box center [1372, 79] width 123 height 28
click at [447, 130] on h5 "TRINH KIEU LE NGUYEN - ID: 158039386" at bounding box center [513, 130] width 560 height 45
copy h5 "TRINH KIEU LE NGUYEN - ID: 158039386"
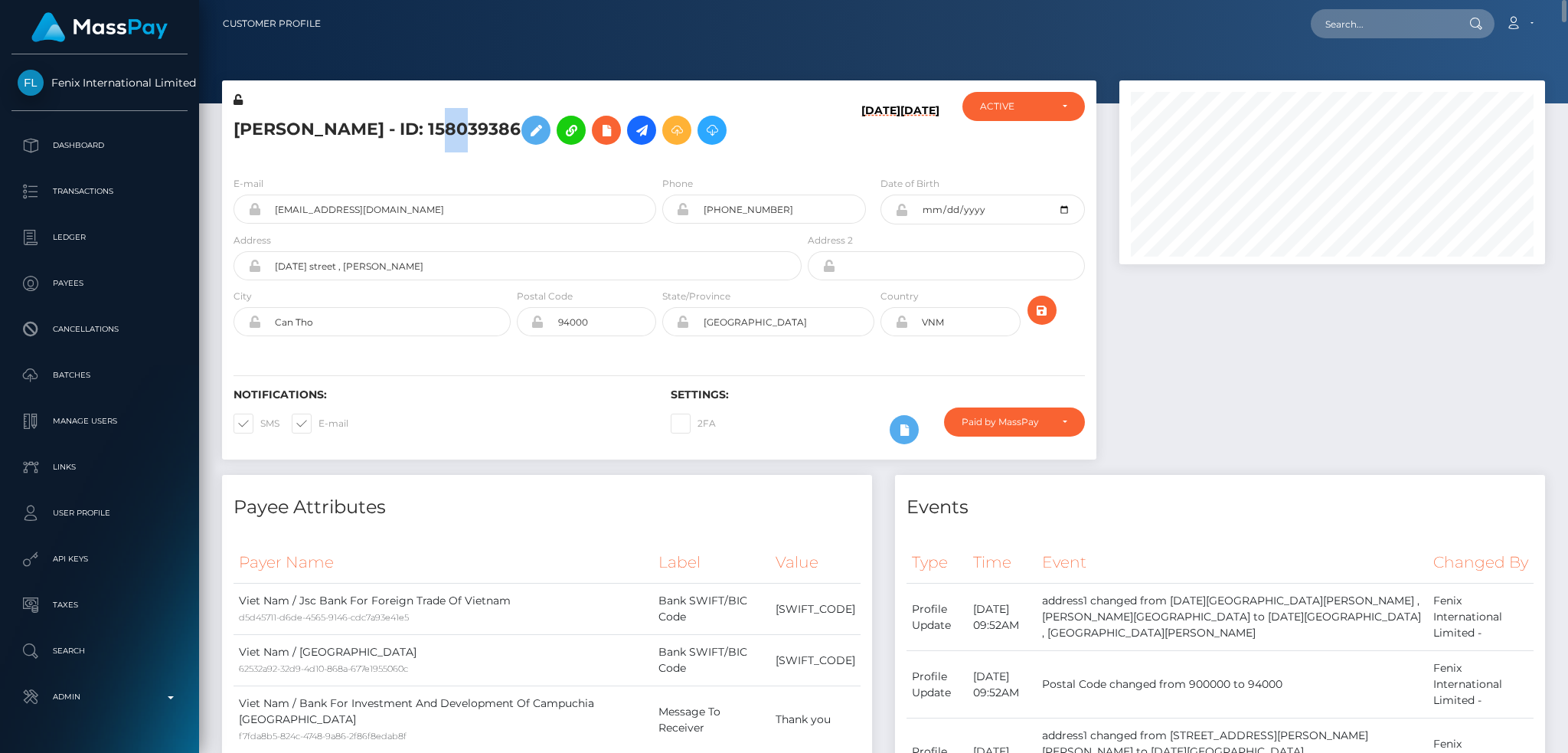
drag, startPoint x: 494, startPoint y: 137, endPoint x: 491, endPoint y: 105, distance: 32.1
click at [494, 138] on h5 "TRINH KIEU LE NGUYEN - ID: 158039386" at bounding box center [513, 130] width 560 height 45
click at [1216, 333] on div at bounding box center [1332, 278] width 448 height 394
click at [1346, 36] on input "text" at bounding box center [1383, 24] width 144 height 29
paste input "362726056"
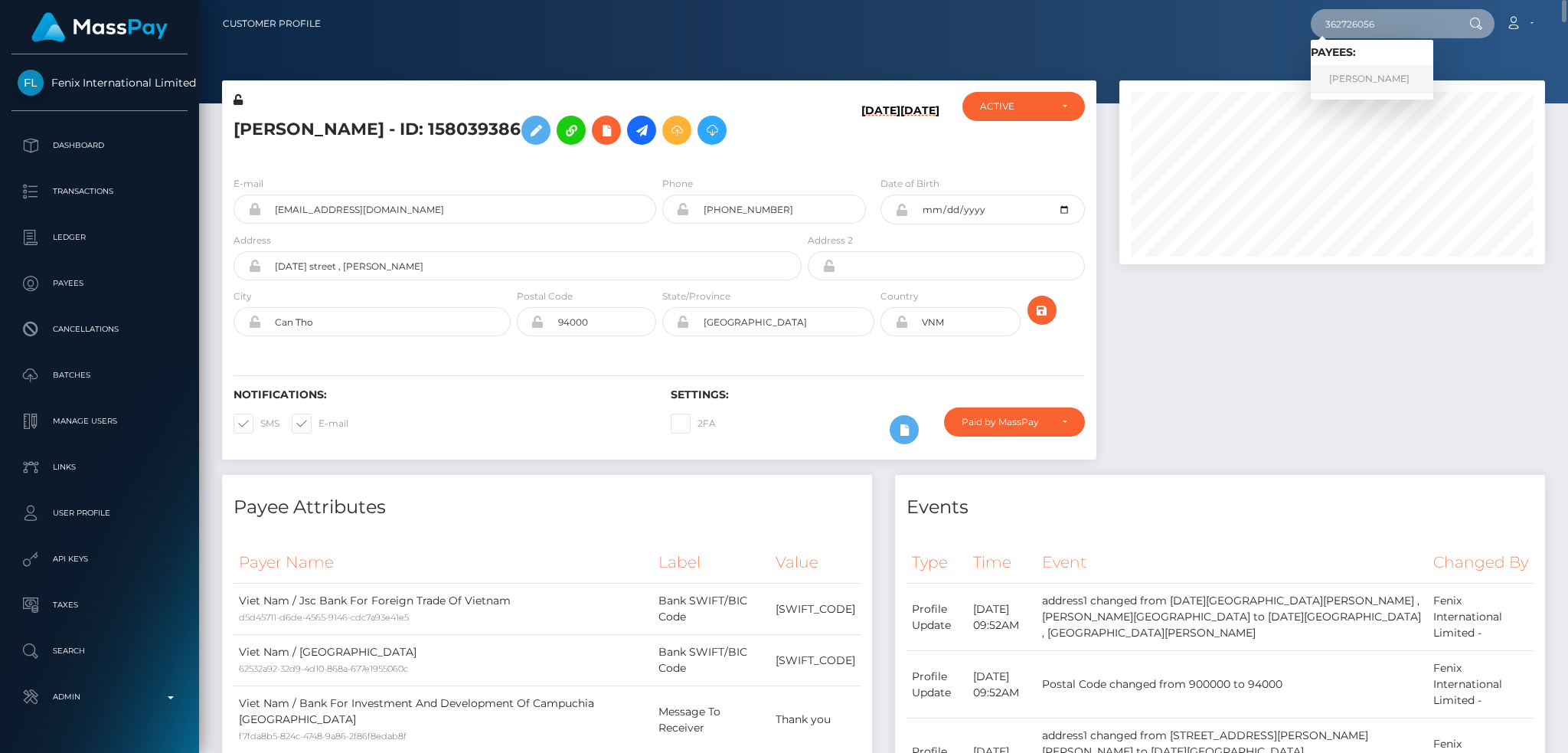
type input "362726056"
click at [1399, 72] on link "EUGENE SMITH" at bounding box center [1372, 79] width 123 height 28
